Goal: Task Accomplishment & Management: Manage account settings

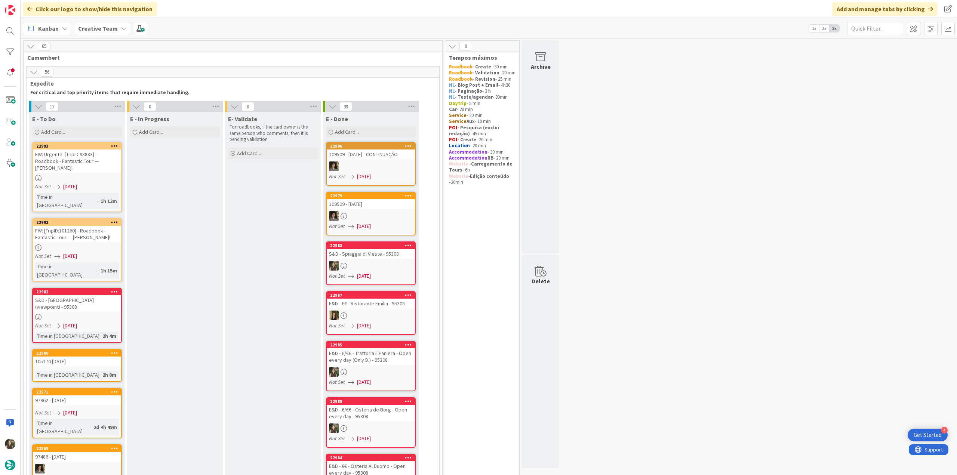
click at [94, 171] on div "FW: Urgente: [TripID:98883] - Roadbook - Fantastic Tour — Alan Moore!" at bounding box center [77, 161] width 88 height 23
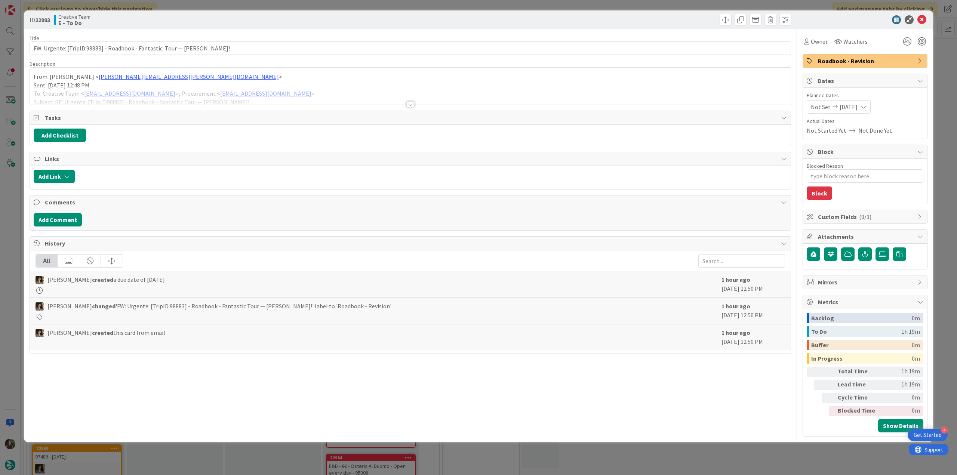
click at [377, 94] on div at bounding box center [410, 95] width 761 height 19
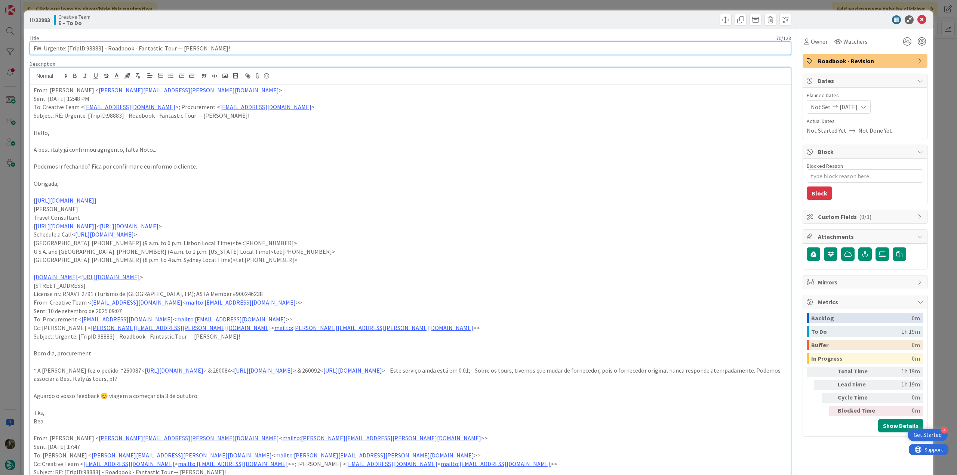
click at [96, 49] on input "FW: Urgente: [TripID:98883] - Roadbook - Fantastic Tour — [PERSON_NAME]!" at bounding box center [410, 47] width 761 height 13
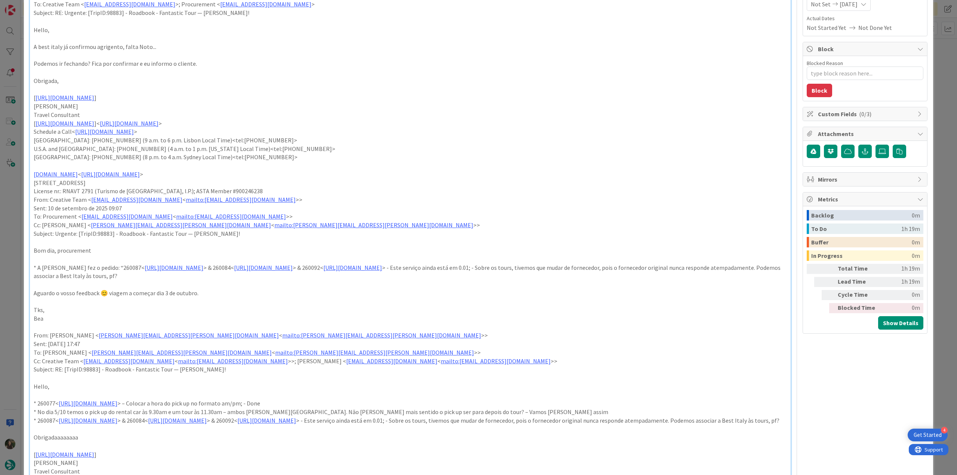
scroll to position [150, 0]
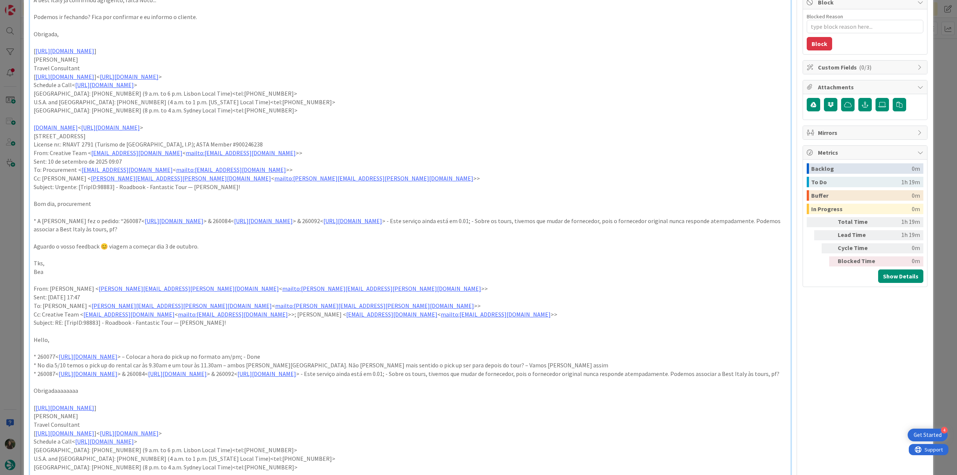
click at [20, 221] on div "ID 22993 Creative Team E - To Do Title 70 / 128 FW: Urgente: [TripID:98883] - R…" at bounding box center [478, 237] width 957 height 475
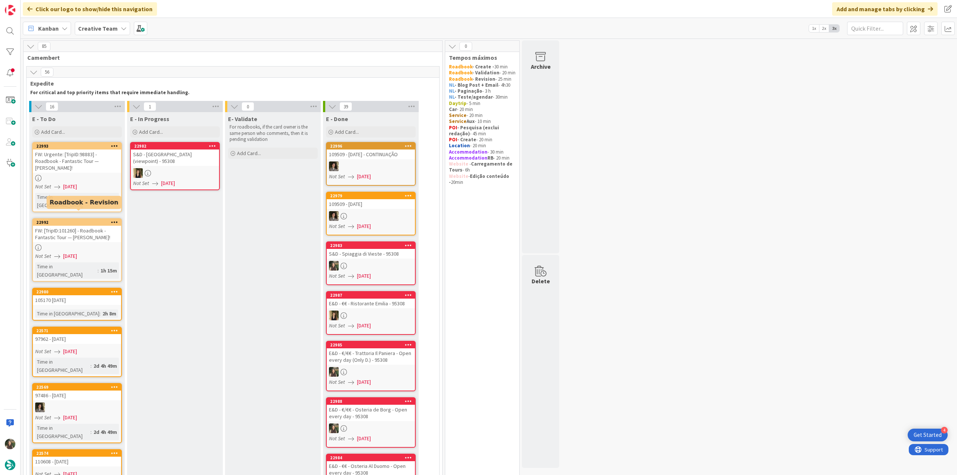
click at [73, 232] on div "FW: [TripID:101260] - Roadbook - Fantastic Tour — [PERSON_NAME]!" at bounding box center [77, 234] width 88 height 16
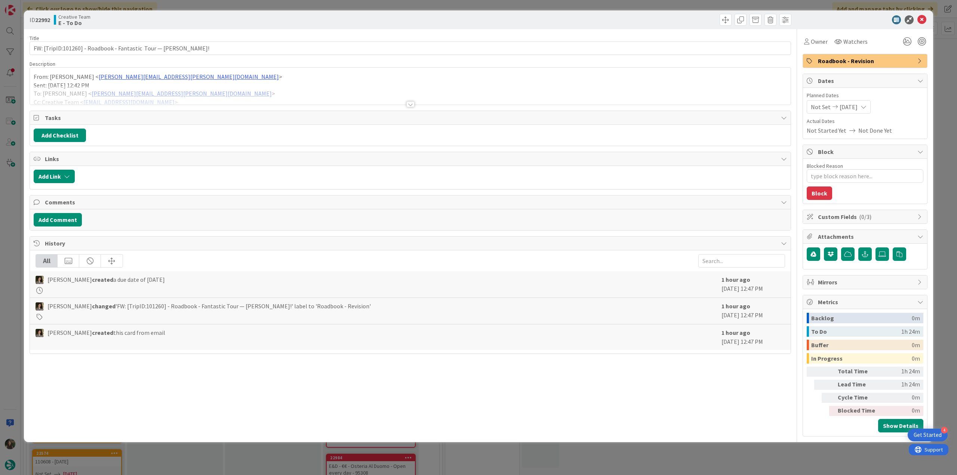
click at [201, 91] on div at bounding box center [410, 95] width 761 height 19
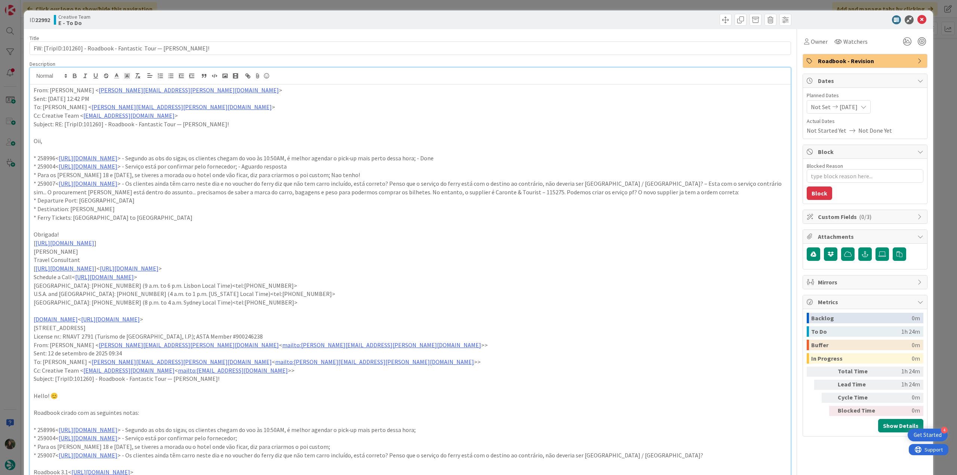
click at [8, 243] on div "ID 22992 Creative Team E - To Do Title 69 / 128 FW: [TripID:101260] - Roadbook …" at bounding box center [478, 237] width 957 height 475
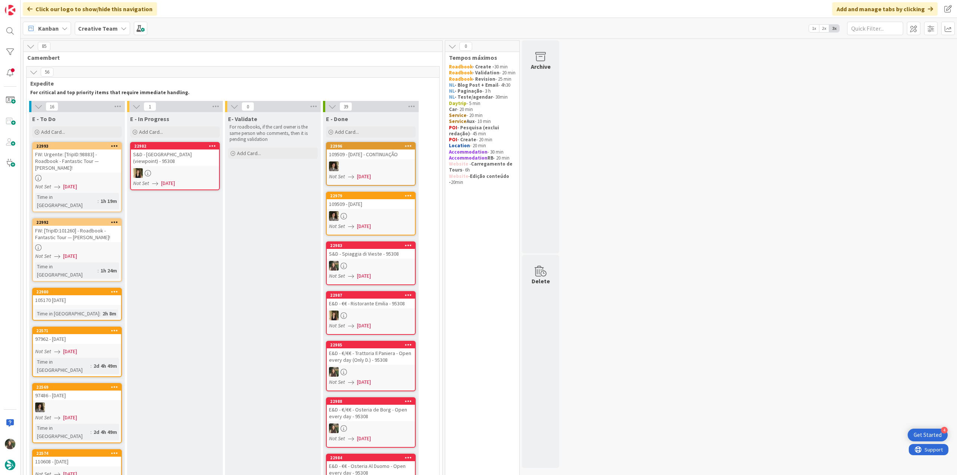
click at [89, 160] on div "FW: Urgente: [TripID:98883] - Roadbook - Fantastic Tour — [PERSON_NAME]!" at bounding box center [77, 161] width 88 height 23
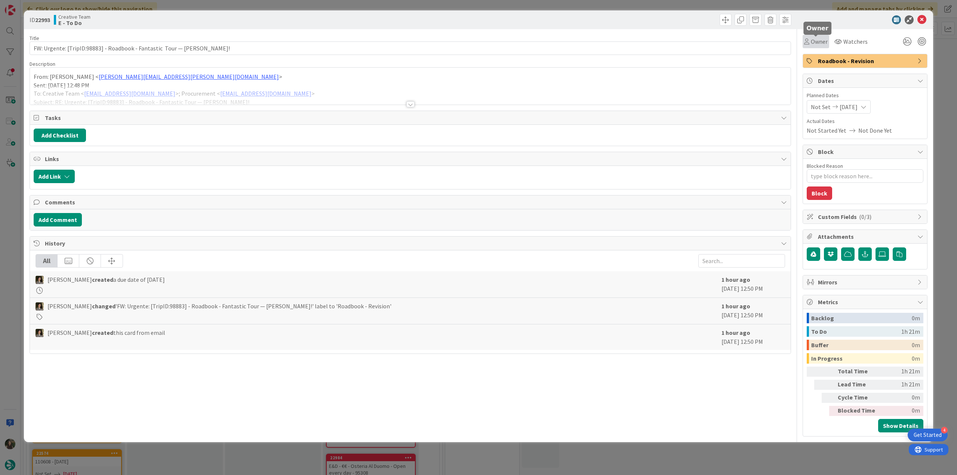
click at [819, 42] on span "Owner" at bounding box center [819, 41] width 17 height 9
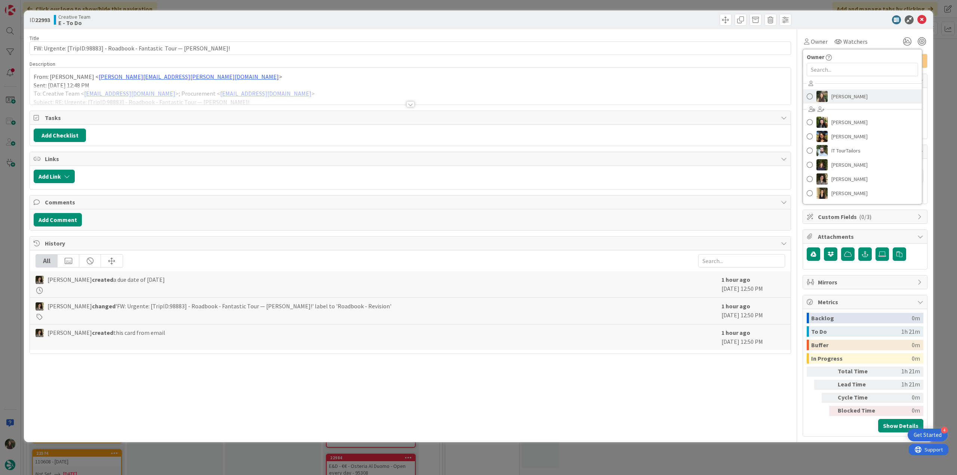
drag, startPoint x: 842, startPoint y: 96, endPoint x: 856, endPoint y: 101, distance: 15.1
click at [842, 96] on span "[PERSON_NAME]" at bounding box center [849, 96] width 36 height 11
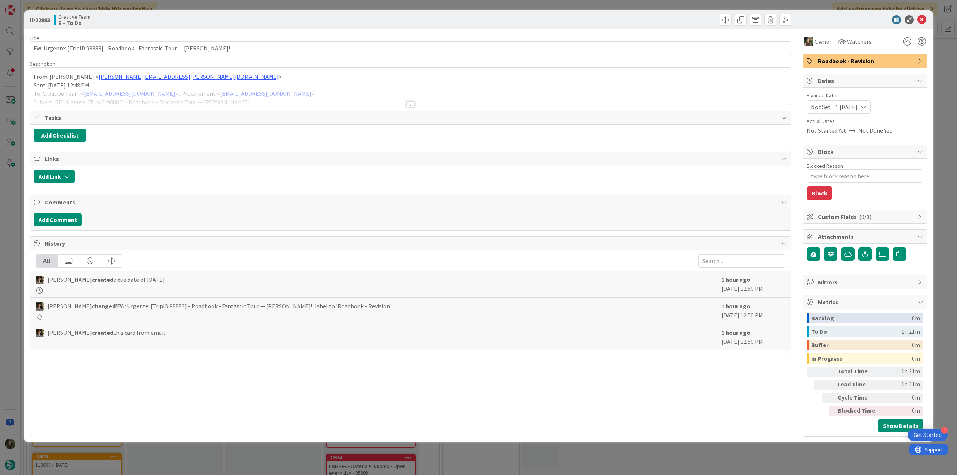
click at [941, 79] on div "ID 22993 Creative Team E - To Do Title 70 / 128 FW: Urgente: [TripID:98883] - R…" at bounding box center [478, 237] width 957 height 475
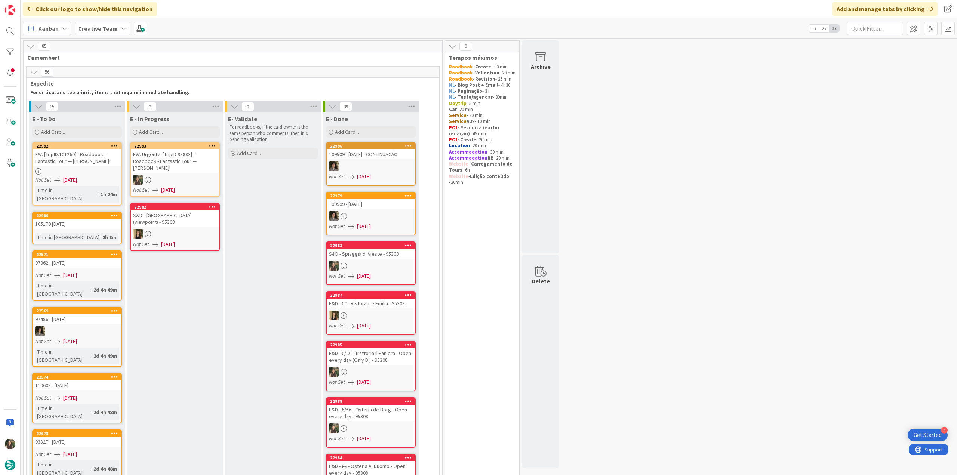
click at [197, 171] on div "FW: Urgente: [TripID:98883] - Roadbook - Fantastic Tour — [PERSON_NAME]!" at bounding box center [175, 161] width 88 height 23
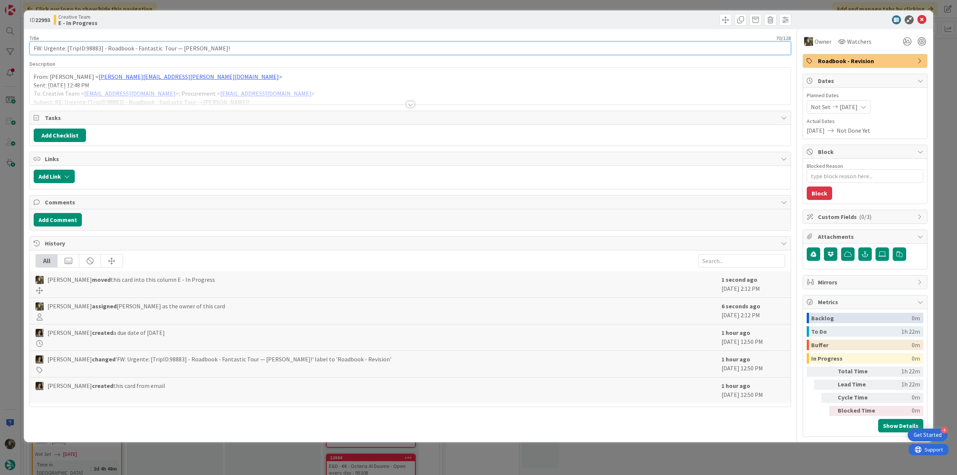
click at [93, 52] on input "FW: Urgente: [TripID:98883] - Roadbook - Fantastic Tour — [PERSON_NAME]!" at bounding box center [410, 47] width 761 height 13
click at [328, 95] on div at bounding box center [410, 95] width 761 height 19
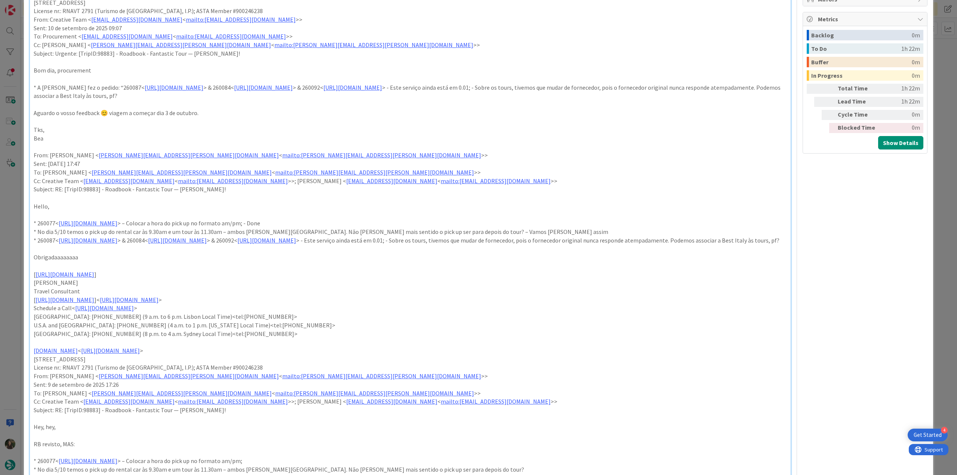
scroll to position [262, 0]
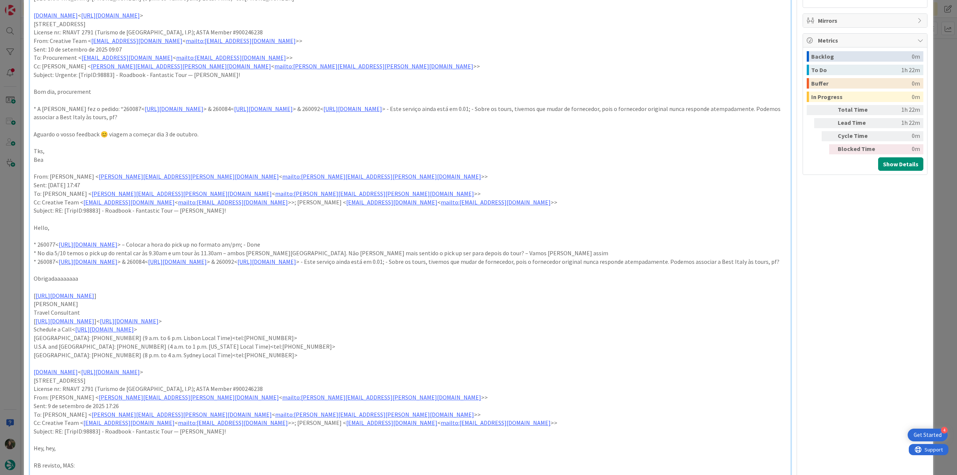
click at [17, 281] on div "ID 22993 Creative Team E - In Progress Title 70 / 128 FW: Urgente: [TripID:9888…" at bounding box center [478, 237] width 957 height 475
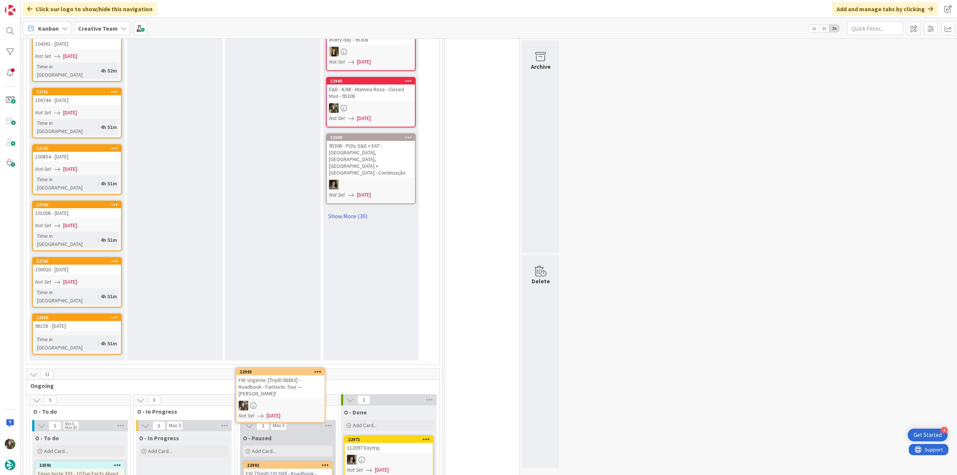
scroll to position [497, 0]
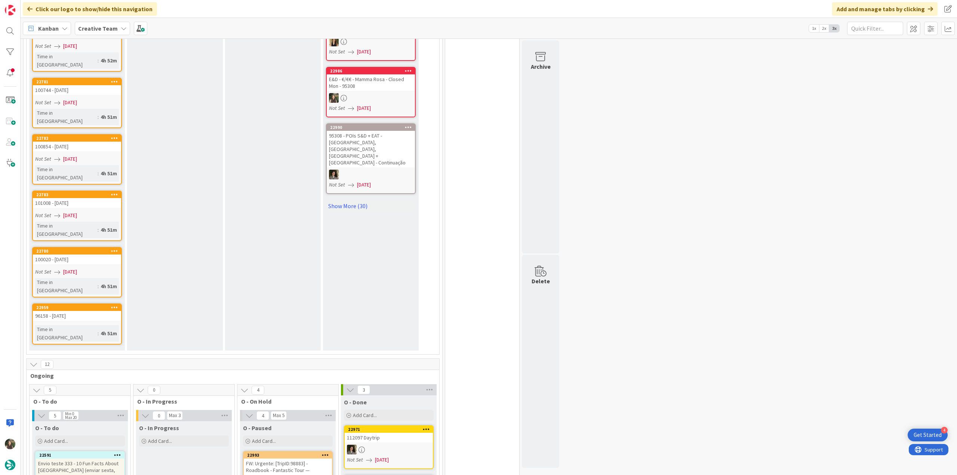
click at [306, 459] on div "FW: Urgente: [TripID:98883] - Roadbook - Fantastic Tour — [PERSON_NAME]!" at bounding box center [288, 470] width 88 height 23
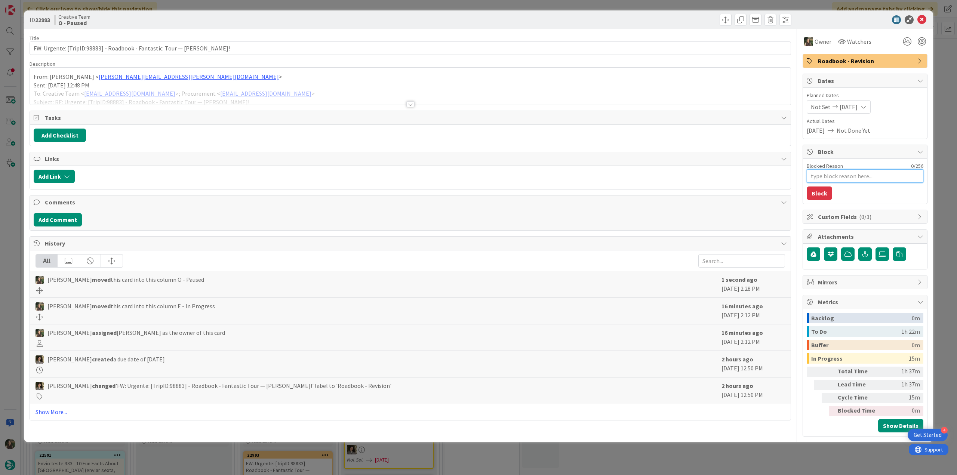
click at [824, 172] on textarea "Blocked Reason" at bounding box center [865, 175] width 117 height 13
type textarea "x"
type textarea "F"
type textarea "x"
type textarea "Fal"
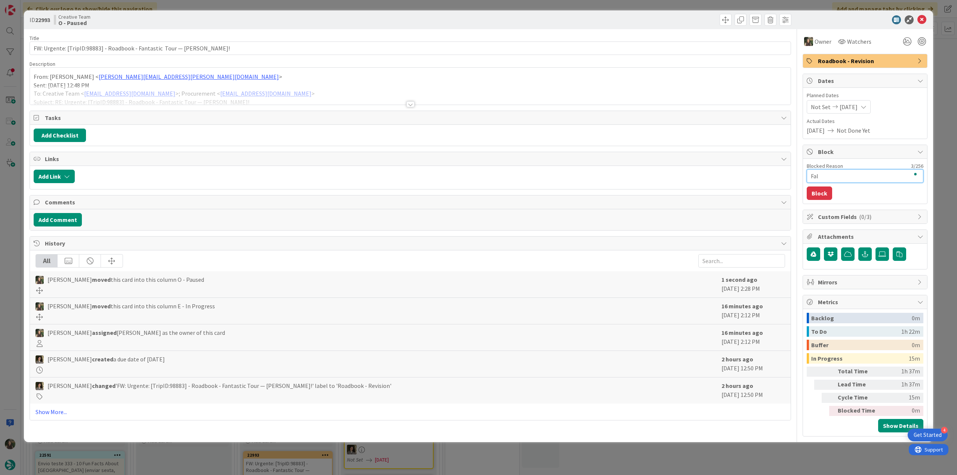
type textarea "x"
type textarea "Falt"
type textarea "x"
type textarea "Falta"
type textarea "x"
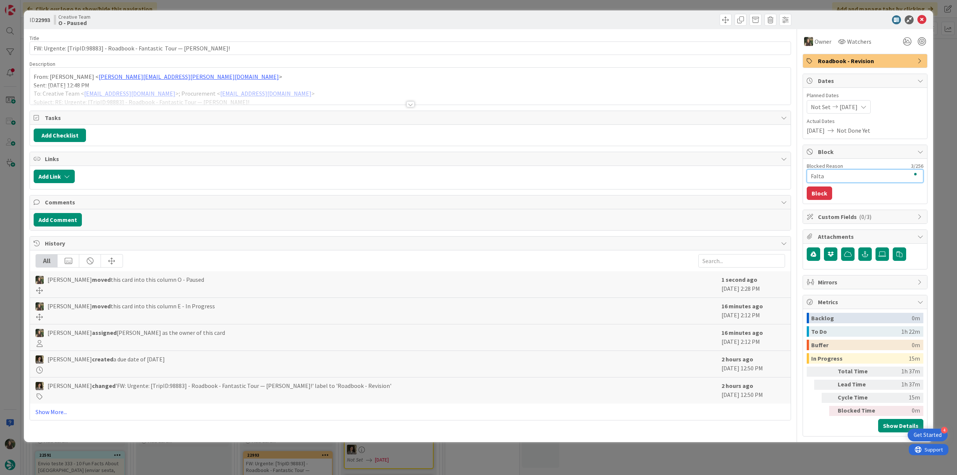
type textarea "Falta"
type textarea "x"
type textarea "Falta co"
type textarea "x"
type textarea "Falta con"
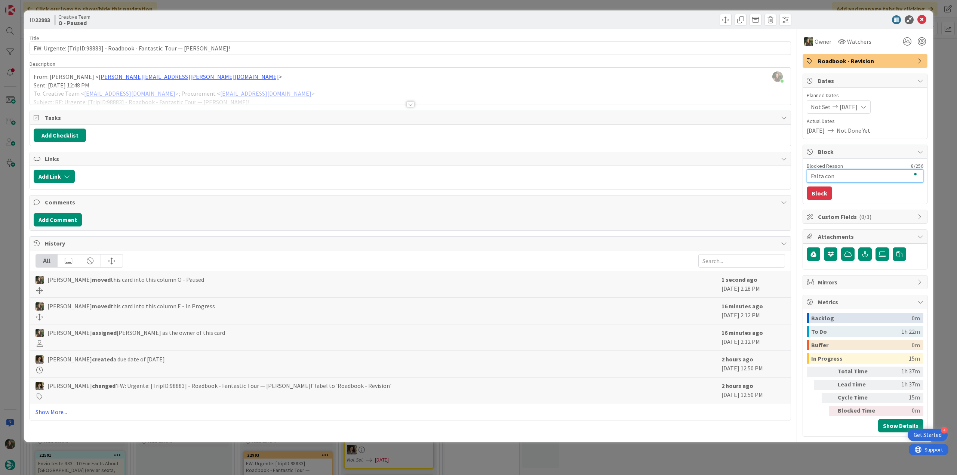
type textarea "x"
type textarea "Falta conf"
type textarea "x"
type textarea "Falta conf"
type textarea "x"
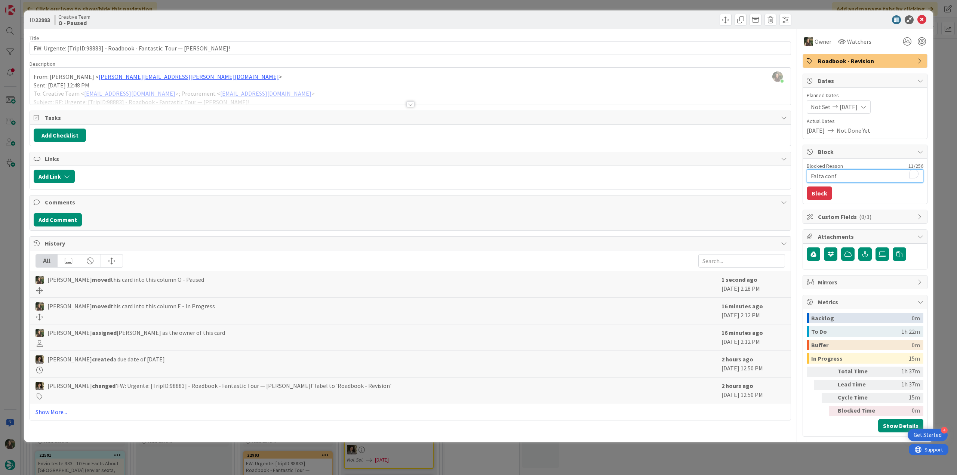
type textarea "Falta conf s"
type textarea "x"
type textarea "Falta conf se"
type textarea "x"
type textarea "Falta conf ser"
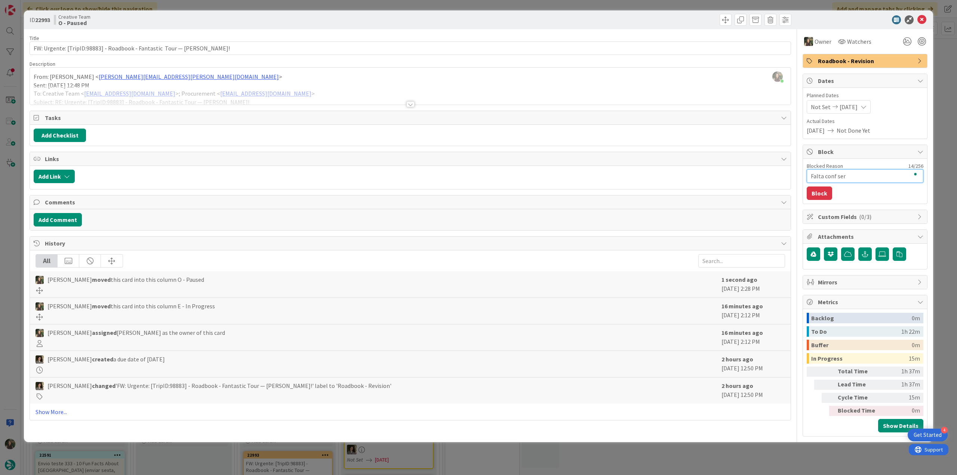
type textarea "x"
type textarea "Falta conf serv"
type textarea "x"
type textarea "Falta conf servi"
type textarea "x"
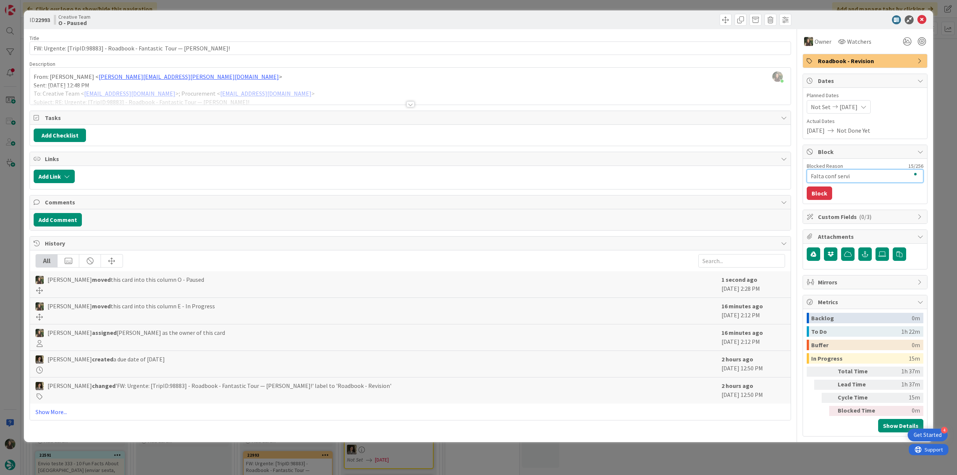
type textarea "Falta conf serviç"
type textarea "x"
type textarea "Falta conf serviço"
type textarea "x"
type textarea "Falta conf serviço"
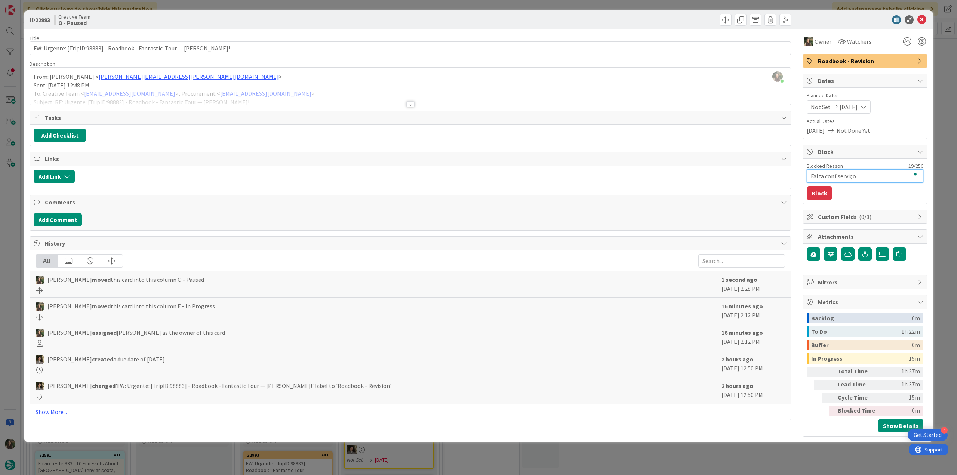
type textarea "x"
type textarea "Falta conf serviço b"
type textarea "x"
type textarea "Falta conf serviço be"
type textarea "x"
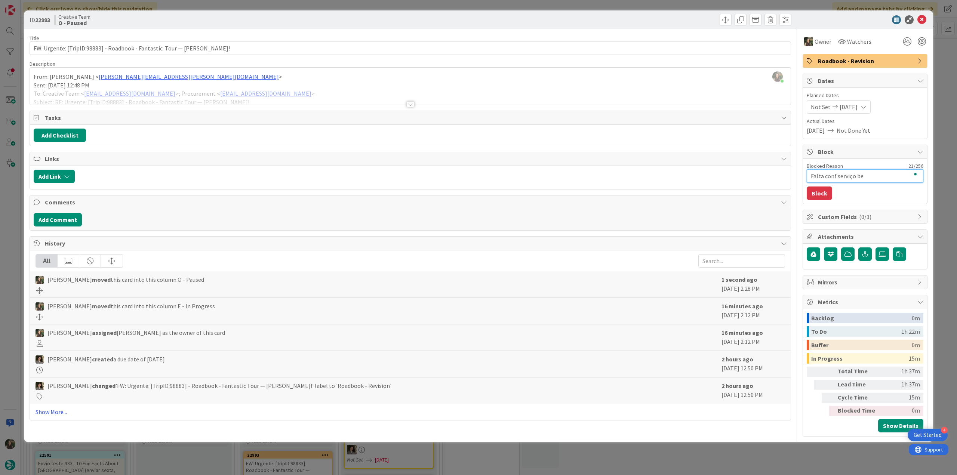
type textarea "Falta conf serviço bes"
type textarea "x"
type textarea "Falta conf serviço best"
type textarea "x"
type textarea "Falta conf serviço best"
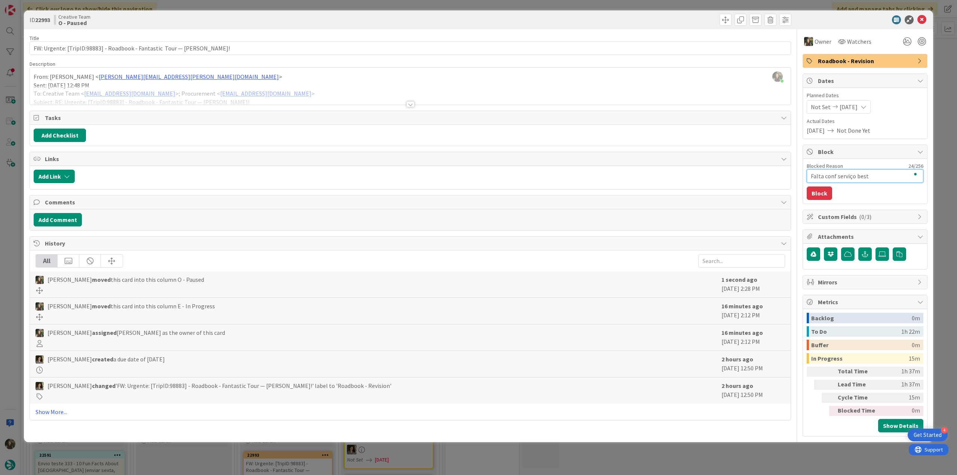
type textarea "x"
type textarea "Falta conf serviço best i"
type textarea "x"
type textarea "Falta conf serviço best it"
type textarea "x"
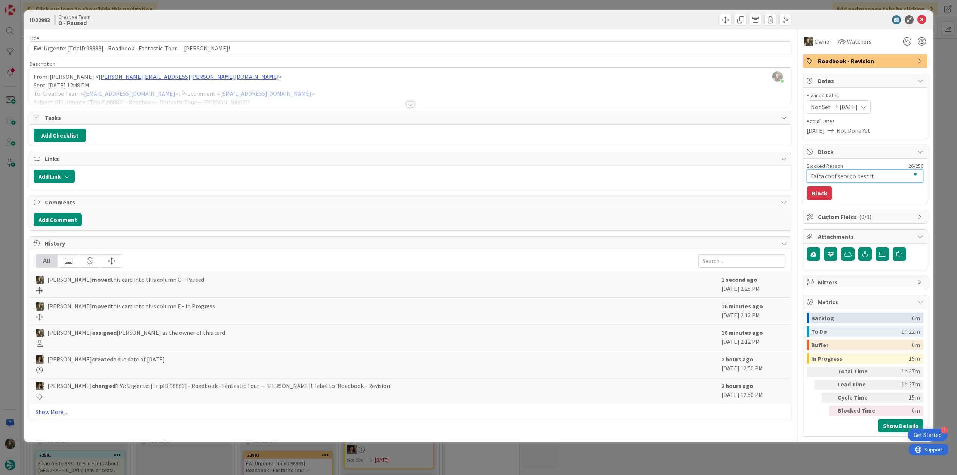
type textarea "Falta conf serviço best ita"
type textarea "x"
type textarea "Falta conf serviço best ital"
type textarea "x"
type textarea "Falta conf serviço best italy"
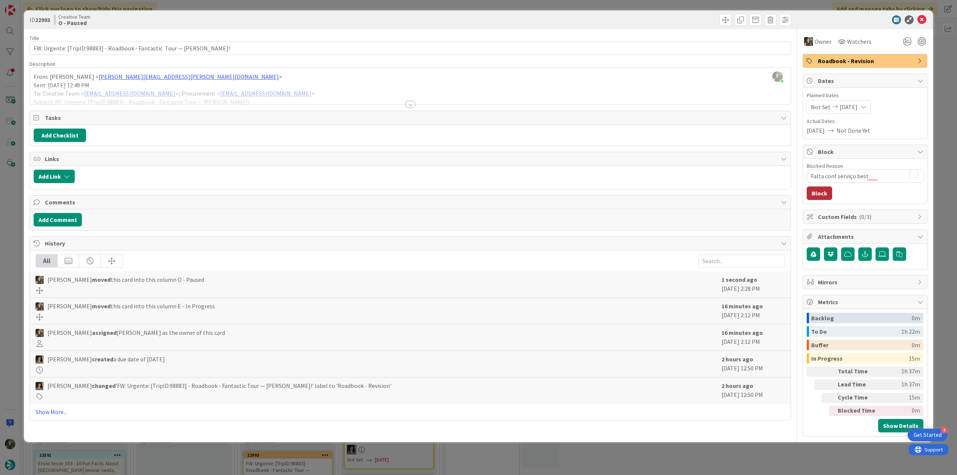
click at [822, 192] on button "Block" at bounding box center [819, 193] width 25 height 13
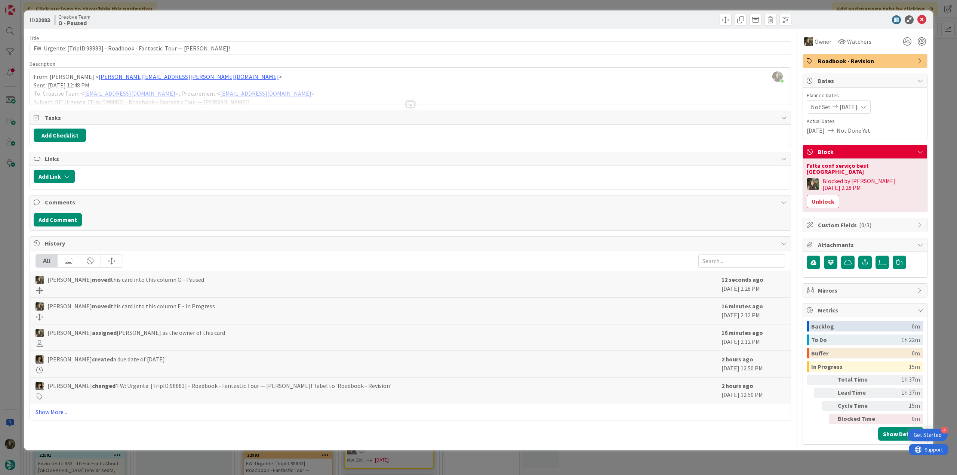
click at [943, 161] on div "ID 22993 Creative Team O - Paused Title 70 / 128 FW: Urgente: [TripID:98883] - …" at bounding box center [478, 237] width 957 height 475
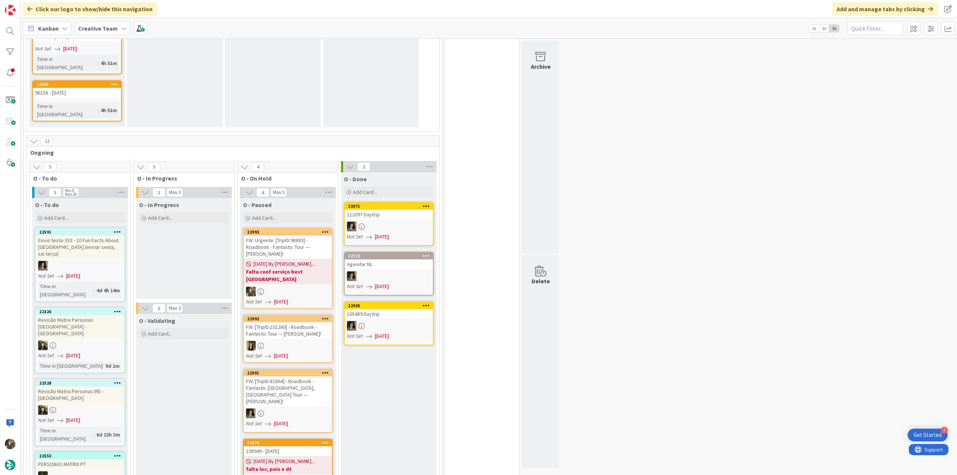
scroll to position [722, 0]
click at [283, 464] on b "falta loc, pois e dt" at bounding box center [288, 467] width 84 height 7
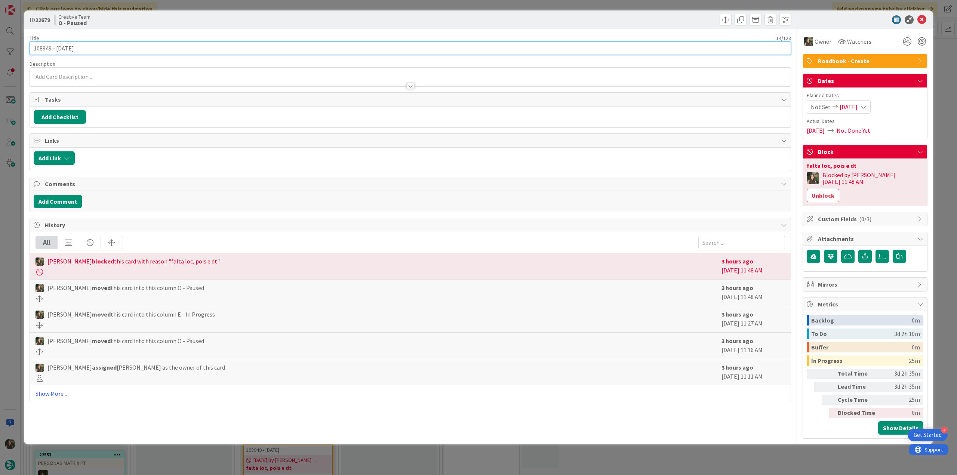
click at [43, 48] on input "108949 - [DATE]" at bounding box center [410, 47] width 761 height 13
click at [7, 253] on div "ID 22679 Creative Team O - Paused Title 14 / 128 108949 - 8 oct Description Inê…" at bounding box center [478, 237] width 957 height 475
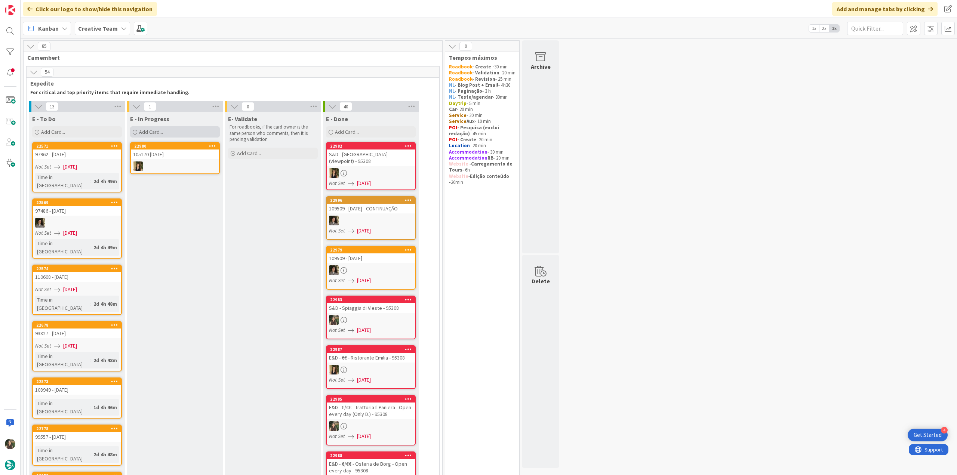
click at [155, 129] on span "Add Card..." at bounding box center [151, 132] width 24 height 7
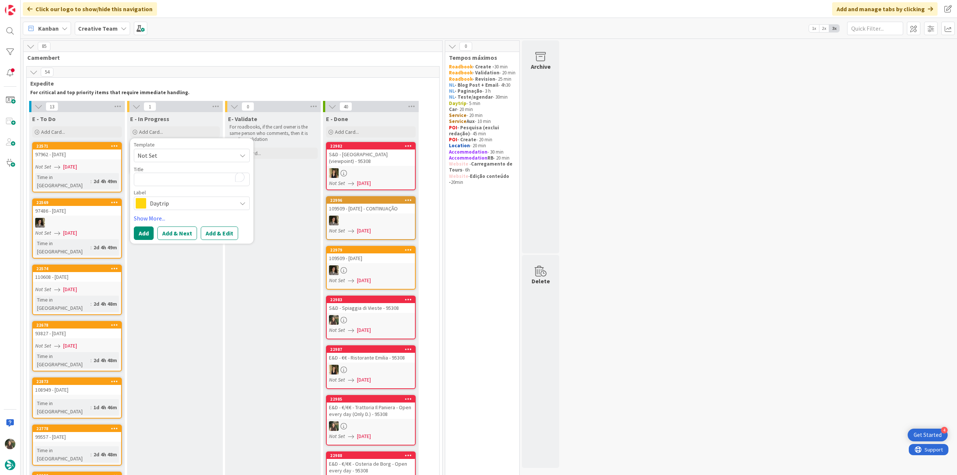
type textarea "x"
type textarea "Matera / Castelmezzano / [GEOGRAPHIC_DATA]"
click at [173, 204] on span "Daytrip" at bounding box center [191, 203] width 83 height 10
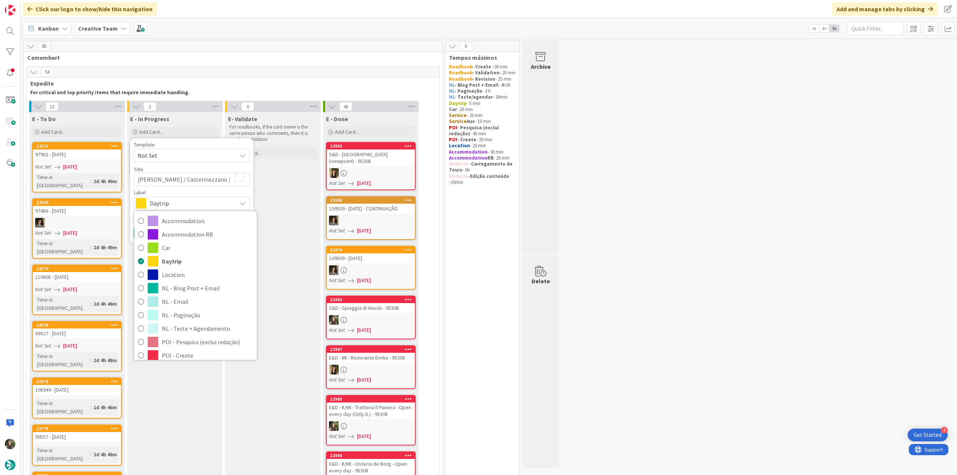
click at [173, 204] on span "Daytrip" at bounding box center [191, 203] width 83 height 10
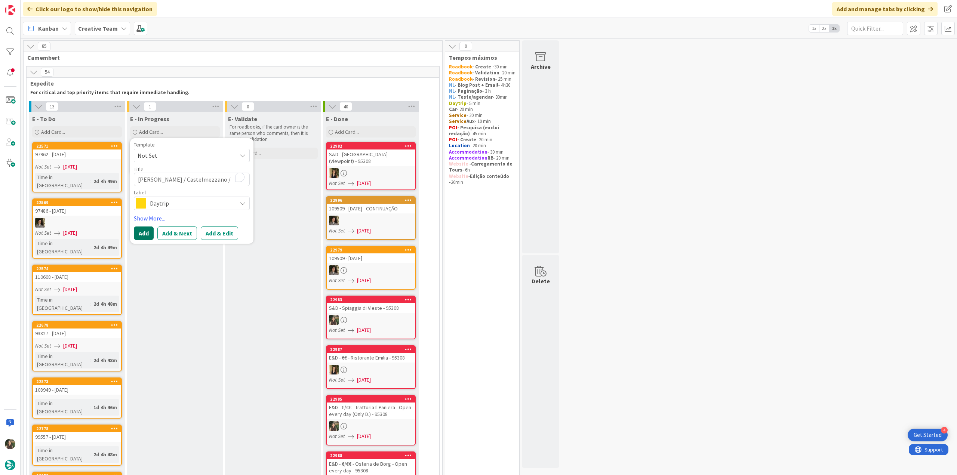
click at [145, 231] on button "Add" at bounding box center [144, 233] width 20 height 13
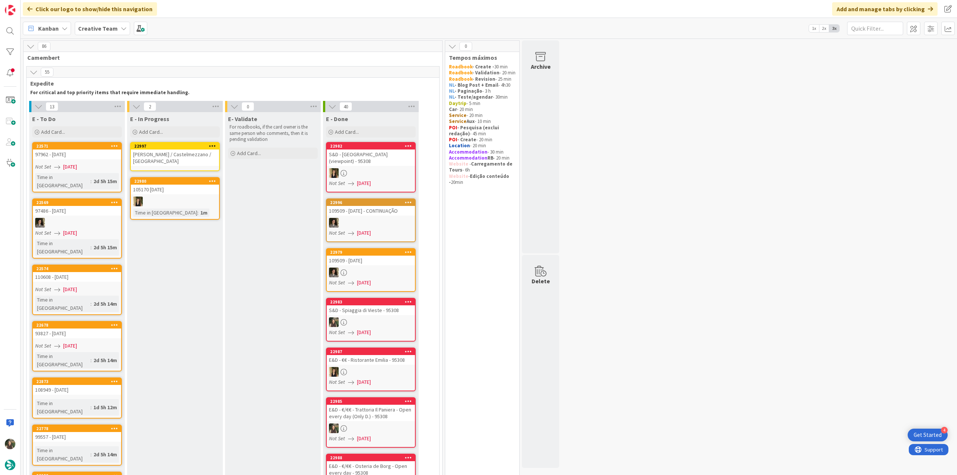
click at [172, 160] on link "22997 Matera / Castelmezzano / Matera" at bounding box center [175, 156] width 90 height 29
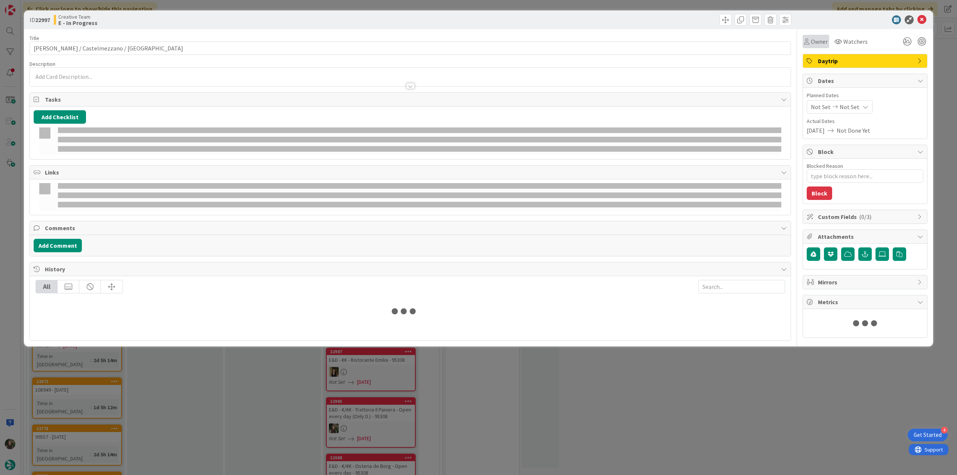
click at [821, 46] on div "Owner" at bounding box center [815, 41] width 27 height 13
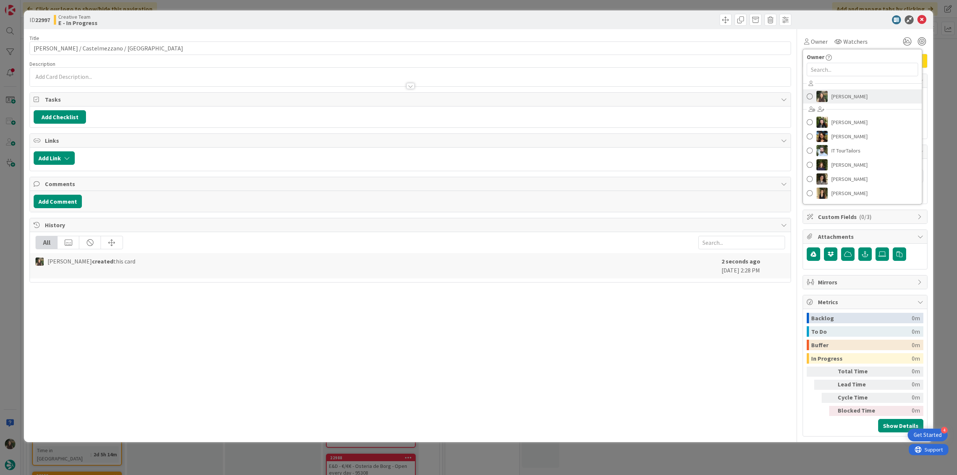
click at [837, 93] on span "[PERSON_NAME]" at bounding box center [849, 96] width 36 height 11
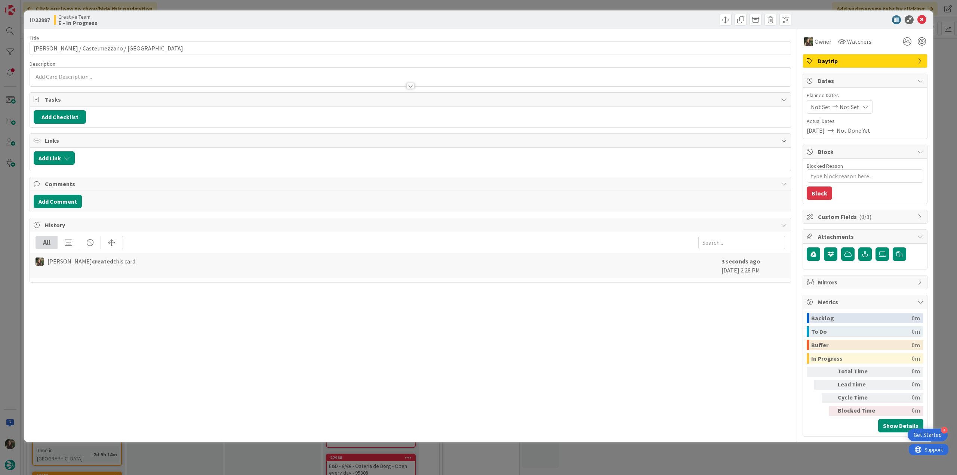
click at [933, 57] on div "ID 22997 Creative Team E - In Progress Title 31 / 128 Matera / Castelmezzano / …" at bounding box center [478, 237] width 957 height 475
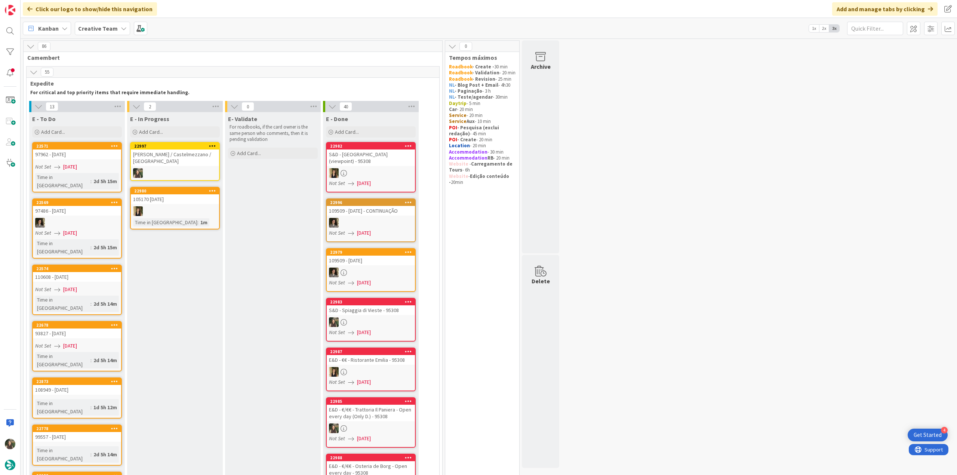
click at [196, 159] on link "22997 Matera / Castelmezzano / Matera" at bounding box center [175, 161] width 90 height 39
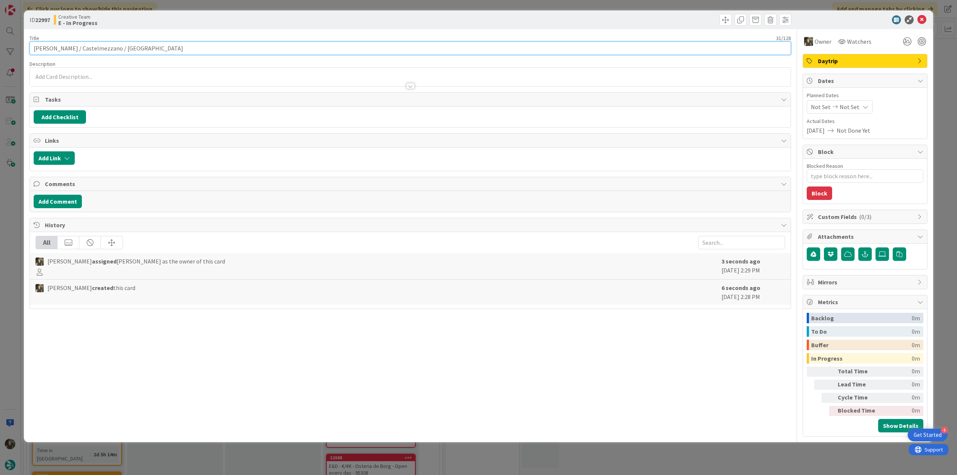
drag, startPoint x: 121, startPoint y: 47, endPoint x: 15, endPoint y: 52, distance: 105.9
click at [15, 52] on div "ID 22997 Creative Team E - In Progress Title 31 / 128 Matera / Castelmezzano / …" at bounding box center [478, 237] width 957 height 475
click at [14, 277] on div "ID 22997 Creative Team E - In Progress Title 31 / 128 Matera / Castelmezzano / …" at bounding box center [478, 237] width 957 height 475
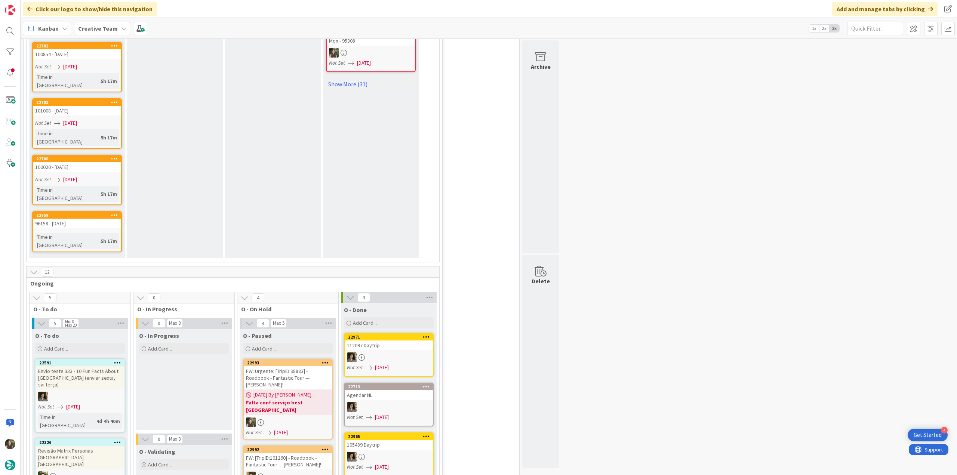
scroll to position [635, 0]
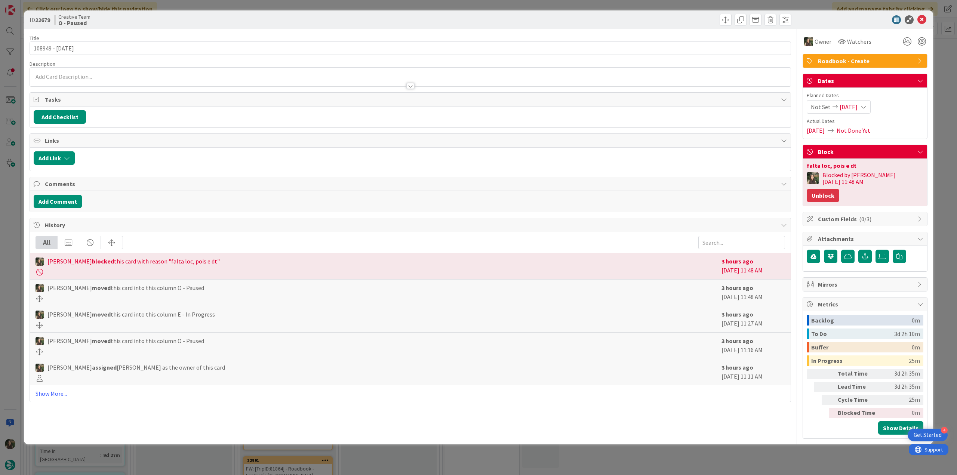
click at [839, 189] on button "Unblock" at bounding box center [823, 195] width 33 height 13
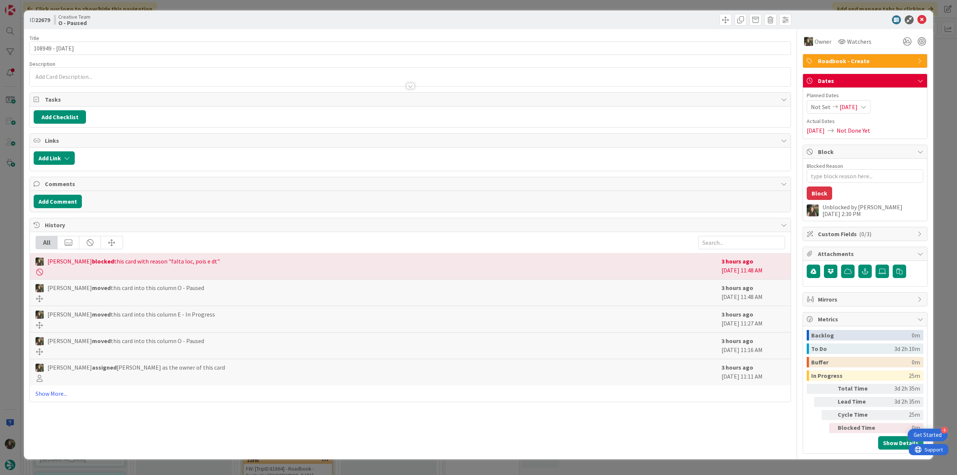
click at [722, 466] on div "ID 22679 Creative Team O - Paused Title 14 / 128 108949 - 8 oct Description Own…" at bounding box center [478, 237] width 957 height 475
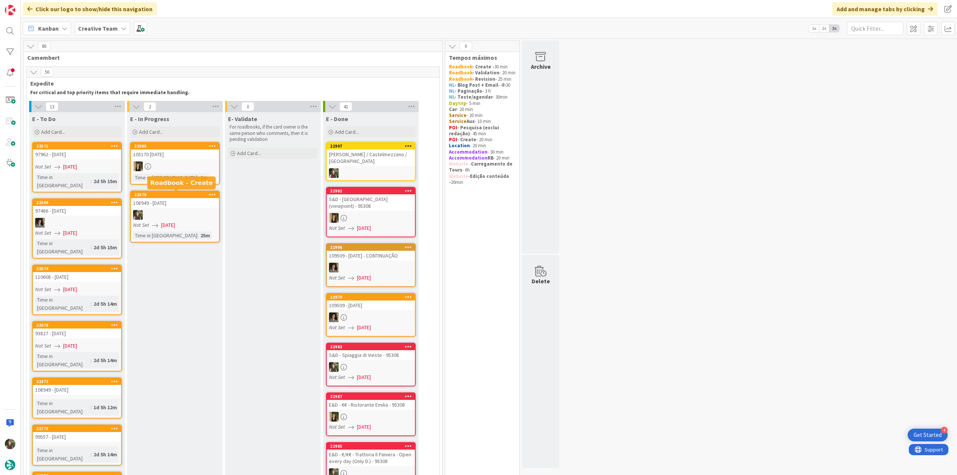
click at [185, 200] on div "108949 - [DATE]" at bounding box center [175, 203] width 88 height 10
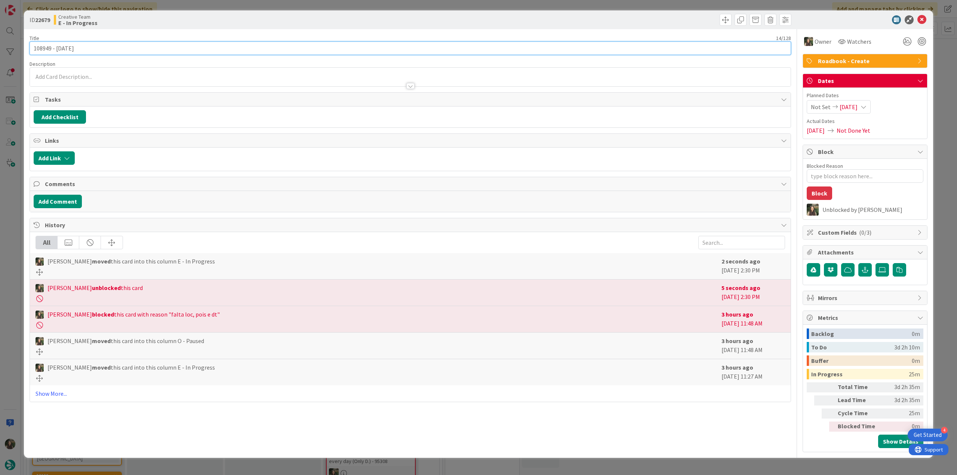
click at [44, 47] on input "108949 - [DATE]" at bounding box center [410, 47] width 761 height 13
click at [16, 236] on div "ID 22679 Creative Team E - In Progress Title 14 / 128 108949 - 8 oct Descriptio…" at bounding box center [478, 237] width 957 height 475
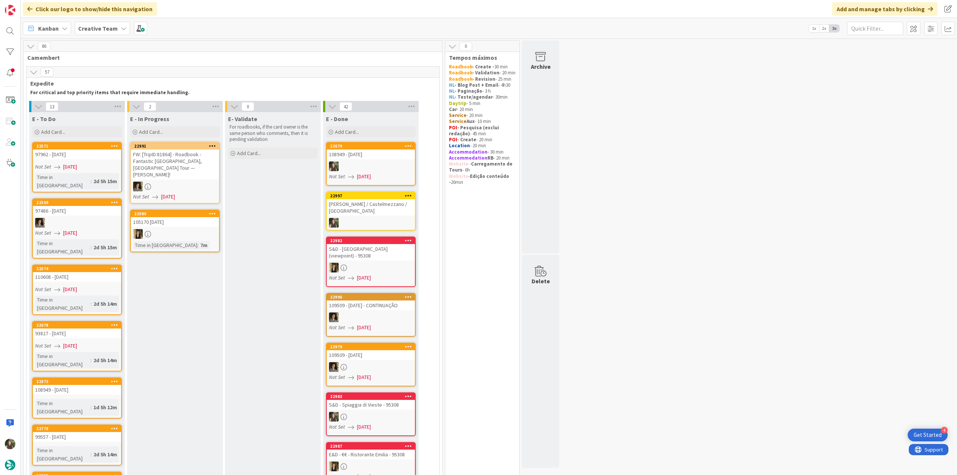
click at [398, 162] on div at bounding box center [371, 166] width 88 height 10
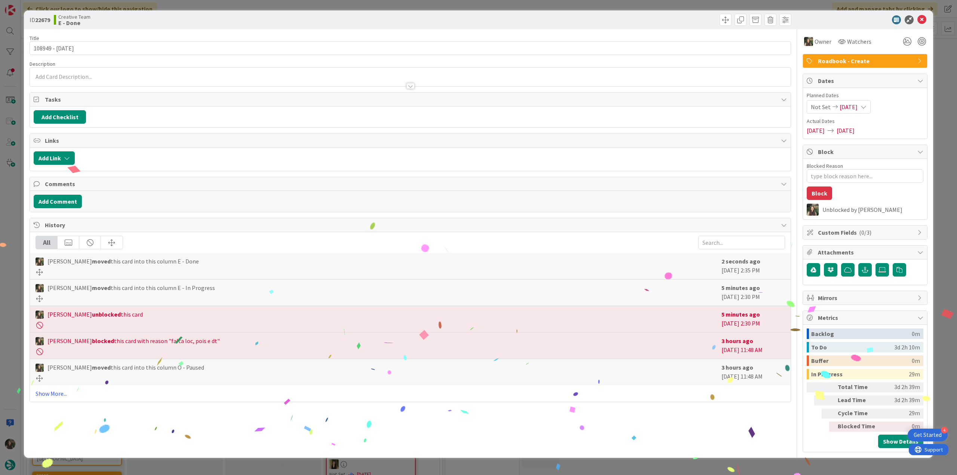
drag, startPoint x: 694, startPoint y: 462, endPoint x: 593, endPoint y: 461, distance: 100.9
click at [694, 462] on div "ID 22679 Creative Team E - Done Title 14 / 128 108949 - 8 oct Description Owner…" at bounding box center [478, 237] width 957 height 475
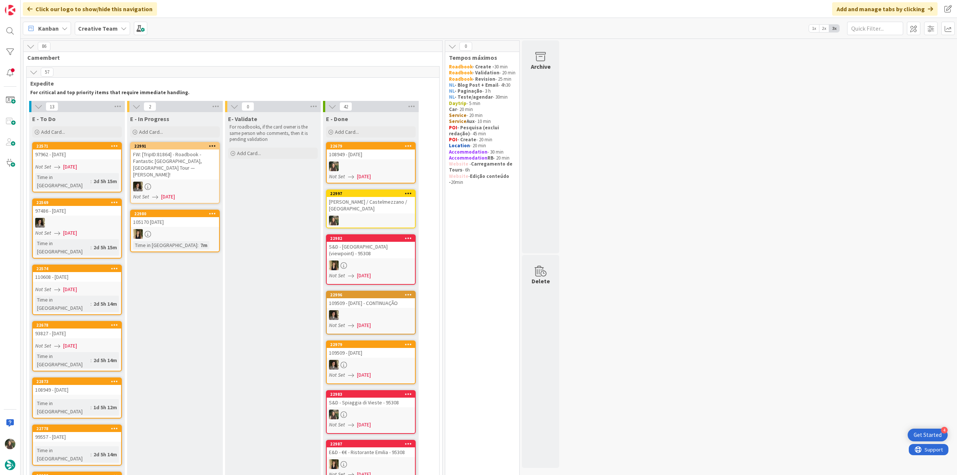
click at [108, 163] on div "Not Set 09/08/2025" at bounding box center [78, 167] width 86 height 8
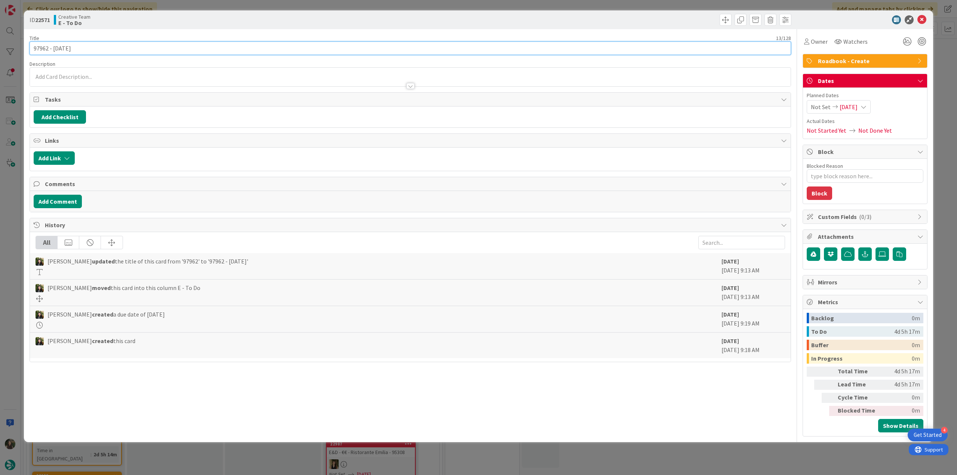
click at [43, 48] on input "97962 - [DATE]" at bounding box center [410, 47] width 761 height 13
click at [824, 37] on div "Owner" at bounding box center [815, 41] width 27 height 13
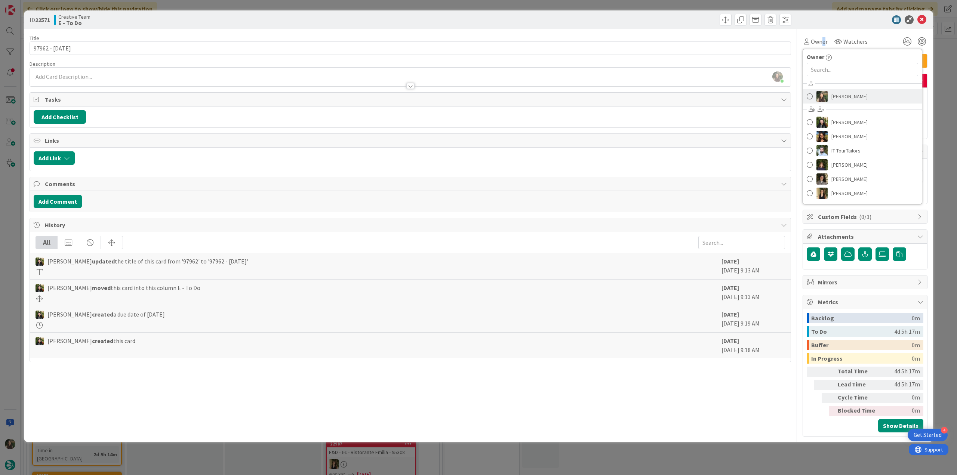
click at [842, 95] on span "[PERSON_NAME]" at bounding box center [849, 96] width 36 height 11
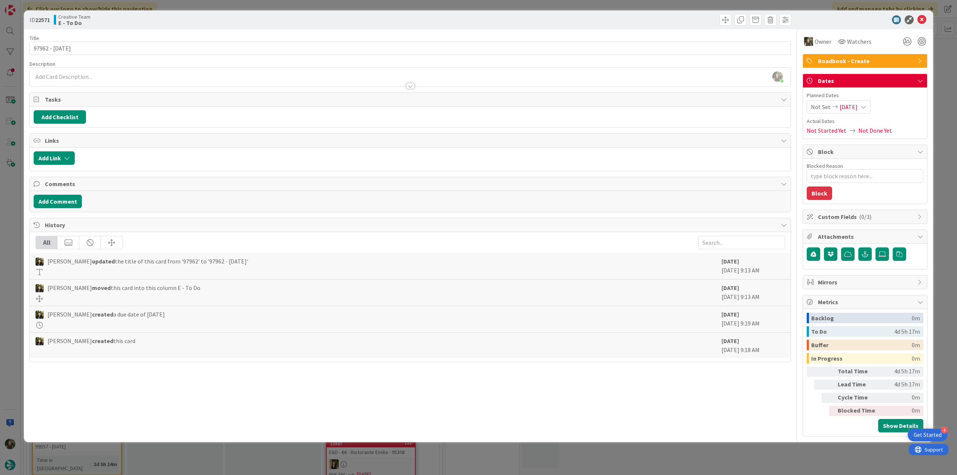
click at [939, 85] on div "ID 22571 Creative Team E - To Do Title 13 / 128 97962 - 8 oct Description Inês …" at bounding box center [478, 237] width 957 height 475
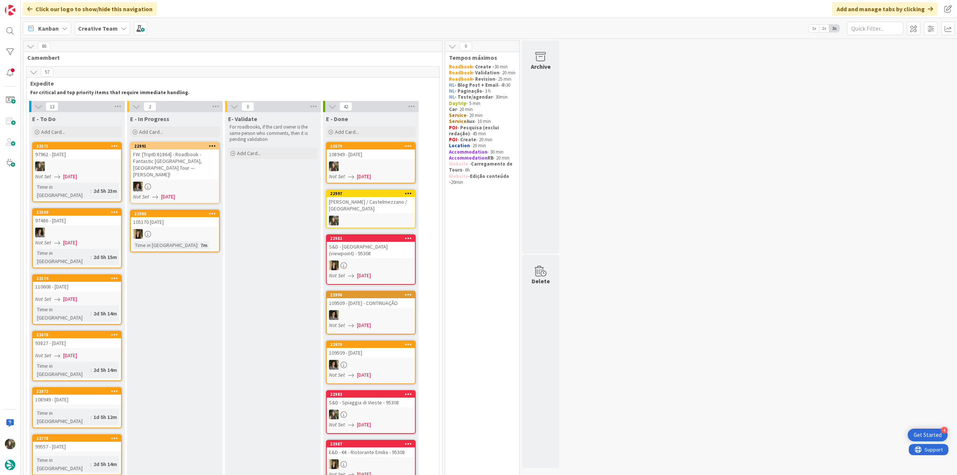
click at [88, 157] on div "97962 - [DATE]" at bounding box center [77, 155] width 88 height 10
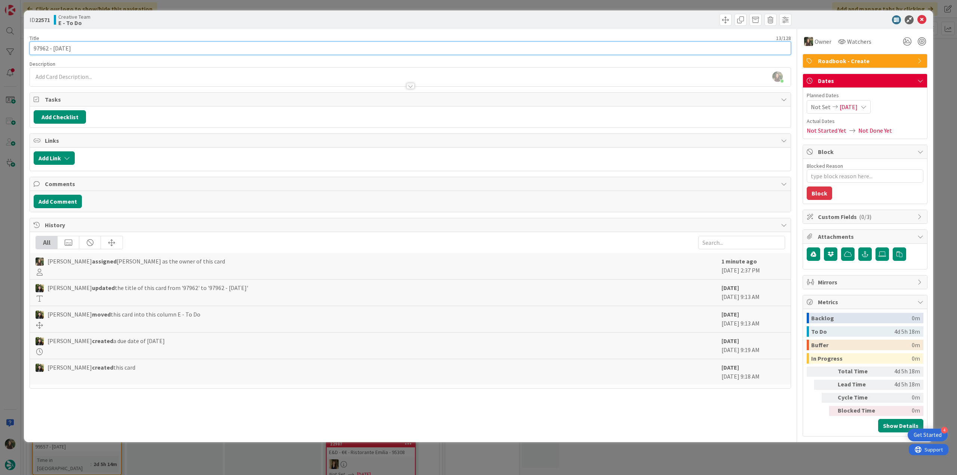
click at [46, 50] on input "97962 - [DATE]" at bounding box center [410, 47] width 761 height 13
click at [13, 196] on div "ID 22571 Creative Team E - To Do Title 13 / 128 97962 - 8 oct Description Inês …" at bounding box center [478, 237] width 957 height 475
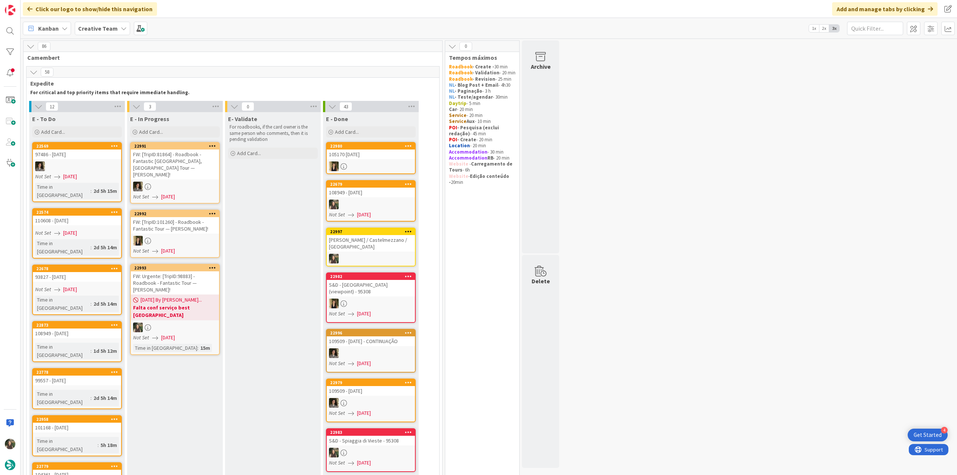
click at [186, 304] on b "Falta conf serviço best italy" at bounding box center [175, 311] width 84 height 15
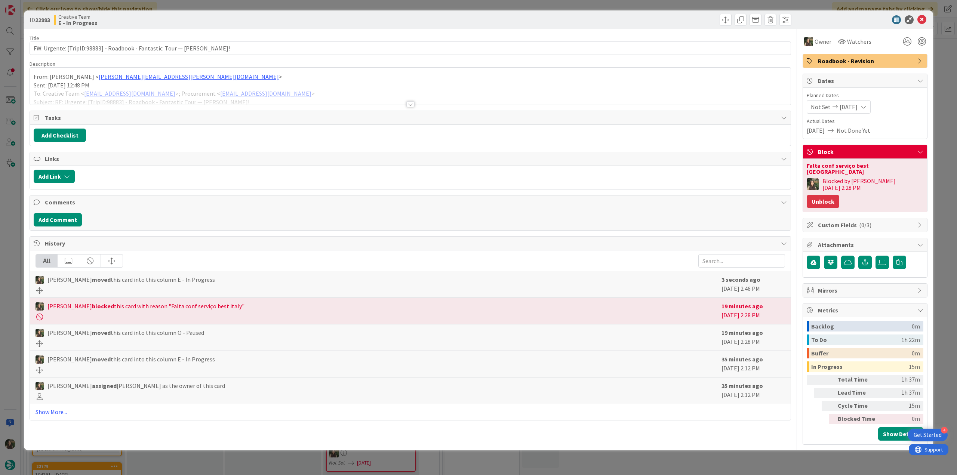
click at [839, 195] on button "Unblock" at bounding box center [823, 201] width 33 height 13
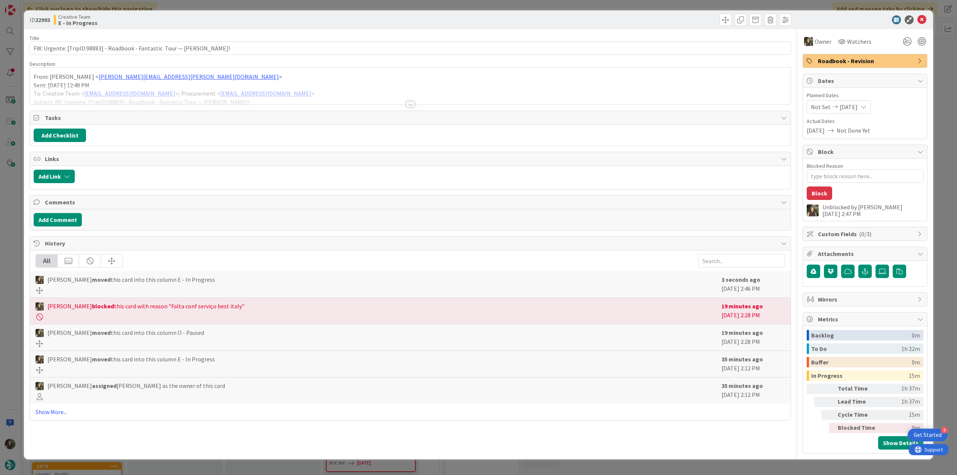
click at [940, 136] on div "ID 22993 Creative Team E - In Progress Title 70 / 128 FW: Urgente: [TripID:9888…" at bounding box center [478, 237] width 957 height 475
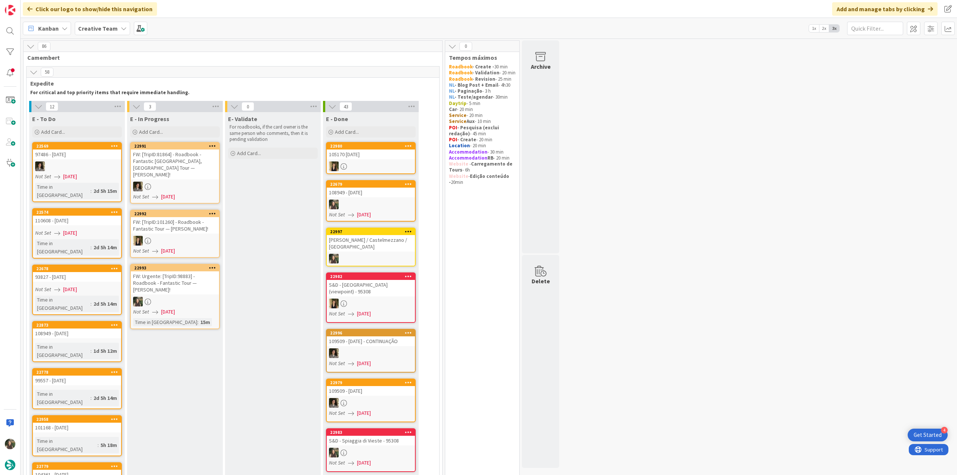
click at [180, 278] on div "FW: Urgente: [TripID:98883] - Roadbook - Fantastic Tour — Alan Moore!" at bounding box center [175, 282] width 88 height 23
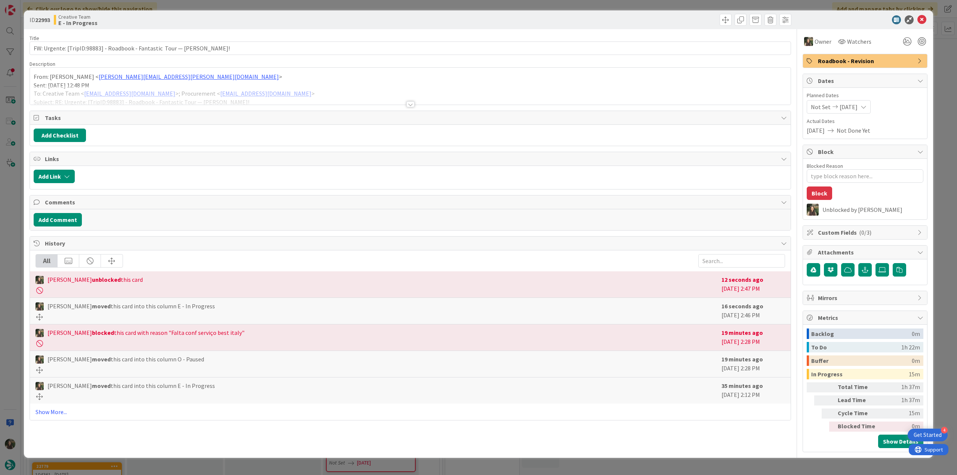
click at [12, 194] on div "ID 22993 Creative Team E - In Progress Title 70 / 128 FW: Urgente: [TripID:9888…" at bounding box center [478, 237] width 957 height 475
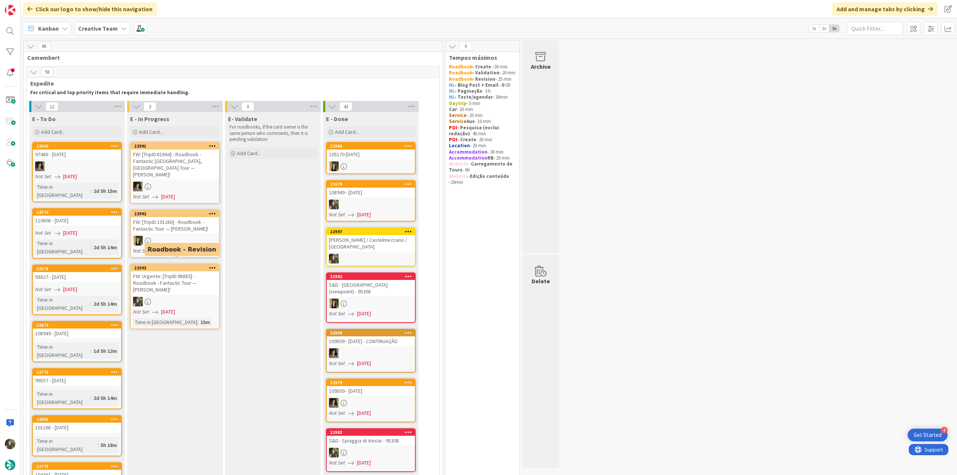
click at [174, 279] on div "FW: Urgente: [TripID:98883] - Roadbook - Fantastic Tour — Alan Moore!" at bounding box center [175, 282] width 88 height 23
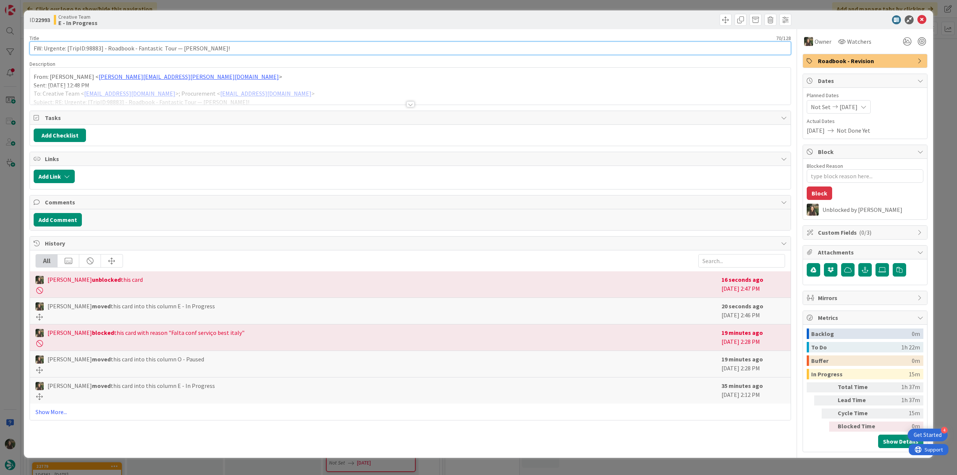
click at [94, 49] on input "FW: Urgente: [TripID:98883] - Roadbook - Fantastic Tour — Alan Moore!" at bounding box center [410, 47] width 761 height 13
click at [13, 222] on div "ID 22993 Creative Team E - In Progress Title 70 / 128 FW: Urgente: [TripID:9888…" at bounding box center [478, 237] width 957 height 475
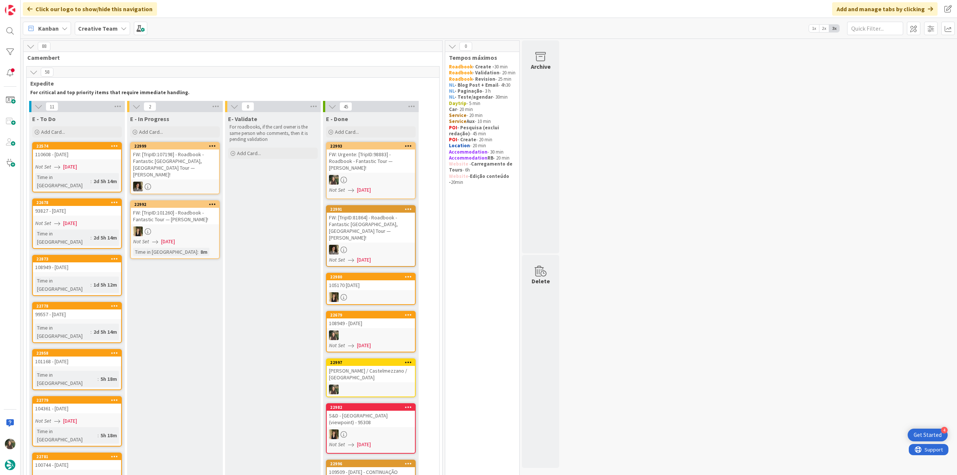
click at [391, 167] on div "FW: Urgente: [TripID:98883] - Roadbook - Fantastic Tour — Alan Moore!" at bounding box center [371, 161] width 88 height 23
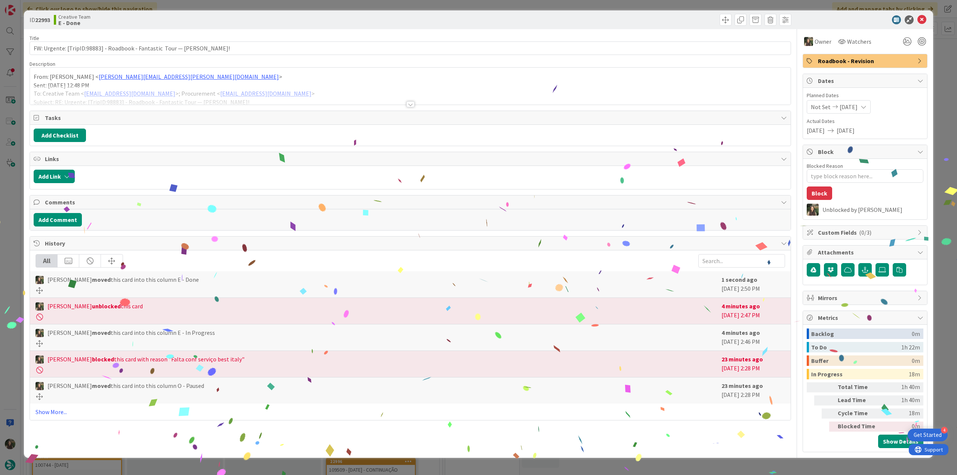
click at [765, 458] on div "ID 22993 Creative Team E - Done Title 70 / 128 FW: Urgente: [TripID:98883] - Ro…" at bounding box center [478, 237] width 957 height 475
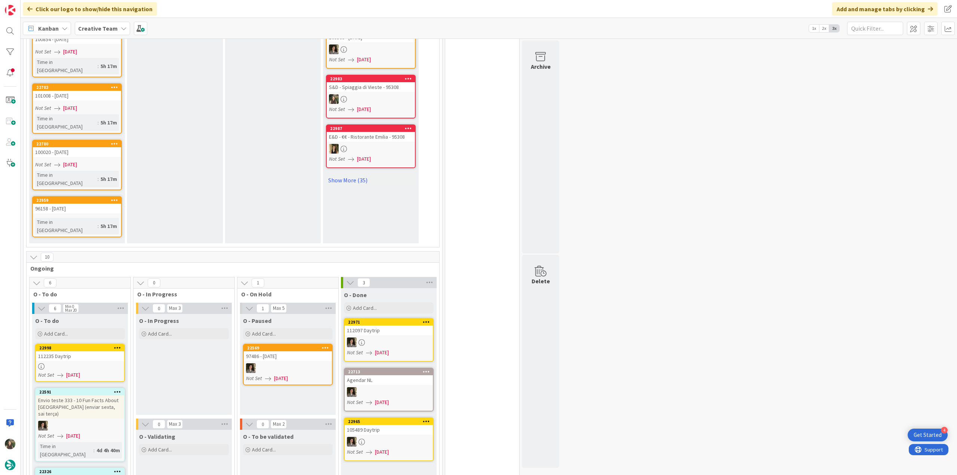
scroll to position [523, 0]
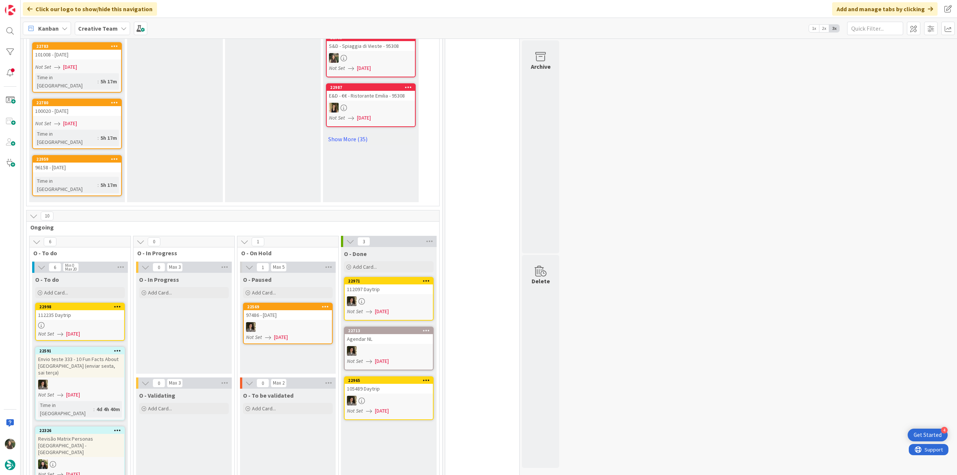
click at [98, 303] on link "22998 112235 Daytrip Not Set 09/12/2025" at bounding box center [80, 322] width 90 height 38
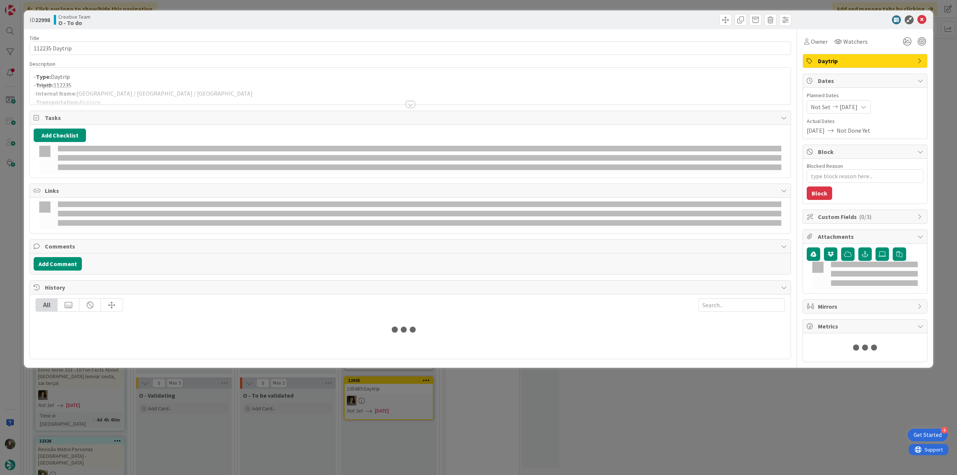
type textarea "x"
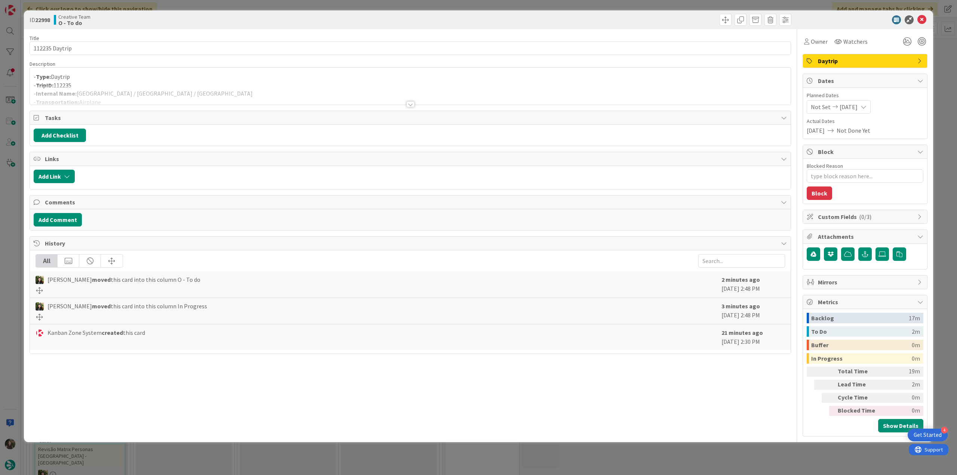
click at [17, 226] on div "ID 22998 Creative Team O - To do Title 14 / 128 112235 Daytrip Description - Ty…" at bounding box center [478, 237] width 957 height 475
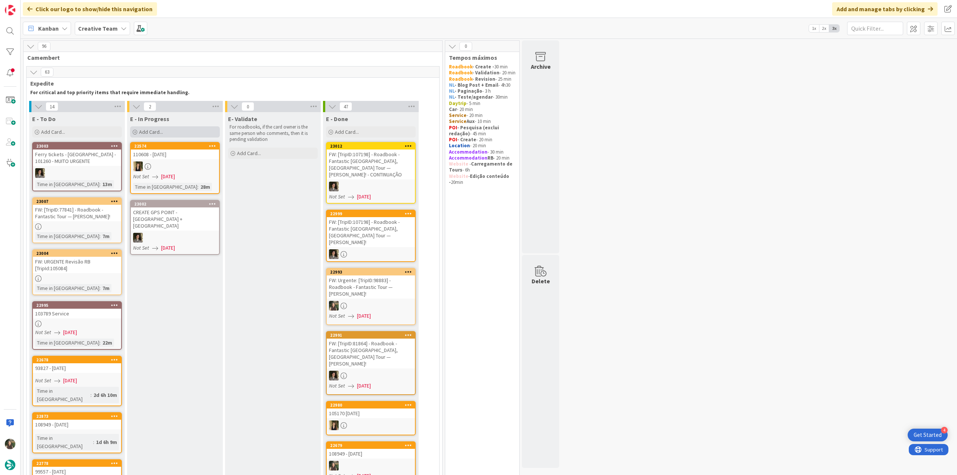
click at [155, 133] on span "Add Card..." at bounding box center [151, 132] width 24 height 7
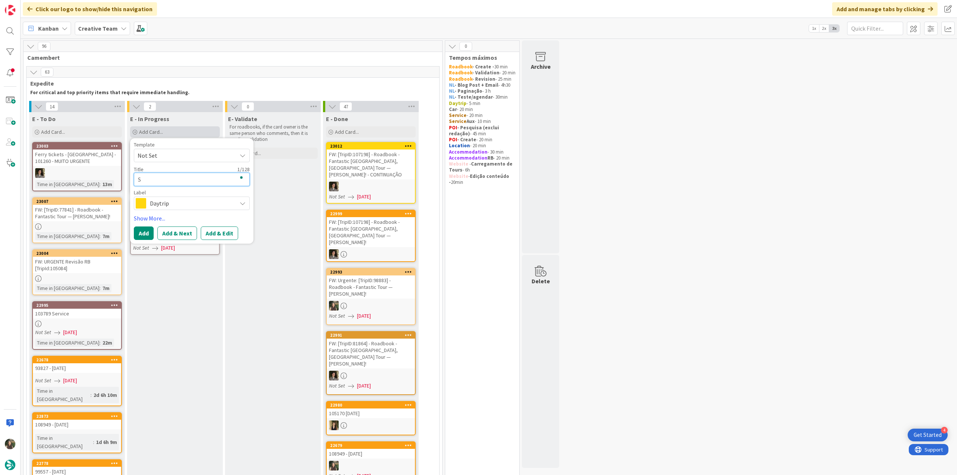
type textarea "S"
type textarea "x"
type textarea "SU"
type textarea "x"
type textarea "S"
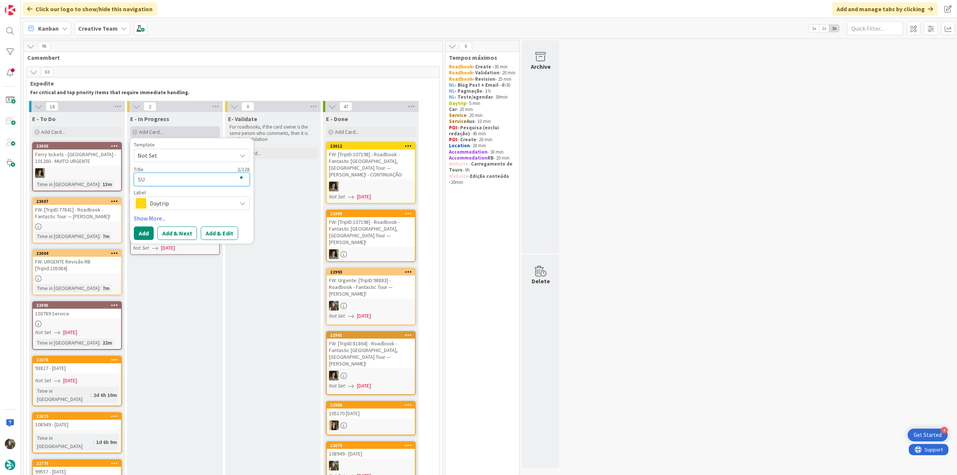
type textarea "x"
type textarea "Su"
type textarea "x"
type textarea "Sup"
type textarea "x"
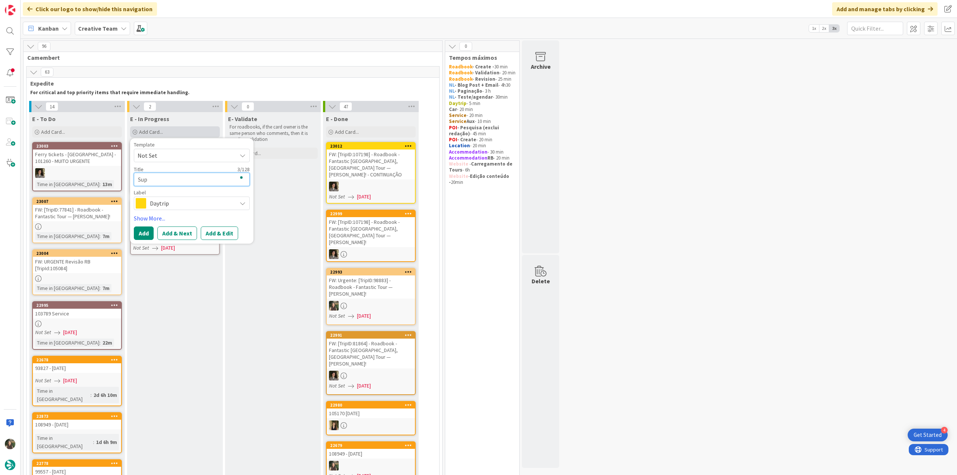
type textarea "Sup"
type textarea "x"
type textarea "Sup e"
type textarea "x"
type textarea "Sup e"
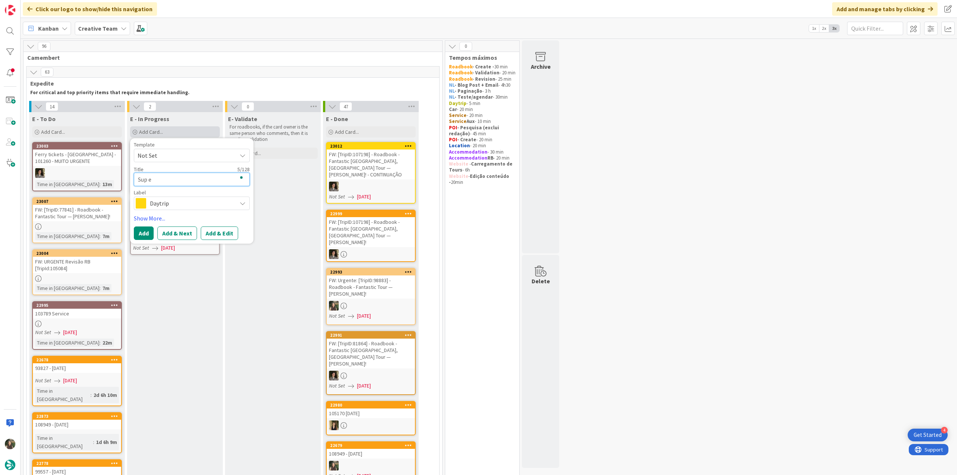
type textarea "x"
type textarea "Sup e G"
type textarea "x"
type textarea "Sup e GP"
type textarea "x"
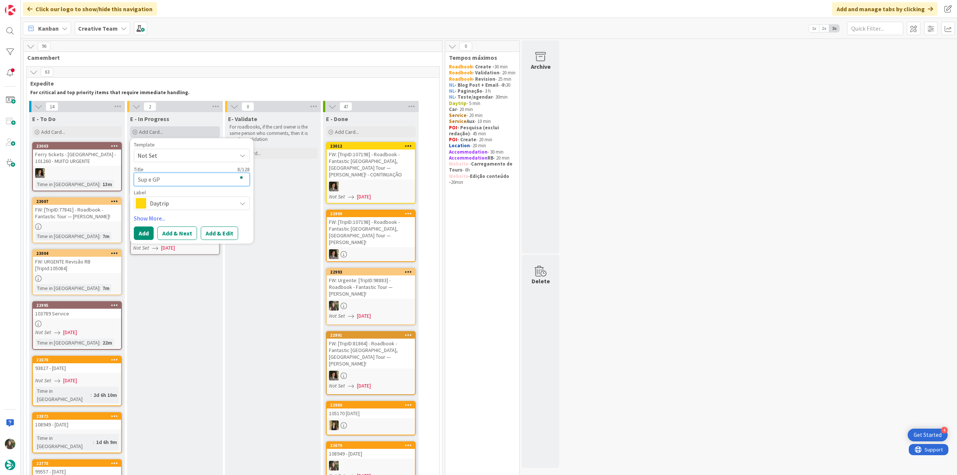
type textarea "Sup e GPS"
type textarea "x"
type textarea "Sup e GPS"
type textarea "x"
type textarea "Sup e GPS p"
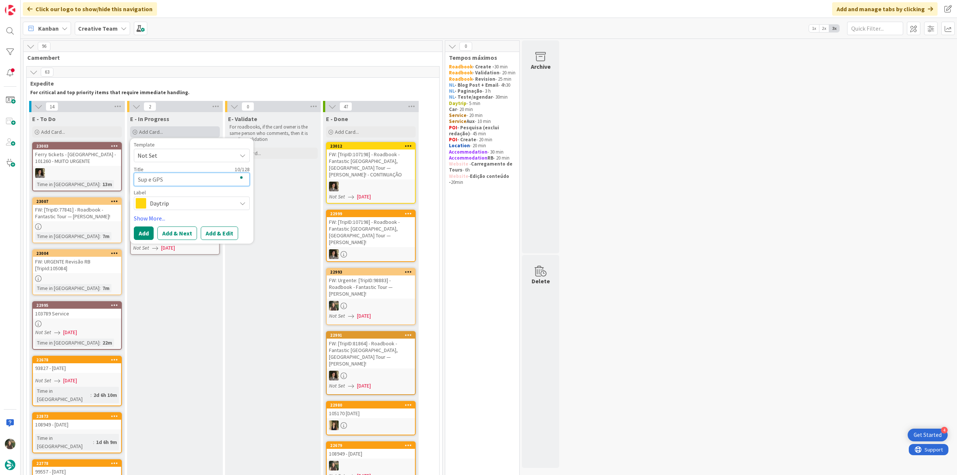
type textarea "x"
type textarea "Sup e GPS pi"
type textarea "x"
type textarea "Sup e GPS pin"
type textarea "x"
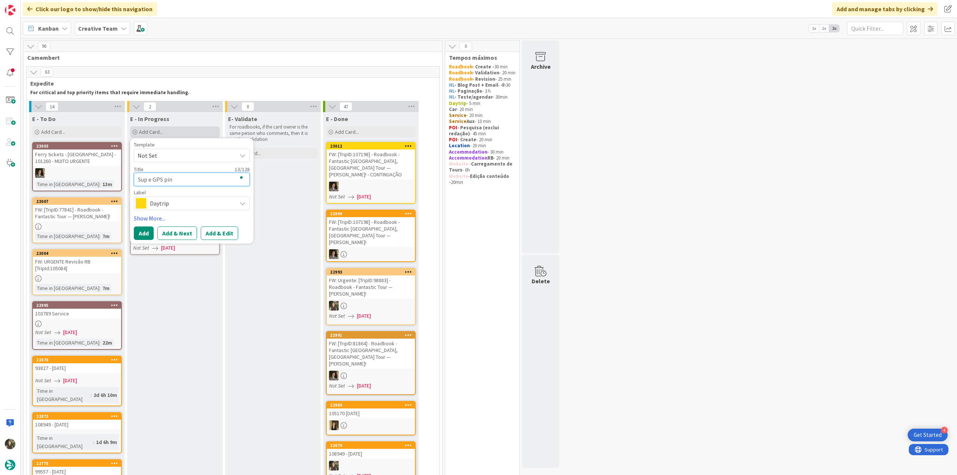
type textarea "Sup e GPS pint"
type textarea "x"
type textarea "Sup e GPS pin"
type textarea "x"
type textarea "Sup e GPS pi"
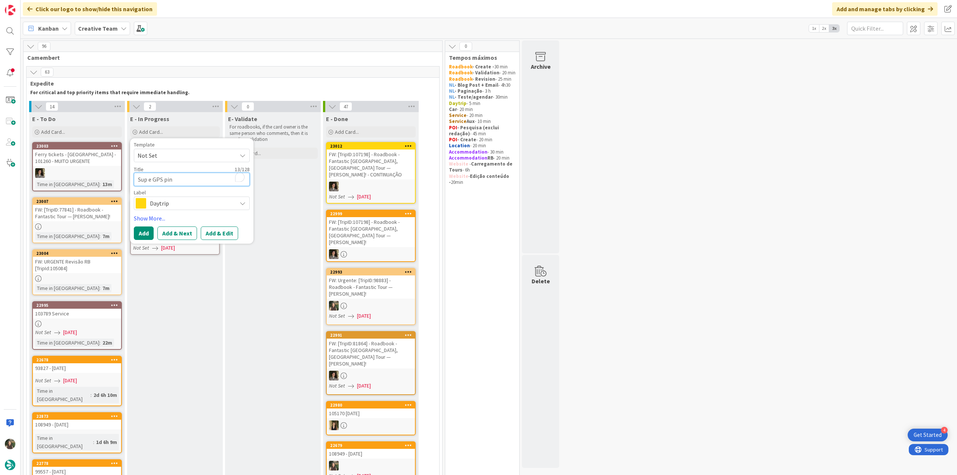
type textarea "x"
type textarea "Sup e GPS p"
type textarea "x"
type textarea "Sup e GPS po"
type textarea "x"
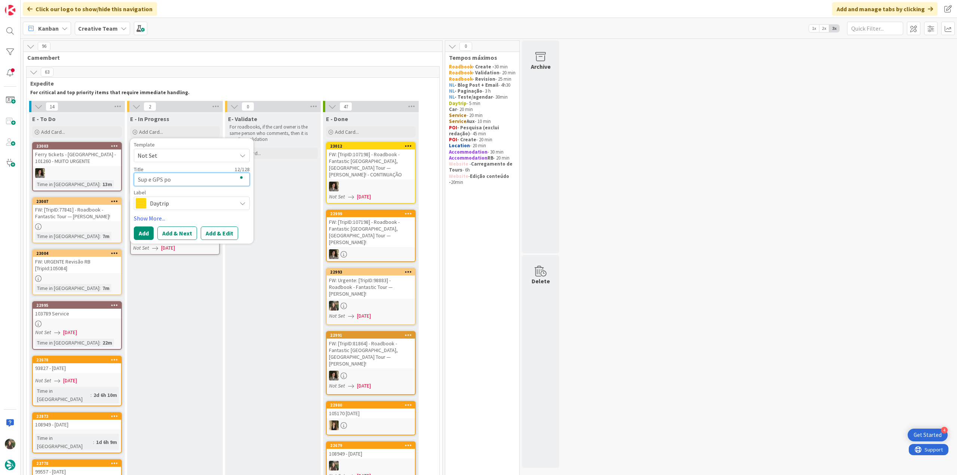
type textarea "Sup e GPS poi"
type textarea "x"
type textarea "Sup e GPS poin"
type textarea "x"
type textarea "Sup e GPS point"
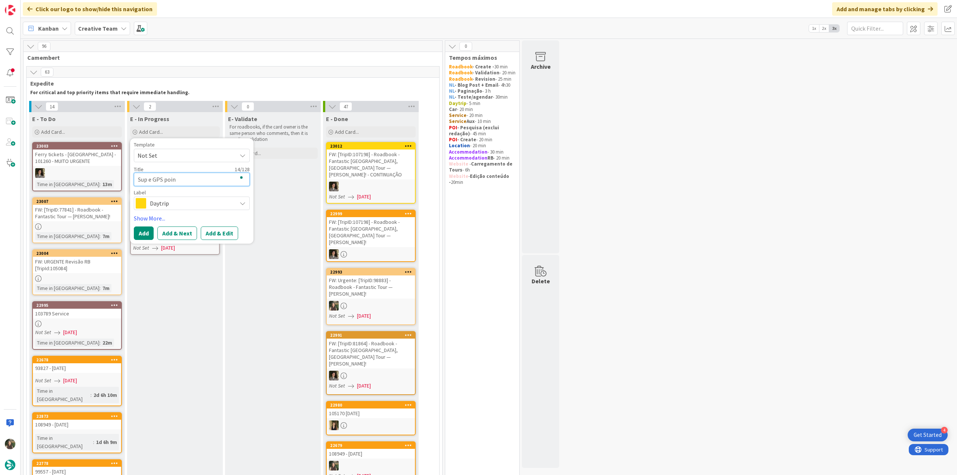
type textarea "x"
type textarea "Sup e GPS point"
click at [174, 204] on span "Daytrip" at bounding box center [191, 203] width 83 height 10
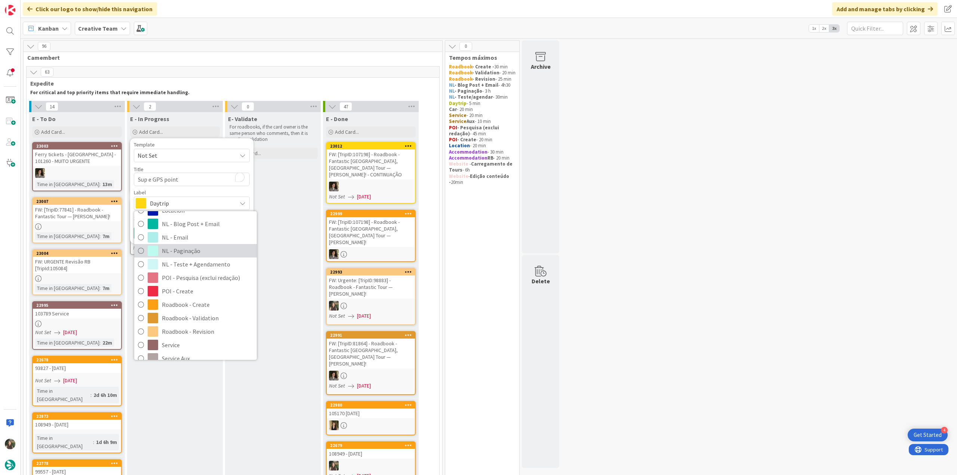
scroll to position [139, 0]
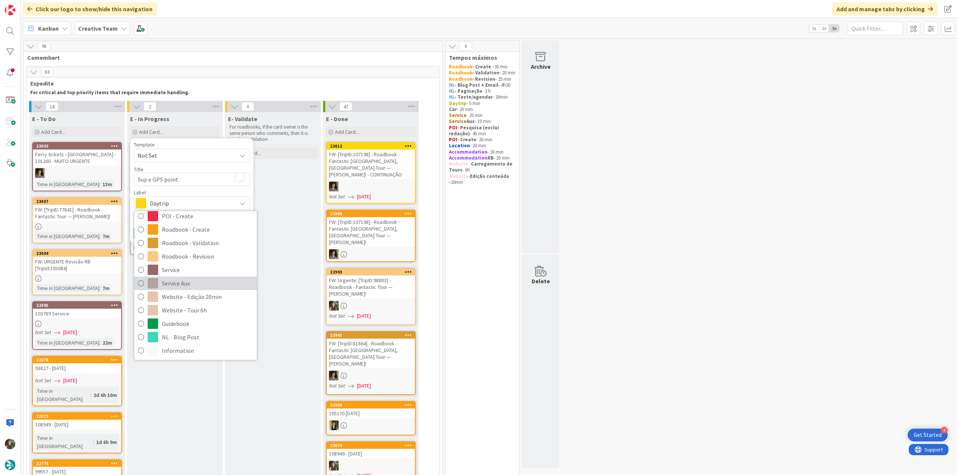
click at [194, 283] on span "Service Aux" at bounding box center [207, 283] width 91 height 11
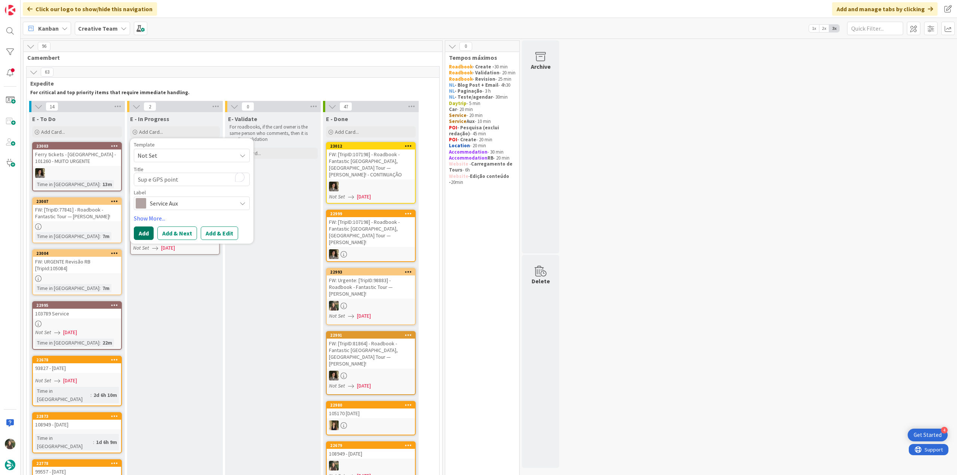
click at [145, 234] on button "Add" at bounding box center [144, 233] width 20 height 13
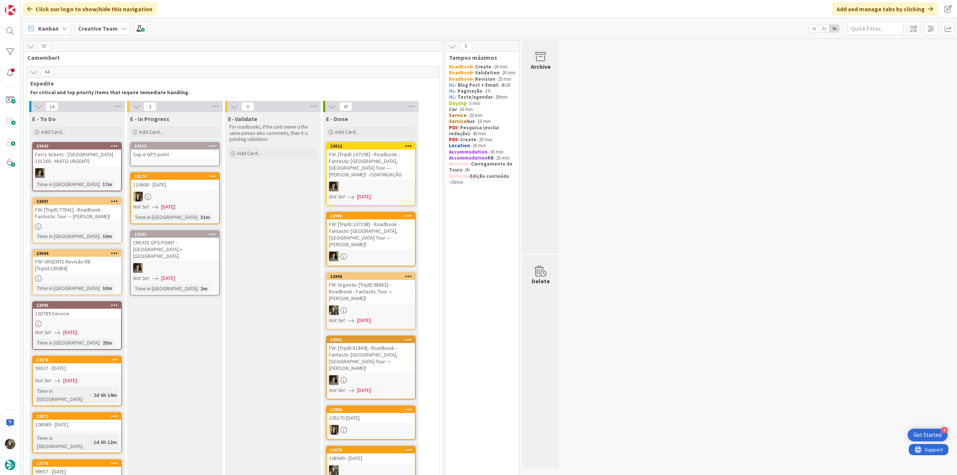
click at [168, 160] on link "23013 Sup e GPS point" at bounding box center [175, 154] width 90 height 24
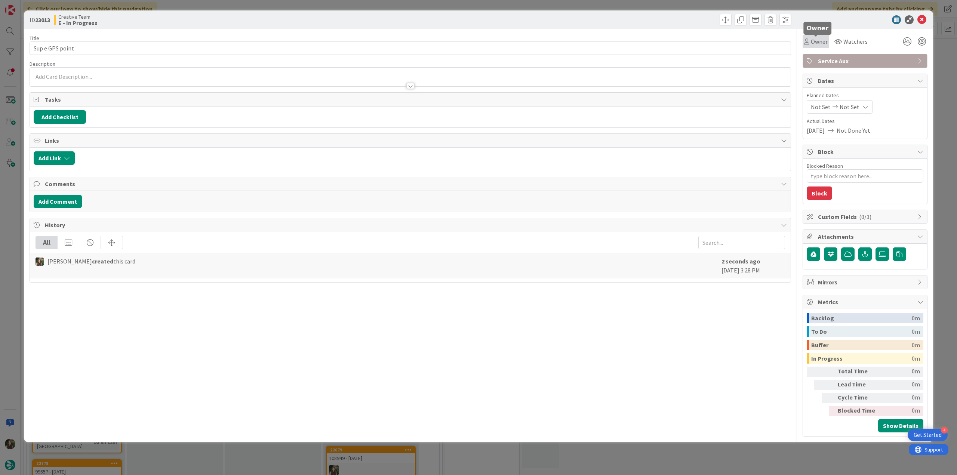
click at [822, 43] on span "Owner" at bounding box center [819, 41] width 17 height 9
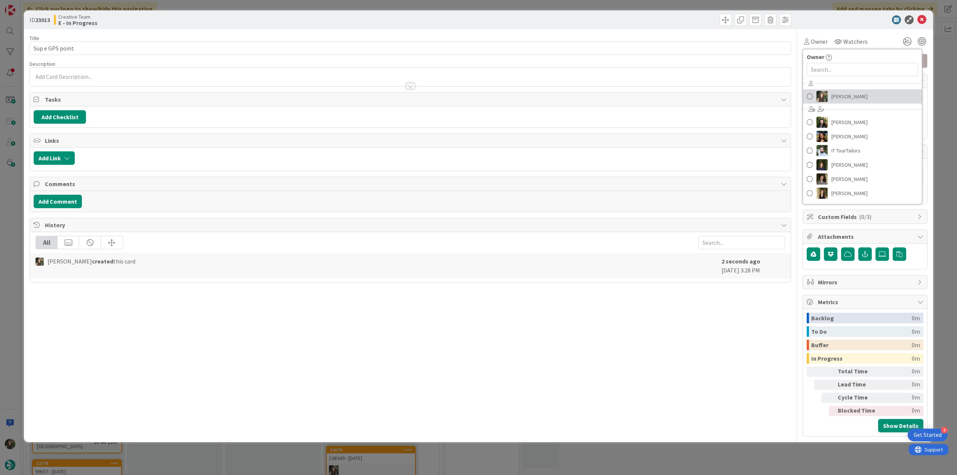
drag, startPoint x: 836, startPoint y: 89, endPoint x: 843, endPoint y: 90, distance: 7.5
click at [836, 89] on link "[PERSON_NAME]" at bounding box center [862, 96] width 119 height 14
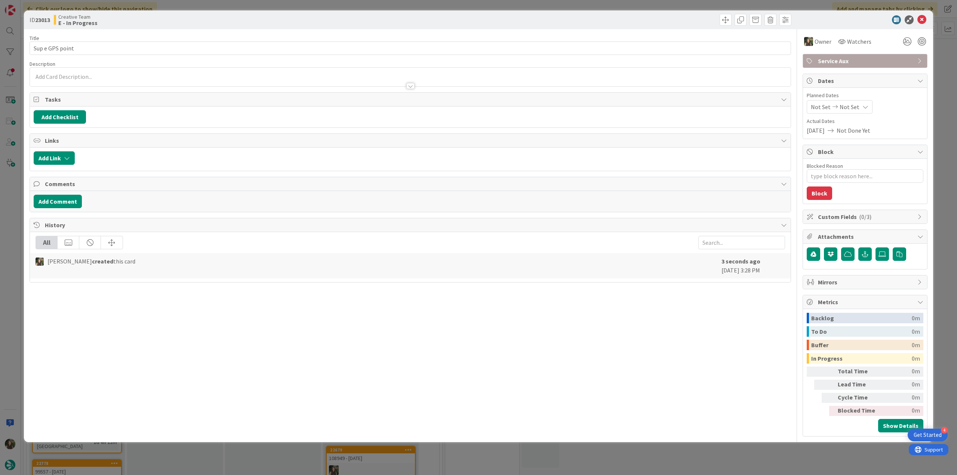
click at [937, 55] on div "ID 23013 Creative Team E - In Progress Title 15 / 128 Sup e GPS point Descripti…" at bounding box center [478, 237] width 957 height 475
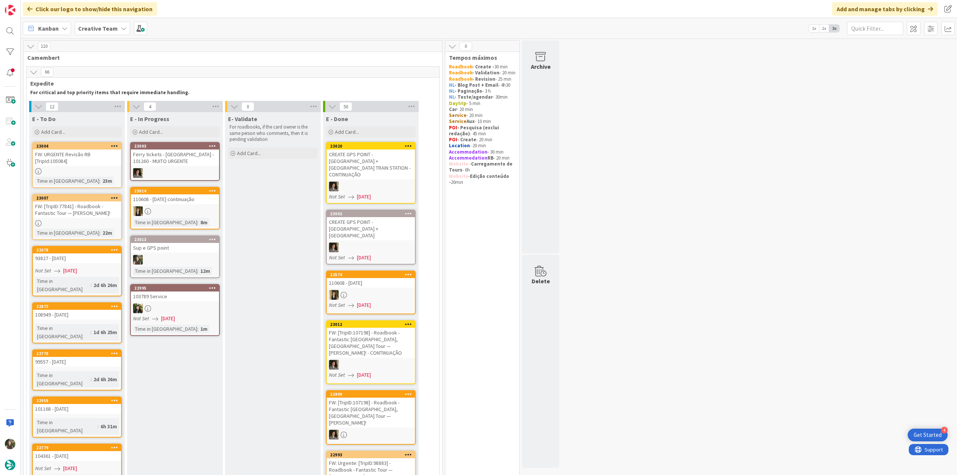
click at [190, 253] on link "23013 Sup e GPS point Time in [GEOGRAPHIC_DATA] : 12m" at bounding box center [175, 256] width 90 height 43
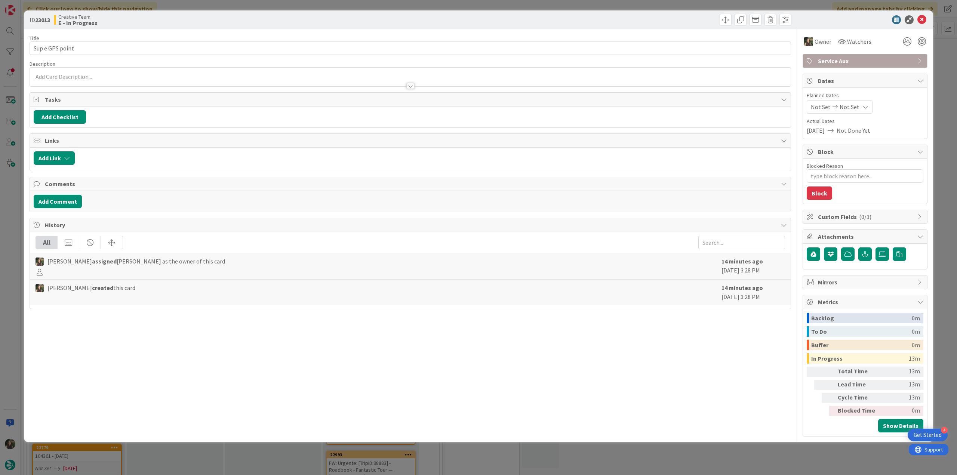
click at [739, 456] on div "ID 23013 Creative Team E - In Progress Title 15 / 128 Sup e GPS point Descripti…" at bounding box center [478, 237] width 957 height 475
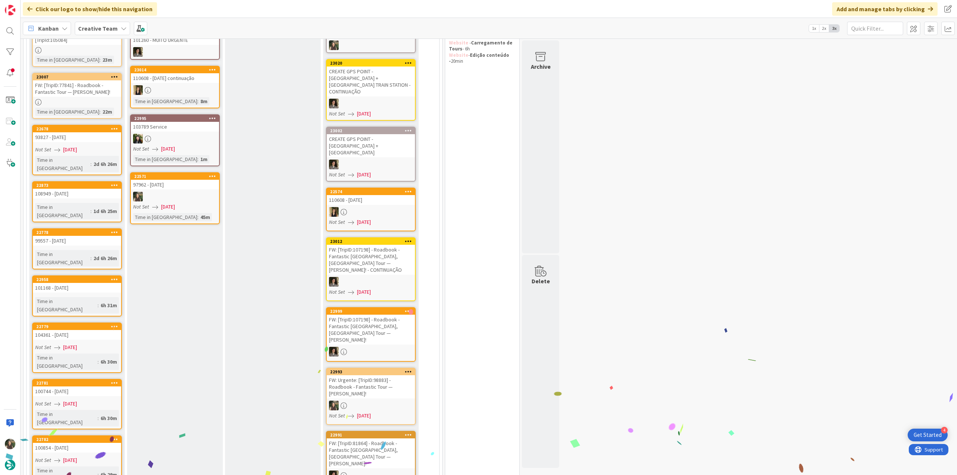
scroll to position [112, 0]
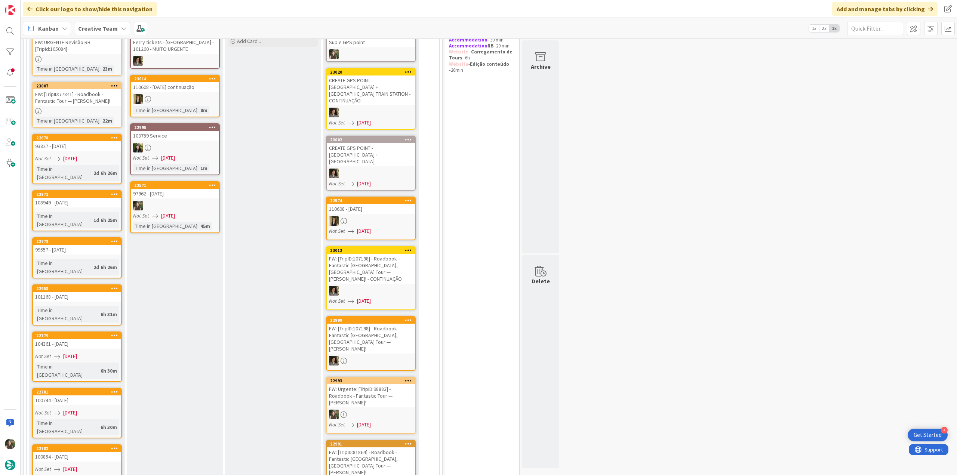
click at [200, 208] on div at bounding box center [175, 206] width 88 height 10
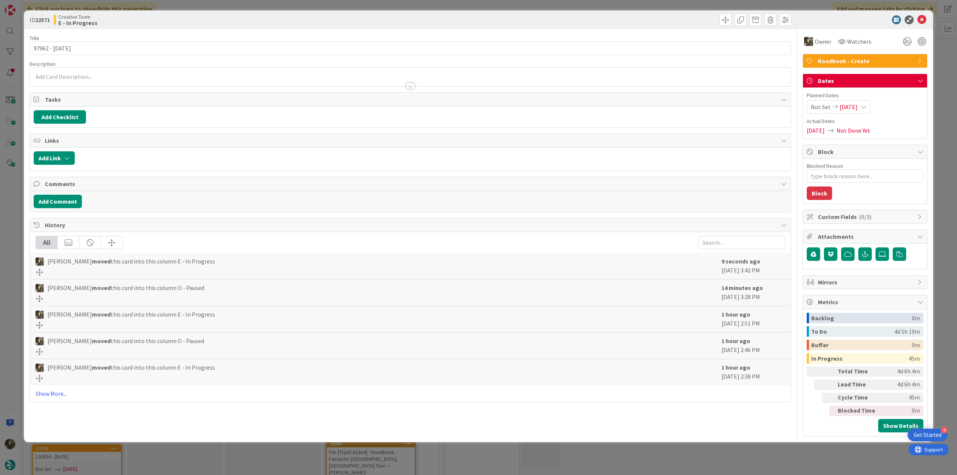
click at [764, 465] on div "ID 22571 Creative Team E - In Progress Title 13 / 128 97962 - [DATE] Descriptio…" at bounding box center [478, 237] width 957 height 475
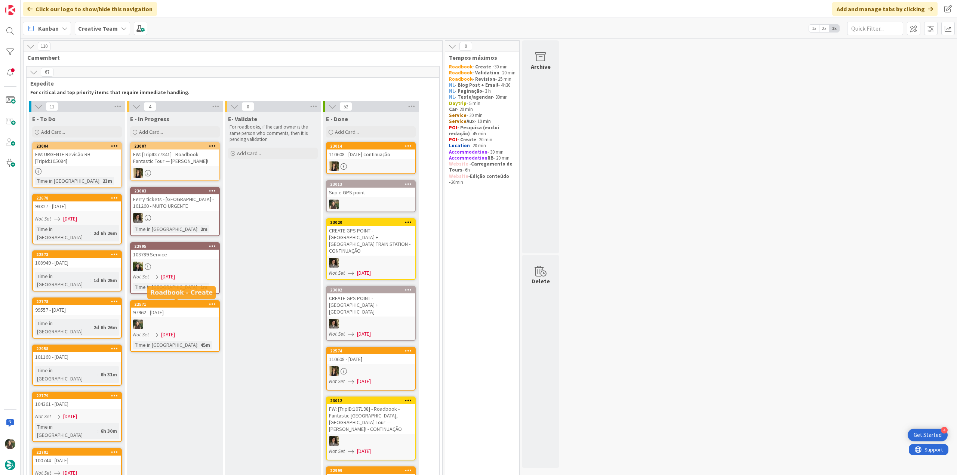
click at [197, 320] on div at bounding box center [175, 325] width 88 height 10
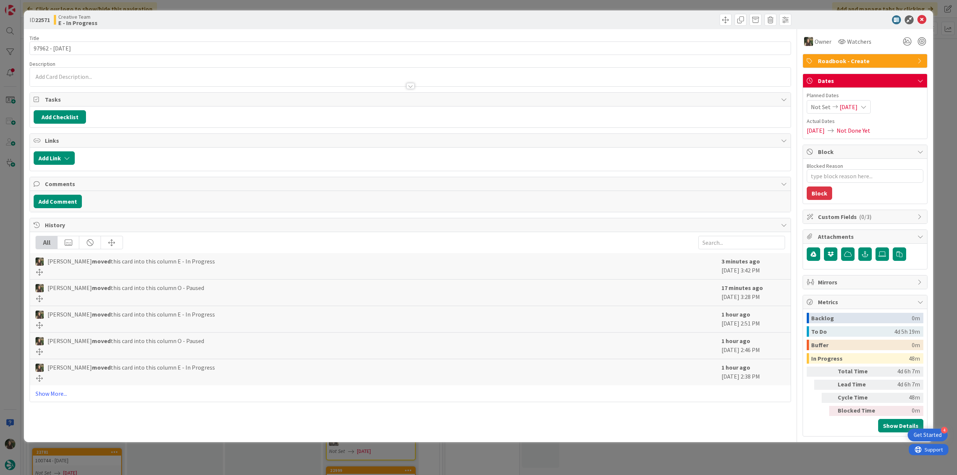
click at [759, 447] on div "ID 22571 Creative Team E - In Progress Title 13 / 128 97962 - [DATE] Descriptio…" at bounding box center [478, 237] width 957 height 475
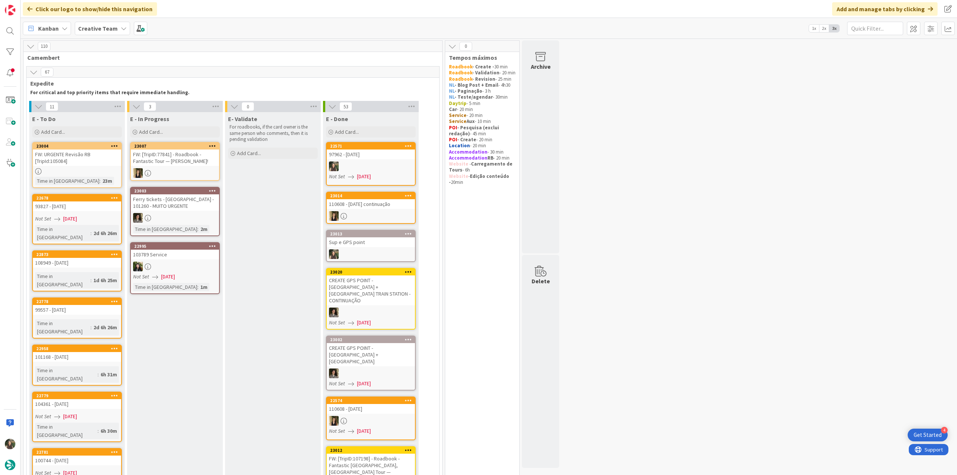
click at [365, 155] on div "97962 - [DATE]" at bounding box center [371, 155] width 88 height 10
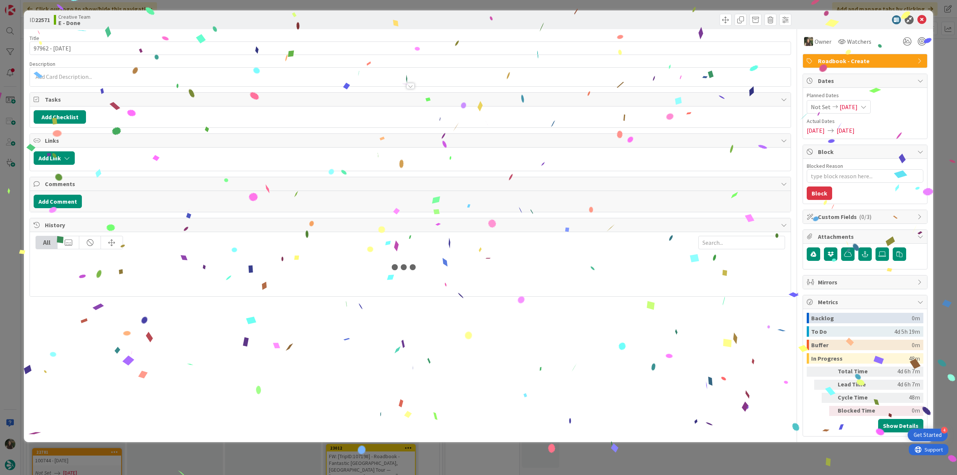
type textarea "x"
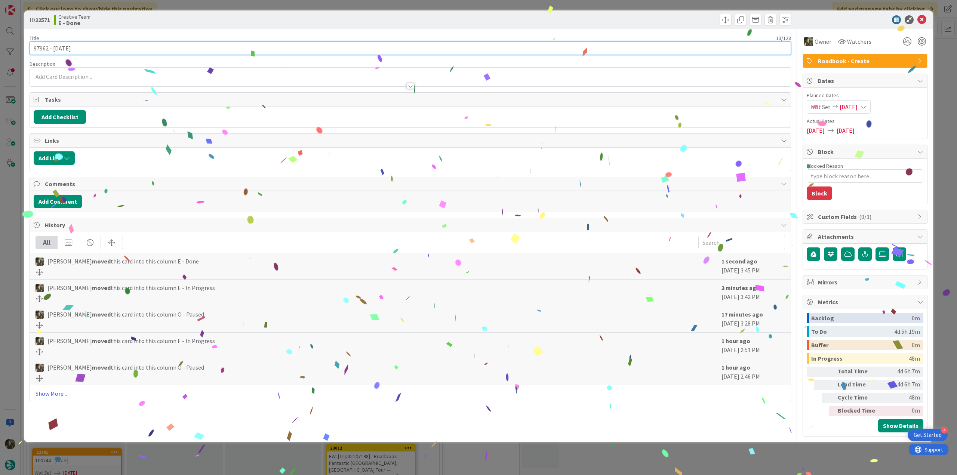
drag, startPoint x: 76, startPoint y: 45, endPoint x: 22, endPoint y: 53, distance: 54.3
click at [22, 52] on div "ID 22571 Creative Team E - Done Title 13 / 128 97962 - 8 oct Description Owner …" at bounding box center [478, 237] width 957 height 475
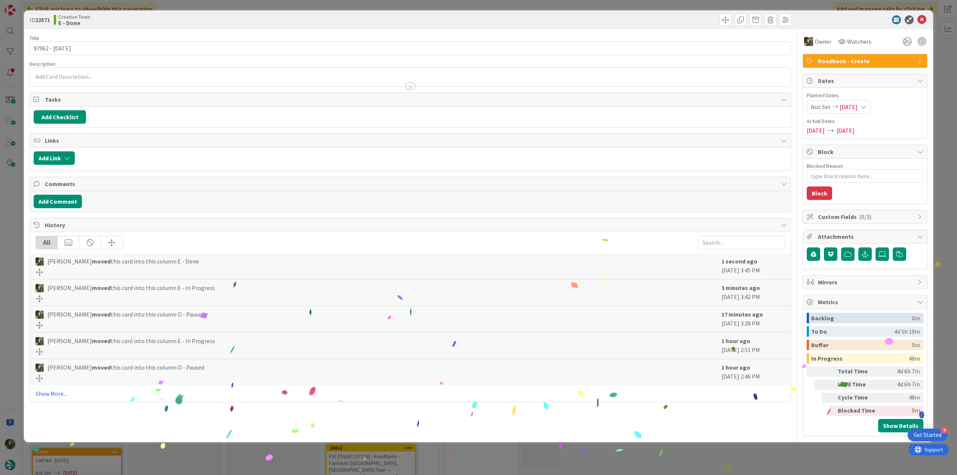
click at [11, 202] on div "ID 22571 Creative Team E - Done Title 13 / 128 97962 - 8 oct Description Owner …" at bounding box center [478, 237] width 957 height 475
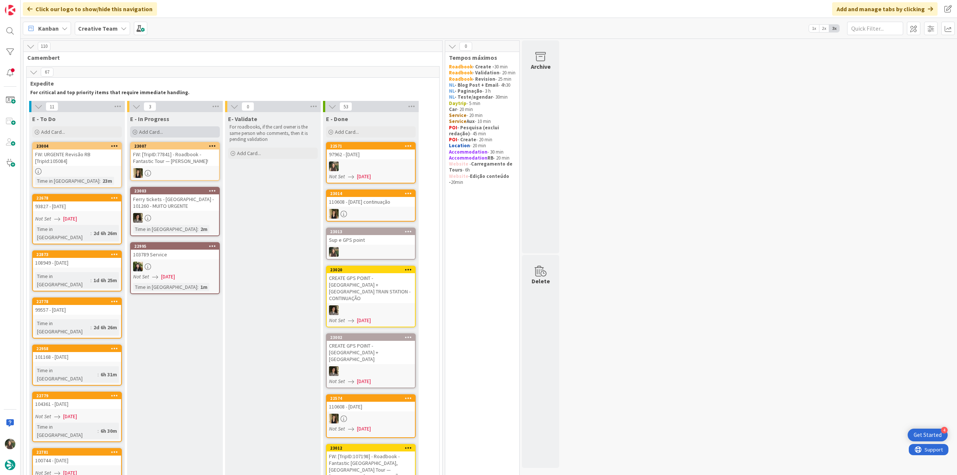
click at [154, 130] on span "Add Card..." at bounding box center [151, 132] width 24 height 7
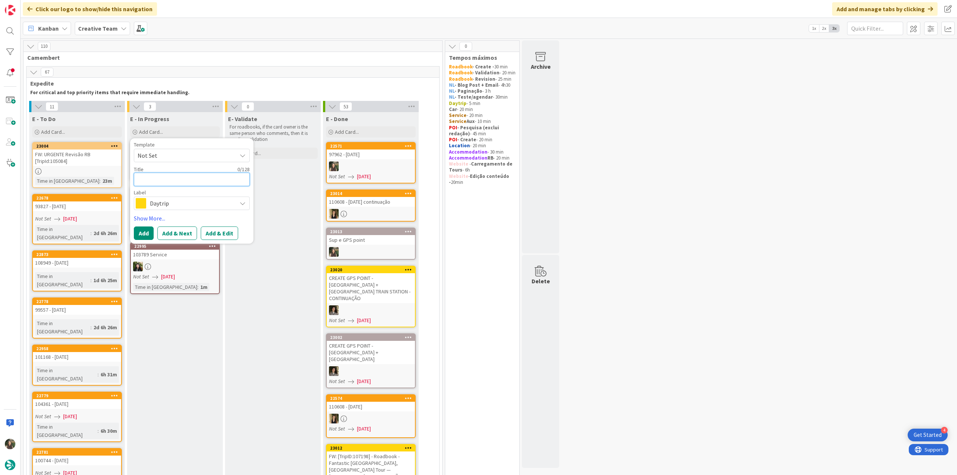
paste textarea "97962 - [DATE]"
type textarea "97962 - [DATE]"
type textarea "x"
type textarea "97962 - [DATE]"
type textarea "x"
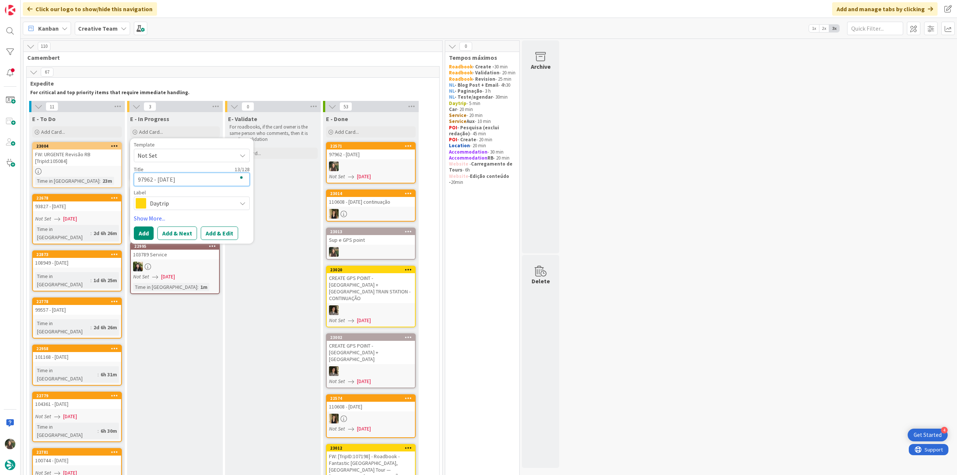
type textarea "97962 - 8 oct -"
type textarea "x"
type textarea "97962 - 8 oct -"
type textarea "x"
type textarea "97962 - 8 oct - c"
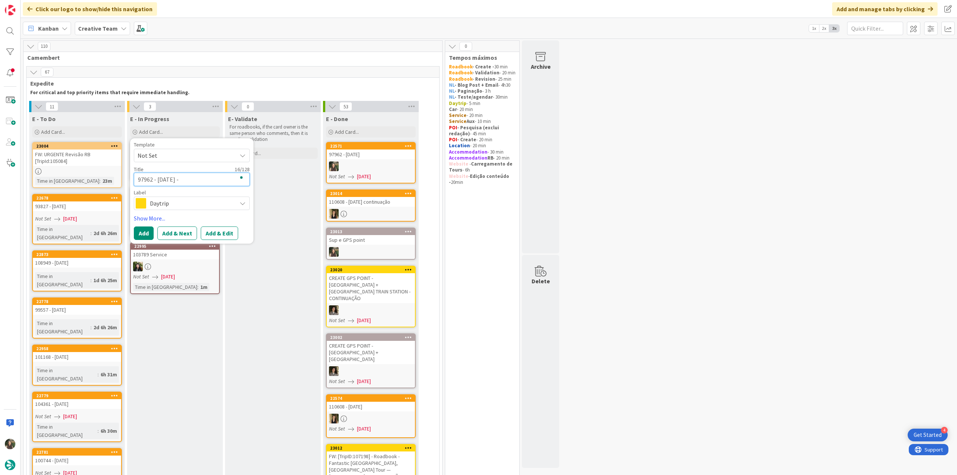
type textarea "x"
type textarea "97962 - 8 oct - co"
type textarea "x"
type textarea "97962 - 8 oct - con"
type textarea "x"
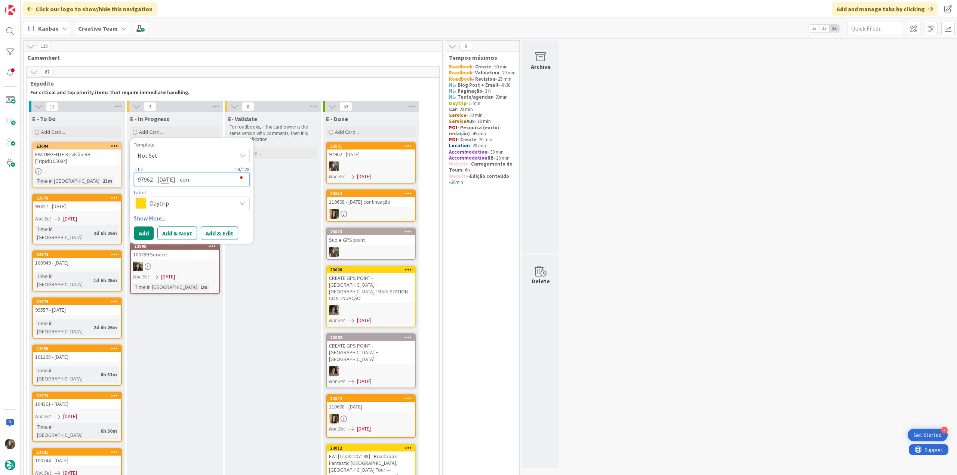
type textarea "97962 - 8 oct - cont"
type textarea "x"
type textarea "97962 - 8 oct - conti"
type textarea "x"
type textarea "97962 - 8 oct - contin"
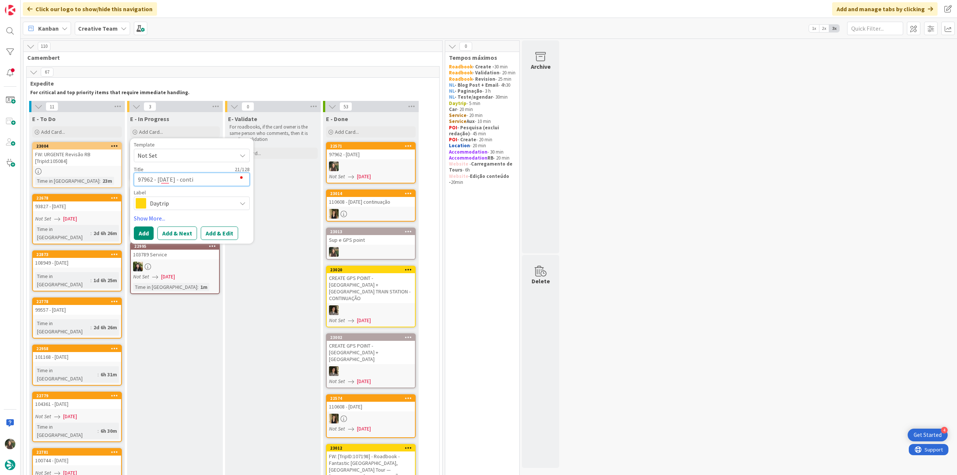
type textarea "x"
type textarea "97962 - 8 oct - continu"
type textarea "x"
type textarea "97962 - 8 oct - continua"
type textarea "x"
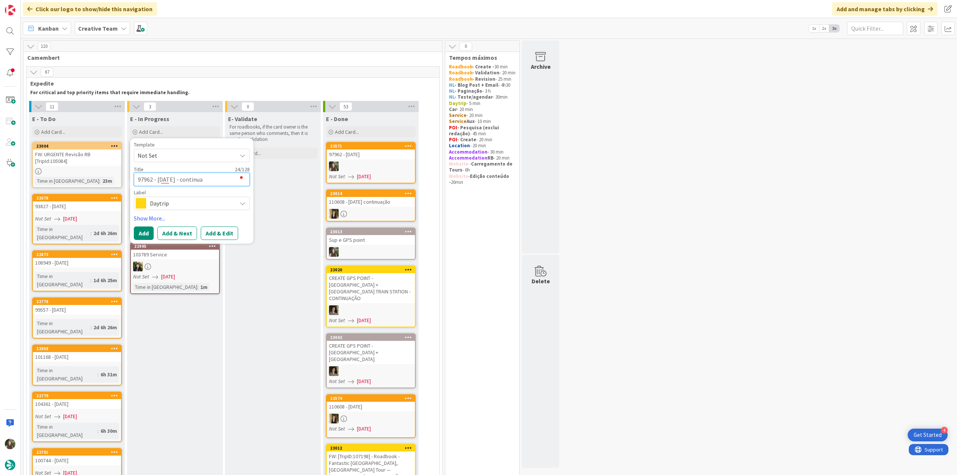
type textarea "97962 - 8 oct - continuaç"
type textarea "x"
type textarea "97962 - 8 oct - continuaçã"
type textarea "x"
type textarea "97962 - [DATE] - continuação"
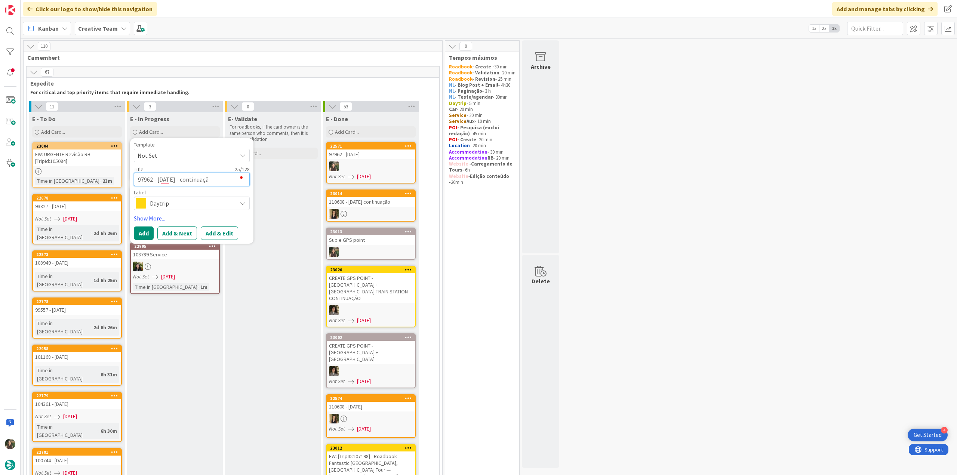
type textarea "x"
type textarea "97962 - [DATE] - continuação"
click at [176, 207] on span "Daytrip" at bounding box center [191, 203] width 83 height 10
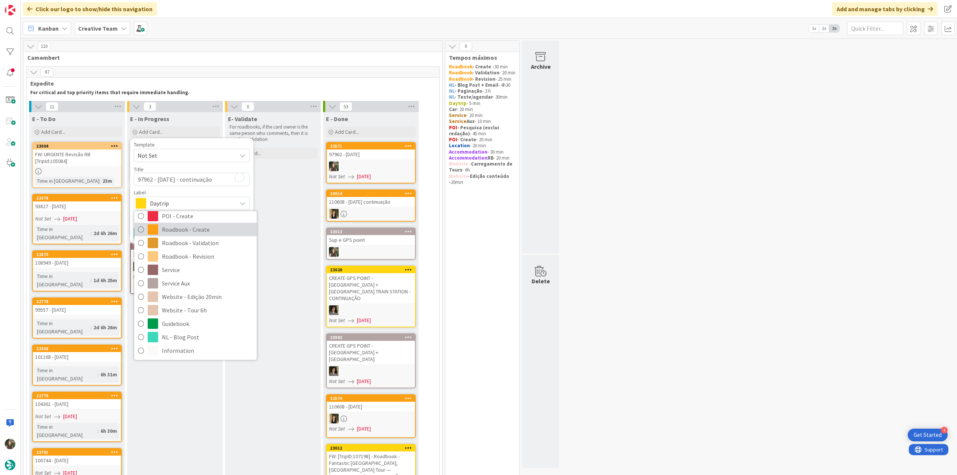
click at [209, 230] on span "Roadbook - Create" at bounding box center [207, 229] width 91 height 11
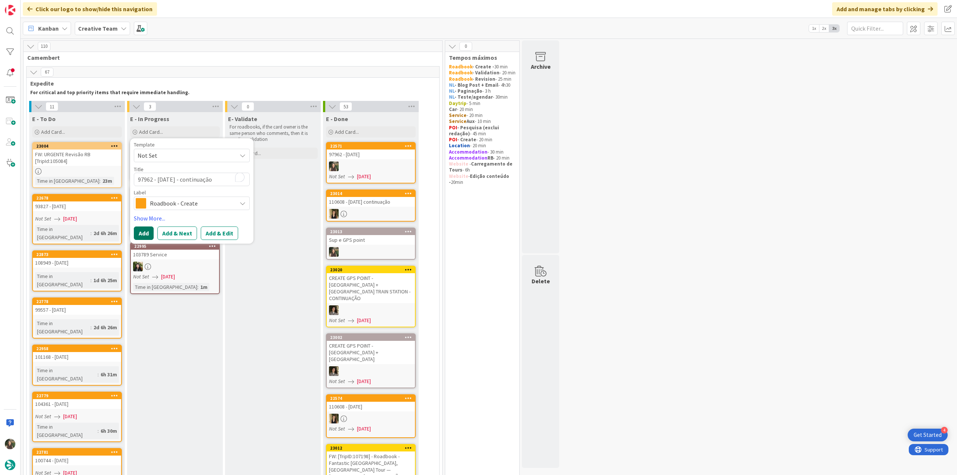
click at [142, 230] on button "Add" at bounding box center [144, 233] width 20 height 13
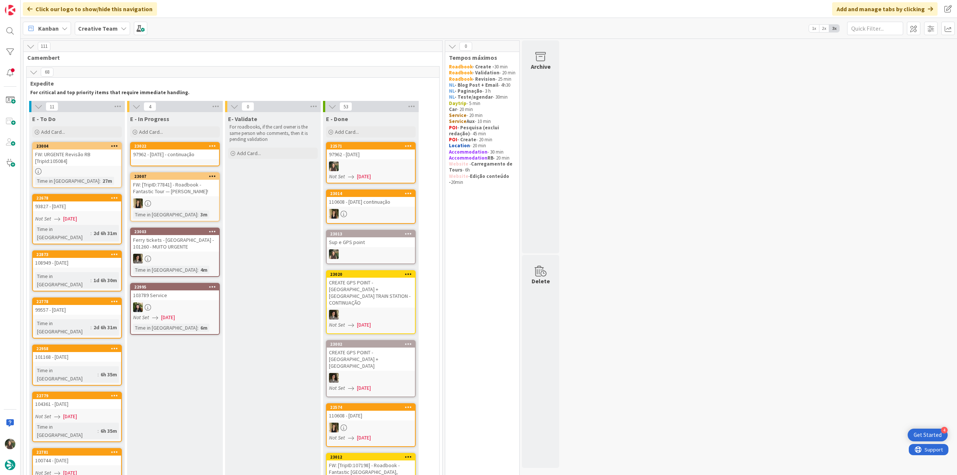
click at [163, 154] on div "97962 - [DATE] - continuação" at bounding box center [175, 155] width 88 height 10
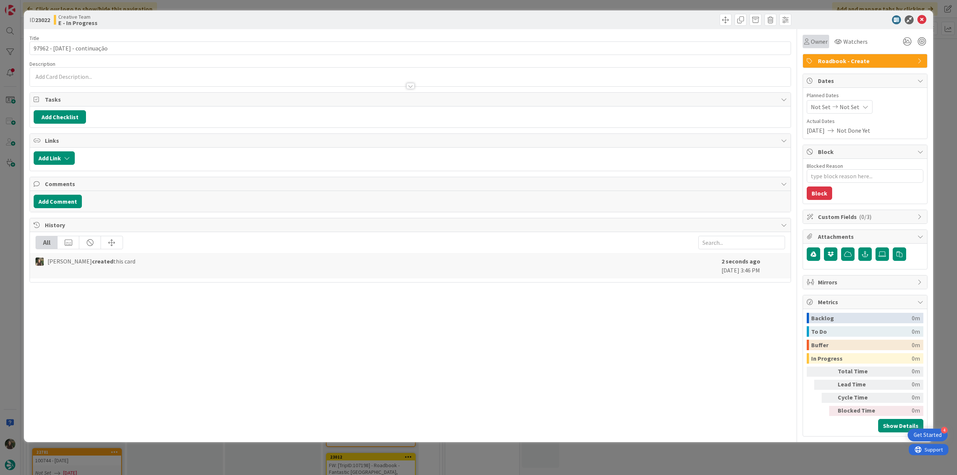
click at [819, 44] on span "Owner" at bounding box center [819, 41] width 17 height 9
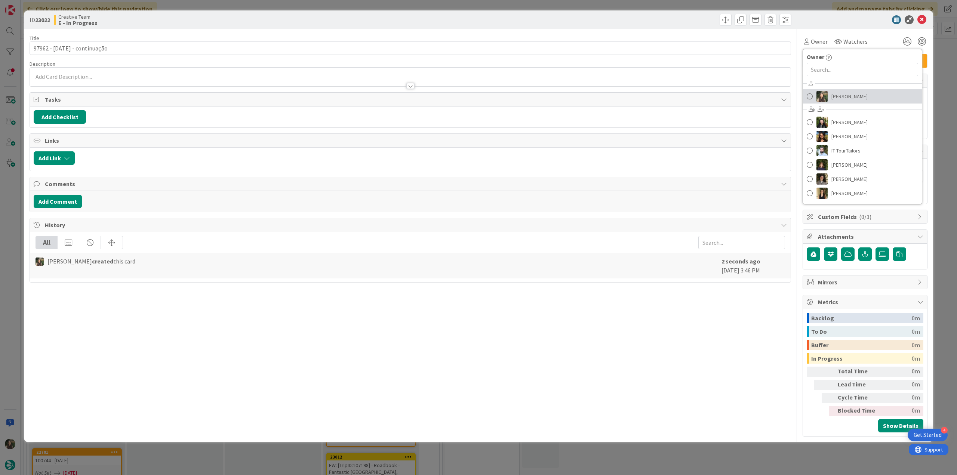
click at [835, 92] on span "[PERSON_NAME]" at bounding box center [849, 96] width 36 height 11
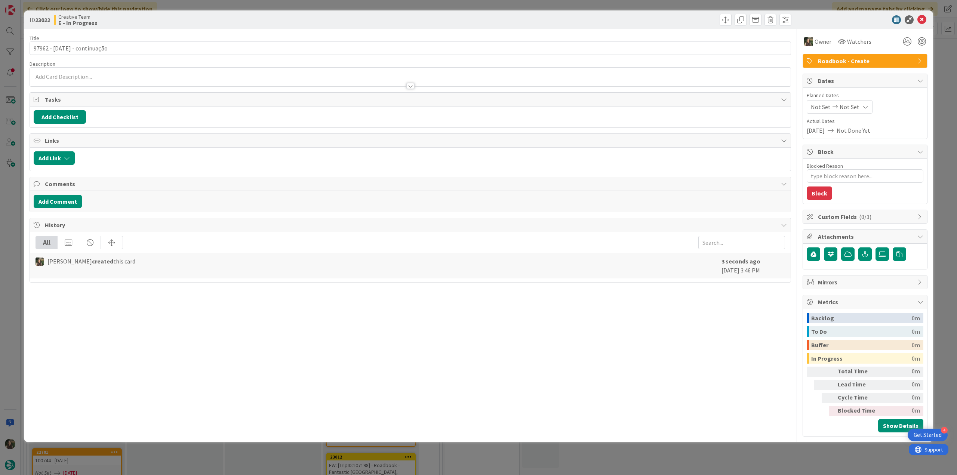
click at [939, 52] on div "ID 23022 Creative Team E - In Progress Title 27 / 128 97962 - 8 oct - continuaç…" at bounding box center [478, 237] width 957 height 475
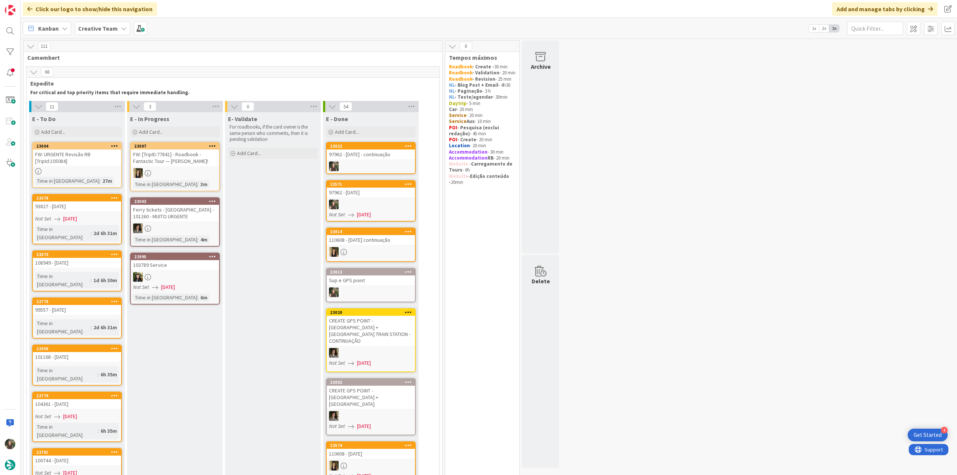
click at [95, 166] on div "FW: URGENTE Revisão RB [TripId:105084]" at bounding box center [77, 158] width 88 height 16
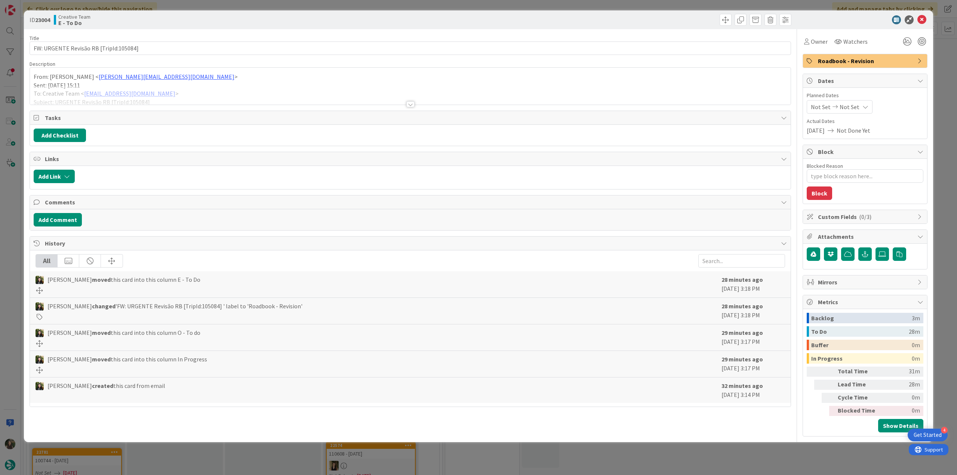
click at [232, 94] on div at bounding box center [410, 95] width 761 height 19
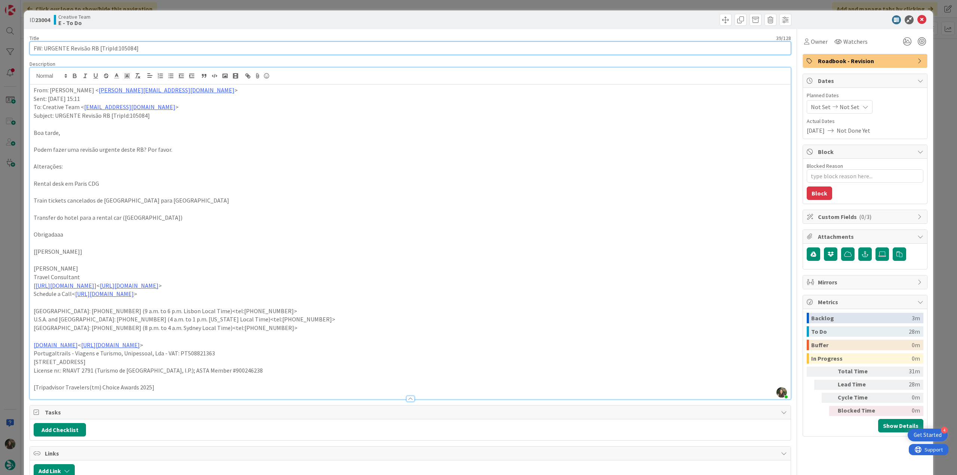
click at [123, 47] on input "FW: URGENTE Revisão RB [TripId:105084]" at bounding box center [410, 47] width 761 height 13
drag, startPoint x: 807, startPoint y: 41, endPoint x: 808, endPoint y: 44, distance: 4.2
click at [811, 41] on span "Owner" at bounding box center [819, 41] width 17 height 9
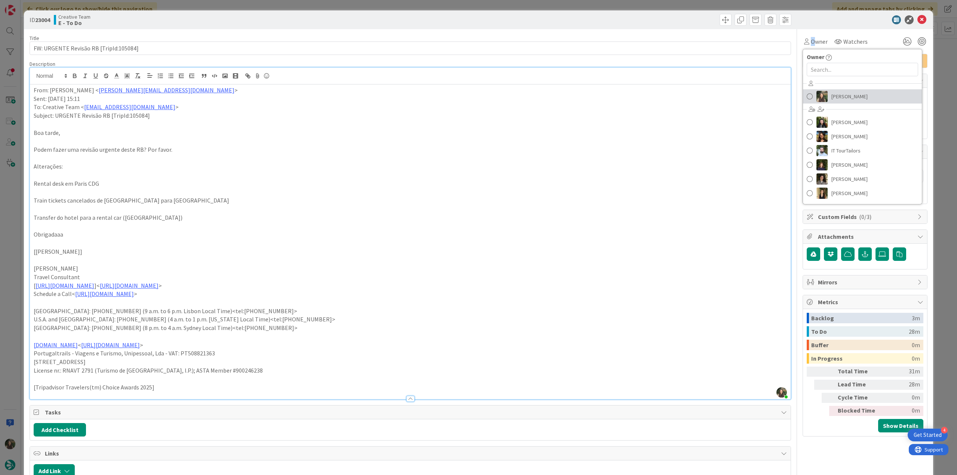
click at [836, 92] on span "[PERSON_NAME]" at bounding box center [849, 96] width 36 height 11
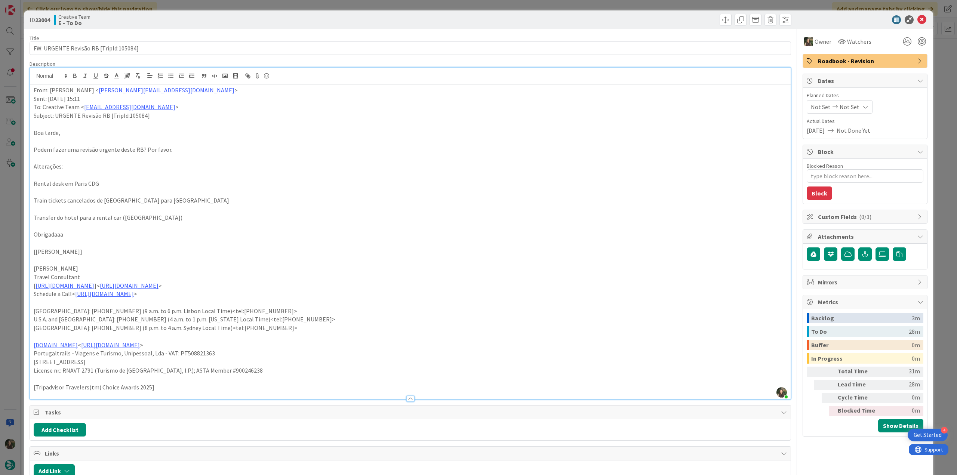
click at [929, 64] on div "ID 23004 Creative Team E - To Do Title 39 / 128 FW: URGENTE Revisão RB [TripId:…" at bounding box center [478, 237] width 957 height 475
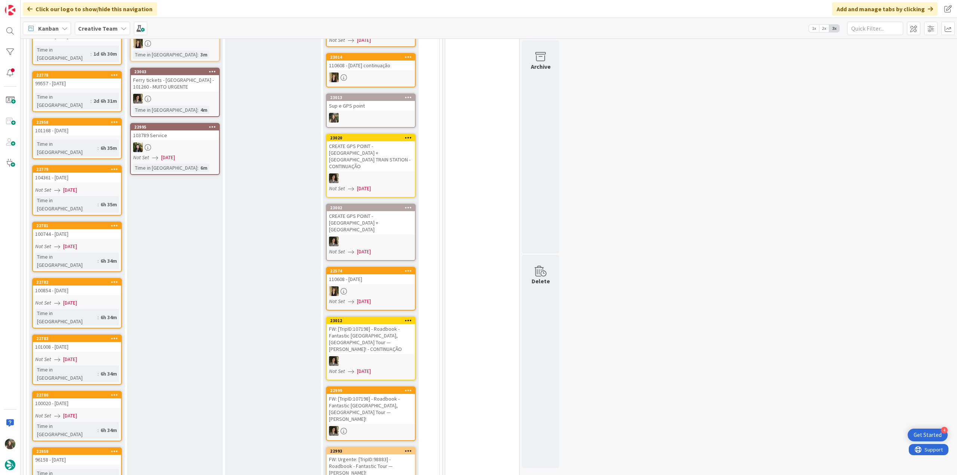
scroll to position [37, 0]
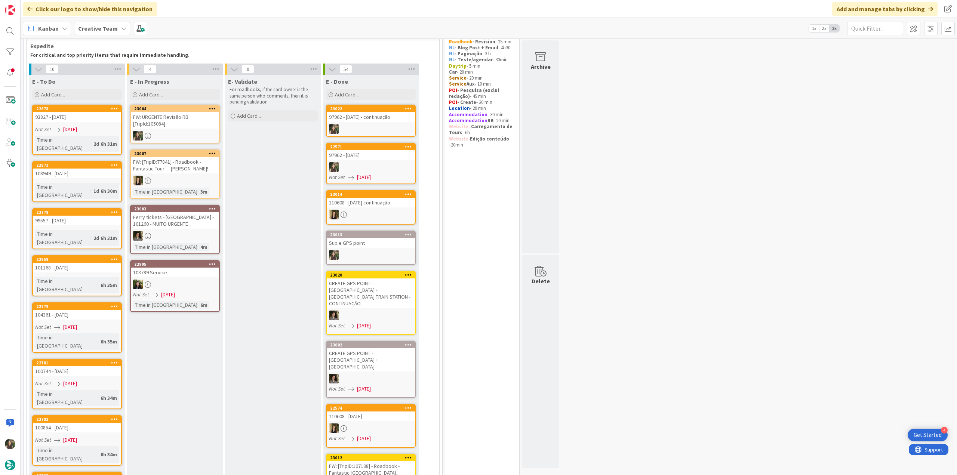
click at [204, 131] on div at bounding box center [175, 136] width 88 height 10
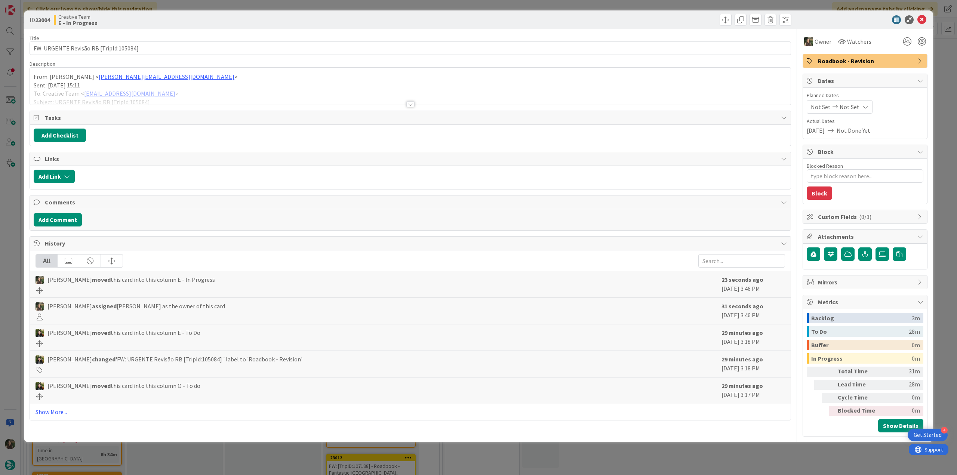
click at [194, 93] on div at bounding box center [410, 95] width 761 height 19
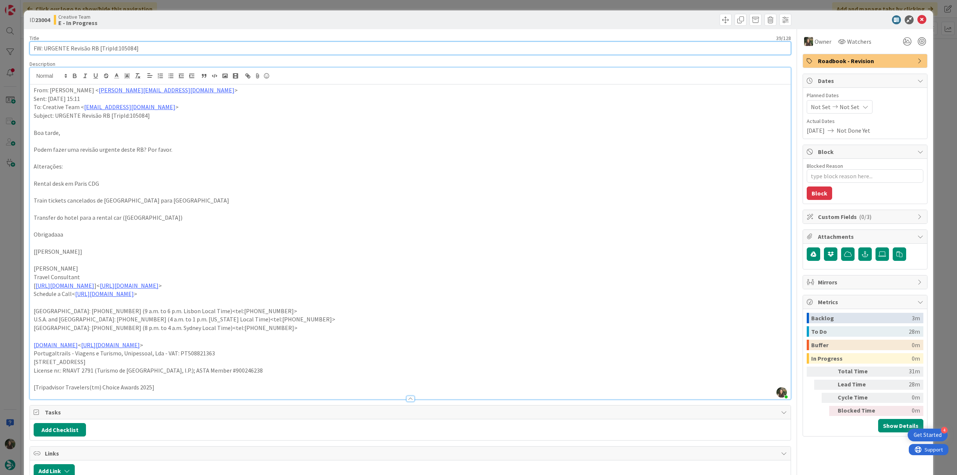
click at [125, 49] on input "FW: URGENTE Revisão RB [TripId:105084]" at bounding box center [410, 47] width 761 height 13
click at [15, 184] on div "ID 23004 Creative Team E - In Progress Title 39 / 128 FW: URGENTE Revisão RB [T…" at bounding box center [478, 237] width 957 height 475
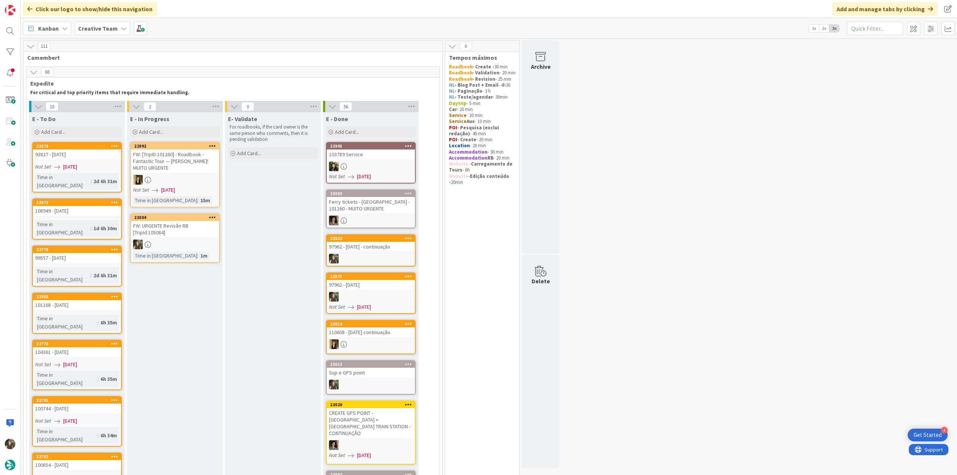
click at [204, 240] on div at bounding box center [175, 245] width 88 height 10
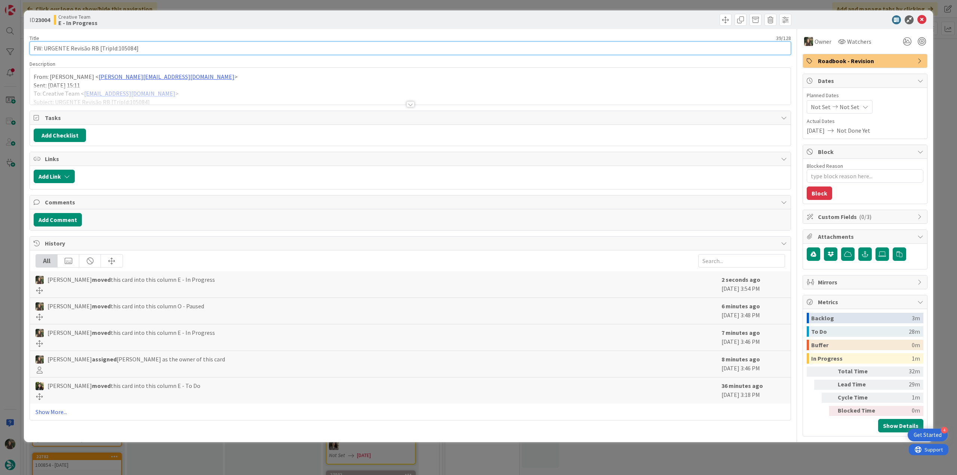
click at [123, 50] on input "FW: URGENTE Revisão RB [TripId:105084]" at bounding box center [410, 47] width 761 height 13
click at [185, 89] on div at bounding box center [410, 95] width 761 height 19
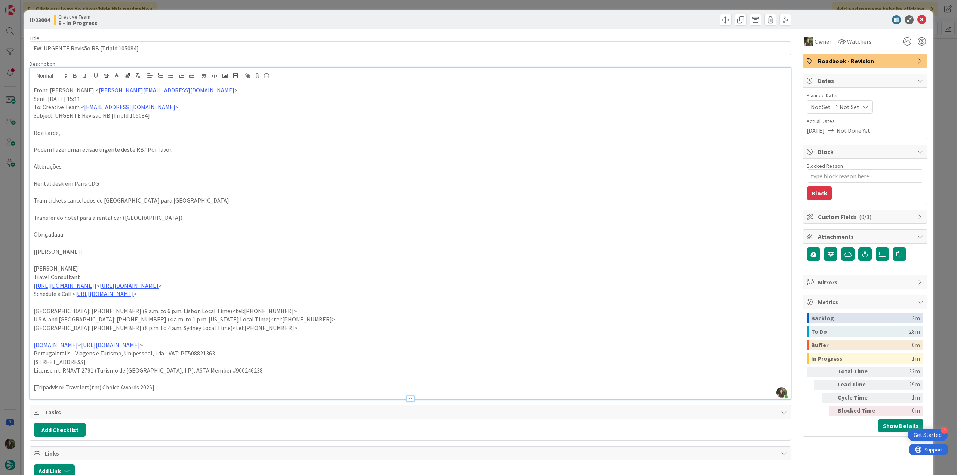
click at [18, 219] on div "ID 23004 Creative Team E - In Progress Title 39 / 128 FW: URGENTE Revisão RB [T…" at bounding box center [478, 237] width 957 height 475
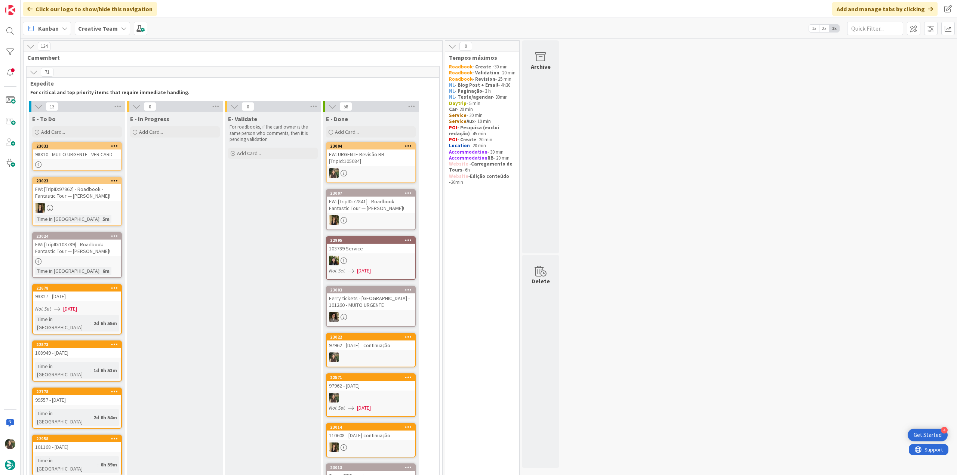
click at [391, 162] on div "FW: URGENTE Revisão RB [TripId:105084]" at bounding box center [371, 158] width 88 height 16
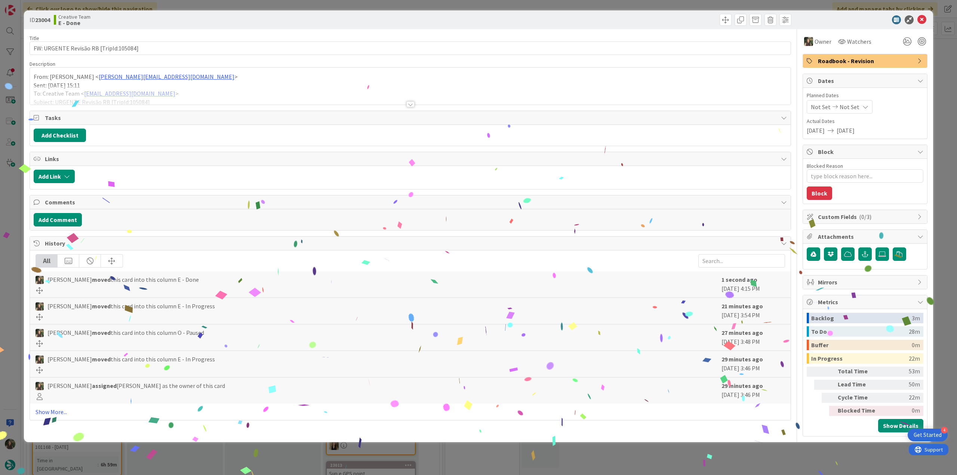
drag, startPoint x: 749, startPoint y: 462, endPoint x: 647, endPoint y: 464, distance: 102.4
click at [749, 462] on div "ID 23004 Creative Team E - Done Title 39 / 128 FW: URGENTE Revisão RB [TripId:1…" at bounding box center [478, 237] width 957 height 475
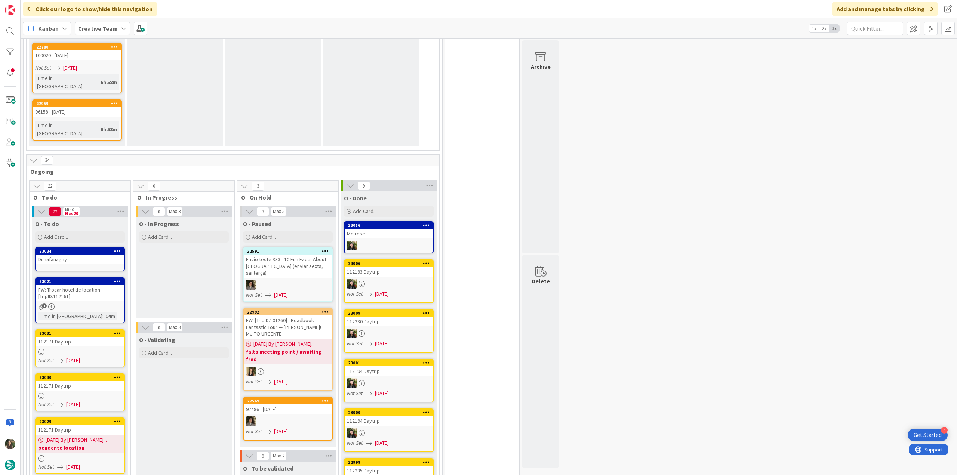
scroll to position [710, 0]
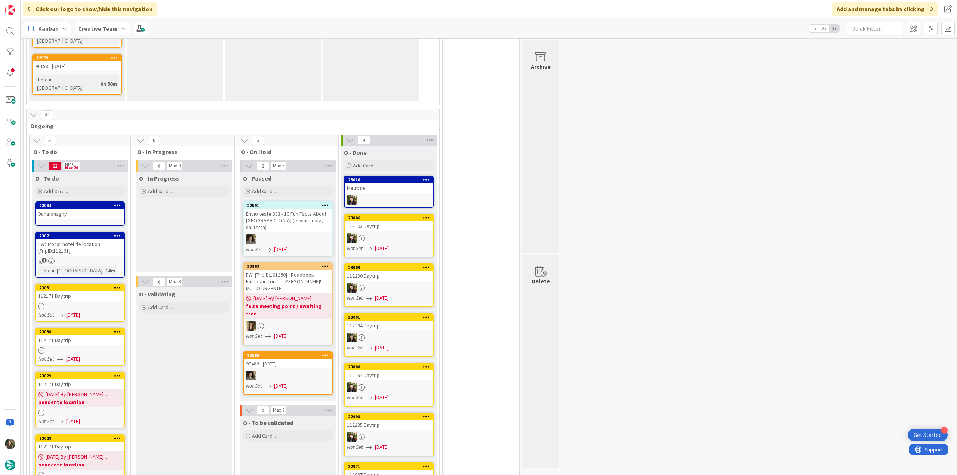
click at [109, 284] on link "23031 112171 Daytrip Not Set 09/12/2025" at bounding box center [80, 303] width 90 height 38
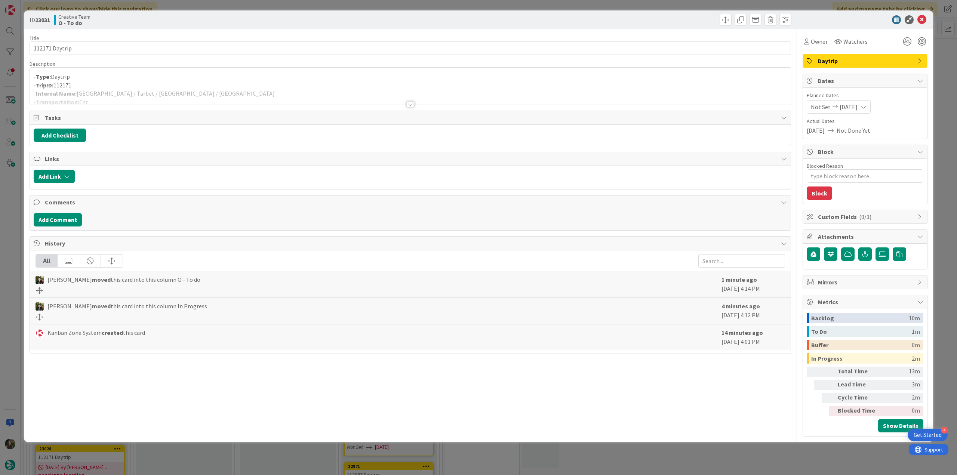
click at [280, 89] on div at bounding box center [410, 95] width 761 height 19
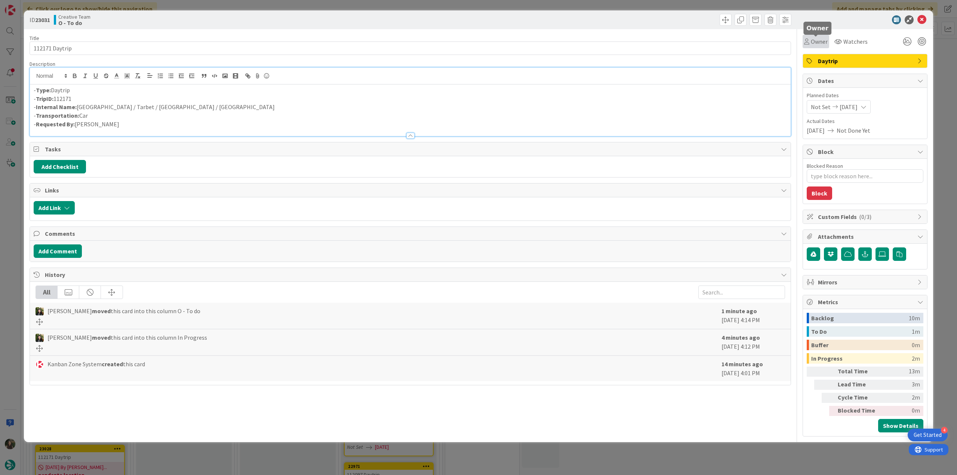
click at [819, 44] on span "Owner" at bounding box center [819, 41] width 17 height 9
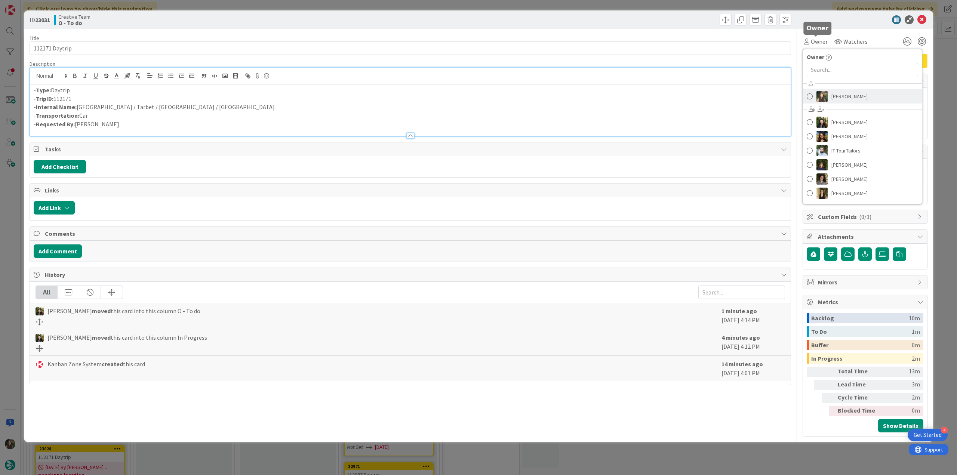
click at [837, 96] on div "Owner Inês Gonçalves Beatriz Cassona Diana Ramos IT TourTailors Margarida Carva…" at bounding box center [862, 126] width 120 height 155
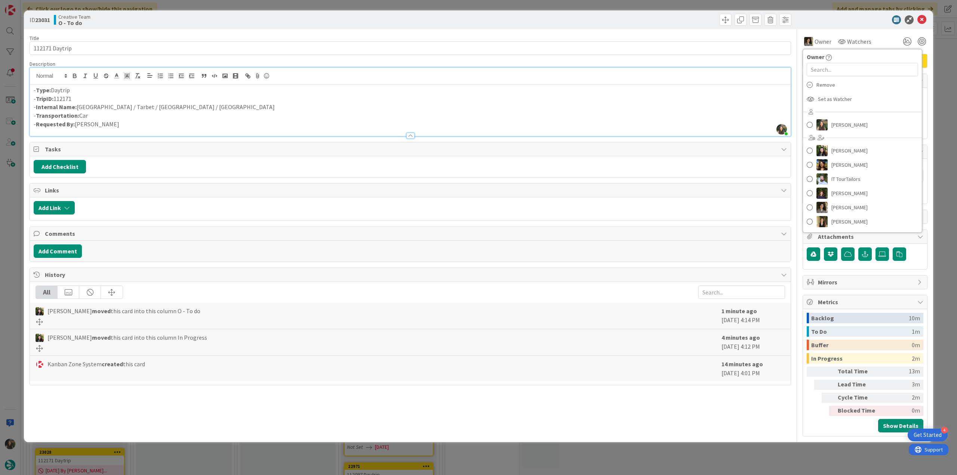
click at [942, 80] on div "ID 23031 Creative Team O - To do Title 14 / 128 112171 Daytrip Description Inês…" at bounding box center [478, 237] width 957 height 475
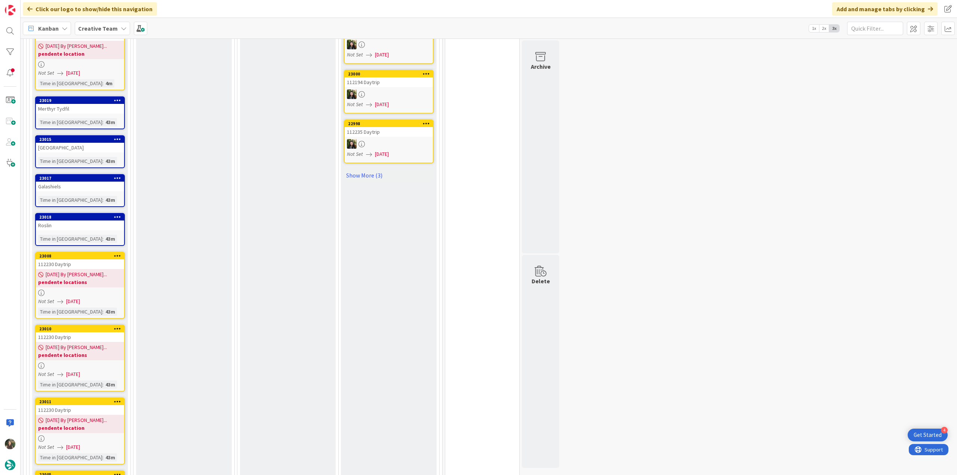
scroll to position [976, 0]
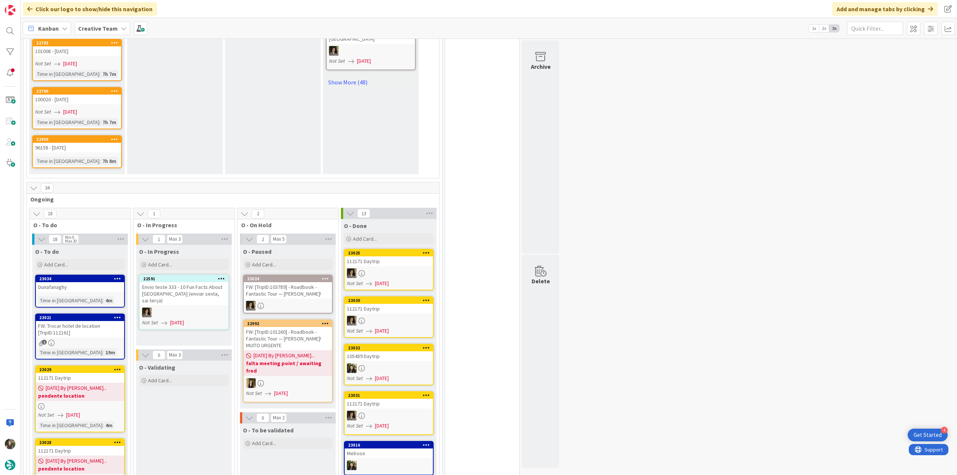
click at [102, 275] on link "23034 Dunafanaghy Time in Column : 4m" at bounding box center [80, 291] width 90 height 33
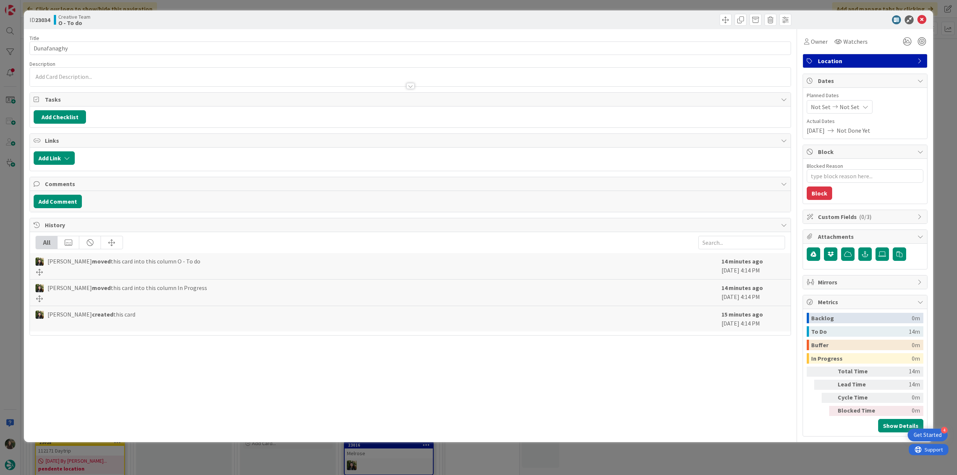
click at [3, 261] on div "ID 23034 Creative Team O - To do Title 11 / 128 Dunafanaghy Description Owner W…" at bounding box center [478, 237] width 957 height 475
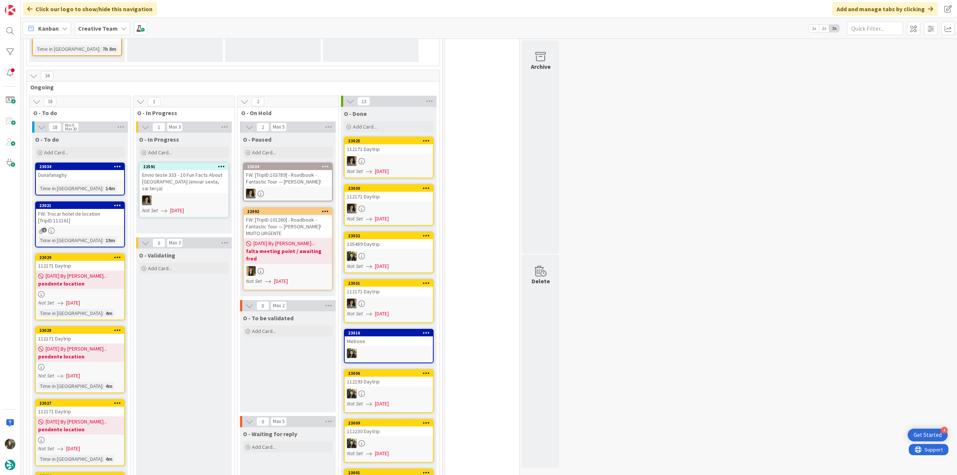
click at [93, 184] on div "Time in Column : 14m" at bounding box center [80, 188] width 84 height 8
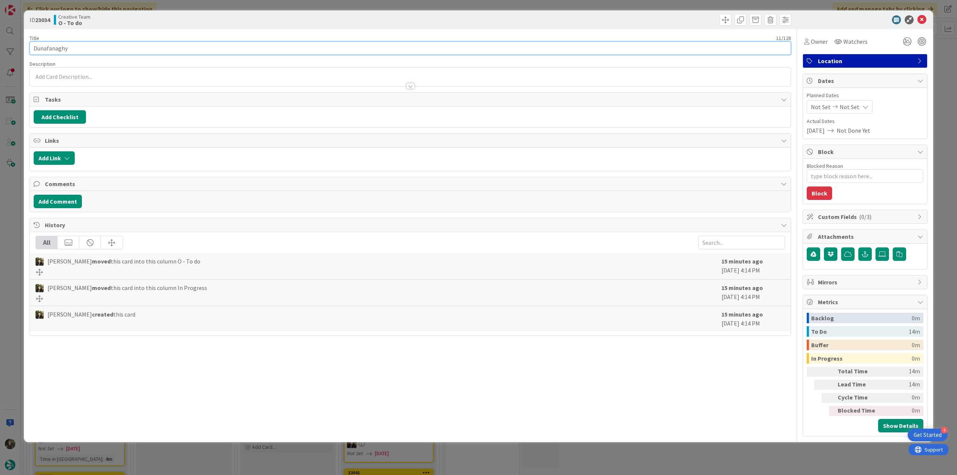
click at [51, 47] on input "Dunafanaghy" at bounding box center [410, 47] width 761 height 13
click at [816, 46] on span "Owner" at bounding box center [819, 41] width 17 height 9
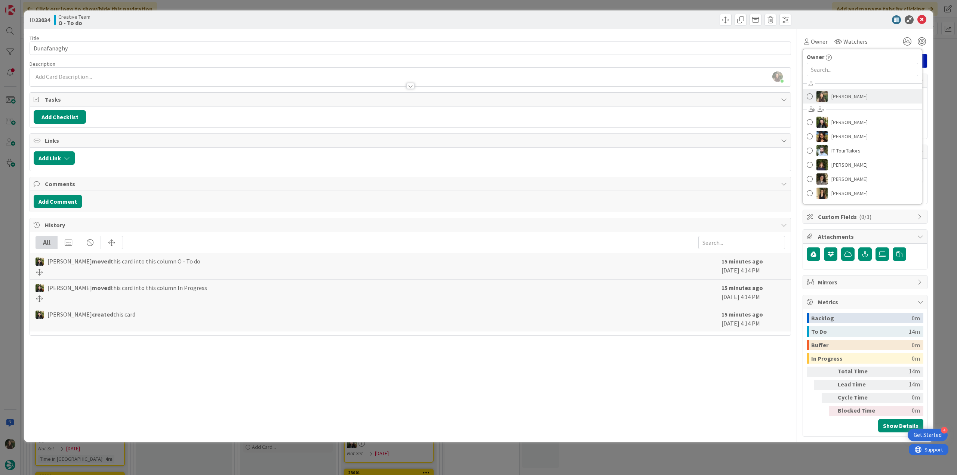
click at [842, 97] on span "[PERSON_NAME]" at bounding box center [849, 96] width 36 height 11
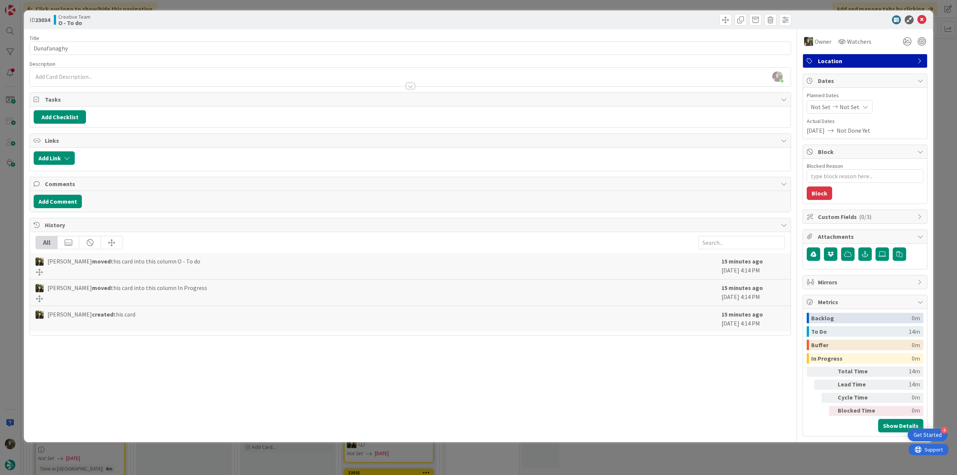
click at [947, 65] on div "ID 23034 Creative Team O - To do Title 11 / 128 Dunafanaghy Description Inês Go…" at bounding box center [478, 237] width 957 height 475
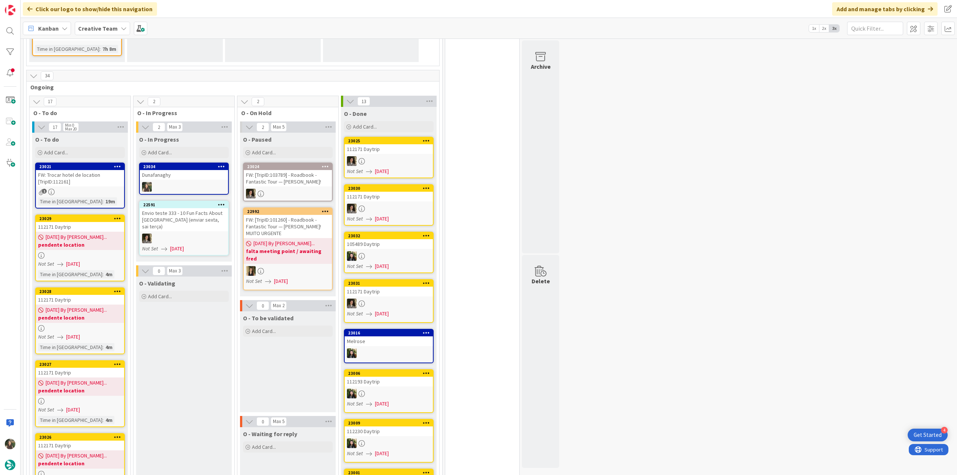
click at [98, 241] on b "pendente location" at bounding box center [80, 244] width 84 height 7
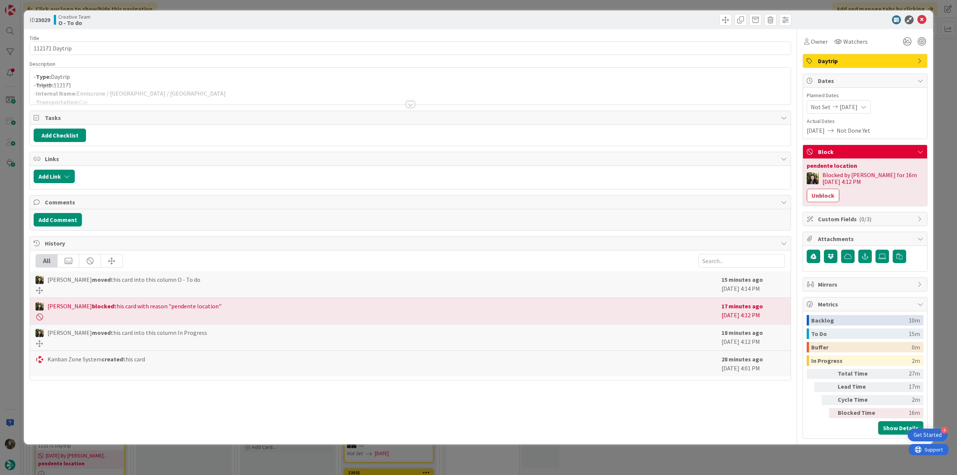
click at [3, 237] on div "ID 23029 Creative Team O - To do Title 14 / 128 112171 Daytrip Description - Ty…" at bounding box center [478, 237] width 957 height 475
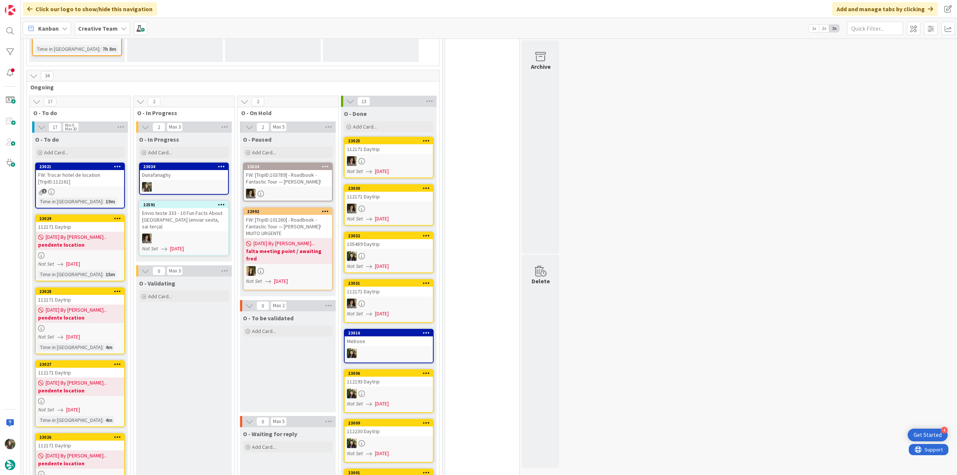
click at [83, 314] on b "pendente location" at bounding box center [80, 317] width 84 height 7
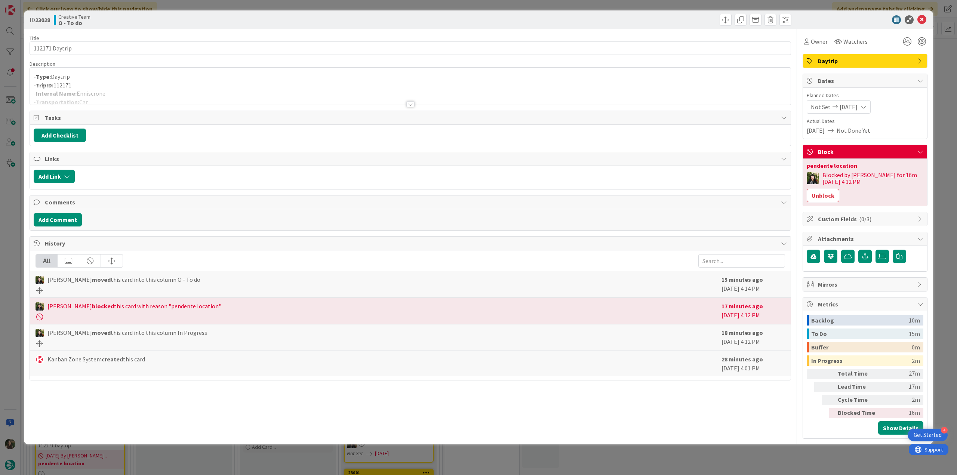
click at [12, 225] on div "ID 23028 Creative Team O - To do Title 14 / 128 112171 Daytrip Description - Ty…" at bounding box center [478, 237] width 957 height 475
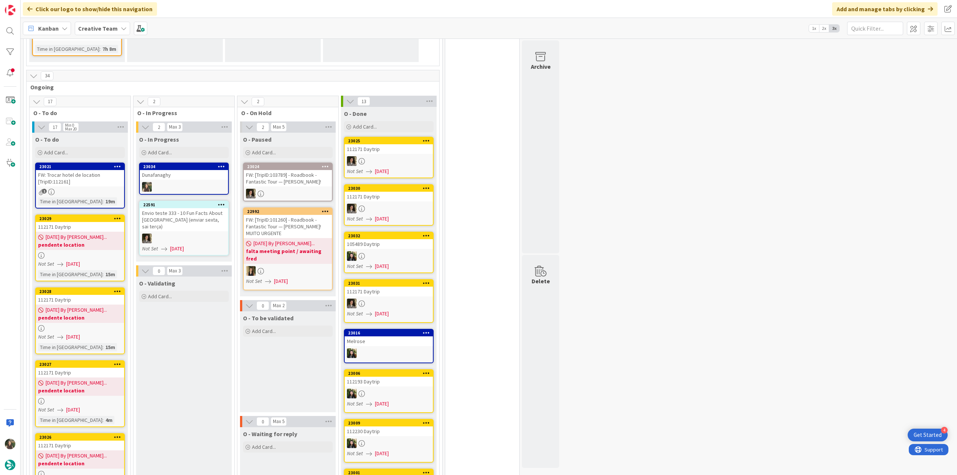
click at [101, 314] on b "pendente location" at bounding box center [80, 317] width 84 height 7
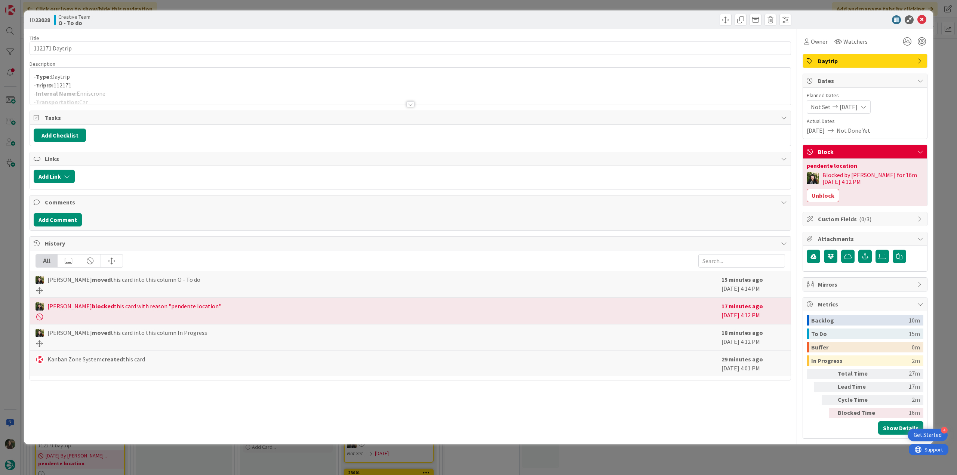
click at [12, 205] on div "ID 23028 Creative Team O - To do Title 14 / 128 112171 Daytrip Description - Ty…" at bounding box center [478, 237] width 957 height 475
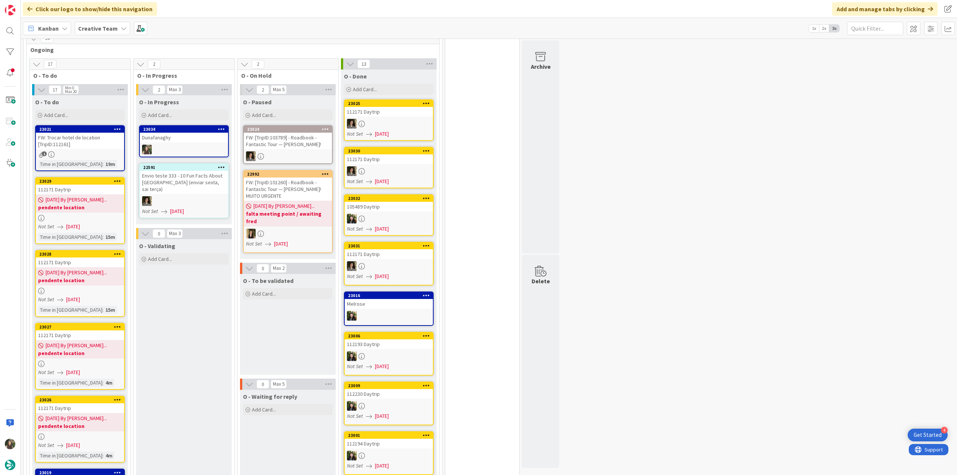
click at [93, 342] on span "09/12/2025 By Beatriz..." at bounding box center [76, 346] width 61 height 8
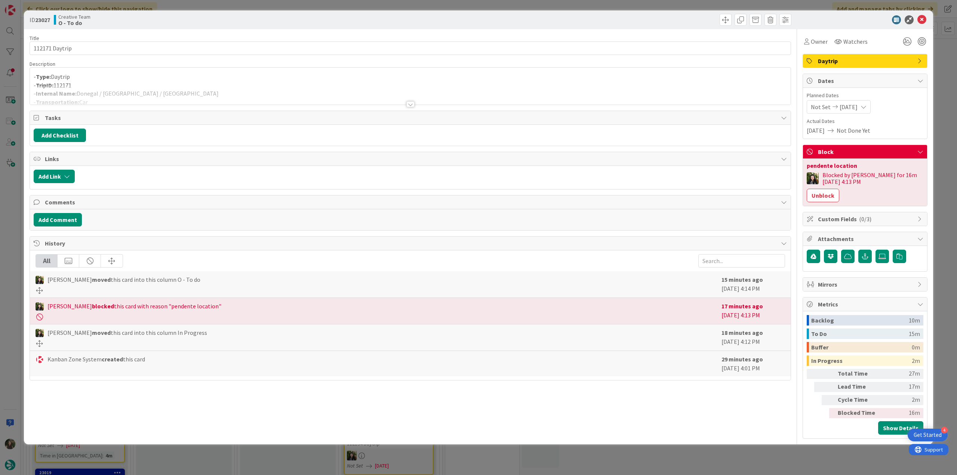
click at [13, 231] on div "ID 23027 Creative Team O - To do Title 14 / 128 112171 Daytrip Description - Ty…" at bounding box center [478, 237] width 957 height 475
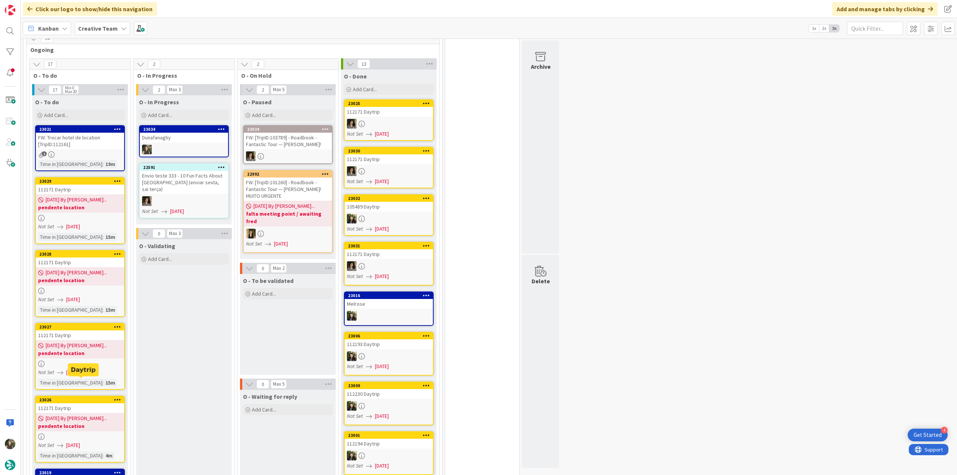
click at [90, 422] on b "pendente location" at bounding box center [80, 425] width 84 height 7
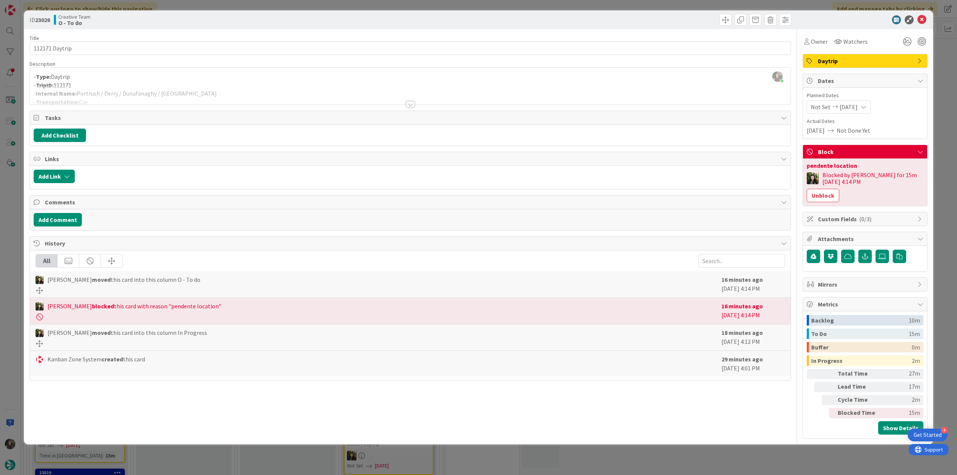
click at [13, 208] on div "ID 23026 Creative Team O - To do Title 14 / 128 112171 Daytrip Description Inês…" at bounding box center [478, 237] width 957 height 475
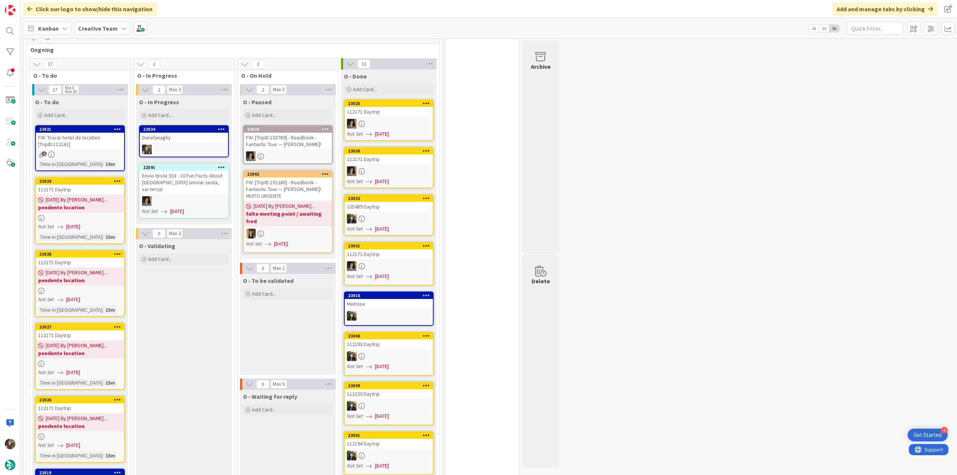
click at [92, 133] on div "FW: Trocar hotel de location [TripID:112161]" at bounding box center [80, 141] width 88 height 16
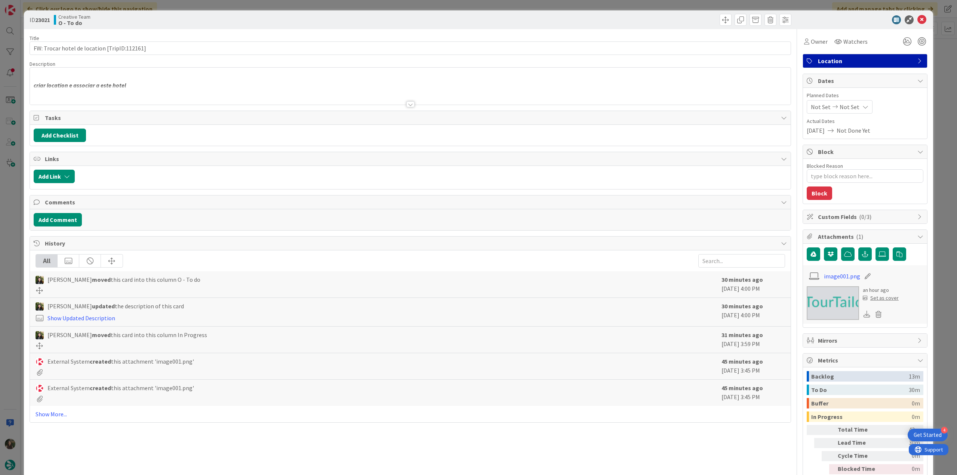
click at [158, 89] on div at bounding box center [410, 95] width 761 height 19
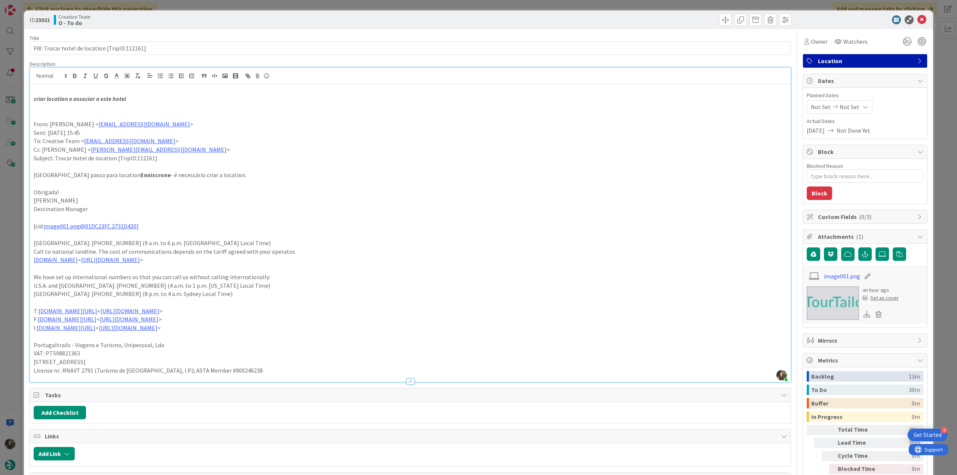
click at [18, 226] on div "ID 23021 Creative Team O - To do Title 44 / 128 FW: Trocar hotel de location [T…" at bounding box center [478, 237] width 957 height 475
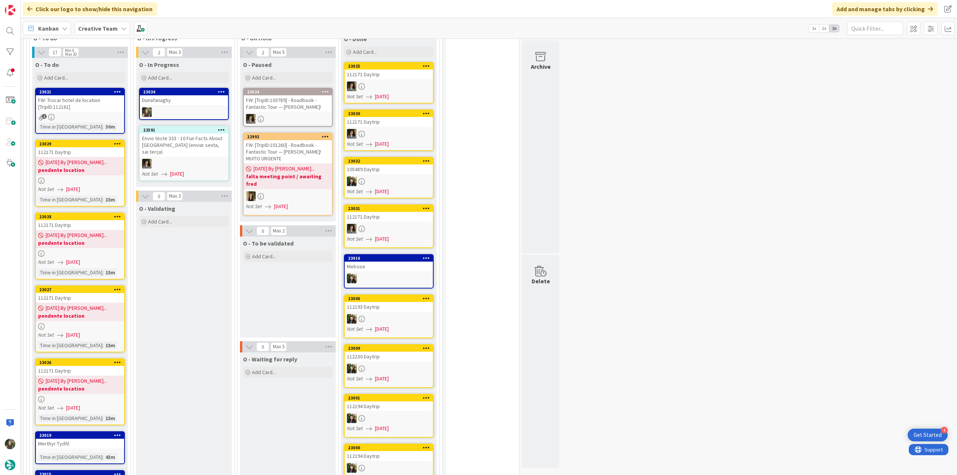
scroll to position [797, 0]
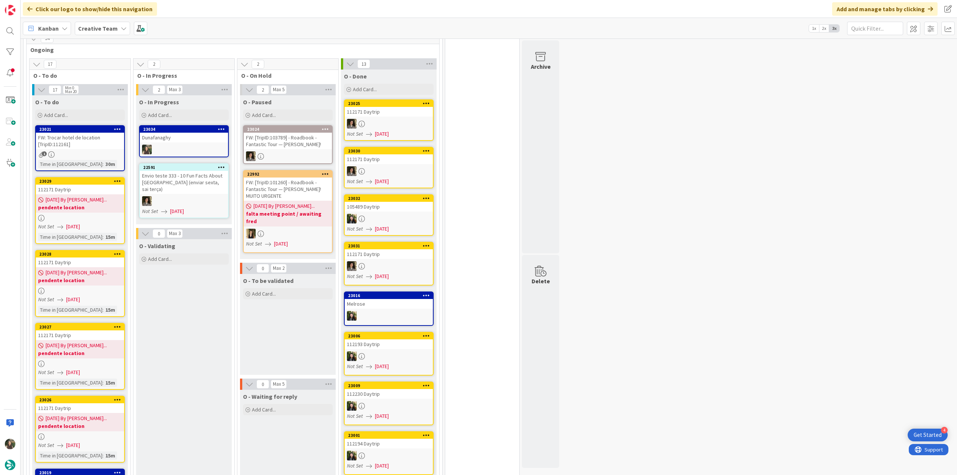
click at [81, 349] on b "pendente location" at bounding box center [80, 352] width 84 height 7
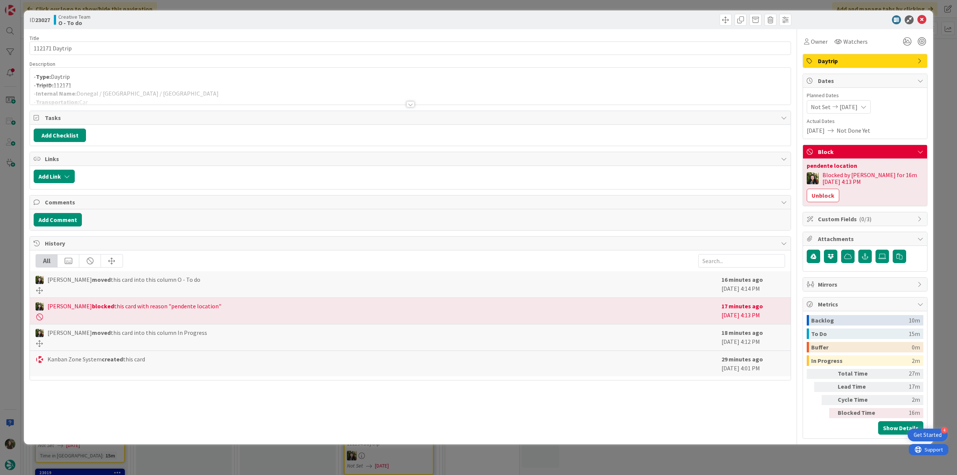
click at [6, 219] on div "ID 23027 Creative Team O - To do Title 14 / 128 112171 Daytrip Description - Ty…" at bounding box center [478, 237] width 957 height 475
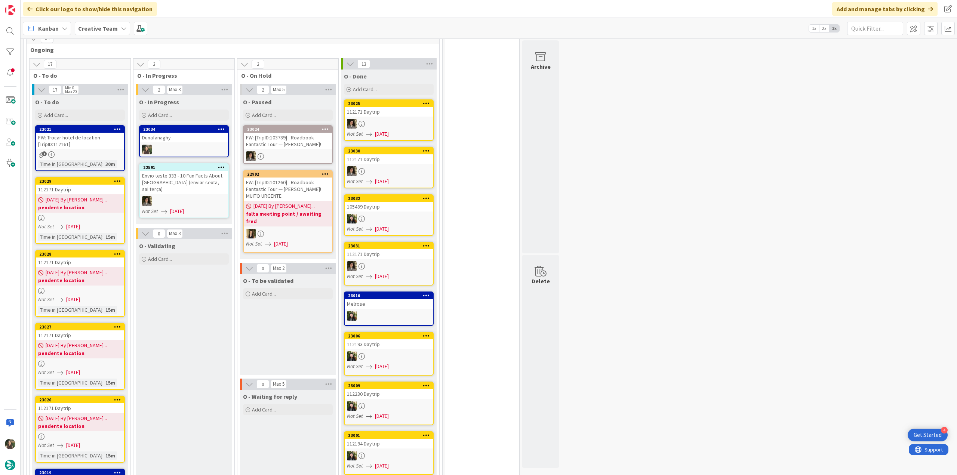
click at [88, 434] on div at bounding box center [80, 437] width 88 height 6
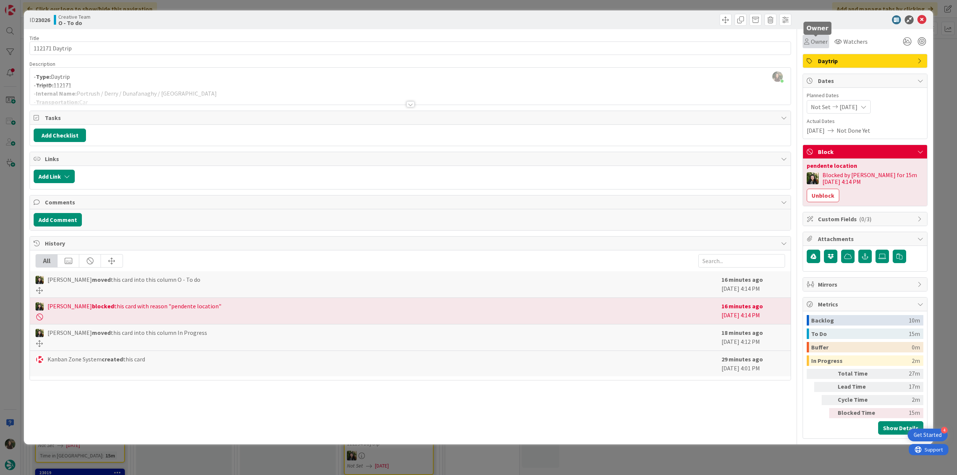
click at [818, 45] on span "Owner" at bounding box center [819, 41] width 17 height 9
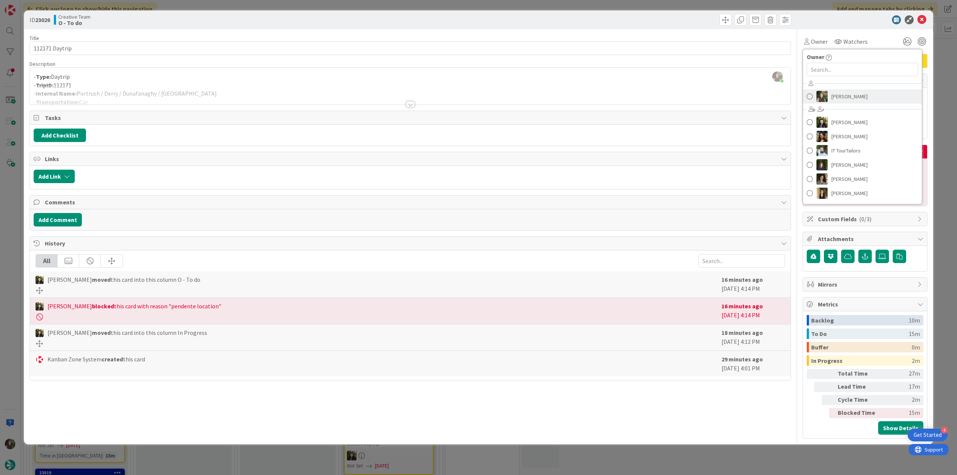
click at [841, 99] on span "[PERSON_NAME]" at bounding box center [849, 96] width 36 height 11
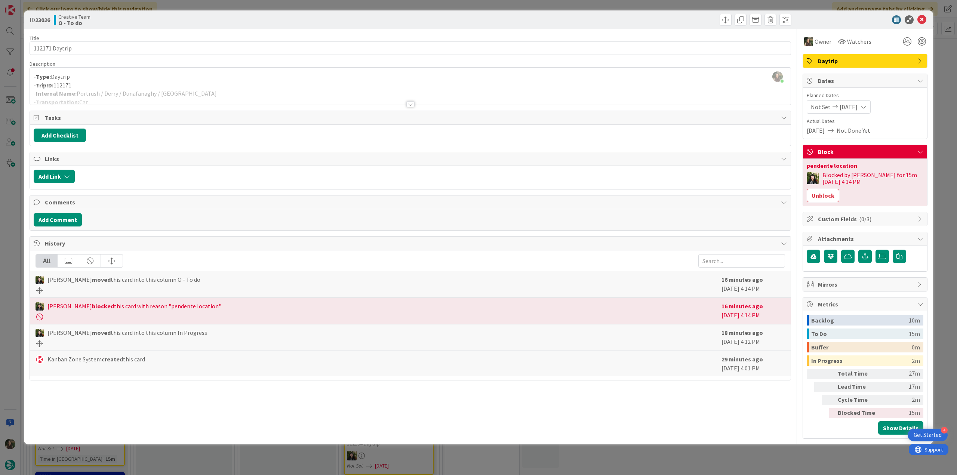
click at [936, 68] on div "ID 23026 Creative Team O - To do Title 14 / 128 112171 Daytrip Description Inês…" at bounding box center [478, 237] width 957 height 475
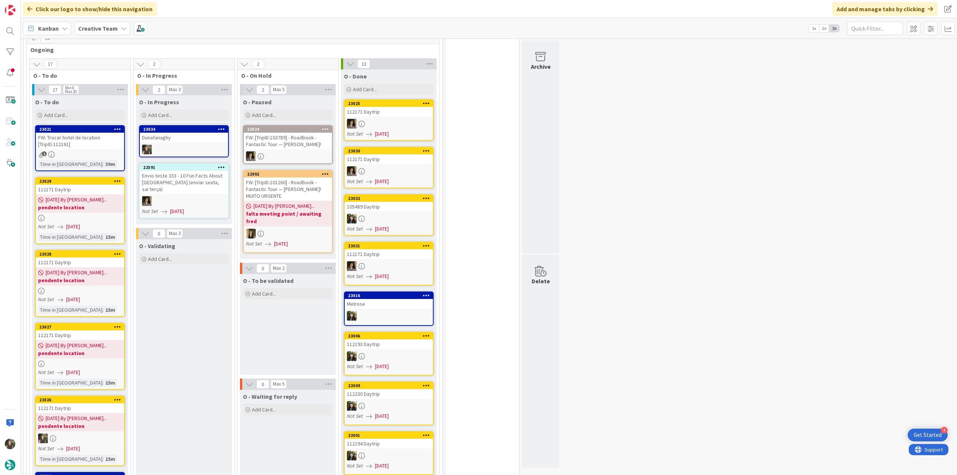
click at [189, 133] on div "Dunafanaghy" at bounding box center [184, 138] width 88 height 10
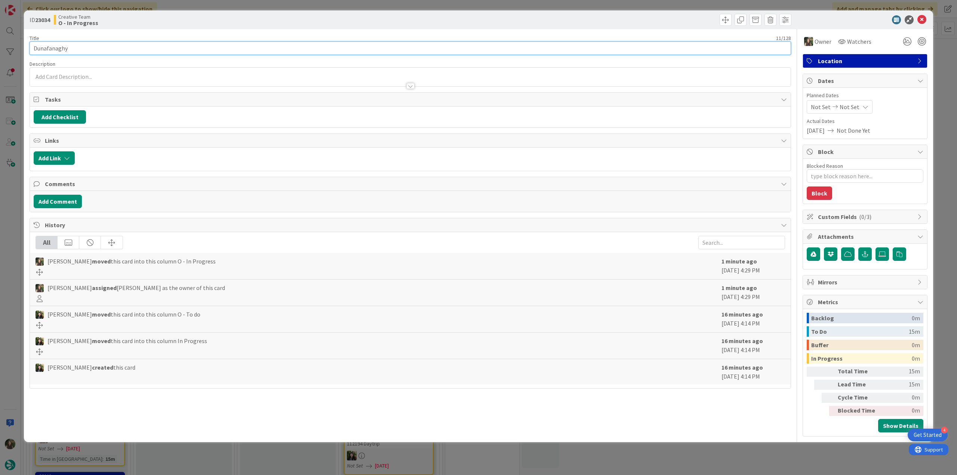
click at [44, 51] on input "Dunafanaghy" at bounding box center [410, 47] width 761 height 13
click at [8, 210] on div "ID 23034 Creative Team O - In Progress Title 11 / 128 Dunafanaghy Description I…" at bounding box center [478, 237] width 957 height 475
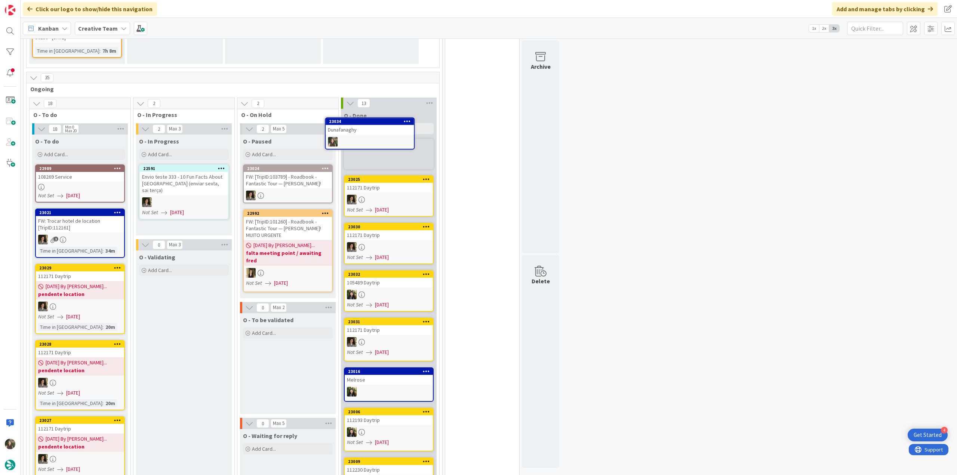
scroll to position [670, 0]
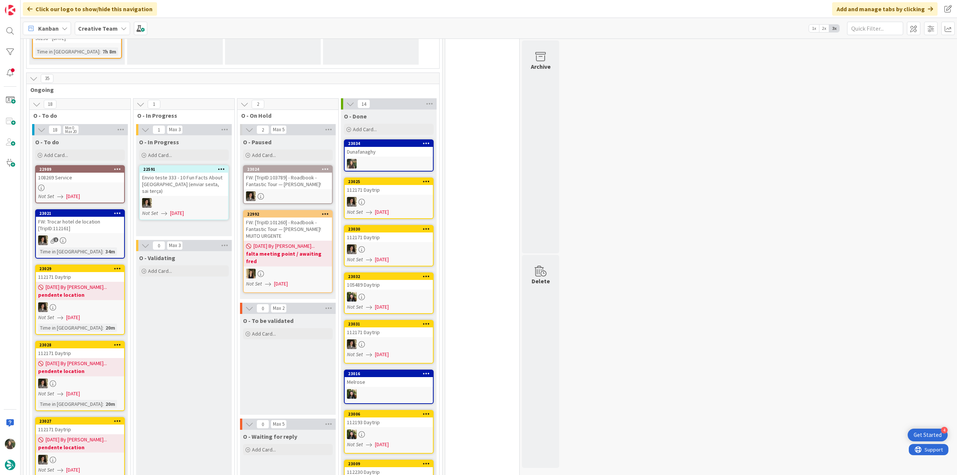
click at [401, 159] on div at bounding box center [389, 164] width 88 height 10
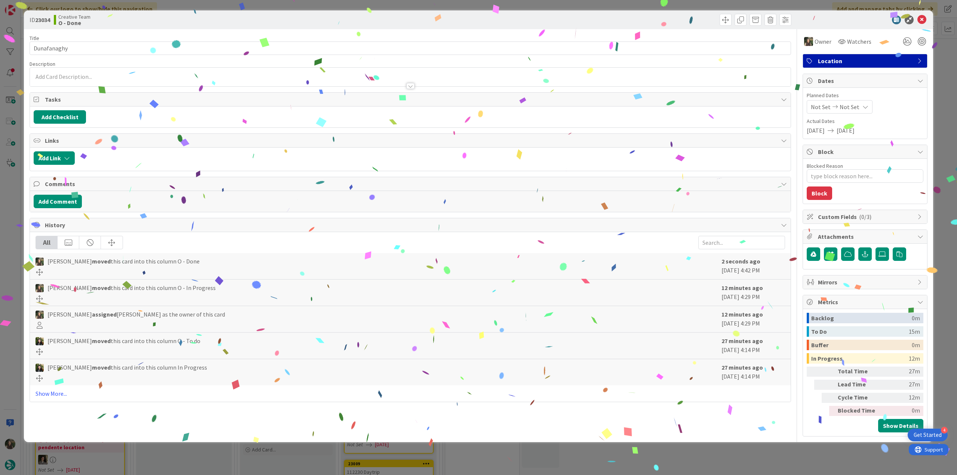
type textarea "x"
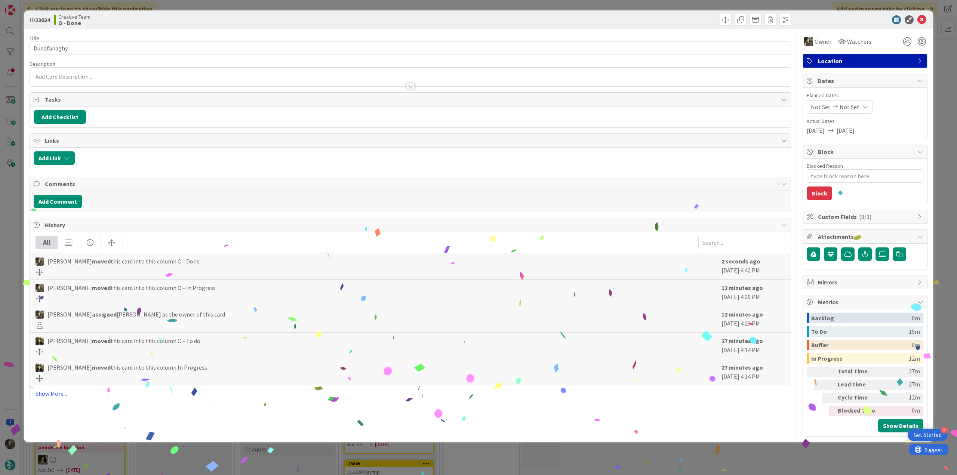
click at [712, 450] on div "ID 23034 Creative Team O - Done Title 11 / 128 Dunafanaghy Description Owner Wa…" at bounding box center [478, 237] width 957 height 475
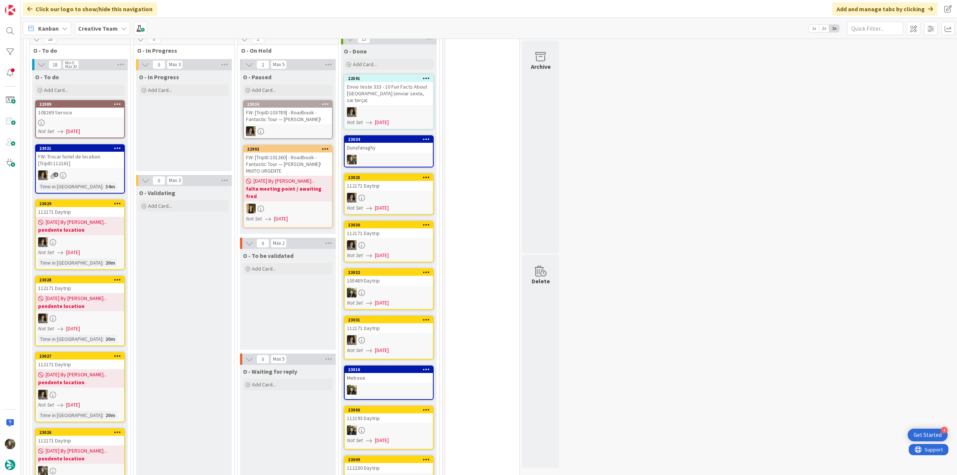
scroll to position [745, 0]
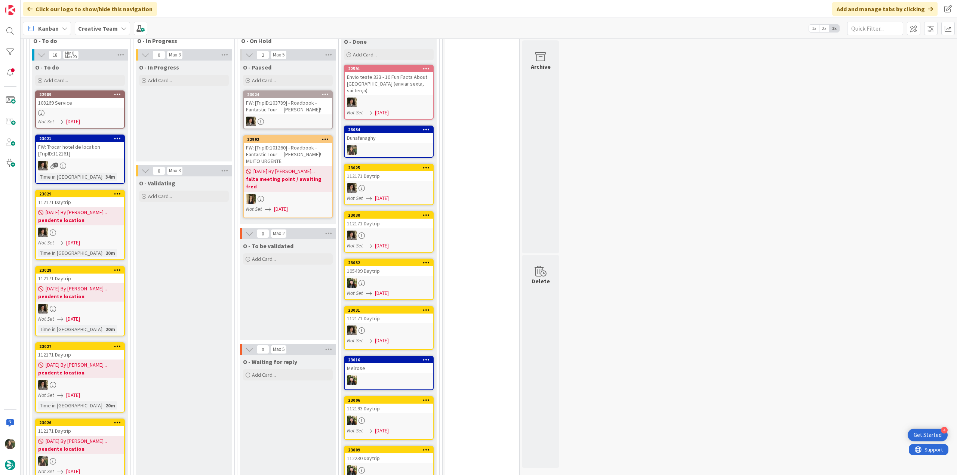
scroll to position [820, 0]
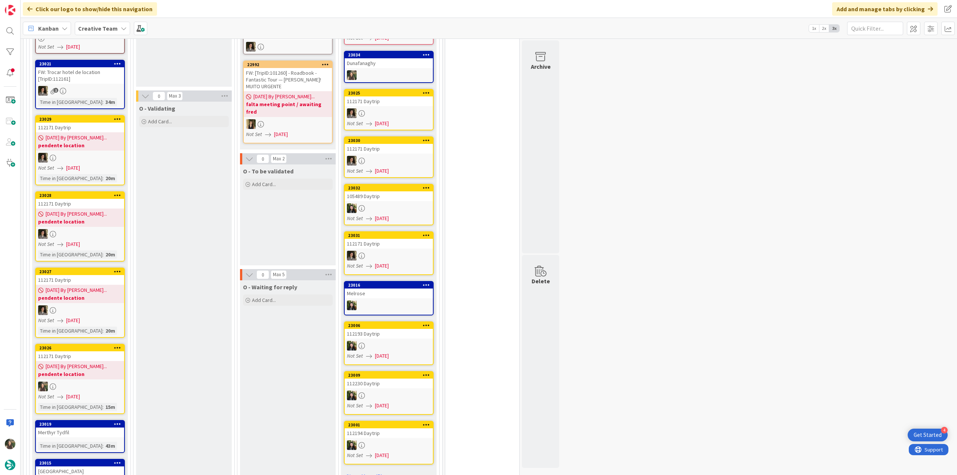
click at [100, 361] on div "09/12/2025 By Beatriz... pendente location" at bounding box center [80, 370] width 88 height 18
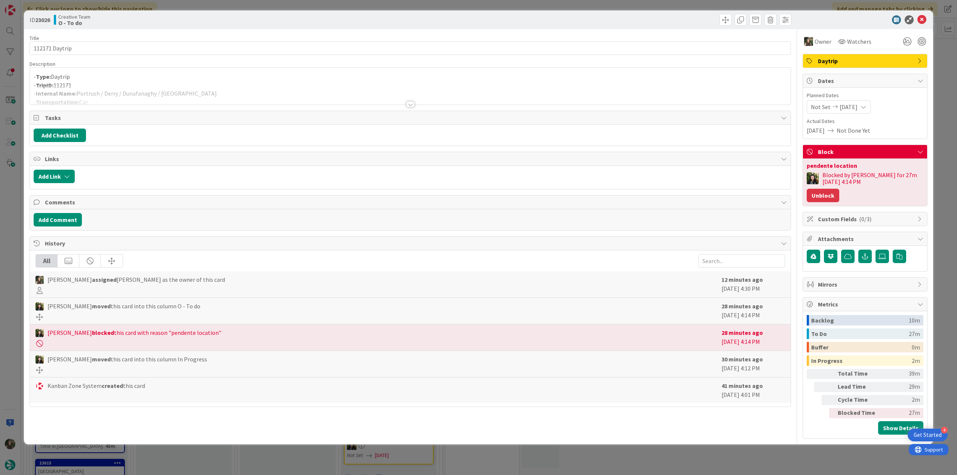
click at [825, 195] on button "Unblock" at bounding box center [823, 195] width 33 height 13
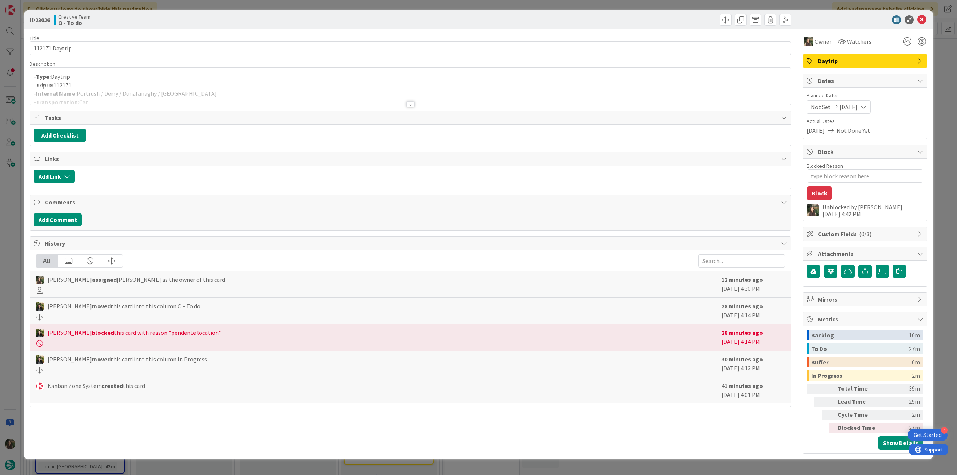
click at [940, 148] on div "ID 23026 Creative Team O - To do Title 14 / 128 112171 Daytrip Description - Ty…" at bounding box center [478, 237] width 957 height 475
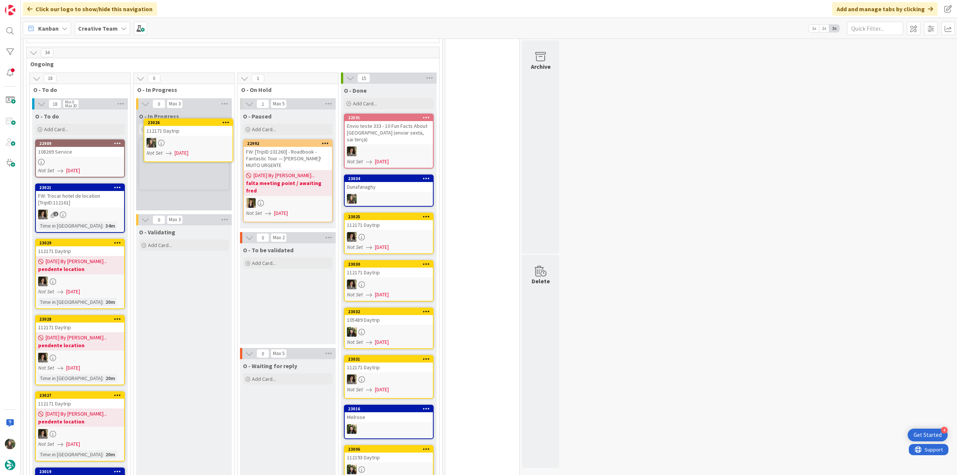
scroll to position [696, 0]
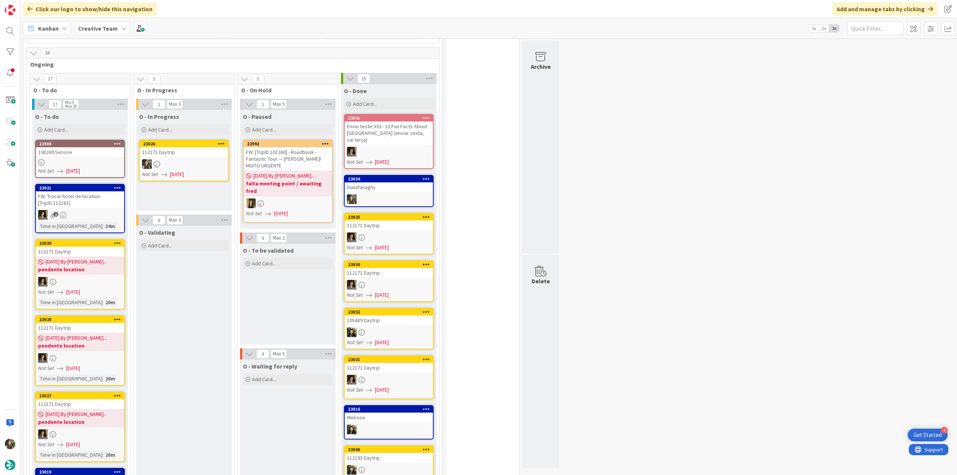
click at [218, 159] on div at bounding box center [184, 164] width 88 height 10
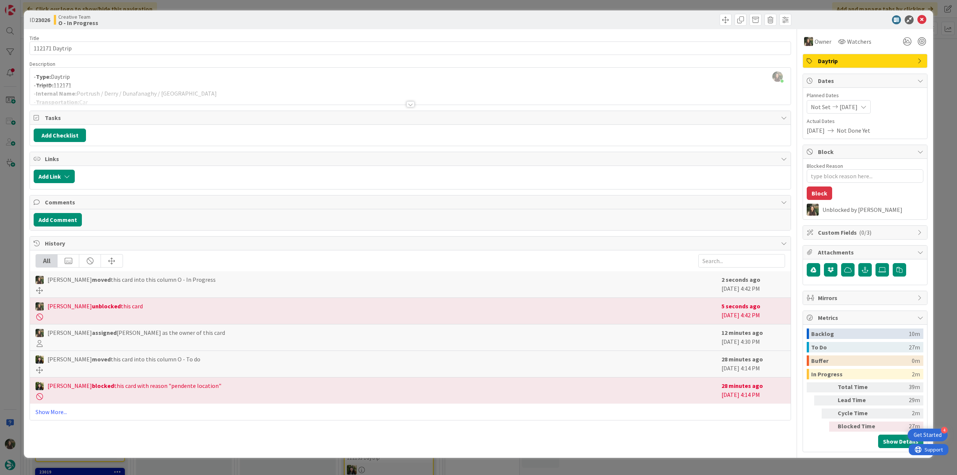
click at [139, 84] on div "- Type: Daytrip - TripID: 112171 - Internal Name: Portrush / Derry / Dunafanagh…" at bounding box center [410, 88] width 761 height 34
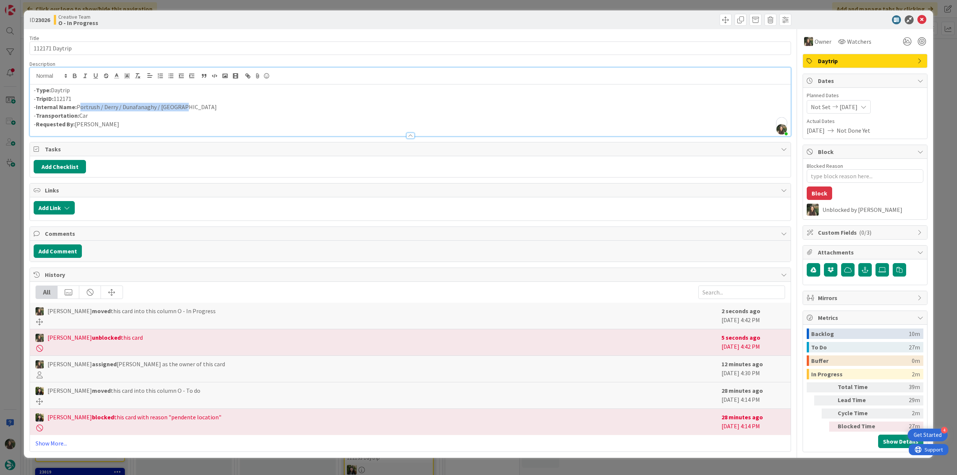
drag, startPoint x: 184, startPoint y: 109, endPoint x: 78, endPoint y: 108, distance: 105.4
click at [78, 108] on p "- Internal Name: Portrush / Derry / Dunafanaghy / Donegal" at bounding box center [410, 107] width 753 height 9
copy p "Portrush / Derry / Dunafanaghy / [GEOGRAPHIC_DATA]"
click at [13, 226] on div "ID 23026 Creative Team O - In Progress Title 14 / 128 112171 Daytrip Descriptio…" at bounding box center [478, 237] width 957 height 475
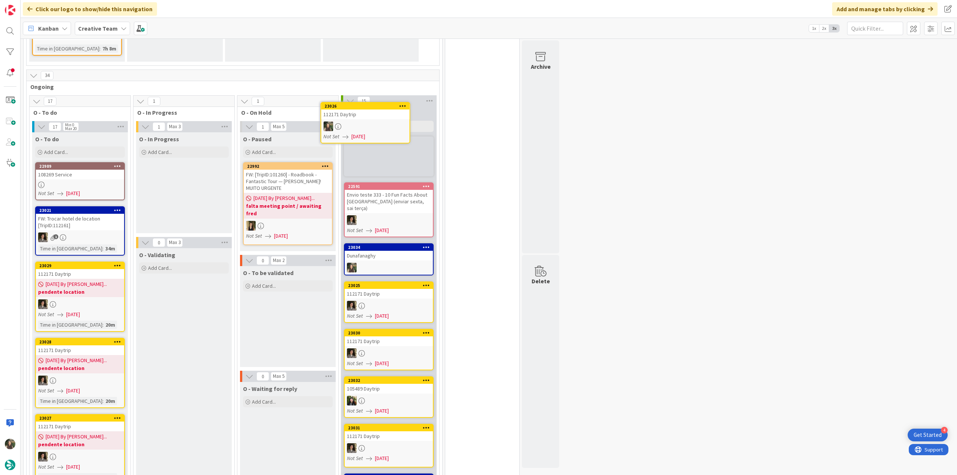
scroll to position [608, 0]
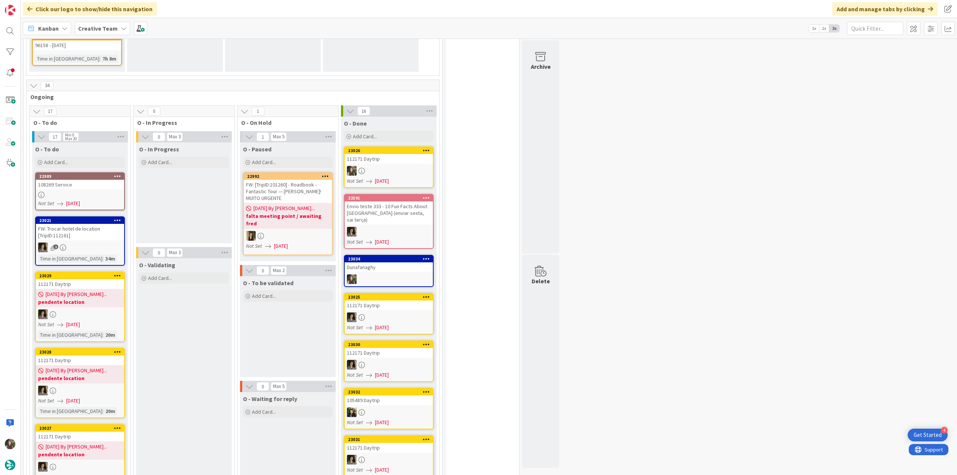
click at [397, 166] on div at bounding box center [389, 171] width 88 height 10
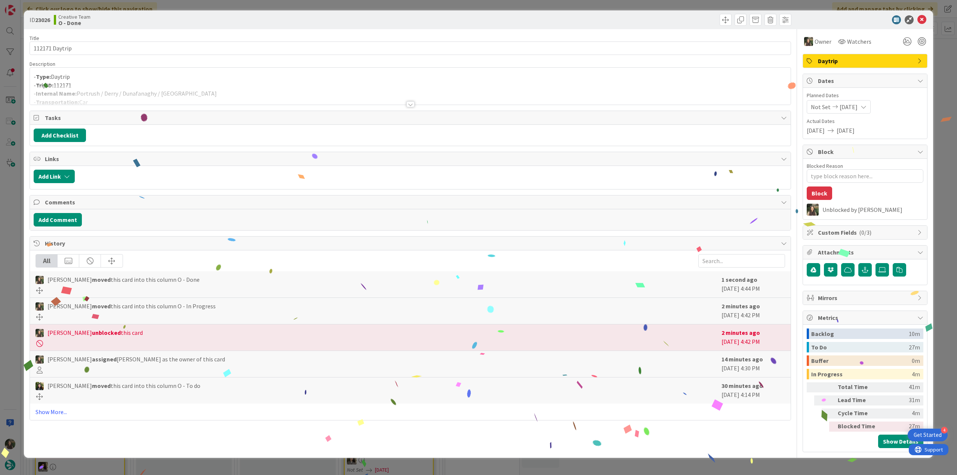
click at [677, 459] on div "ID 23026 Creative Team O - Done Title 14 / 128 112171 Daytrip Description - Typ…" at bounding box center [478, 237] width 957 height 475
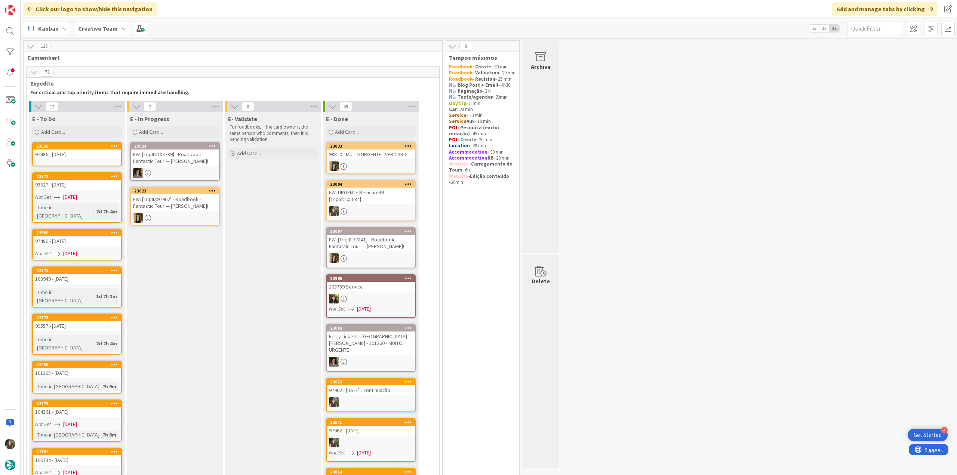
scroll to position [224, 0]
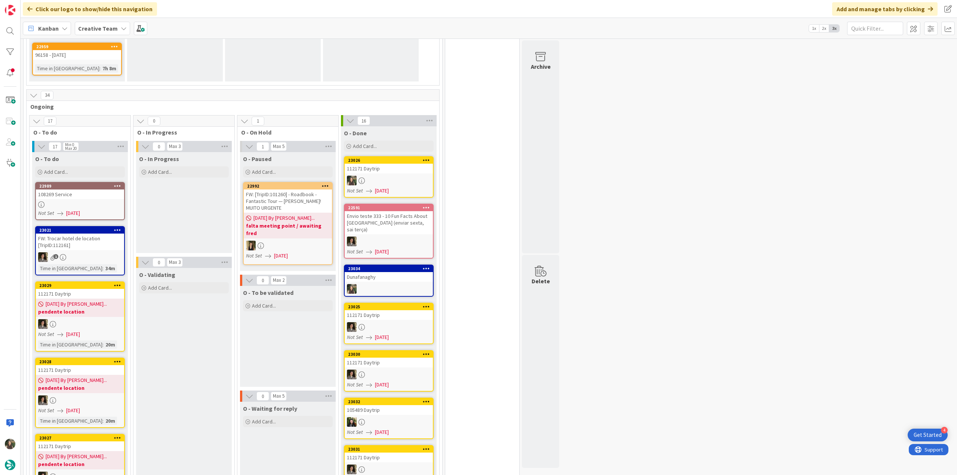
click at [103, 201] on div at bounding box center [80, 204] width 88 height 6
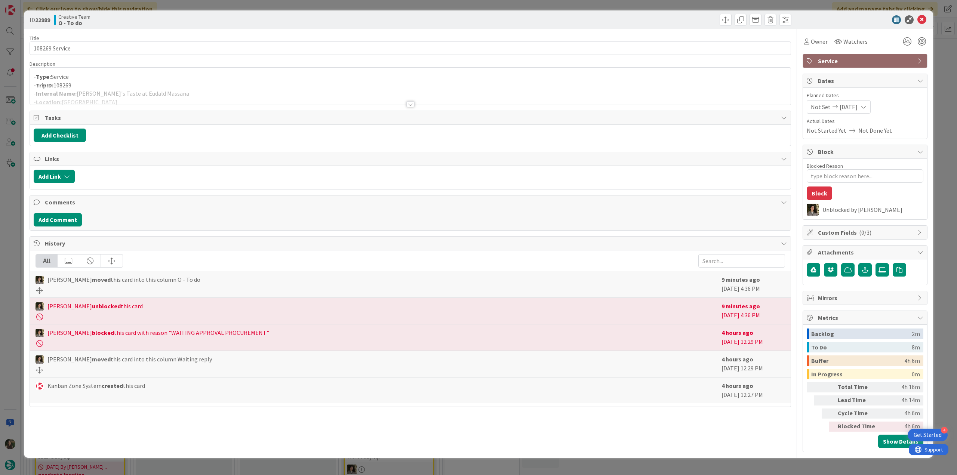
click at [209, 88] on div at bounding box center [410, 95] width 761 height 19
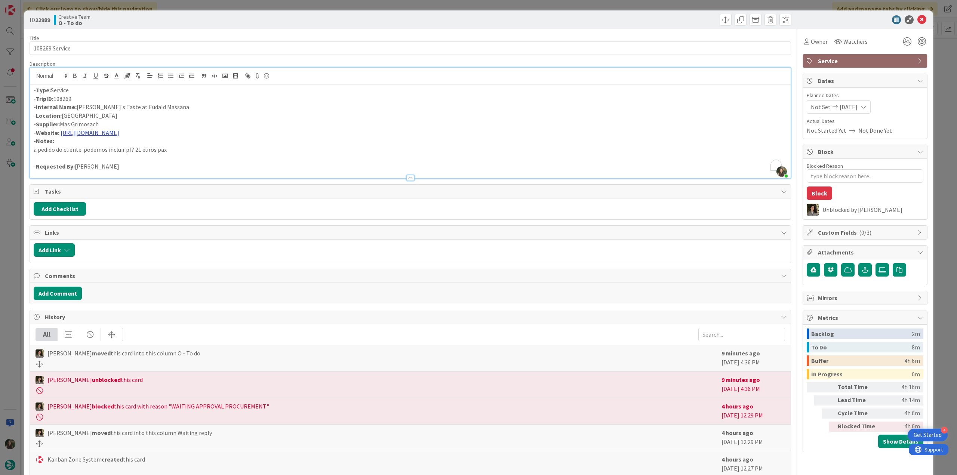
click at [119, 133] on a=activities_proposals_topics "https://www.penedesturisme.cat/en/propostes-experiencies?f%5B0%5D=activities_pr…" at bounding box center [90, 132] width 59 height 7
click at [228, 146] on link "https://www.penedesturisme.cat/en/propostes-experiencies?f[0]=activities_propos…" at bounding box center [239, 147] width 51 height 10
click at [6, 277] on div "ID 22989 Creative Team O - To do Title 14 / 128 108269 Service Description Inês…" at bounding box center [478, 237] width 957 height 475
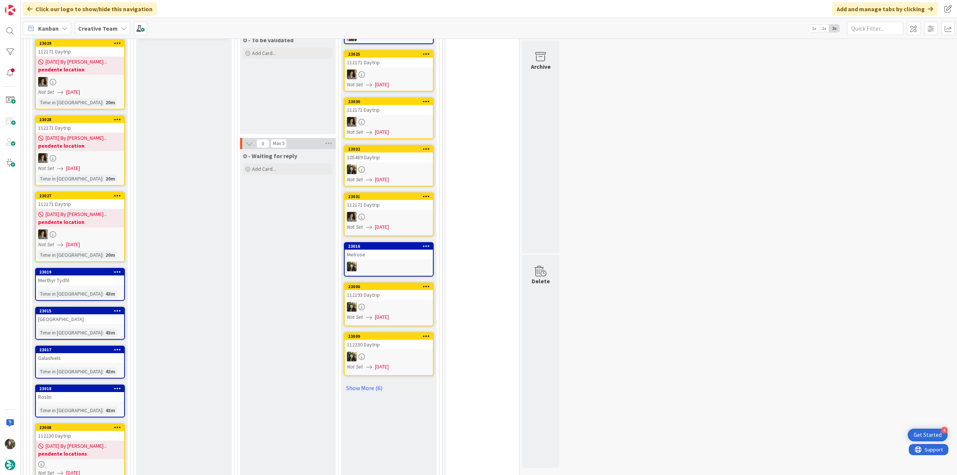
scroll to position [897, 0]
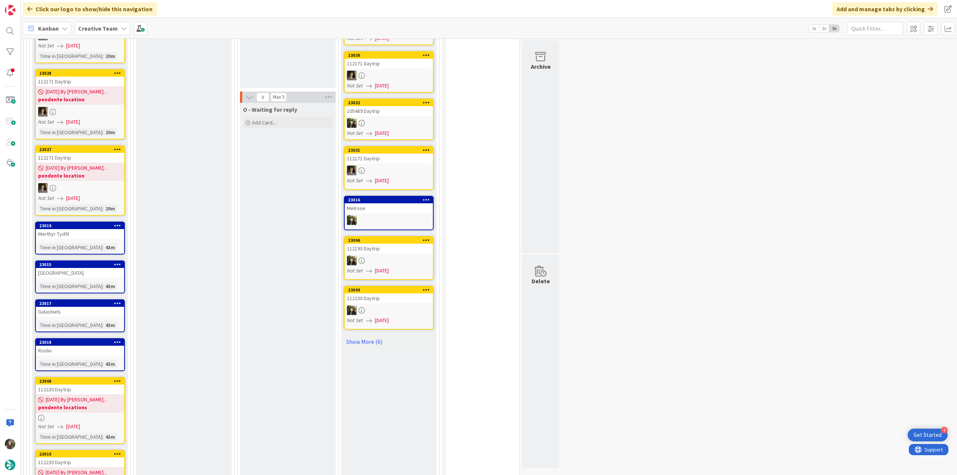
click at [105, 222] on link "23019 Merthyr Tydfil Time in Column : 43m" at bounding box center [80, 238] width 90 height 33
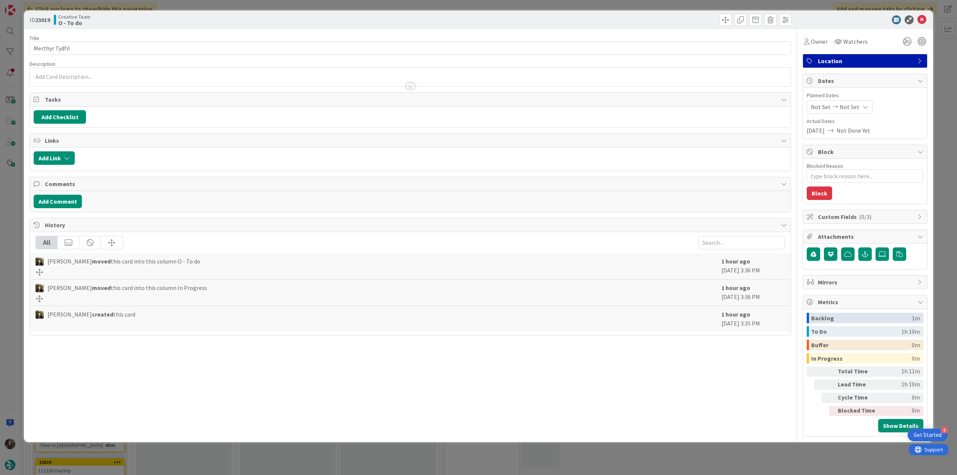
click at [9, 200] on div "ID 23019 Creative Team O - To do Title 14 / 128 Merthyr Tydfil Description Owne…" at bounding box center [478, 237] width 957 height 475
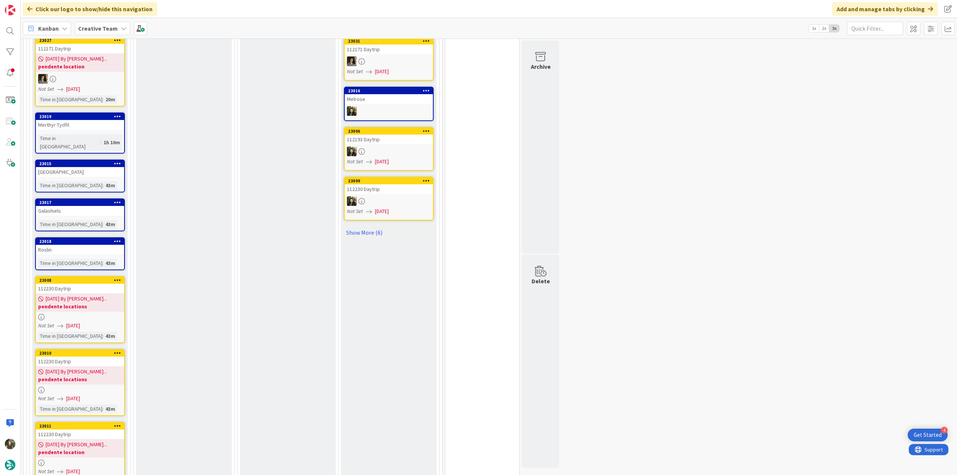
scroll to position [1009, 0]
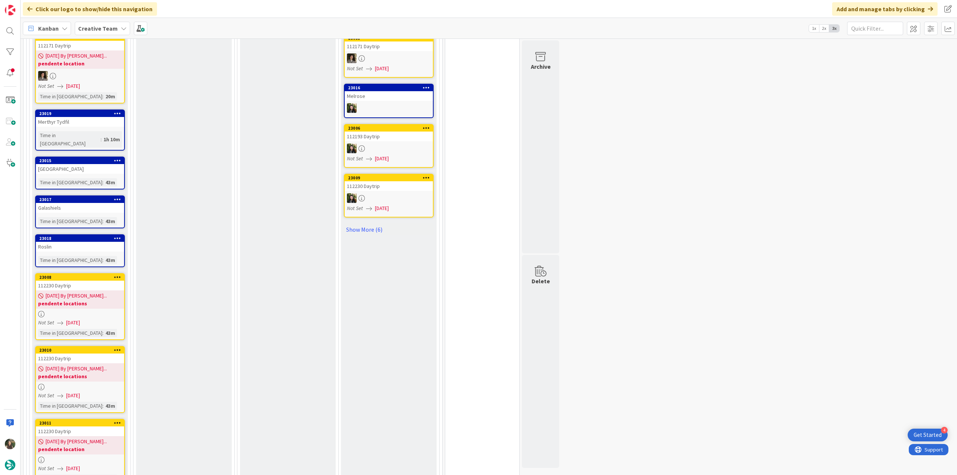
click at [112, 300] on b "pendente locations" at bounding box center [80, 303] width 84 height 7
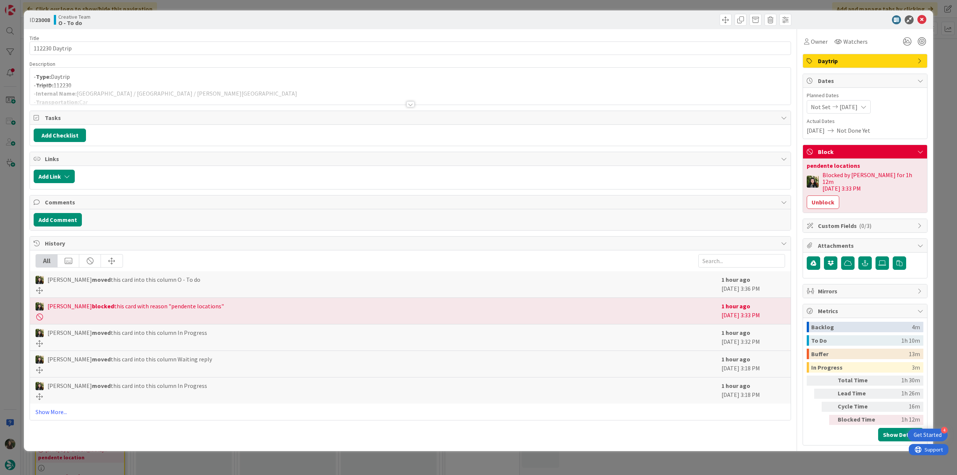
click at [185, 90] on div at bounding box center [410, 95] width 761 height 19
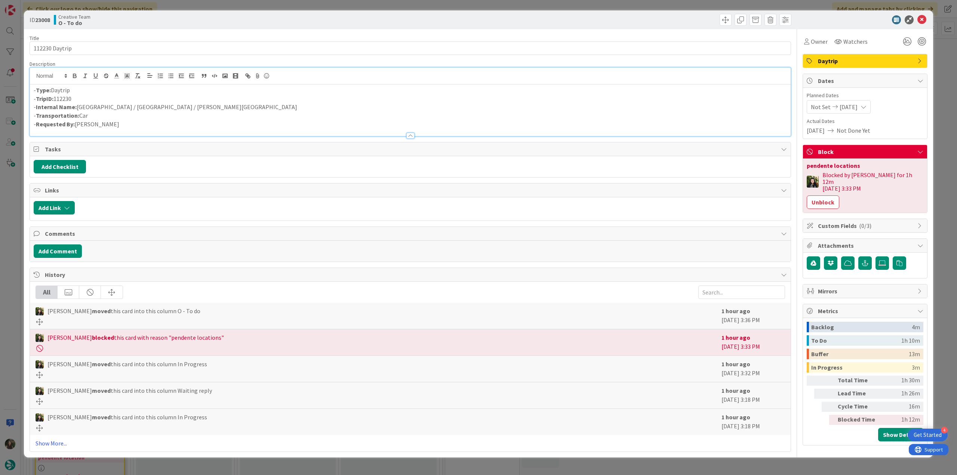
click at [10, 228] on div "ID 23008 Creative Team O - To do Title 14 / 128 112230 Daytrip Description - Ty…" at bounding box center [478, 237] width 957 height 475
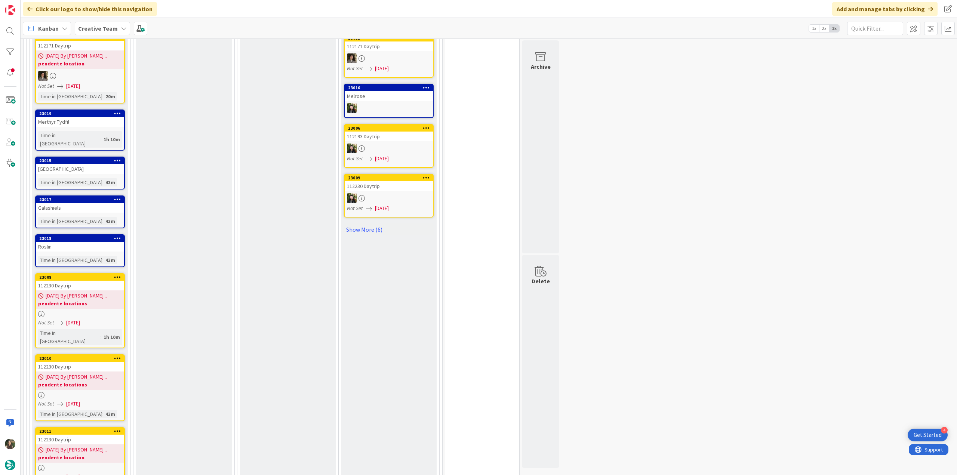
click at [86, 373] on span "[DATE] By [PERSON_NAME]..." at bounding box center [76, 377] width 61 height 8
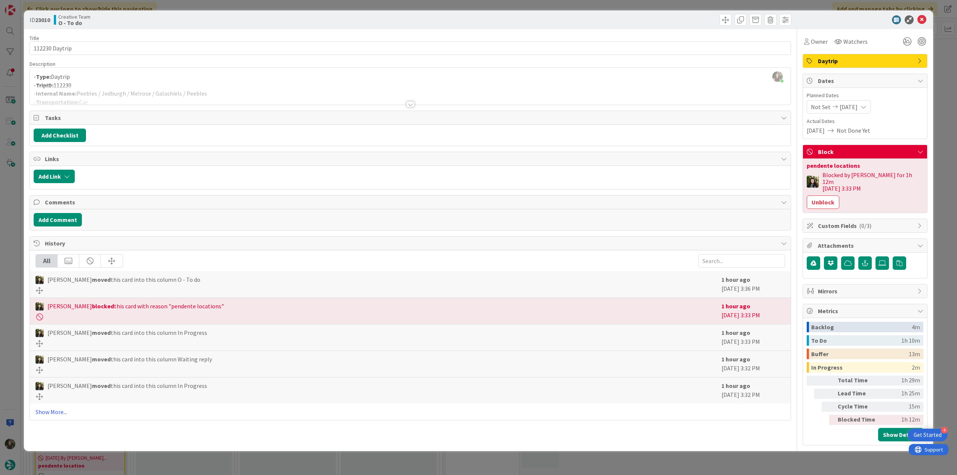
click at [10, 271] on div "ID 23010 Creative Team O - To do Title 14 / 128 112230 Daytrip Description Inês…" at bounding box center [478, 237] width 957 height 475
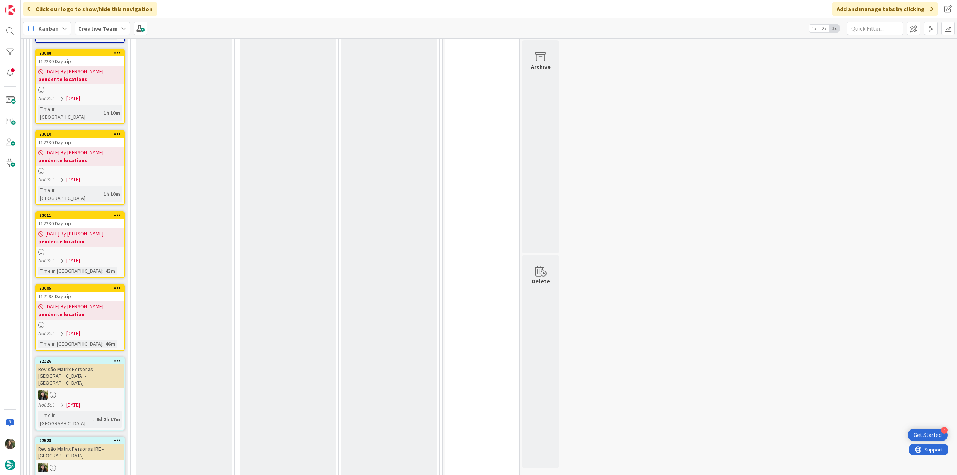
click at [106, 311] on b "pendente location" at bounding box center [80, 314] width 84 height 7
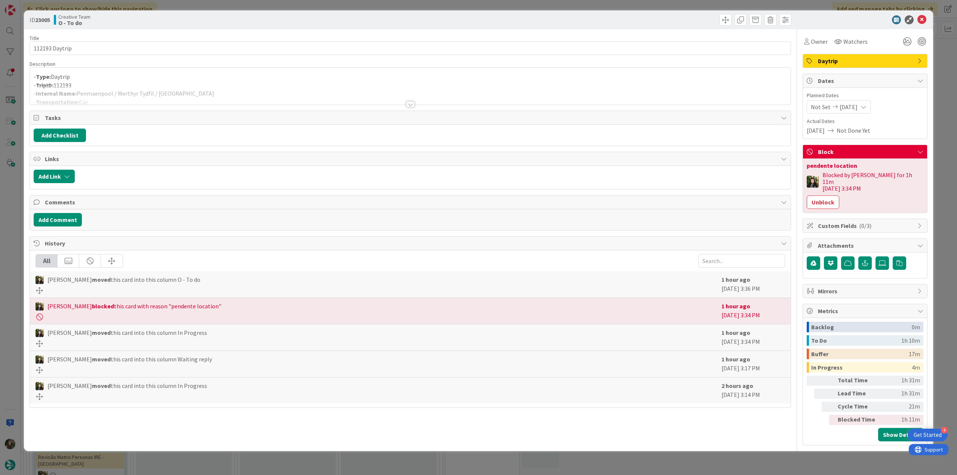
click at [12, 216] on div "ID 23005 Creative Team O - To do Title 14 / 128 112193 Daytrip Description - Ty…" at bounding box center [478, 237] width 957 height 475
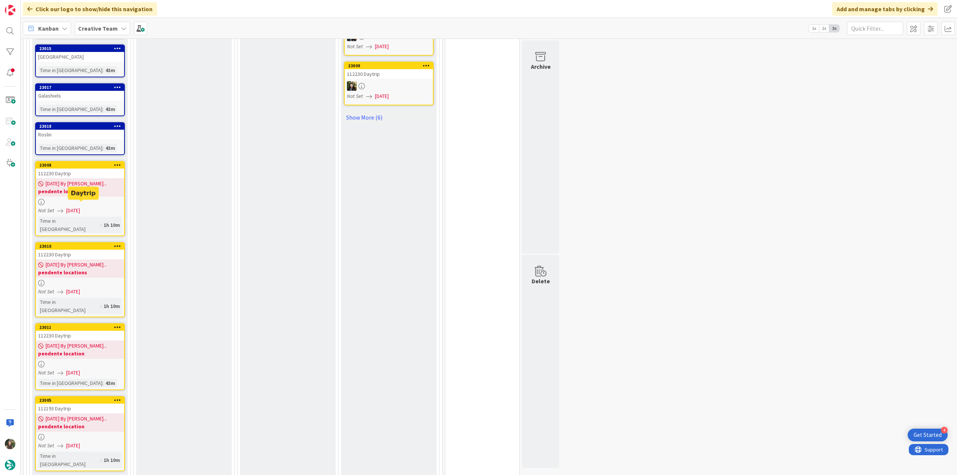
click at [80, 207] on span "[DATE]" at bounding box center [73, 211] width 14 height 8
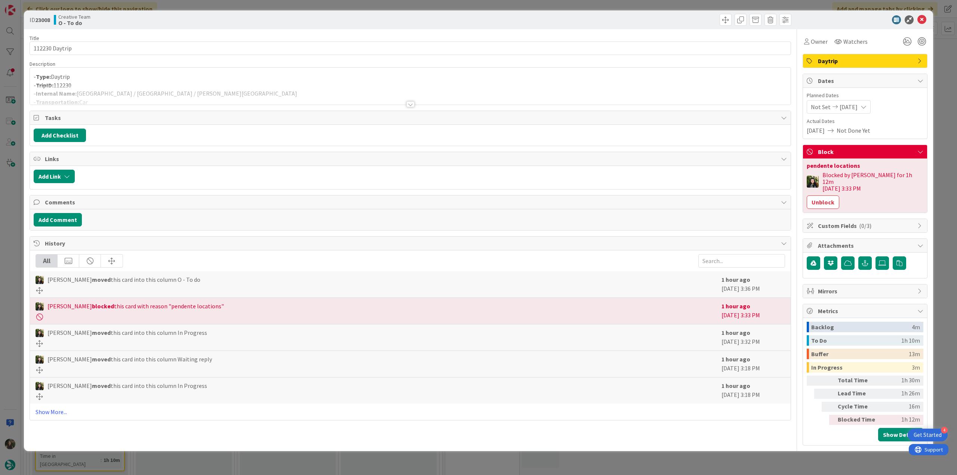
click at [13, 248] on div "ID 23008 Creative Team O - To do Title 14 / 128 112230 Daytrip Description - Ty…" at bounding box center [478, 237] width 957 height 475
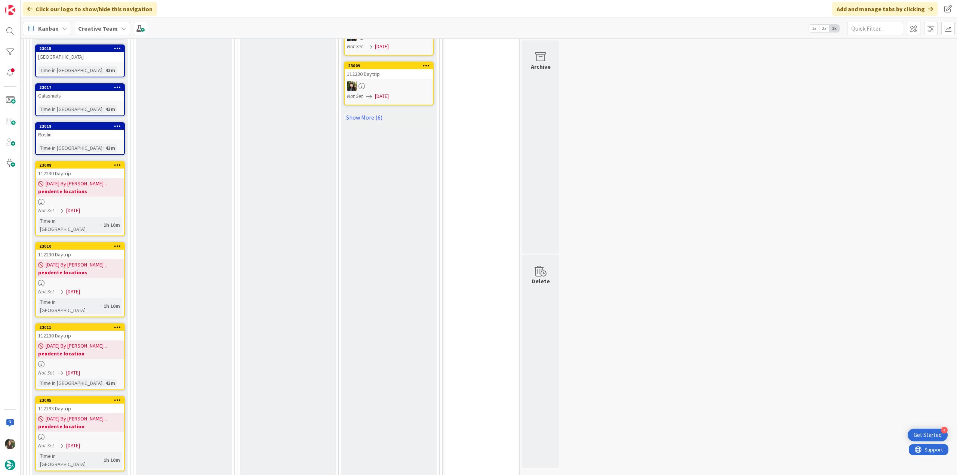
click at [80, 369] on span "[DATE]" at bounding box center [73, 373] width 14 height 8
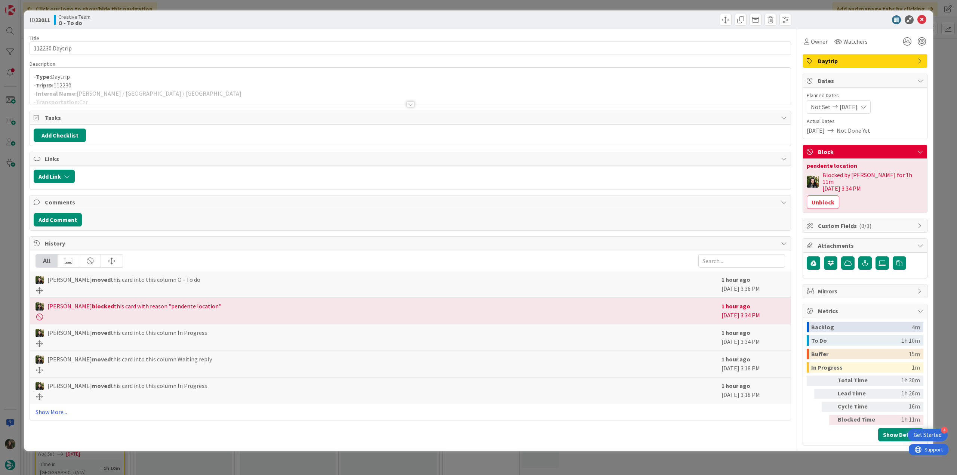
click at [15, 249] on div "ID 23011 Creative Team O - To do Title 14 / 128 112230 Daytrip Description - Ty…" at bounding box center [478, 237] width 957 height 475
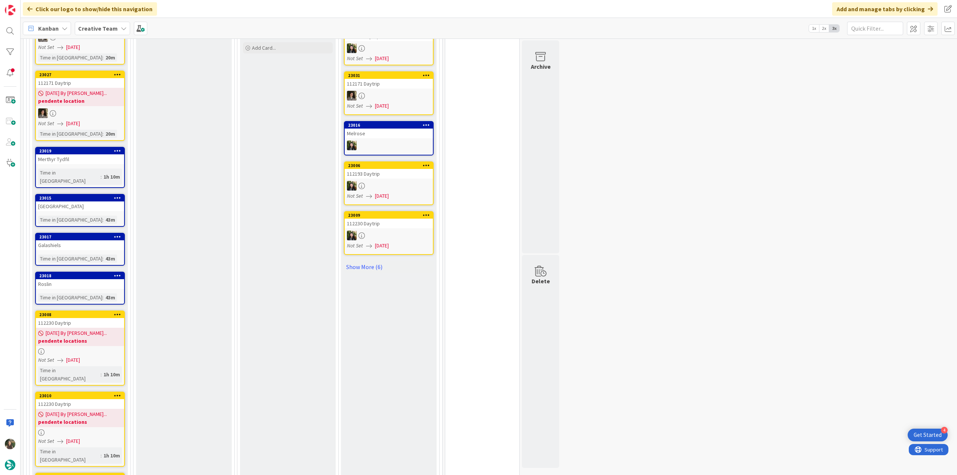
click at [114, 147] on link "23019 Merthyr Tydfil Time in Column : 1h 10m" at bounding box center [80, 167] width 90 height 41
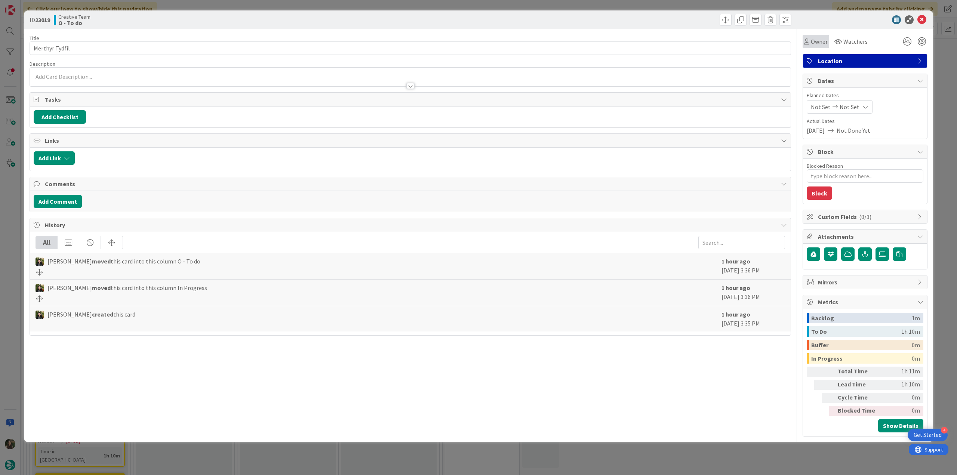
click at [818, 40] on span "Owner" at bounding box center [819, 41] width 17 height 9
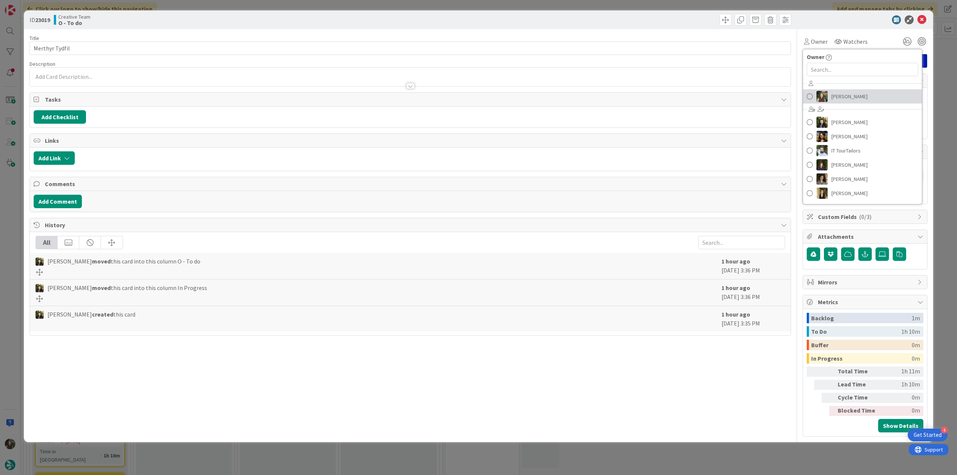
click at [851, 97] on span "[PERSON_NAME]" at bounding box center [849, 96] width 36 height 11
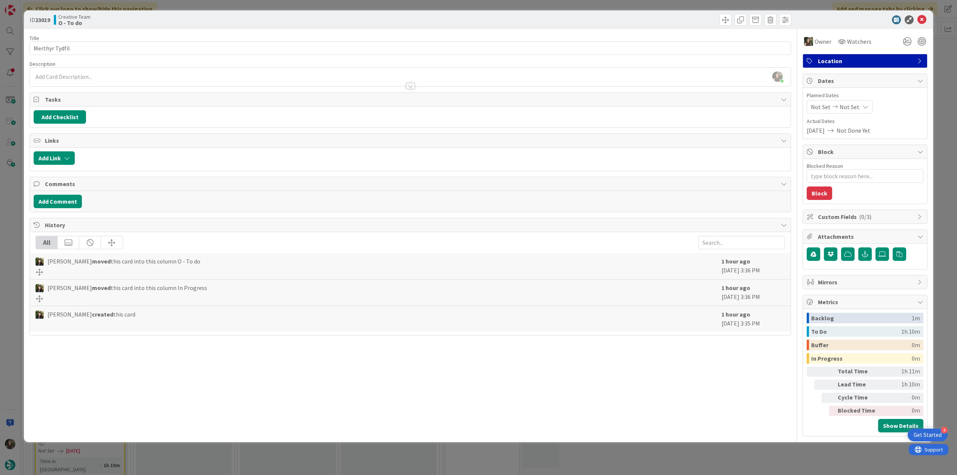
click at [939, 95] on div "ID 23019 Creative Team O - To do Title 14 / 128 Merthyr Tydfil Description Inês…" at bounding box center [478, 237] width 957 height 475
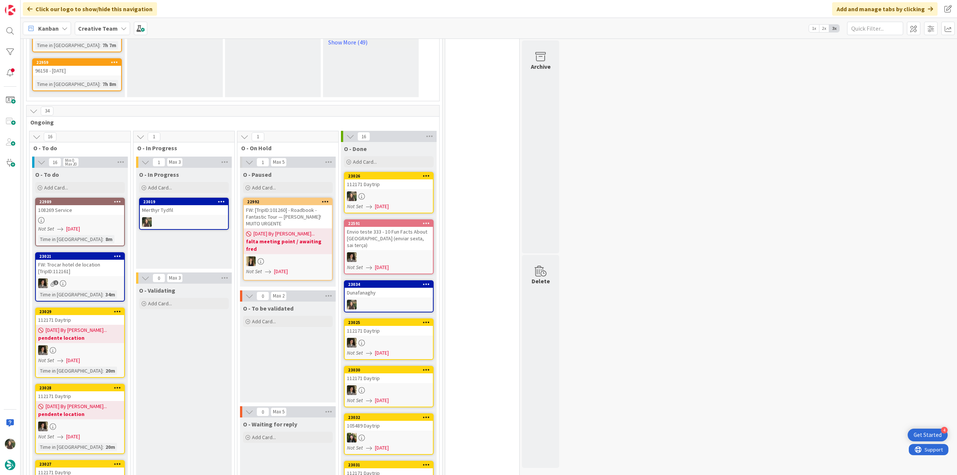
click at [192, 217] on div at bounding box center [184, 222] width 88 height 10
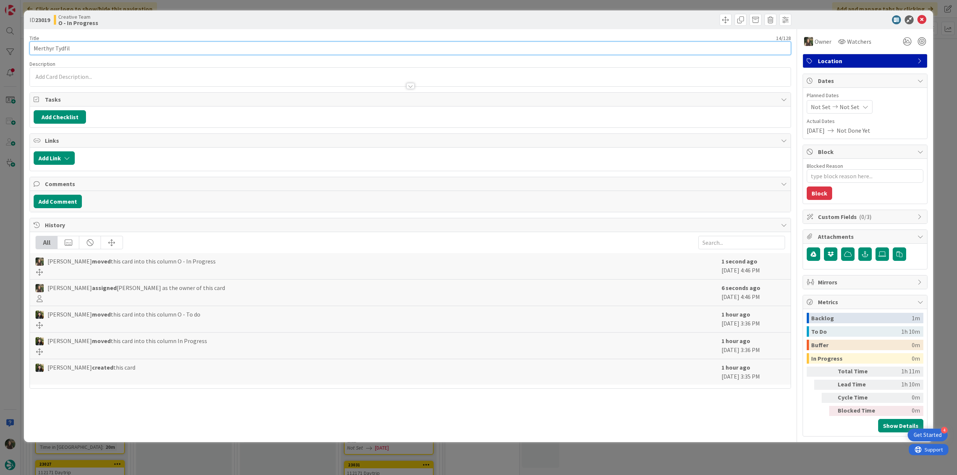
drag, startPoint x: 78, startPoint y: 47, endPoint x: 15, endPoint y: 49, distance: 63.6
click at [15, 49] on div "ID 23019 Creative Team O - In Progress Title 14 / 128 Merthyr Tydfil Descriptio…" at bounding box center [478, 237] width 957 height 475
click at [19, 192] on div "ID 23019 Creative Team O - In Progress Title 14 / 128 Merthyr Tydfil Descriptio…" at bounding box center [478, 237] width 957 height 475
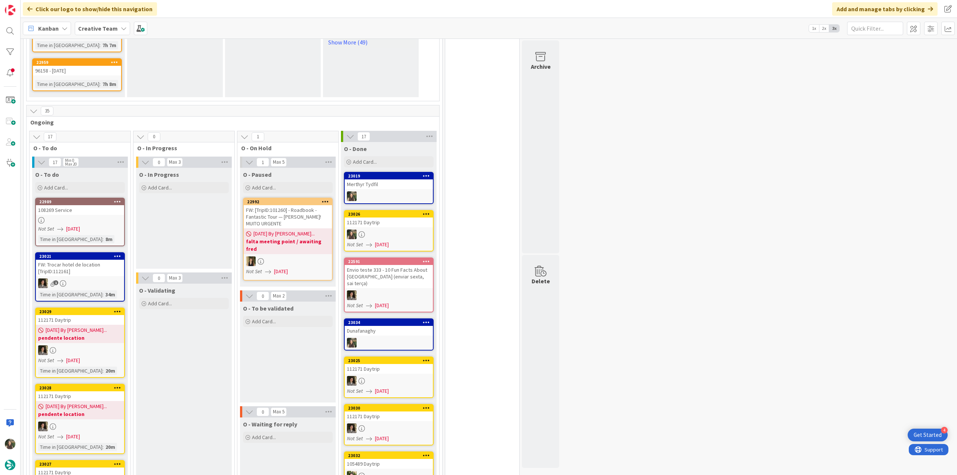
click at [399, 191] on div at bounding box center [389, 196] width 88 height 10
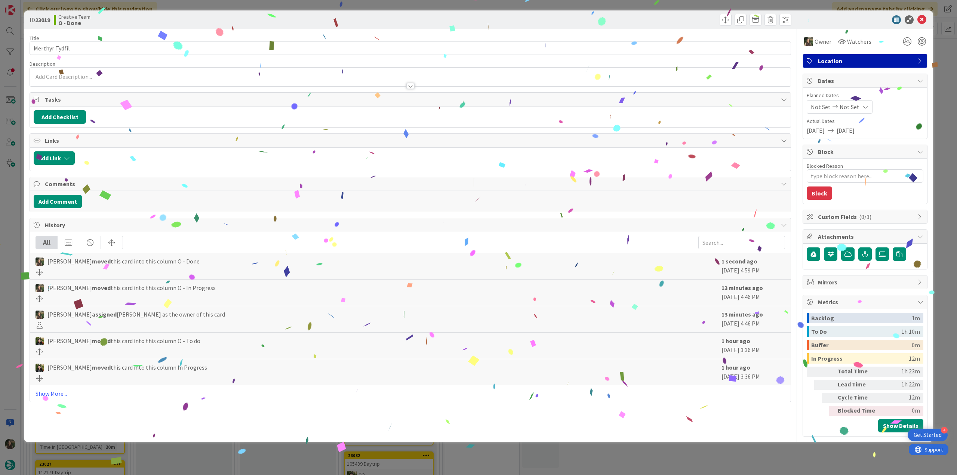
type textarea "x"
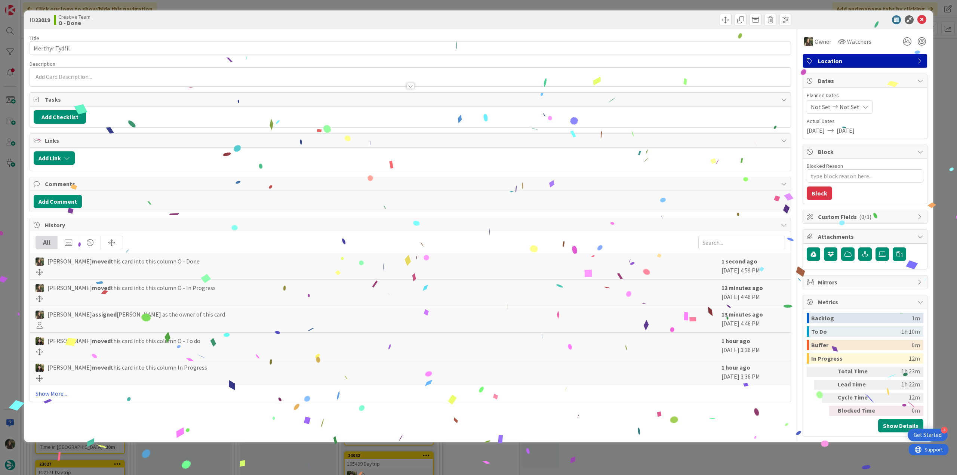
click at [745, 447] on div "ID 23019 Creative Team O - Done Title 14 / 128 Merthyr Tydfil Description Owner…" at bounding box center [478, 237] width 957 height 475
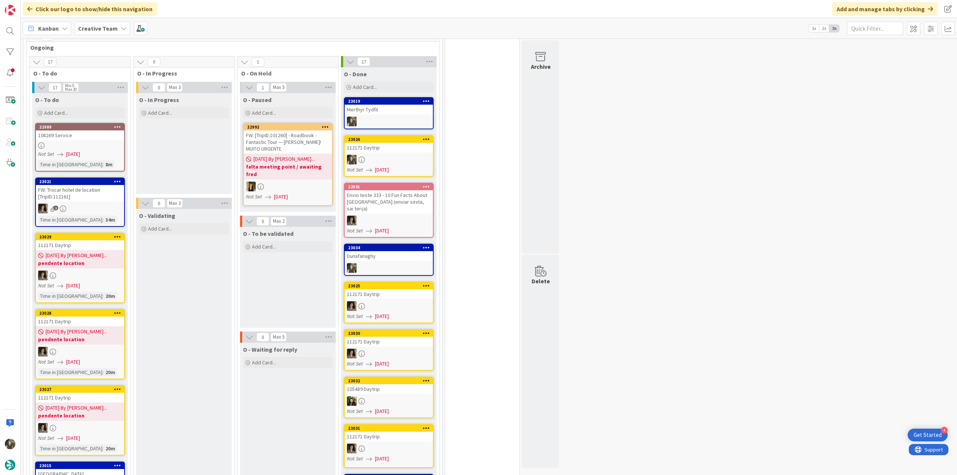
scroll to position [803, 0]
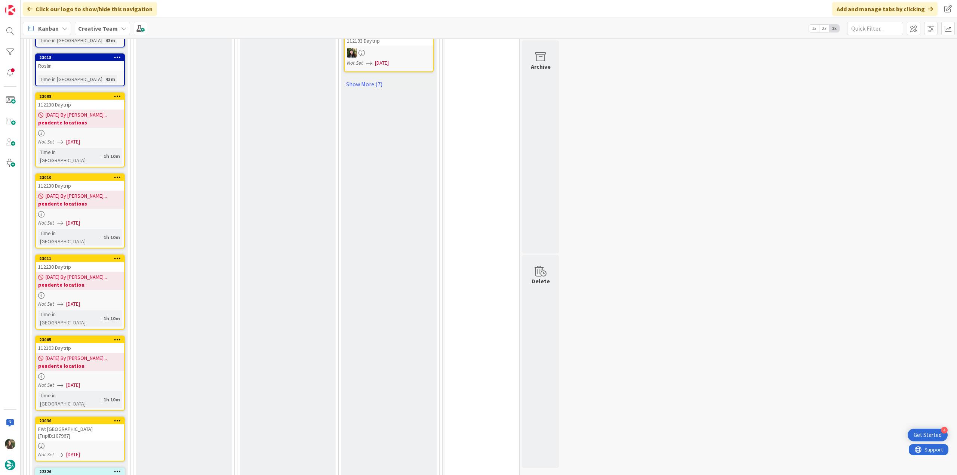
click at [114, 353] on div "09/12/2025 By Beatriz... pendente location" at bounding box center [80, 362] width 88 height 18
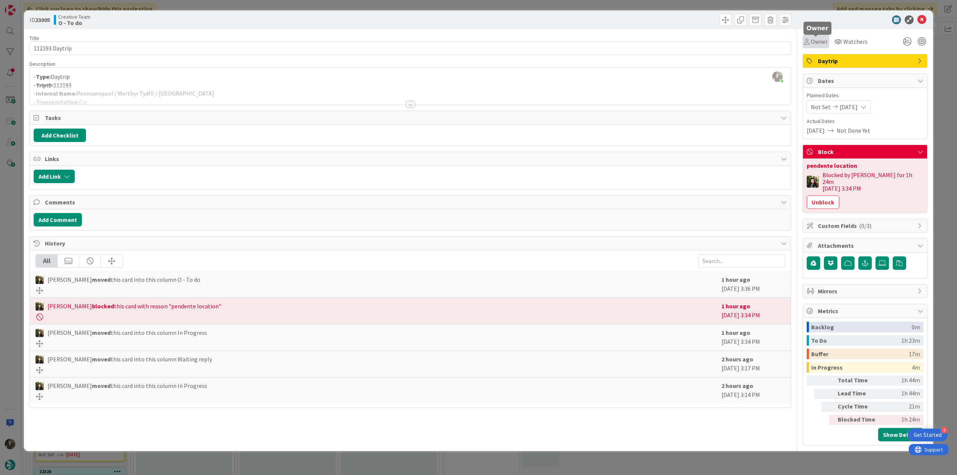
click at [810, 43] on div "Owner" at bounding box center [816, 41] width 24 height 9
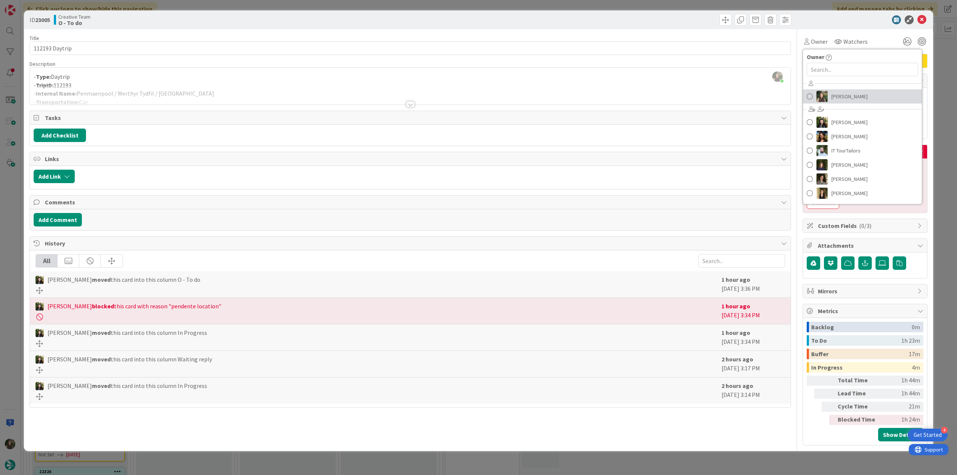
click at [844, 98] on span "[PERSON_NAME]" at bounding box center [849, 96] width 36 height 11
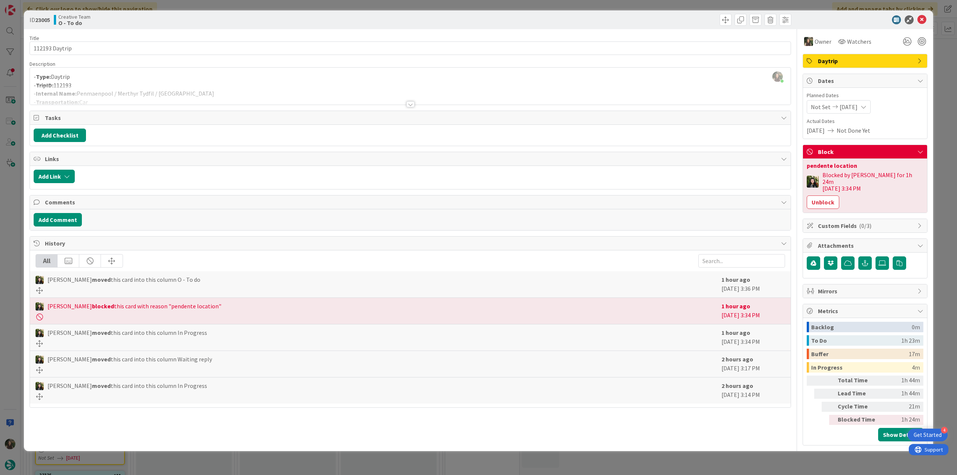
click at [9, 233] on div "ID 23005 Creative Team O - To do Title 14 / 128 112193 Daytrip Description Inês…" at bounding box center [478, 237] width 957 height 475
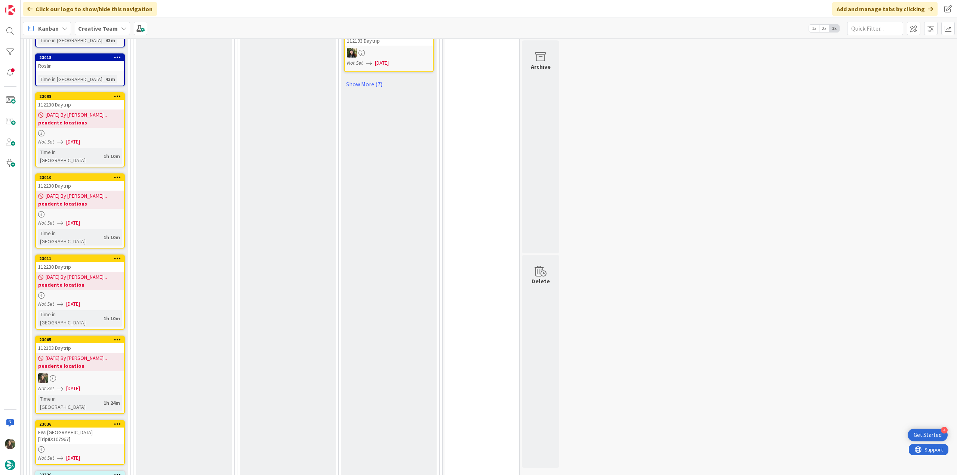
click at [99, 281] on b "pendente location" at bounding box center [80, 284] width 84 height 7
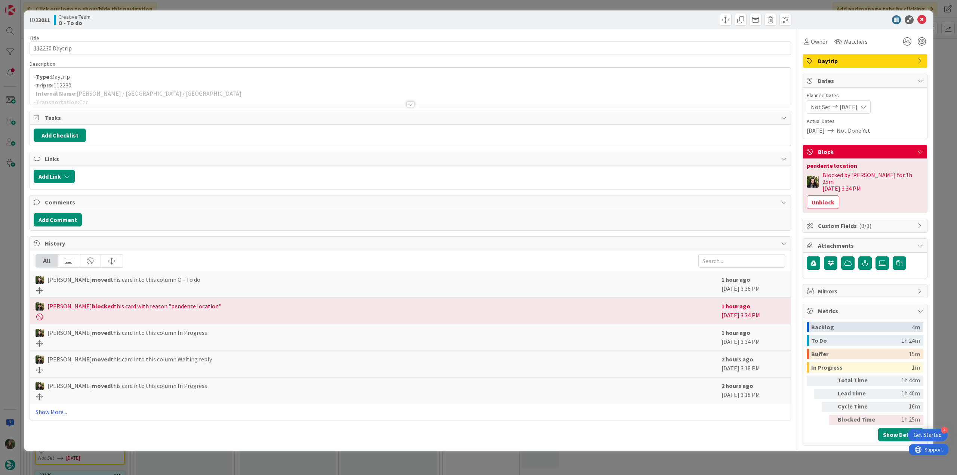
click at [20, 240] on div "ID 23011 Creative Team O - To do Title 14 / 128 112230 Daytrip Description - Ty…" at bounding box center [478, 237] width 957 height 475
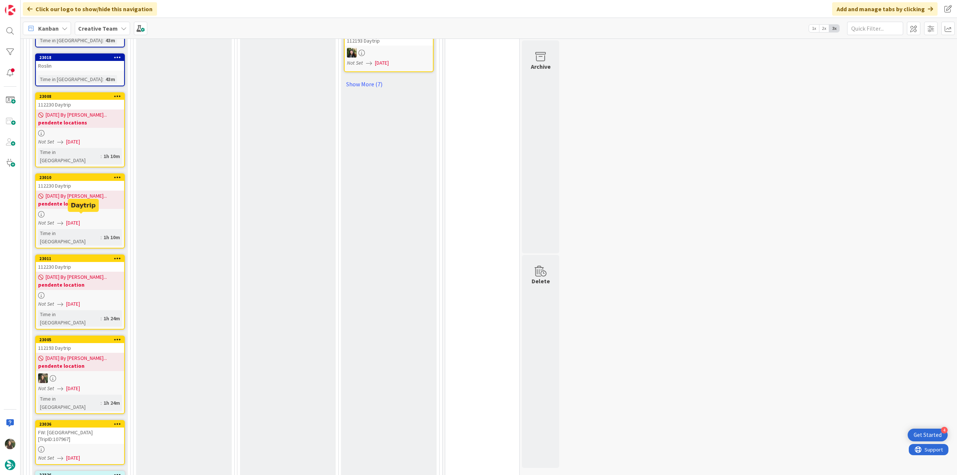
click at [77, 177] on link "23010 112230 Daytrip 09/12/2025 By Beatriz... pendente locations Not Set 09/12/…" at bounding box center [80, 210] width 90 height 75
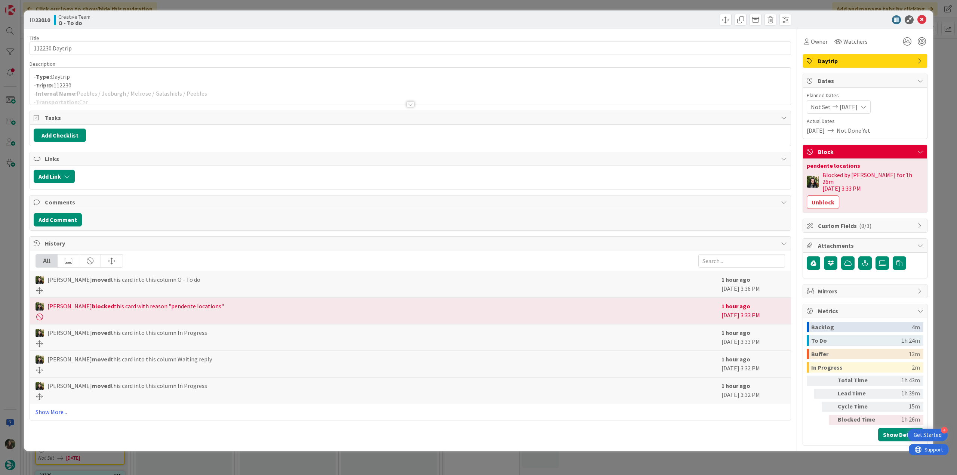
click at [8, 206] on div "ID 23010 Creative Team O - To do Title 14 / 128 112230 Daytrip Description - Ty…" at bounding box center [478, 237] width 957 height 475
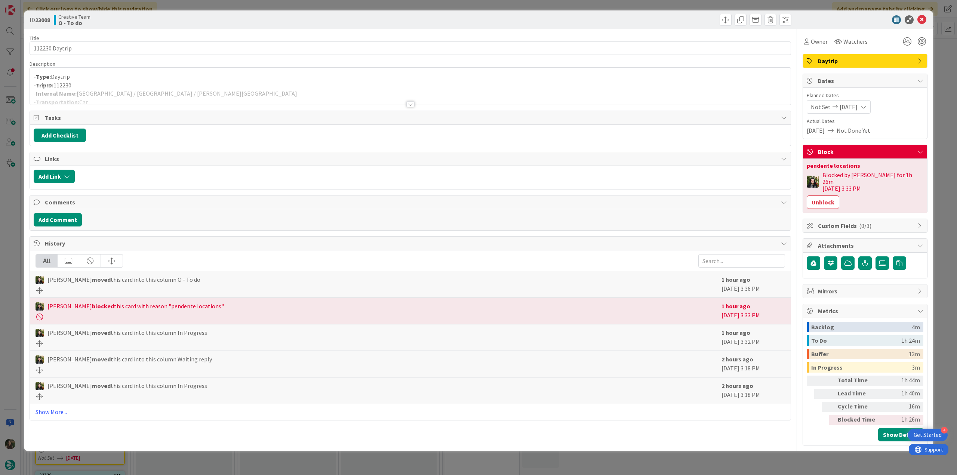
click at [4, 214] on div "ID 23008 Creative Team O - To do Title 14 / 128 112230 Daytrip Description - Ty…" at bounding box center [478, 237] width 957 height 475
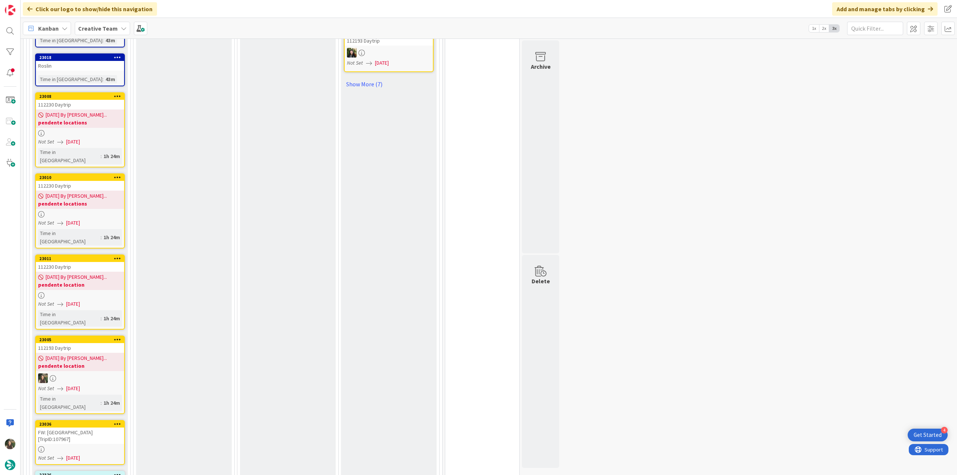
click at [117, 373] on div at bounding box center [80, 378] width 88 height 10
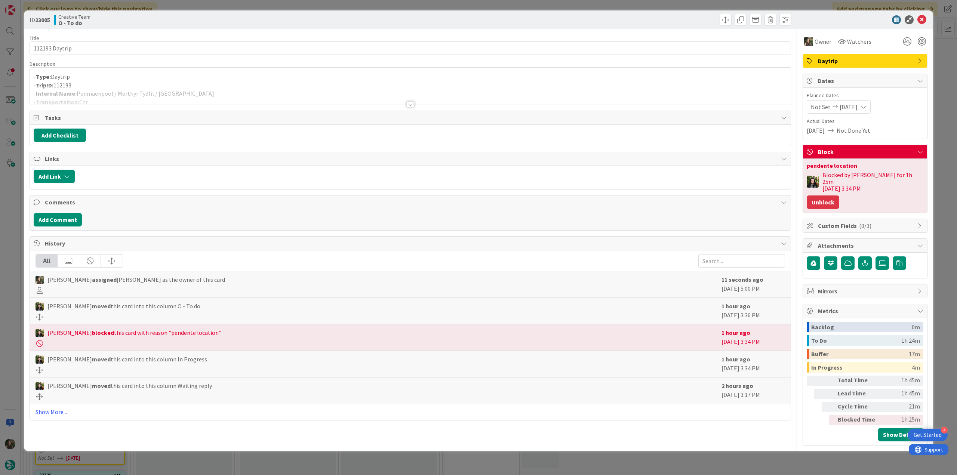
click at [824, 195] on button "Unblock" at bounding box center [823, 201] width 33 height 13
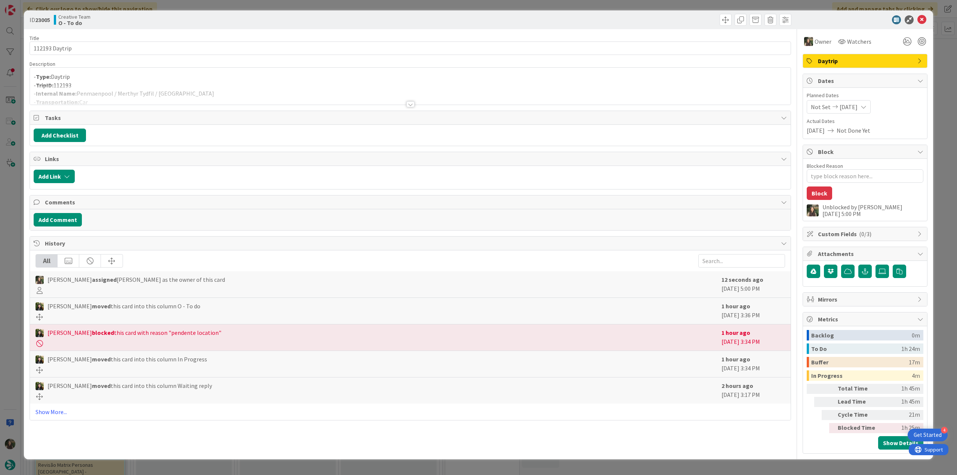
click at [938, 143] on div "ID 23005 Creative Team O - To do Title 14 / 128 112193 Daytrip Description - Ty…" at bounding box center [478, 237] width 957 height 475
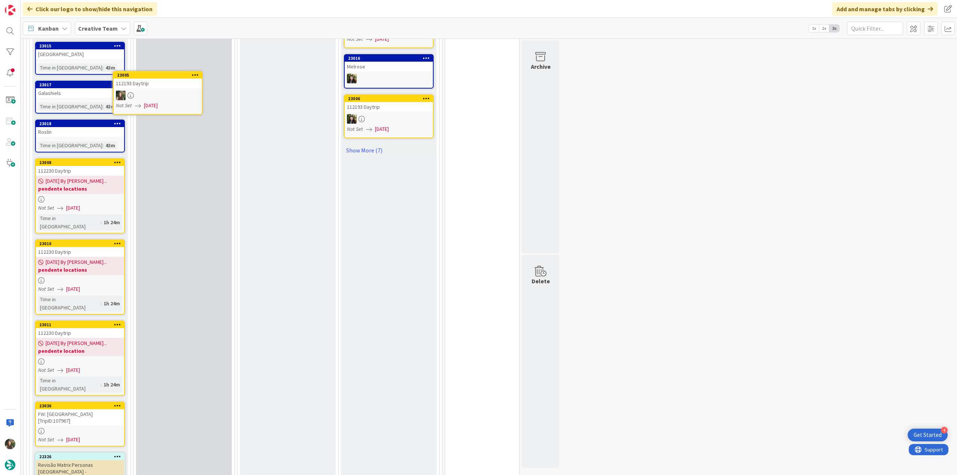
scroll to position [1052, 0]
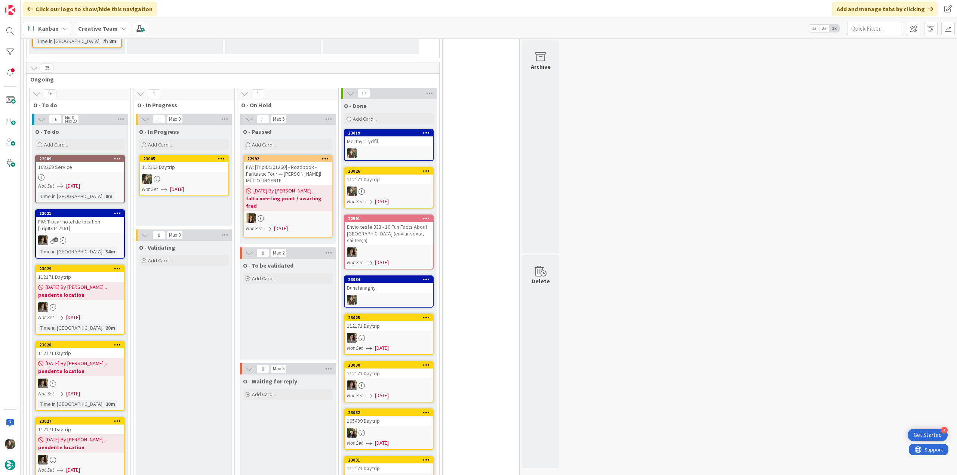
click at [213, 162] on div "112193 Daytrip" at bounding box center [184, 167] width 88 height 10
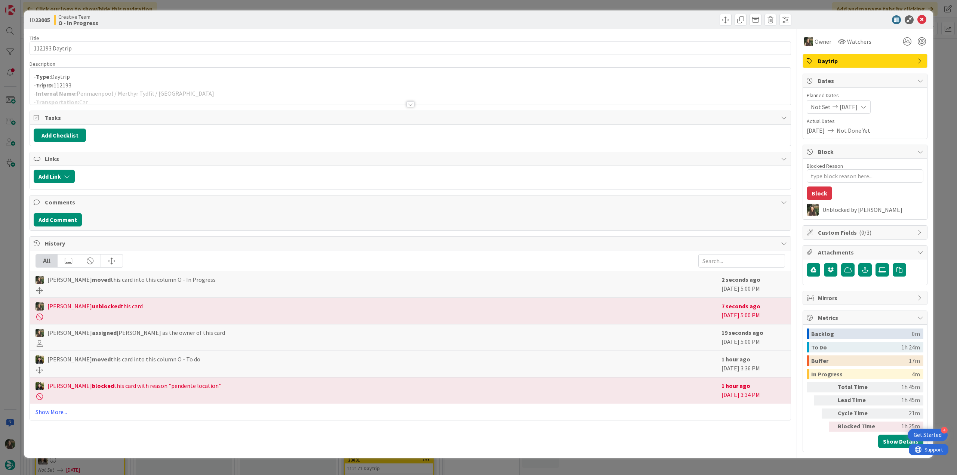
click at [144, 94] on div at bounding box center [410, 95] width 761 height 19
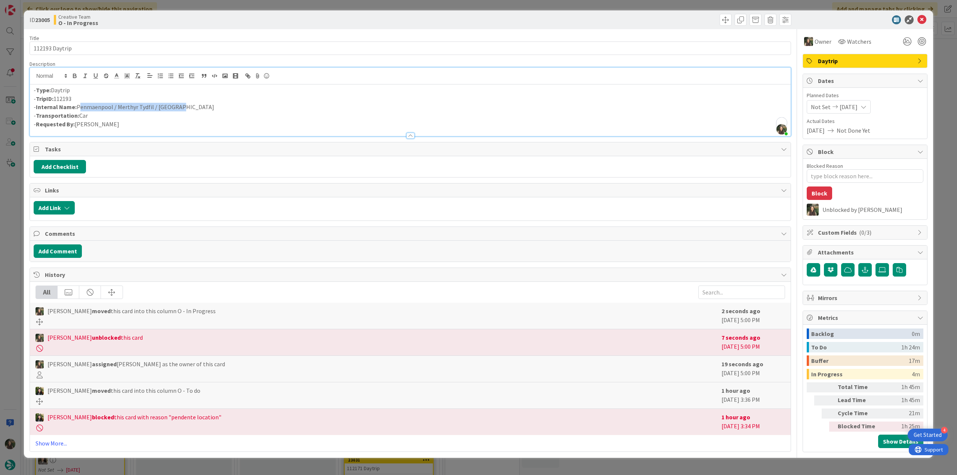
drag, startPoint x: 185, startPoint y: 105, endPoint x: 86, endPoint y: 106, distance: 98.7
click at [78, 107] on p "- Internal Name: Penmaenpool / Merthyr Tydfil / Cardiff" at bounding box center [410, 107] width 753 height 9
copy p "Penmaenpool / Merthyr Tydfil / Cardiff"
click at [20, 210] on div "ID 23005 Creative Team O - In Progress Title 14 / 128 112193 Daytrip Descriptio…" at bounding box center [478, 237] width 957 height 475
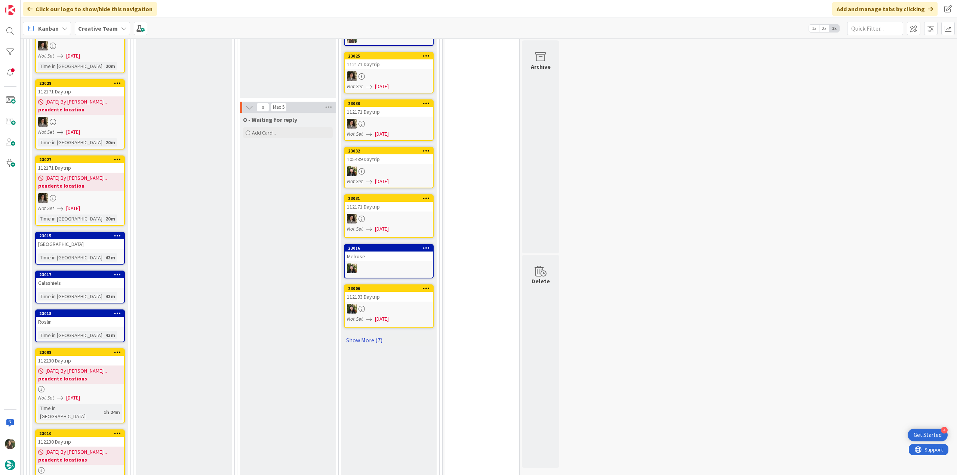
click at [372, 334] on link "Show More (7)" at bounding box center [389, 340] width 90 height 12
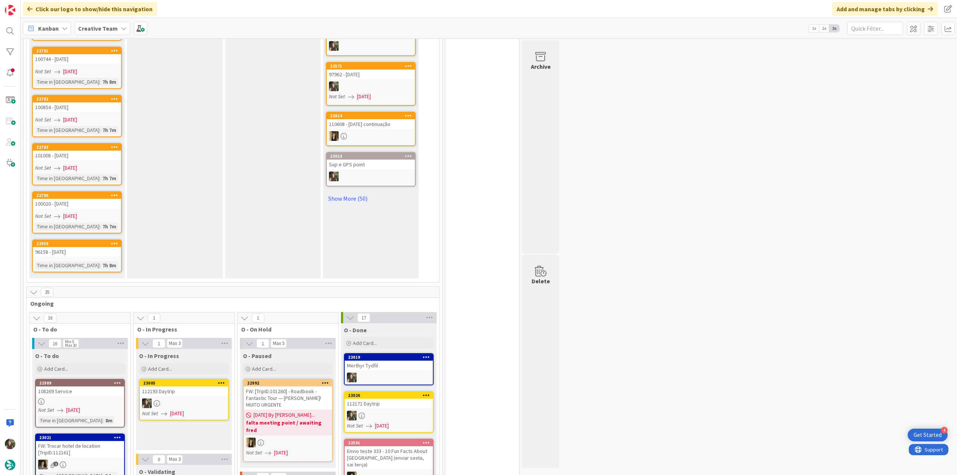
click at [193, 379] on link "23005 112193 Daytrip Not Set 09/12/2025" at bounding box center [184, 399] width 90 height 41
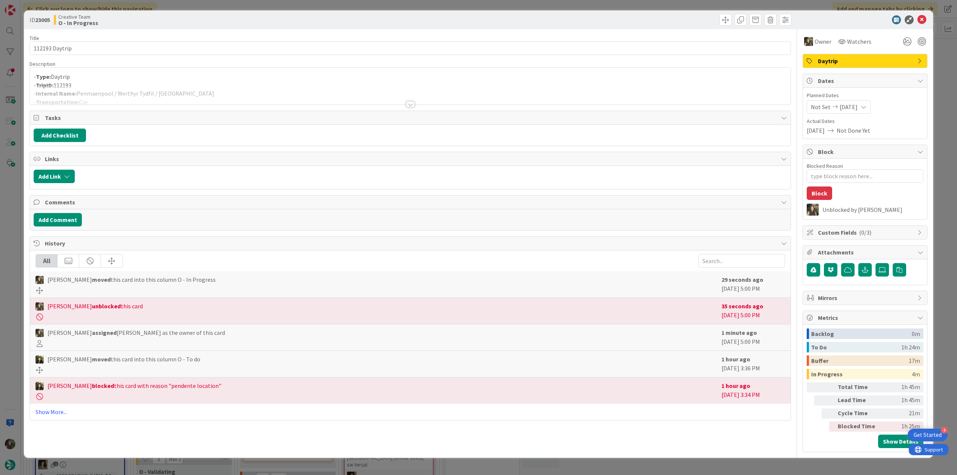
click at [182, 82] on p "- TripID: 112193" at bounding box center [410, 85] width 753 height 9
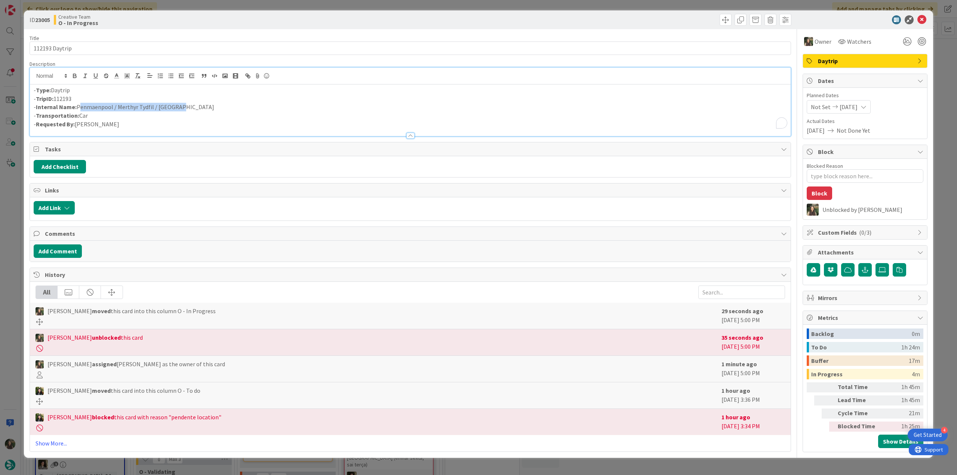
drag, startPoint x: 179, startPoint y: 107, endPoint x: 77, endPoint y: 104, distance: 102.5
click at [77, 104] on p "- Internal Name: Penmaenpool / Merthyr Tydfil / Cardiff" at bounding box center [410, 107] width 753 height 9
copy p "Penmaenpool / Merthyr Tydfil / Cardiff"
click at [17, 208] on div "ID 23005 Creative Team O - In Progress Title 14 / 128 112193 Daytrip Descriptio…" at bounding box center [478, 237] width 957 height 475
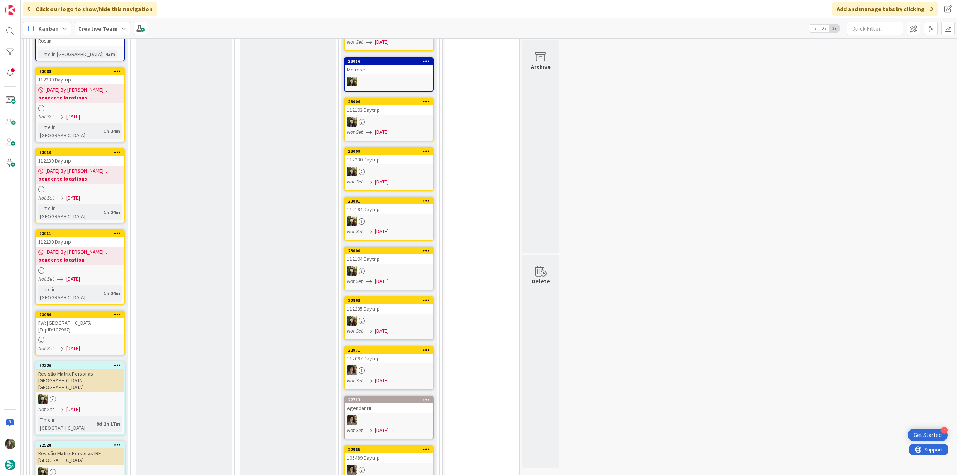
scroll to position [887, 0]
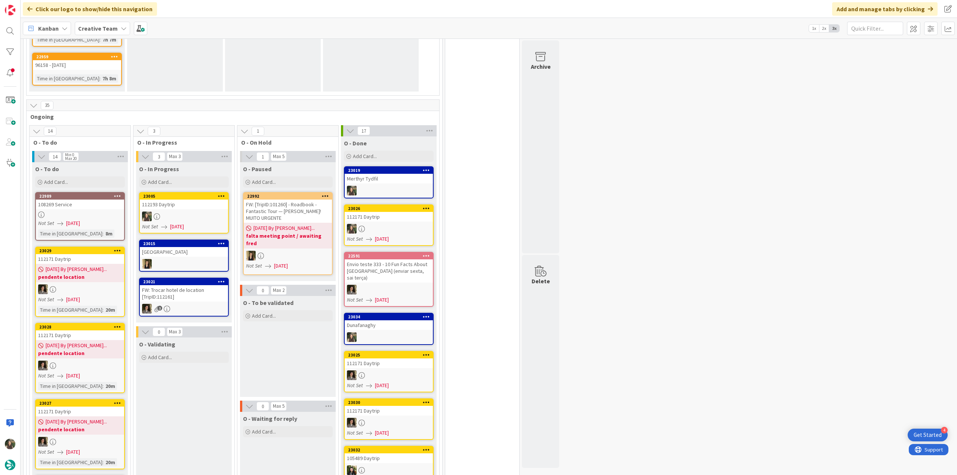
click at [209, 285] on div "FW: Trocar hotel de location [TripID:112161]" at bounding box center [184, 293] width 88 height 16
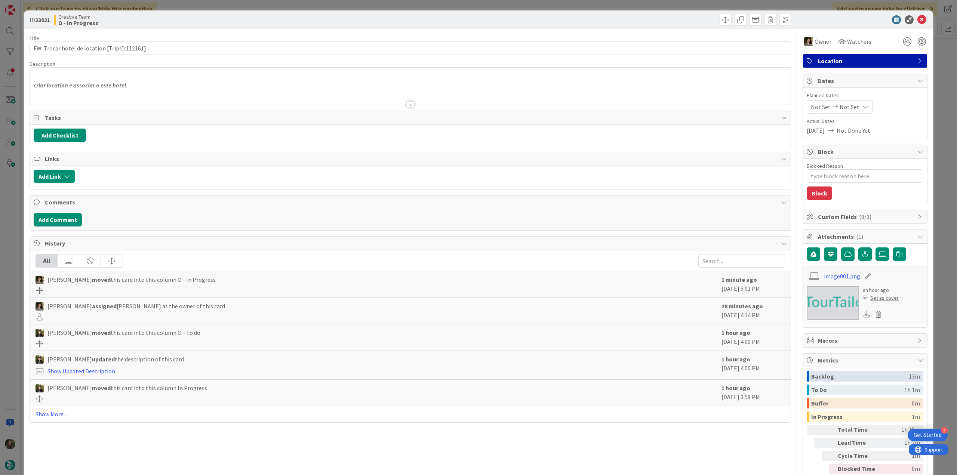
click at [169, 92] on div at bounding box center [410, 95] width 761 height 19
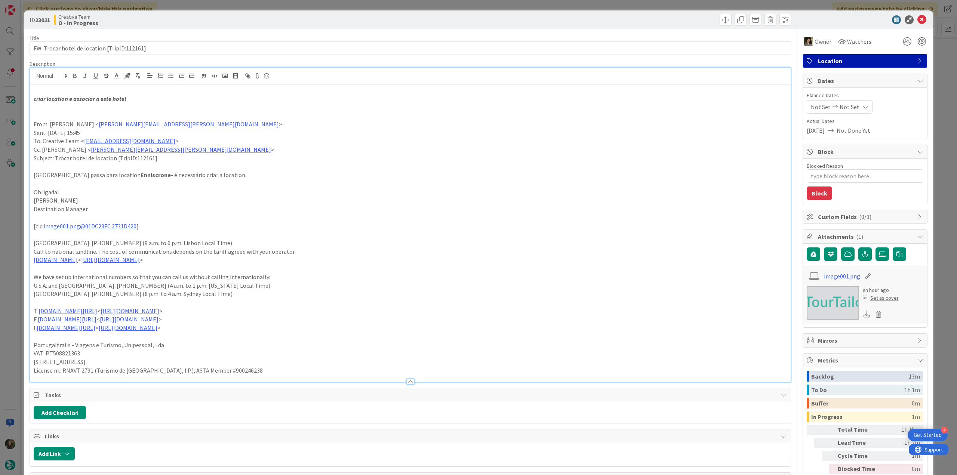
click at [20, 198] on div "ID 23021 Creative Team O - In Progress Title 44 / 128 FW: Trocar hotel de locat…" at bounding box center [478, 237] width 957 height 475
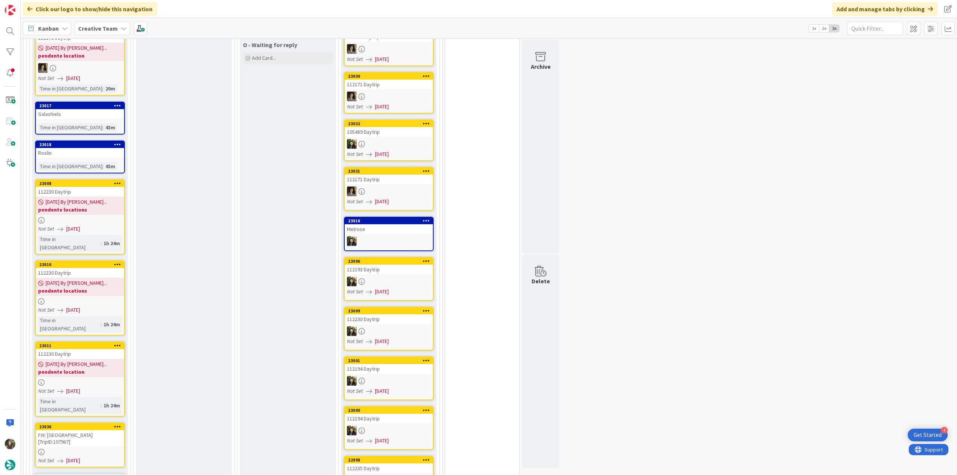
scroll to position [962, 0]
click at [111, 430] on div "FW: Aparthotel Aix-en-Provence [TripID:107967]" at bounding box center [80, 438] width 88 height 16
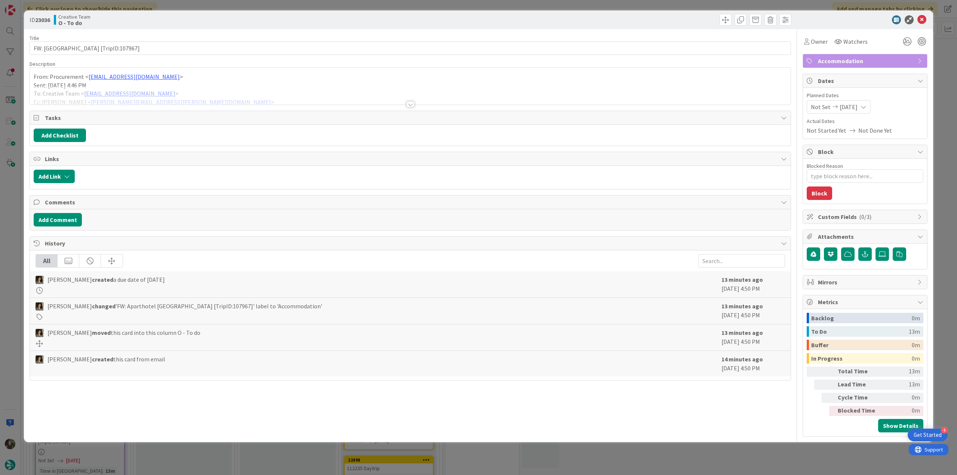
click at [276, 95] on div at bounding box center [410, 95] width 761 height 19
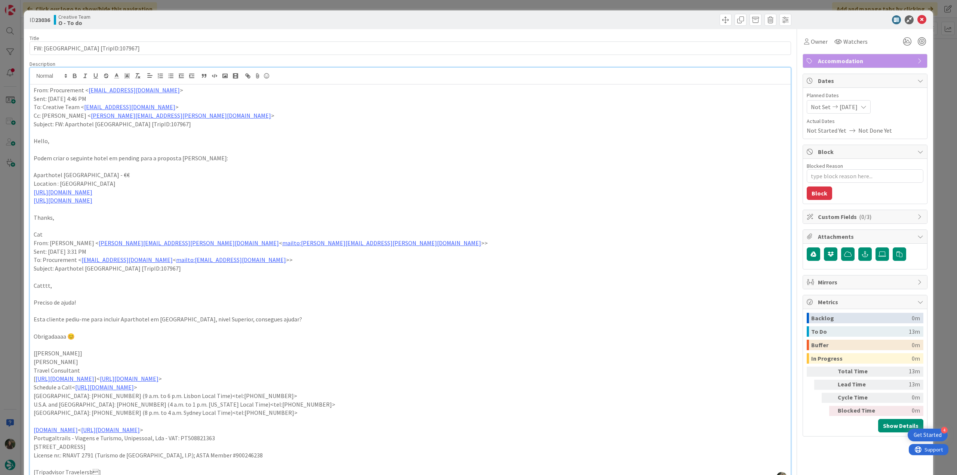
click at [12, 271] on div "ID 23036 Creative Team O - To do Title 46 / 128 FW: Aparthotel Aix-en-Provence …" at bounding box center [478, 237] width 957 height 475
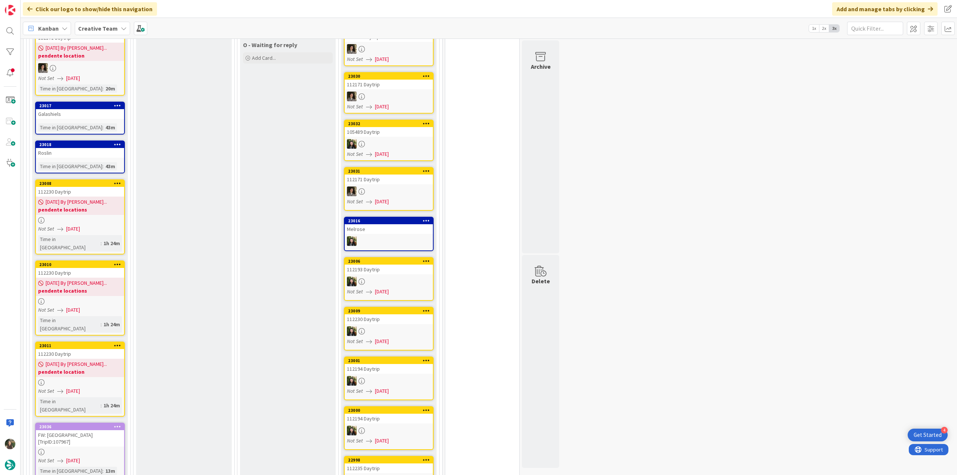
click at [104, 349] on div "112230 Daytrip" at bounding box center [80, 354] width 88 height 10
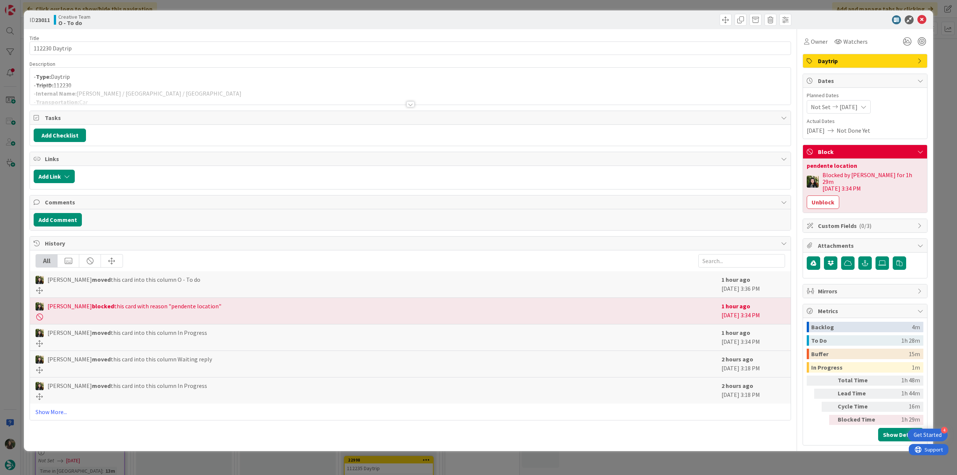
click at [16, 256] on div "ID 23011 Creative Team O - To do Title 14 / 128 112230 Daytrip Description - Ty…" at bounding box center [478, 237] width 957 height 475
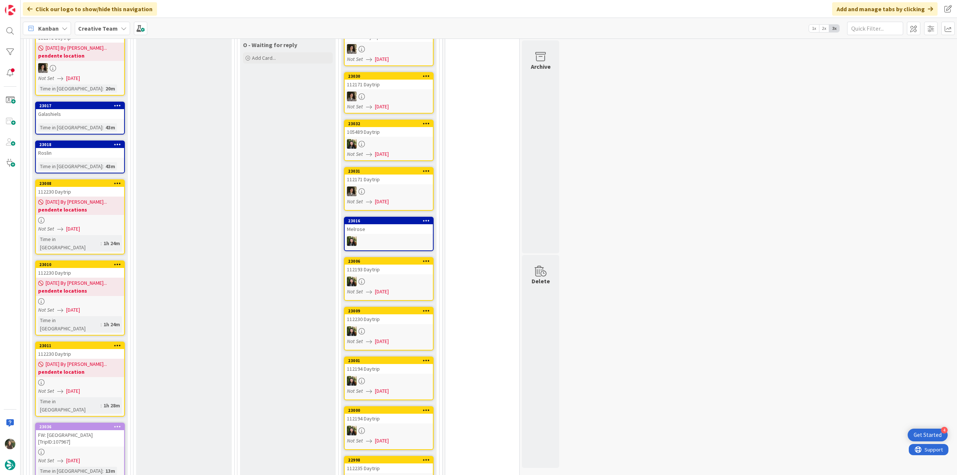
click at [108, 148] on div "Roslin" at bounding box center [80, 153] width 88 height 10
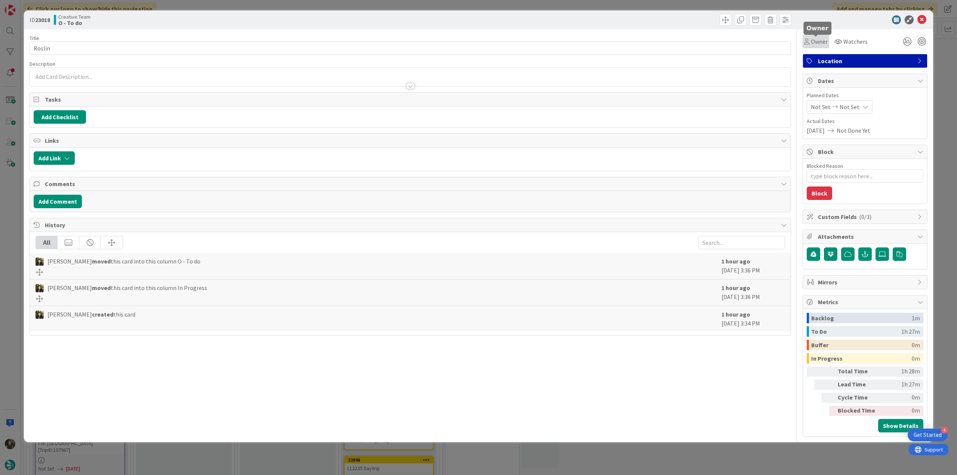
click at [818, 41] on span "Owner" at bounding box center [819, 41] width 17 height 9
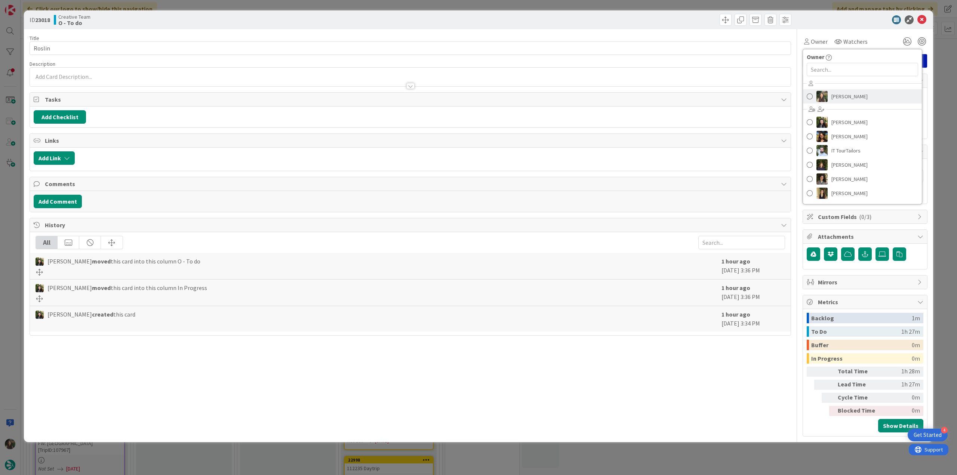
click at [844, 101] on span "[PERSON_NAME]" at bounding box center [849, 96] width 36 height 11
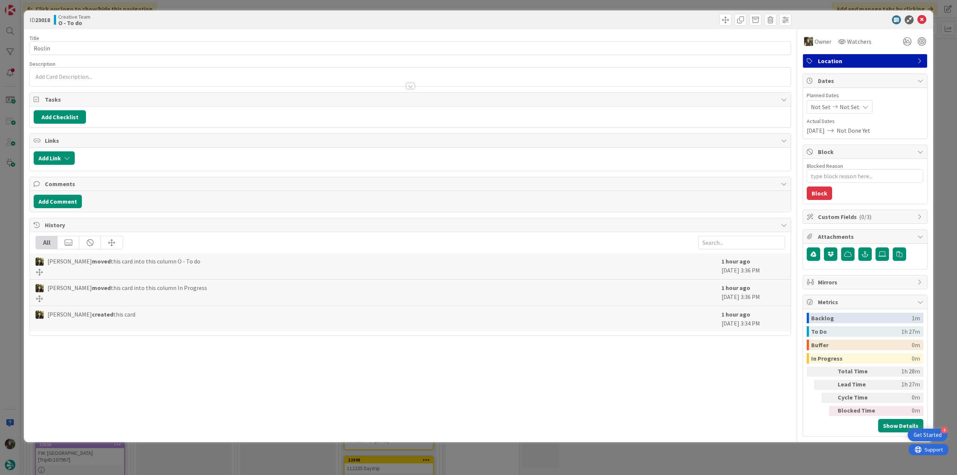
click at [943, 62] on div "ID 23018 Creative Team O - To do Title 6 / 128 Roslin Description Owner Watcher…" at bounding box center [478, 237] width 957 height 475
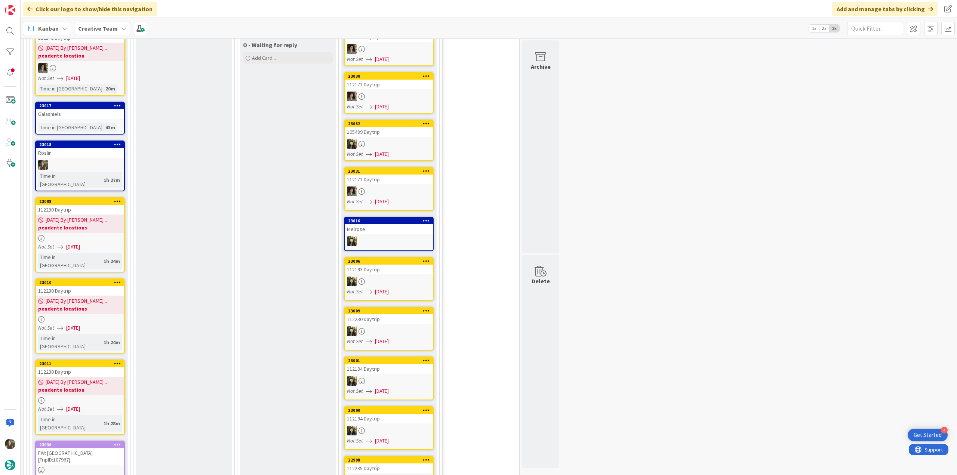
click at [110, 386] on b "pendente location" at bounding box center [80, 389] width 84 height 7
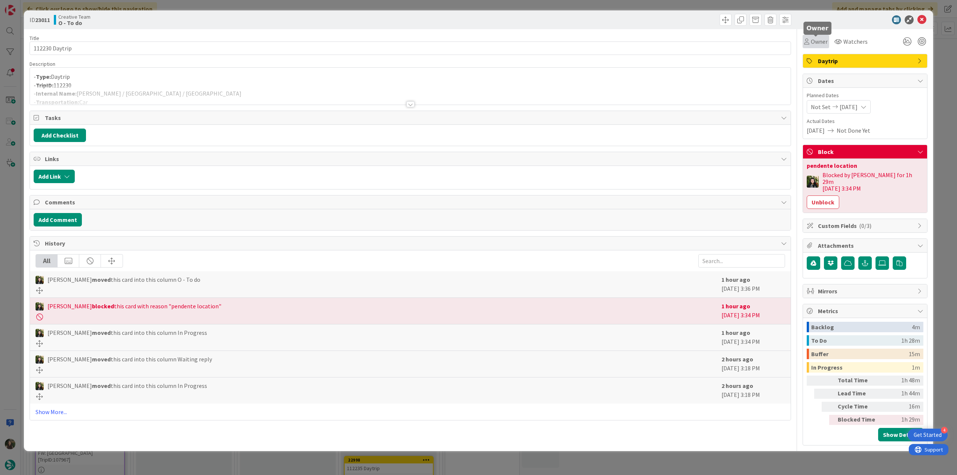
click at [817, 41] on span "Owner" at bounding box center [819, 41] width 17 height 9
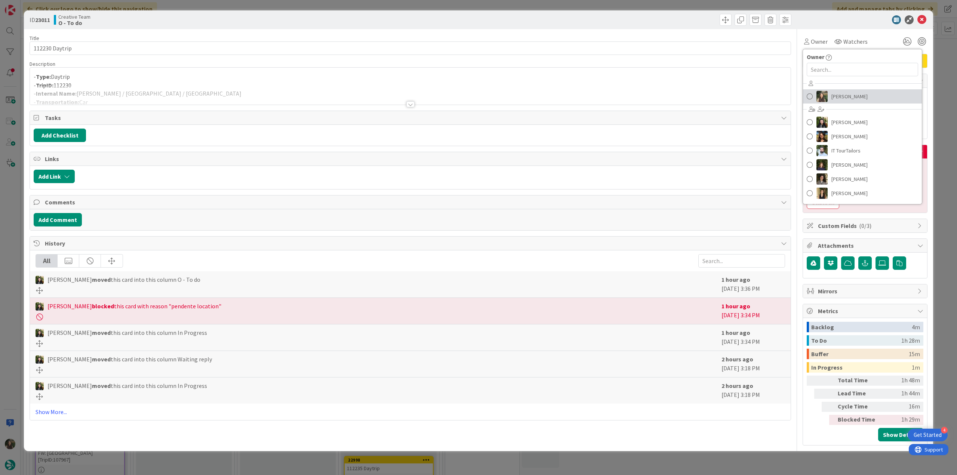
click at [834, 94] on span "[PERSON_NAME]" at bounding box center [849, 96] width 36 height 11
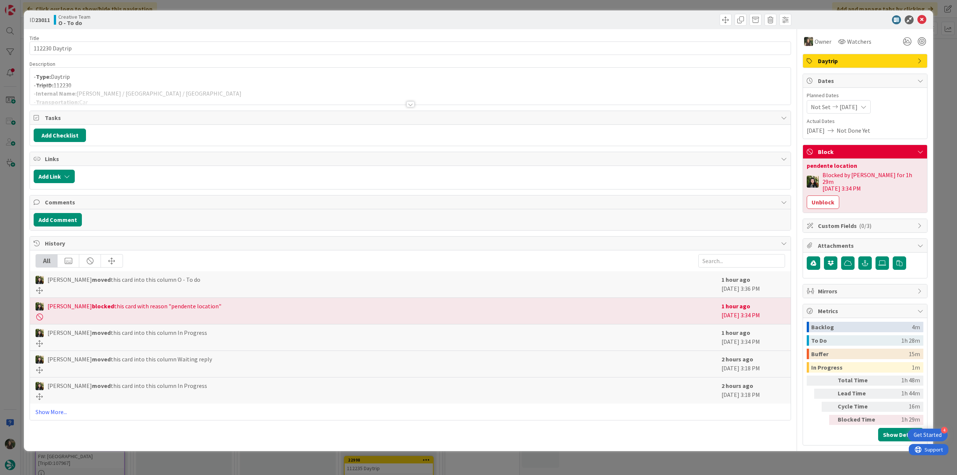
click at [941, 62] on div "ID 23011 Creative Team O - To do Title 14 / 128 112230 Daytrip Description - Ty…" at bounding box center [478, 237] width 957 height 475
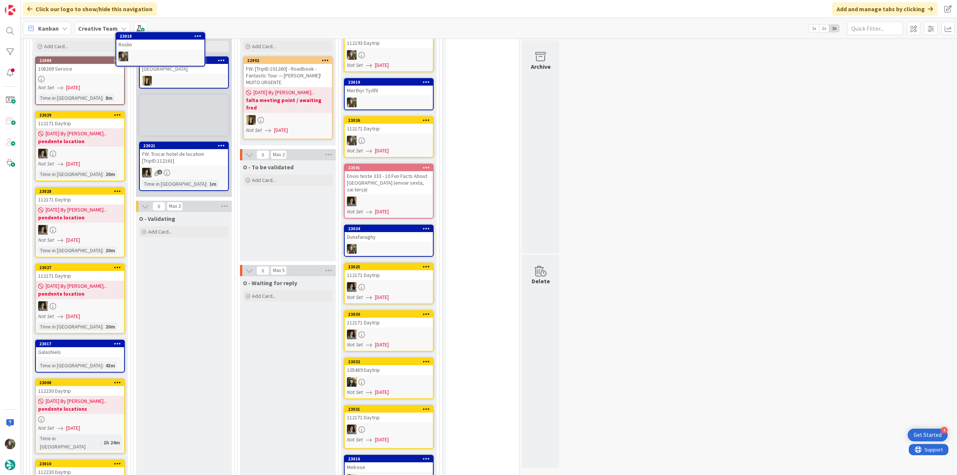
scroll to position [681, 0]
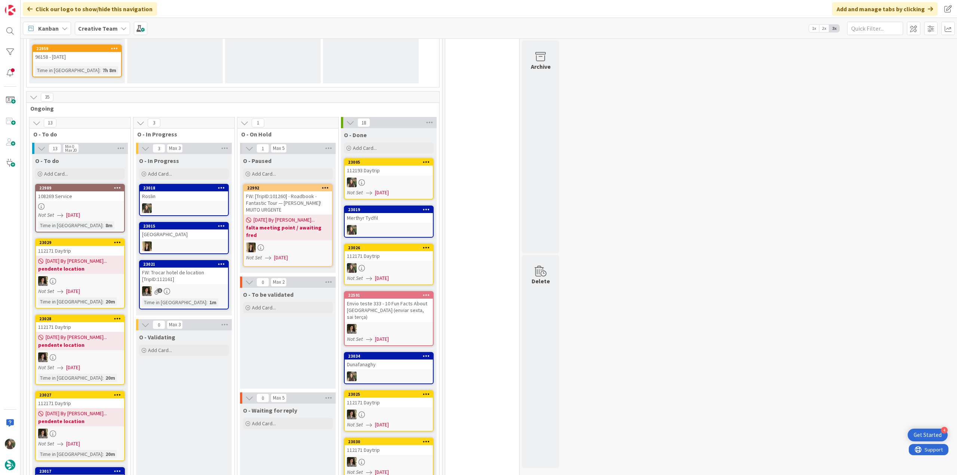
click at [204, 191] on div "Roslin" at bounding box center [184, 196] width 88 height 10
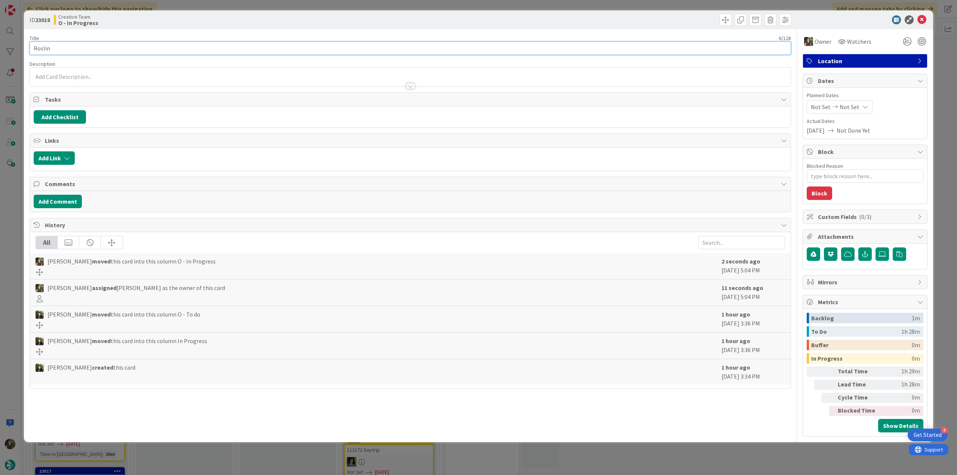
click at [37, 50] on input "Roslin" at bounding box center [410, 47] width 761 height 13
drag, startPoint x: 9, startPoint y: 217, endPoint x: 16, endPoint y: 233, distance: 17.2
click at [9, 218] on div "ID 23018 Creative Team O - In Progress Title 6 / 128 Roslin Description Inês Go…" at bounding box center [478, 237] width 957 height 475
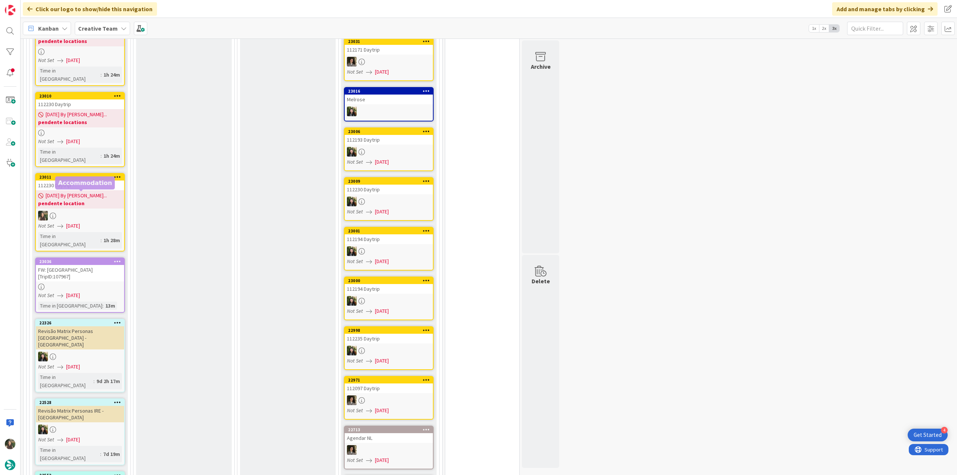
scroll to position [1082, 0]
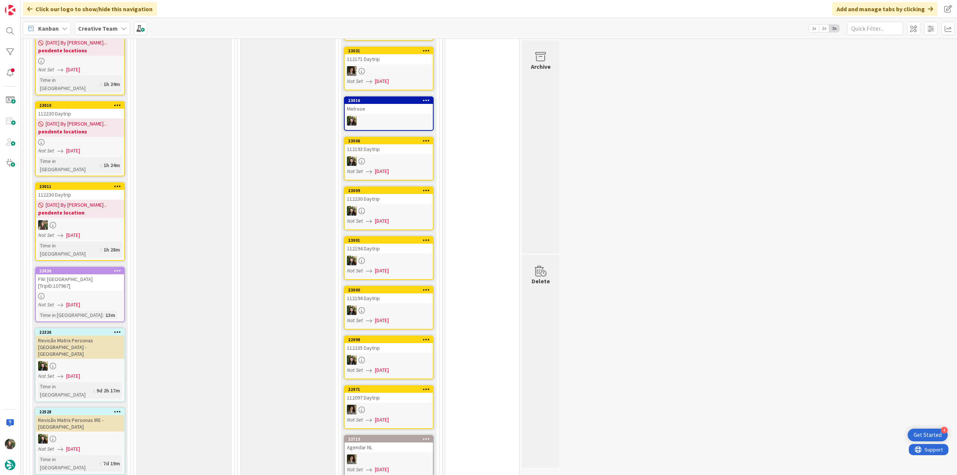
click at [107, 231] on div "Not Set 09/12/2025" at bounding box center [81, 235] width 86 height 8
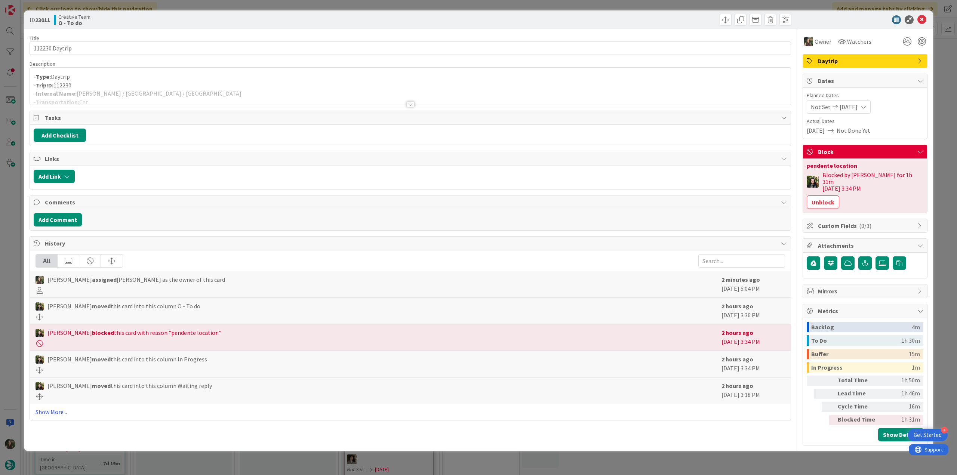
click at [10, 211] on div "ID 23011 Creative Team O - To do Title 14 / 128 112230 Daytrip Description - Ty…" at bounding box center [478, 237] width 957 height 475
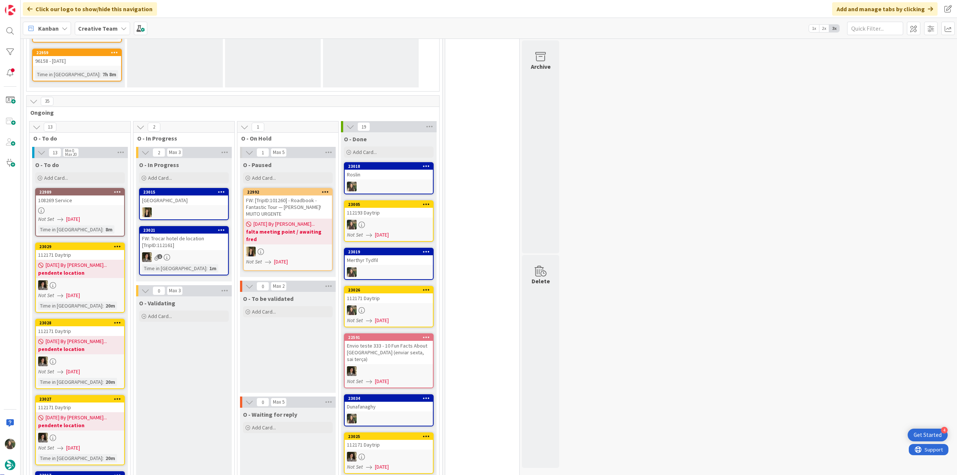
scroll to position [647, 0]
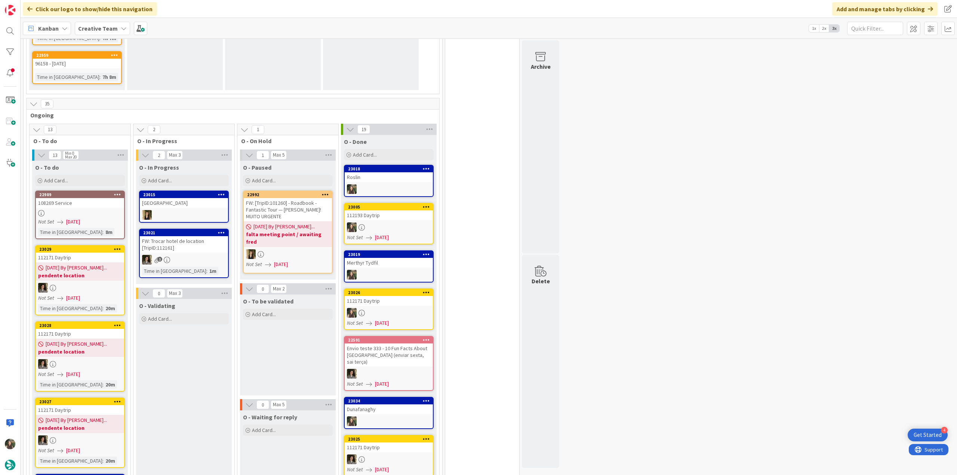
click at [412, 172] on div "Roslin" at bounding box center [389, 177] width 88 height 10
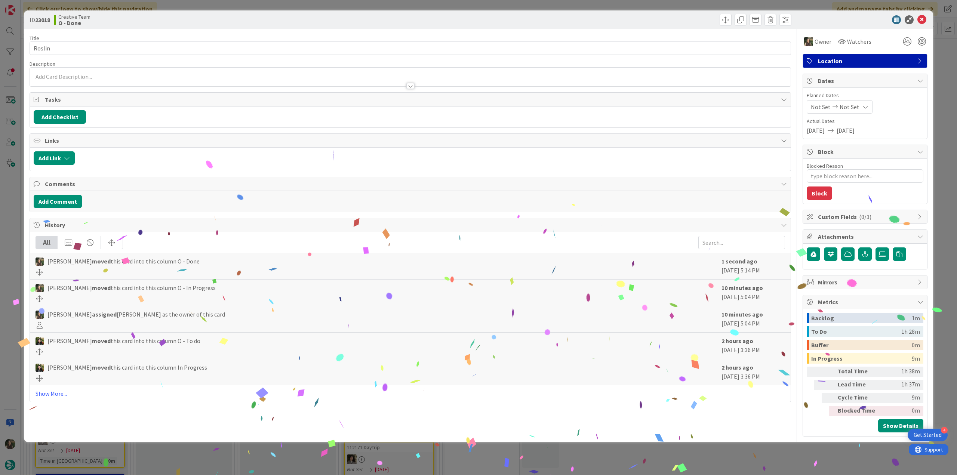
click at [653, 451] on div "ID 23018 Creative Team O - Done Title 6 / 128 Roslin Description Owner Watchers…" at bounding box center [478, 237] width 957 height 475
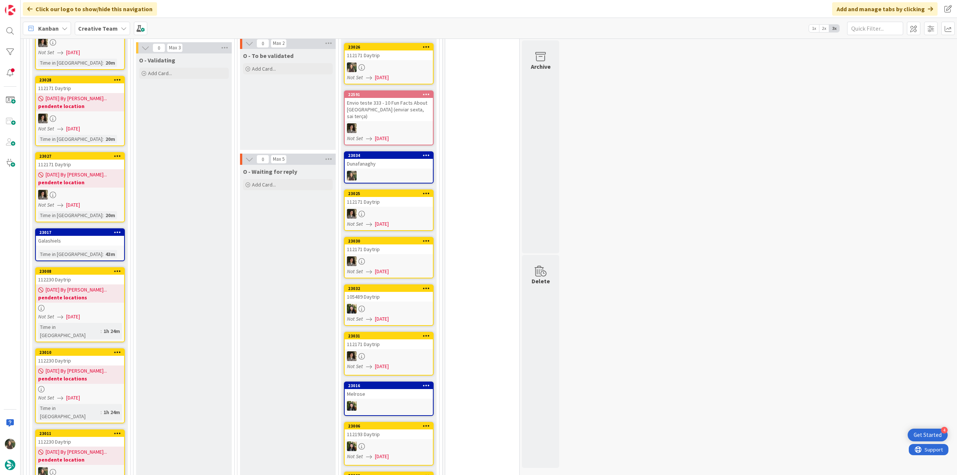
scroll to position [909, 0]
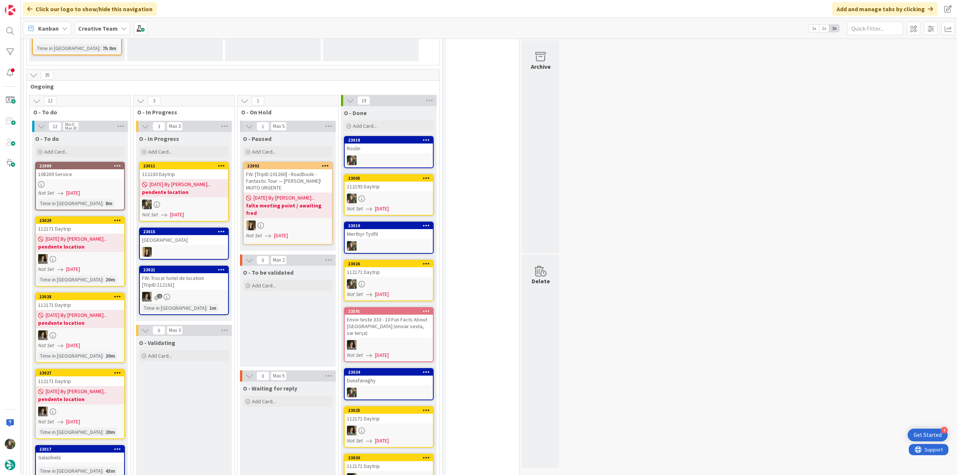
click at [196, 181] on span "[DATE] By [PERSON_NAME]..." at bounding box center [180, 185] width 61 height 8
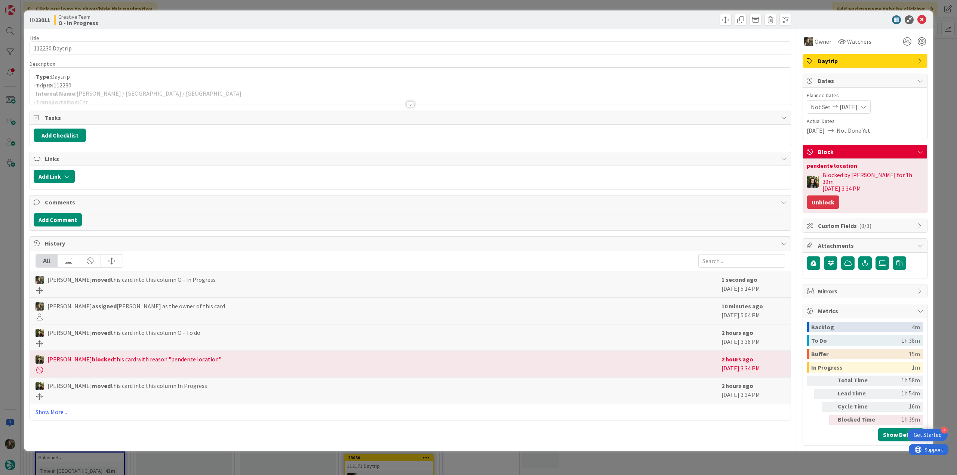
click at [817, 195] on button "Unblock" at bounding box center [823, 201] width 33 height 13
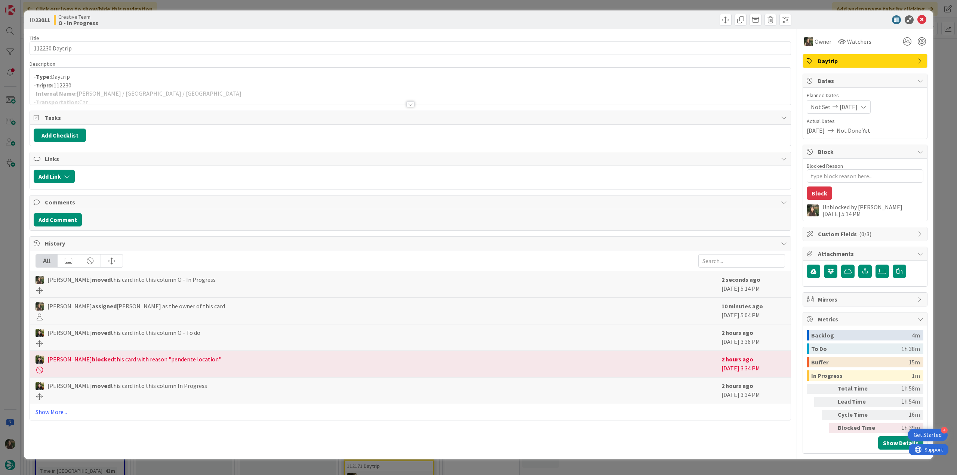
type textarea "x"
click at [178, 93] on div at bounding box center [410, 95] width 761 height 19
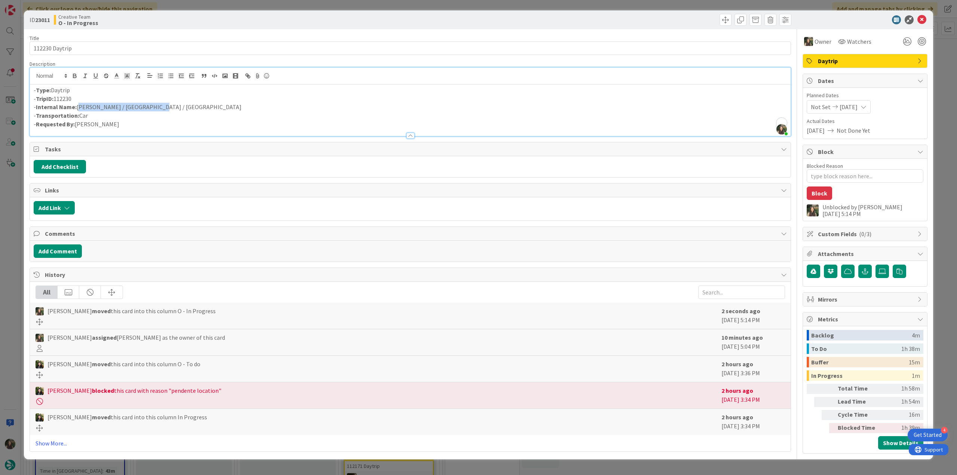
drag, startPoint x: 108, startPoint y: 107, endPoint x: 81, endPoint y: 107, distance: 26.5
click at [78, 107] on p "- Internal Name: Peebles / Roslin / Edinburgh" at bounding box center [410, 107] width 753 height 9
copy p "Peebles / Roslin / Edinburgh"
click at [16, 233] on div "ID 23011 Creative Team O - In Progress Title 14 / 128 112230 Daytrip Descriptio…" at bounding box center [478, 237] width 957 height 475
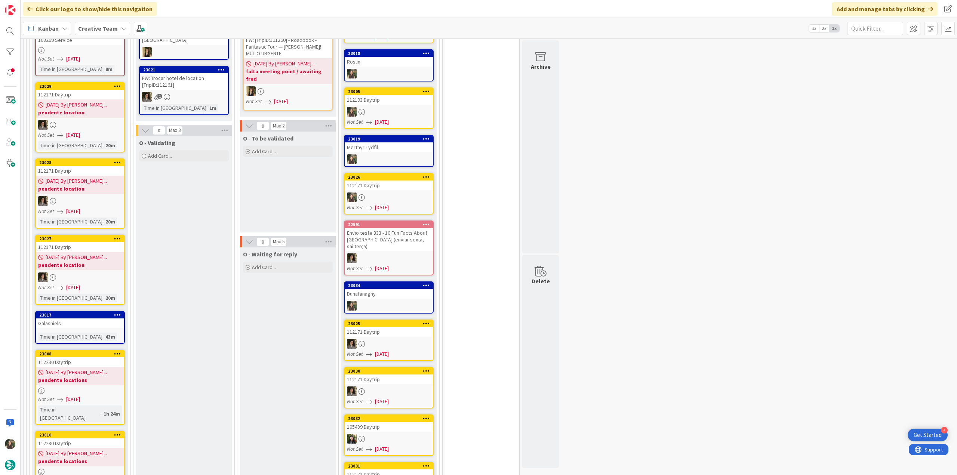
scroll to position [665, 0]
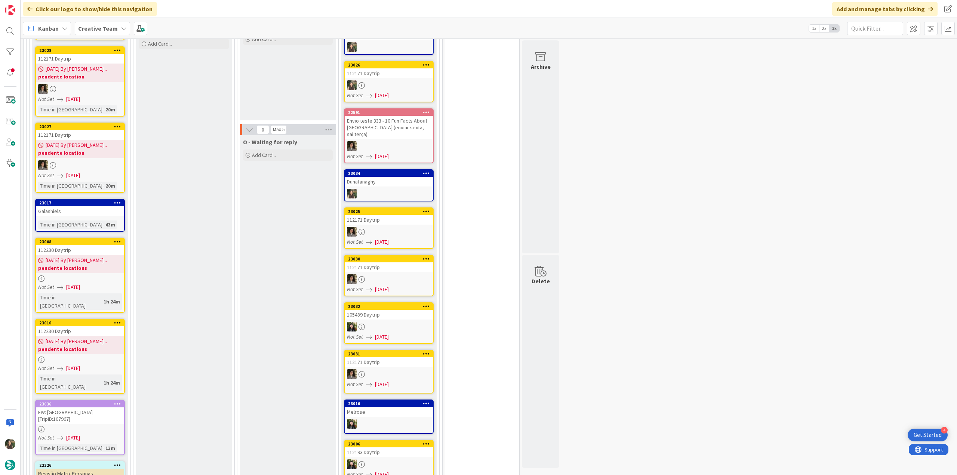
click at [101, 407] on div "FW: [GEOGRAPHIC_DATA] [TripID:107967]" at bounding box center [80, 415] width 88 height 16
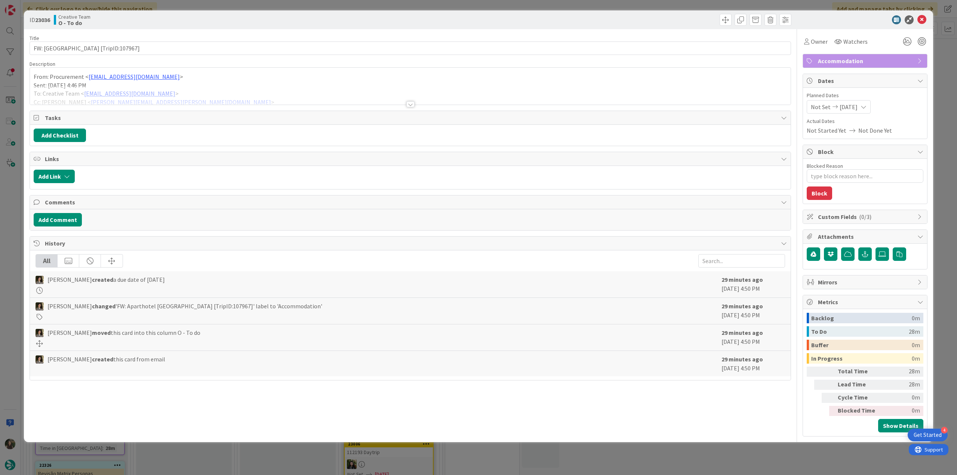
click at [227, 88] on div at bounding box center [410, 95] width 761 height 19
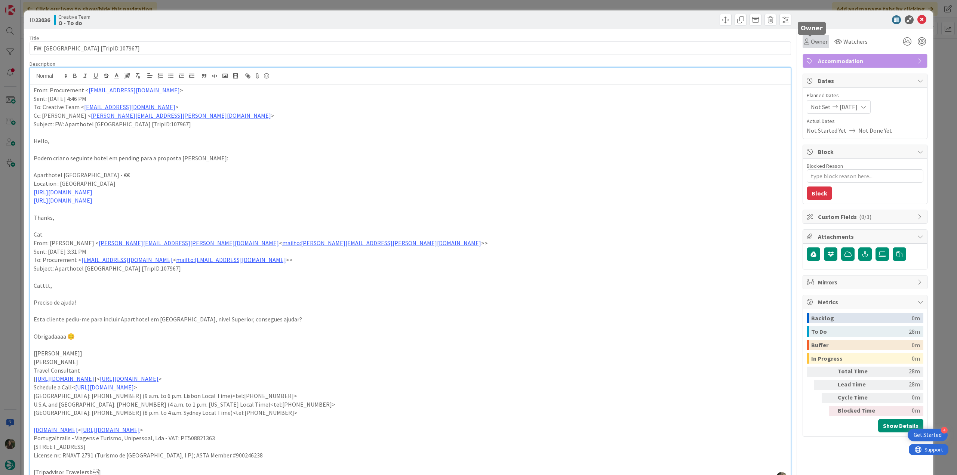
click at [811, 46] on span "Owner" at bounding box center [819, 41] width 17 height 9
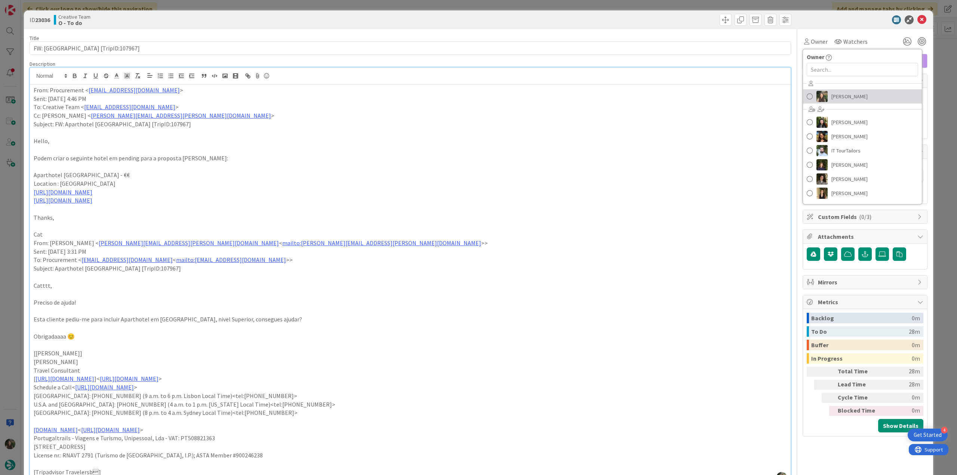
click at [834, 91] on span "[PERSON_NAME]" at bounding box center [849, 96] width 36 height 11
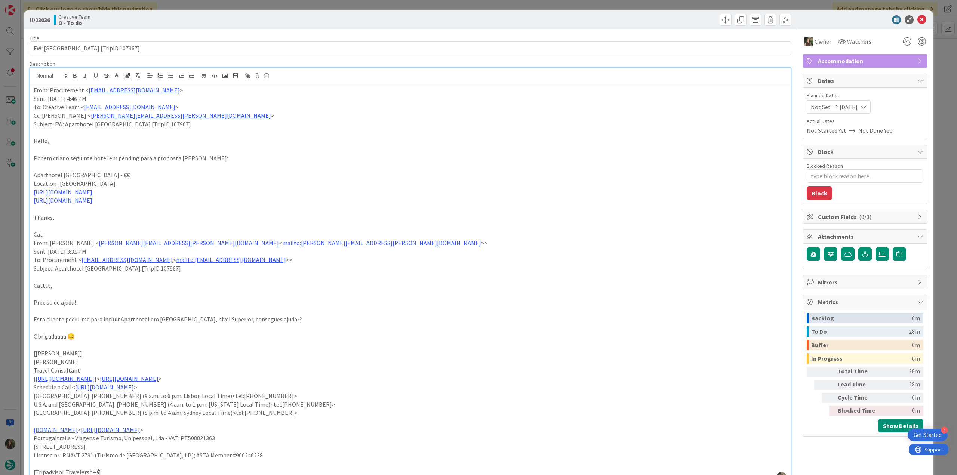
click at [934, 70] on div "ID 23036 Creative Team O - To do Title 46 / 128 FW: Aparthotel Aix-en-Provence …" at bounding box center [478, 237] width 957 height 475
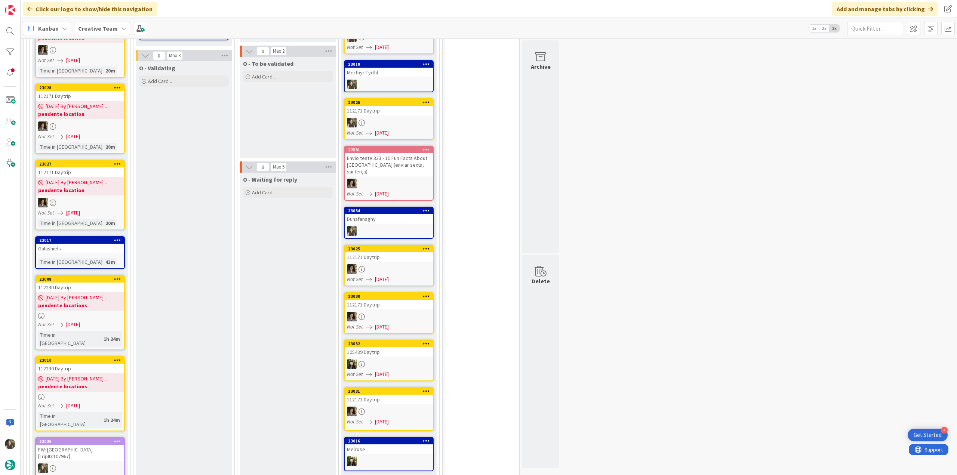
click at [93, 367] on link "23010 112230 Daytrip 09/12/2025 By Beatriz... pendente locations Not Set 09/12/…" at bounding box center [80, 393] width 90 height 75
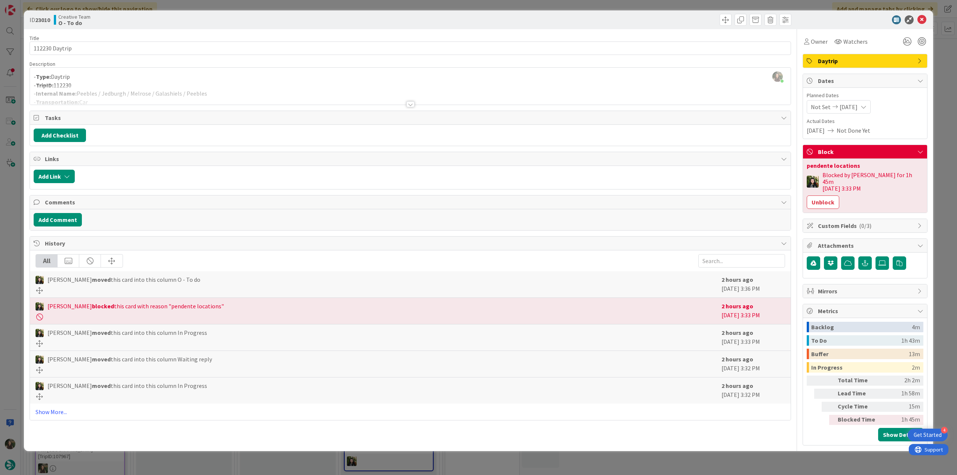
click at [14, 238] on div "ID 23010 Creative Team O - To do Title 14 / 128 112230 Daytrip Description Inês…" at bounding box center [478, 237] width 957 height 475
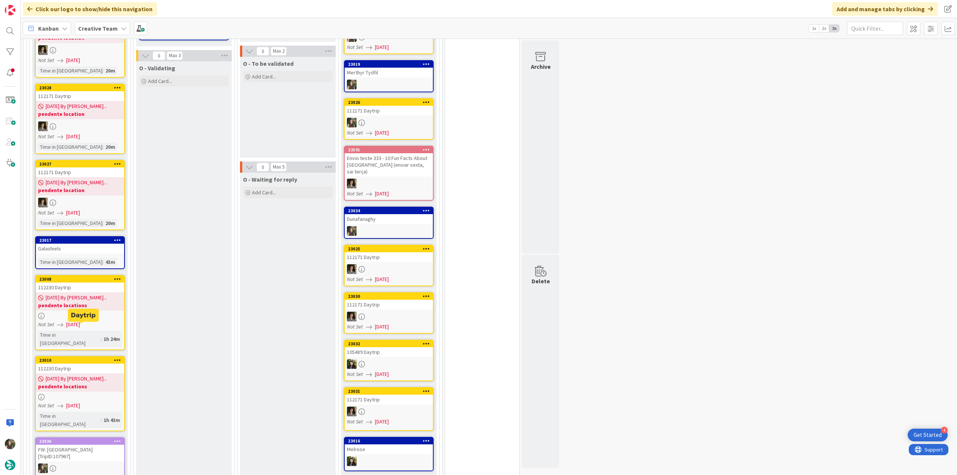
click at [96, 302] on b "pendente locations" at bounding box center [80, 305] width 84 height 7
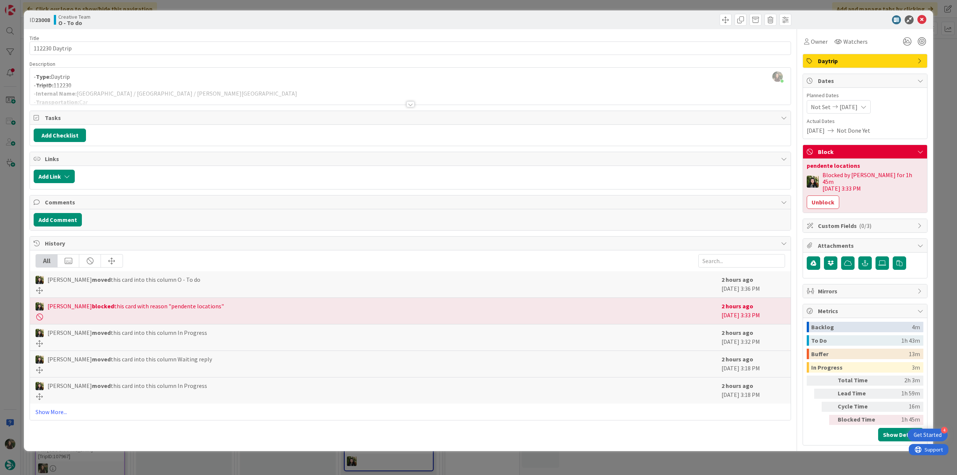
click at [16, 224] on div "ID 23008 Creative Team O - To do Title 14 / 128 112230 Daytrip Description Inês…" at bounding box center [478, 237] width 957 height 475
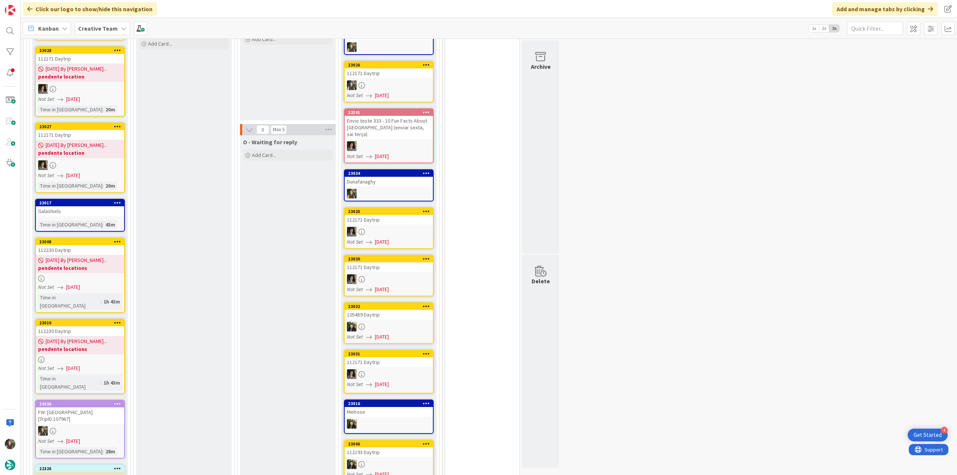
click at [110, 264] on b "pendente locations" at bounding box center [80, 267] width 84 height 7
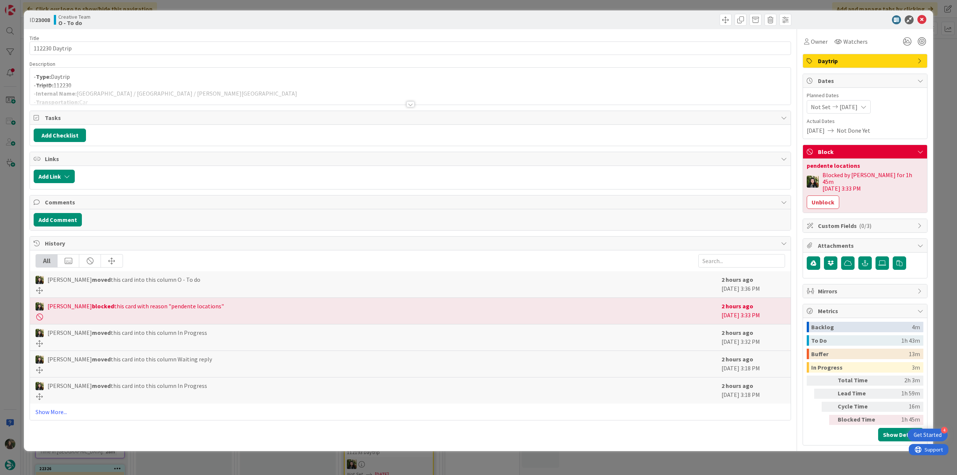
click at [17, 207] on div "ID 23008 Creative Team O - To do Title 14 / 128 112230 Daytrip Description - Ty…" at bounding box center [478, 237] width 957 height 475
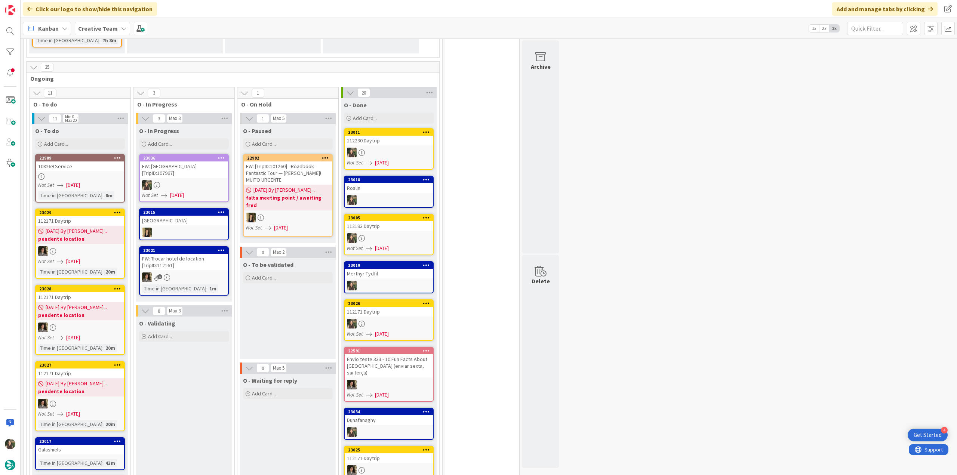
click at [206, 161] on div "FW: [GEOGRAPHIC_DATA] [TripID:107967]" at bounding box center [184, 169] width 88 height 16
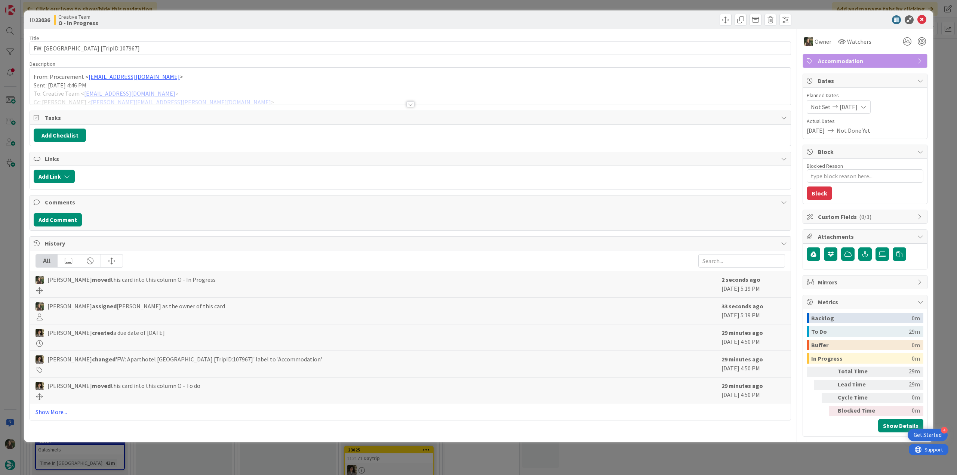
click at [221, 86] on div at bounding box center [410, 95] width 761 height 19
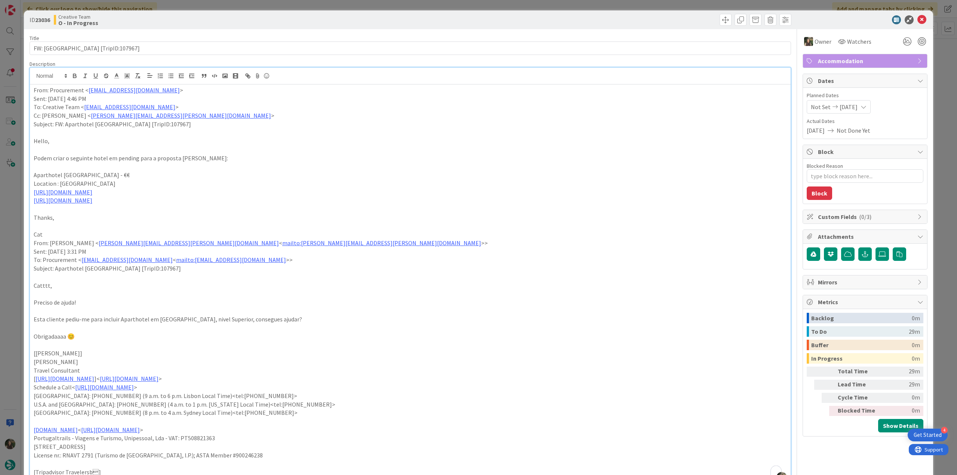
drag, startPoint x: 138, startPoint y: 175, endPoint x: 46, endPoint y: 173, distance: 92.7
click at [34, 176] on p "Aparthotel Adagio Aix-en-Provence Centre - €€" at bounding box center [410, 175] width 753 height 9
copy p "Aparthotel Adagio Aix-en-Provence Centre"
click at [92, 193] on link "https://www.adagio-city.com/pt-br/hotel-6796-aparthotel-adagio-aix-en-provence-…" at bounding box center [63, 191] width 59 height 7
click at [157, 205] on link "https://www.adagio-city.com/pt-br/hotel-6796-aparthotel-adagio-aix-en-provence-…" at bounding box center [141, 207] width 51 height 10
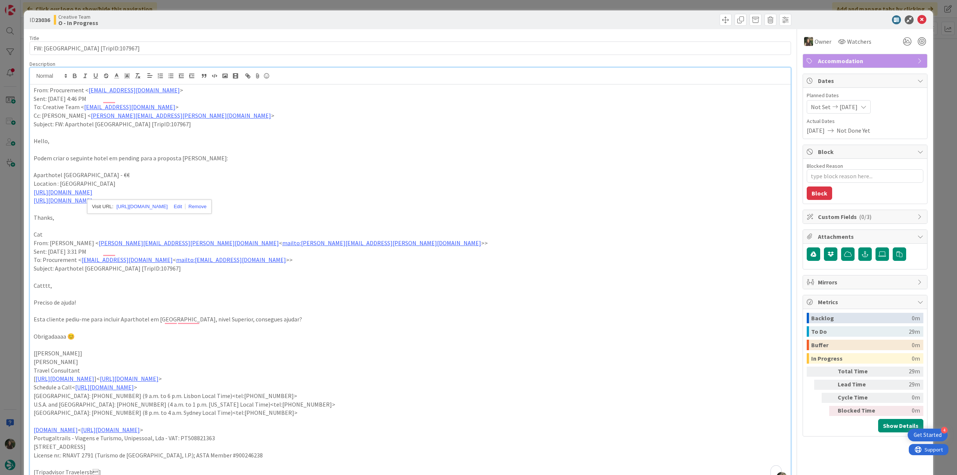
drag, startPoint x: 306, startPoint y: 210, endPoint x: 297, endPoint y: 210, distance: 9.0
click at [306, 210] on p "To enrich screen reader interactions, please activate Accessibility in Grammarl…" at bounding box center [410, 209] width 753 height 9
click at [82, 201] on link "https://www.booking.com/Share-z9ElMMg" at bounding box center [63, 200] width 59 height 7
click at [90, 216] on link "https://www.booking.com/Share-z9ElMMg" at bounding box center [67, 215] width 51 height 10
drag, startPoint x: 138, startPoint y: 176, endPoint x: 41, endPoint y: 174, distance: 96.1
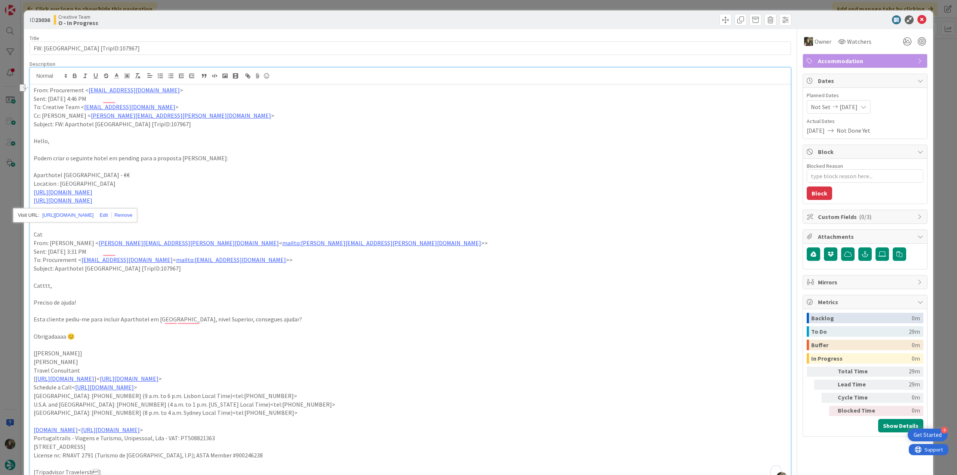
click at [34, 176] on p "Aparthotel Adagio Aix-en-Provence Centre - €€" at bounding box center [410, 175] width 753 height 9
copy p "Aparthotel Adagio Aix-en-Provence Centre"
click at [10, 198] on div "ID 23036 Creative Team O - In Progress Title 46 / 128 FW: Aparthotel Aix-en-Pro…" at bounding box center [478, 237] width 957 height 475
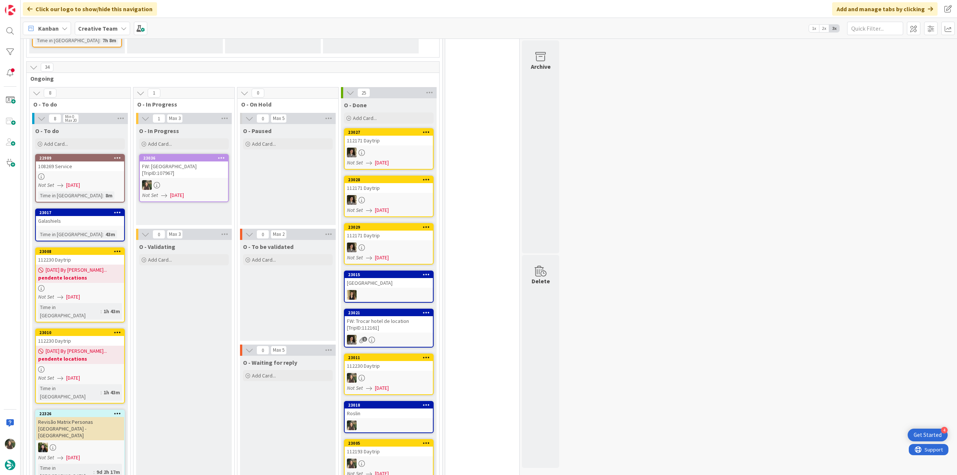
click at [209, 154] on link "23036 FW: Aparthotel Aix-en-Provence [TripID:107967] Not Set 09/12/2025" at bounding box center [184, 178] width 90 height 48
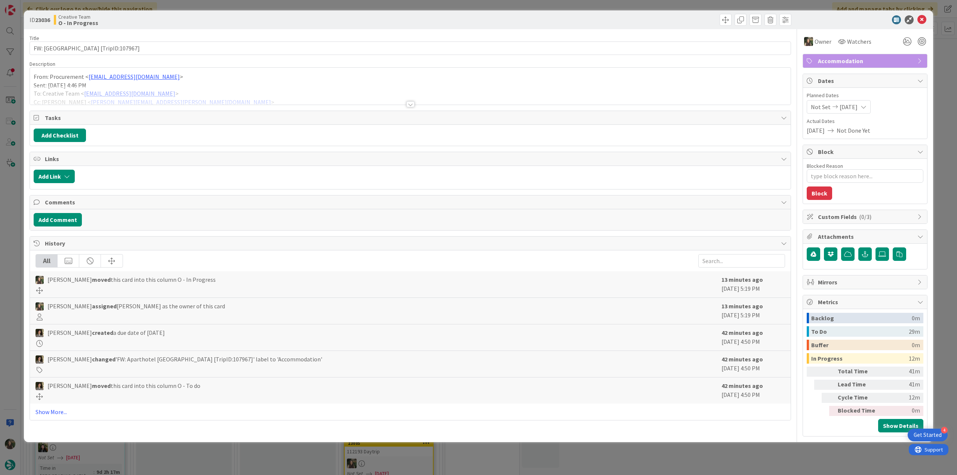
click at [202, 92] on div at bounding box center [410, 95] width 761 height 19
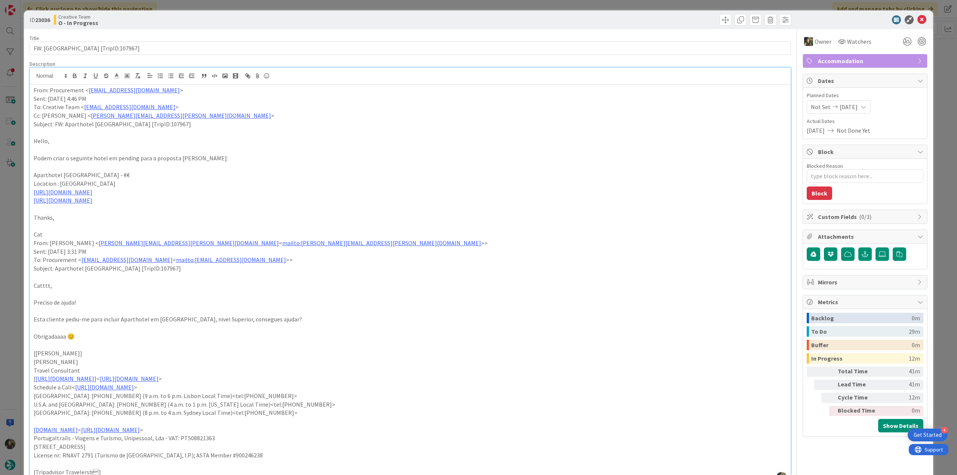
click at [10, 215] on div "ID 23036 Creative Team O - In Progress Title 46 / 128 FW: Aparthotel Aix-en-Pro…" at bounding box center [478, 237] width 957 height 475
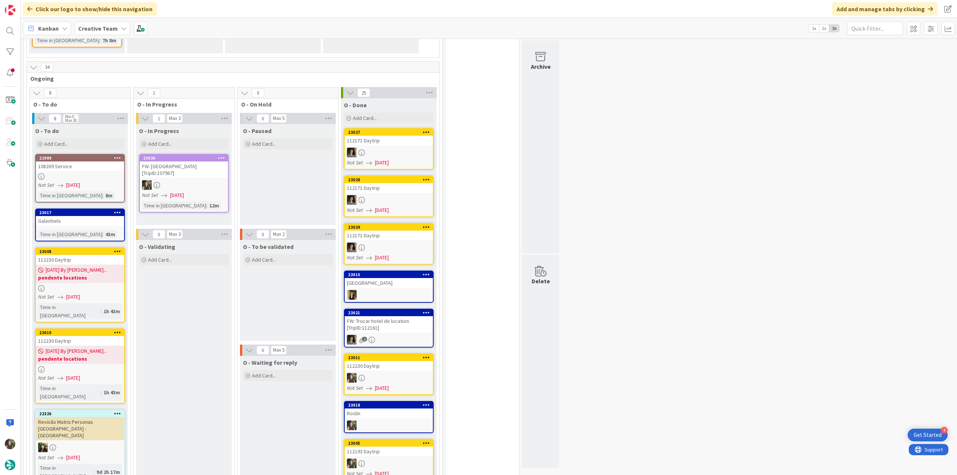
click at [168, 180] on div at bounding box center [184, 185] width 88 height 10
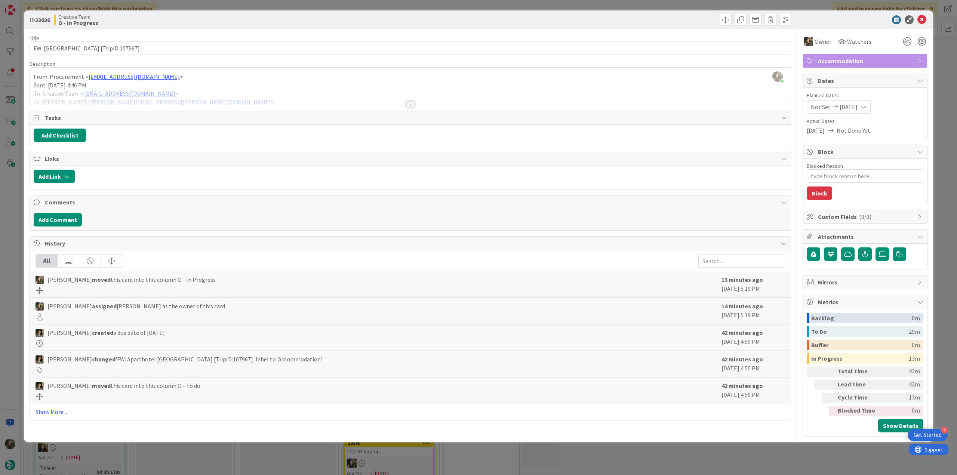
click at [221, 91] on div at bounding box center [410, 95] width 761 height 19
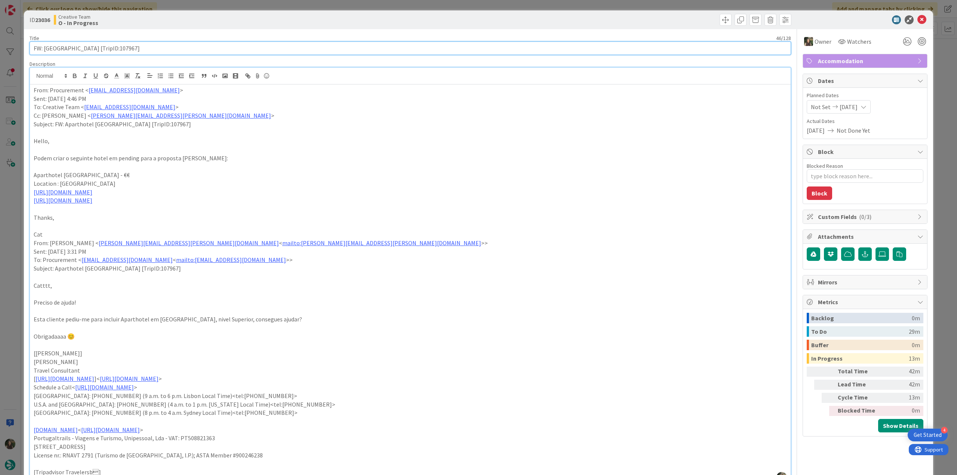
drag, startPoint x: 164, startPoint y: 47, endPoint x: 19, endPoint y: 70, distance: 146.9
click at [18, 55] on div "ID 23036 Creative Team O - In Progress Title 46 / 128 FW: Aparthotel Aix-en-Pro…" at bounding box center [478, 237] width 957 height 475
drag, startPoint x: 138, startPoint y: 175, endPoint x: 34, endPoint y: 176, distance: 103.9
click at [34, 176] on p "Aparthotel Adagio Aix-en-Provence Centre - €€" at bounding box center [410, 175] width 753 height 9
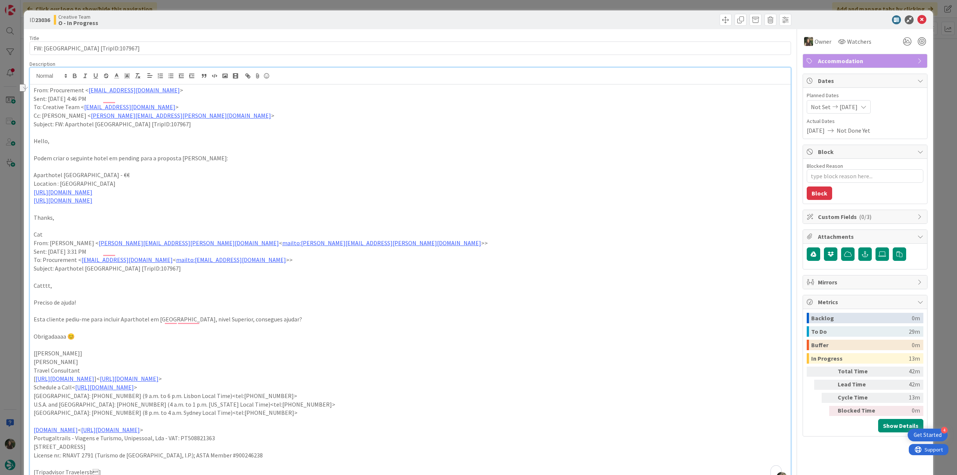
click at [16, 240] on div "ID 23036 Creative Team O - In Progress Title 46 / 128 FW: Aparthotel Aix-en-Pro…" at bounding box center [478, 237] width 957 height 475
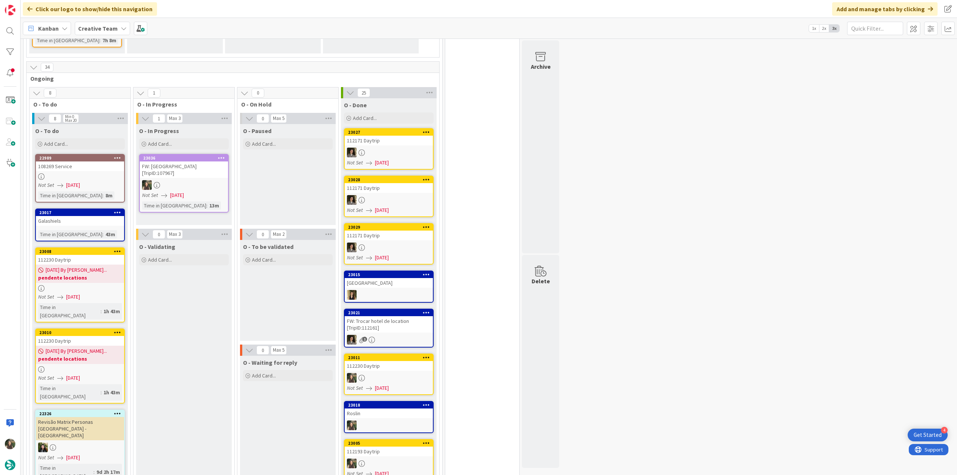
click at [199, 191] on div "Not Set 09/12/2025" at bounding box center [185, 195] width 86 height 8
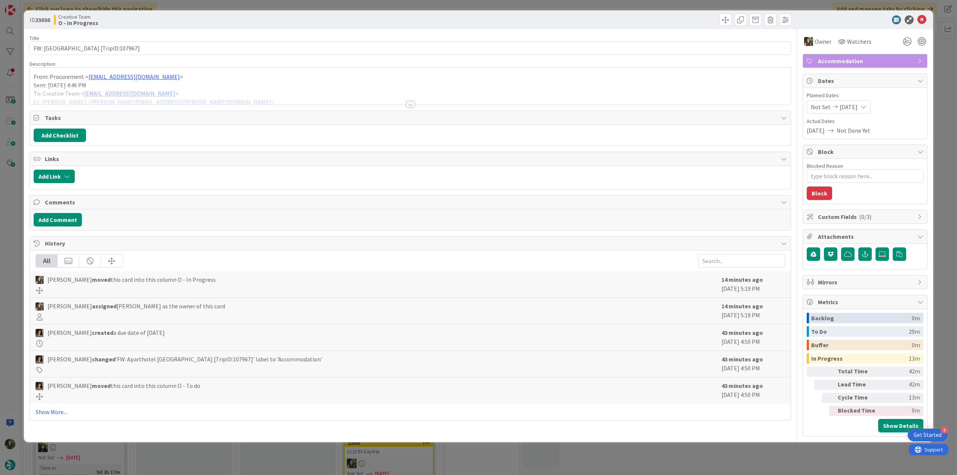
click at [727, 457] on div "ID 23036 Creative Team O - In Progress Title 46 / 128 FW: Aparthotel Aix-en-Pro…" at bounding box center [478, 237] width 957 height 475
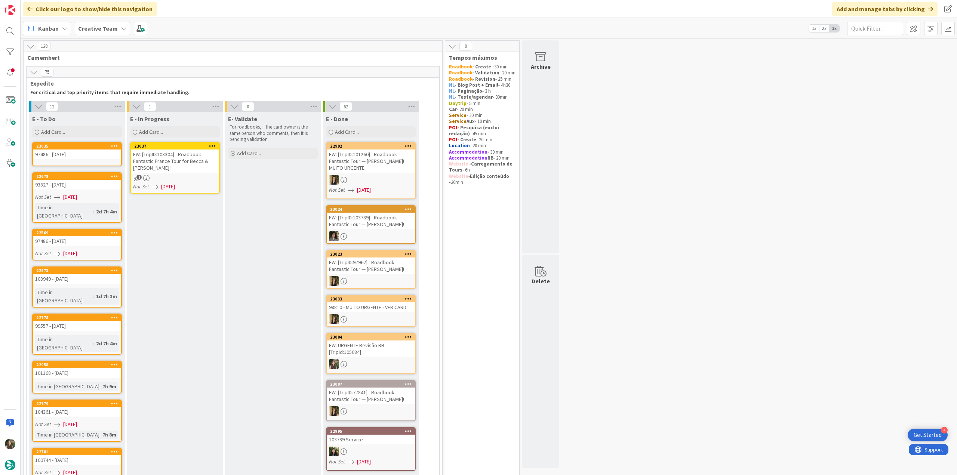
scroll to position [125, 0]
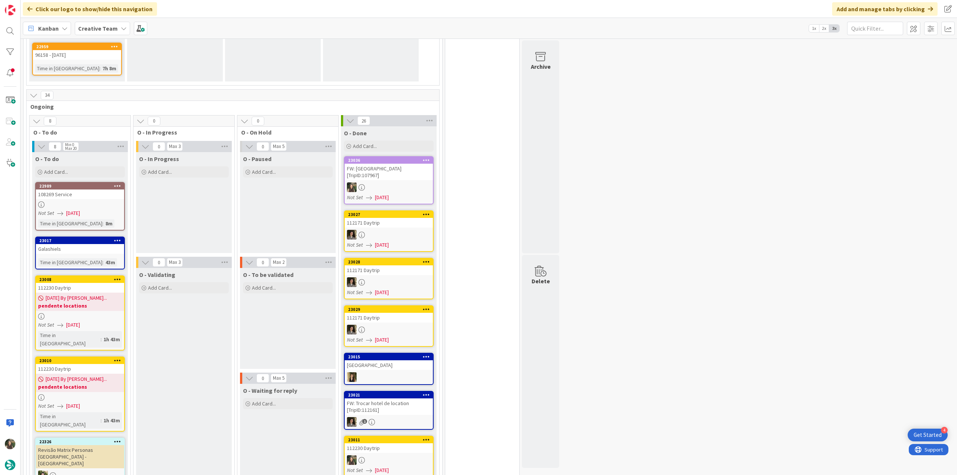
click at [108, 244] on div "Galashiels" at bounding box center [80, 249] width 88 height 10
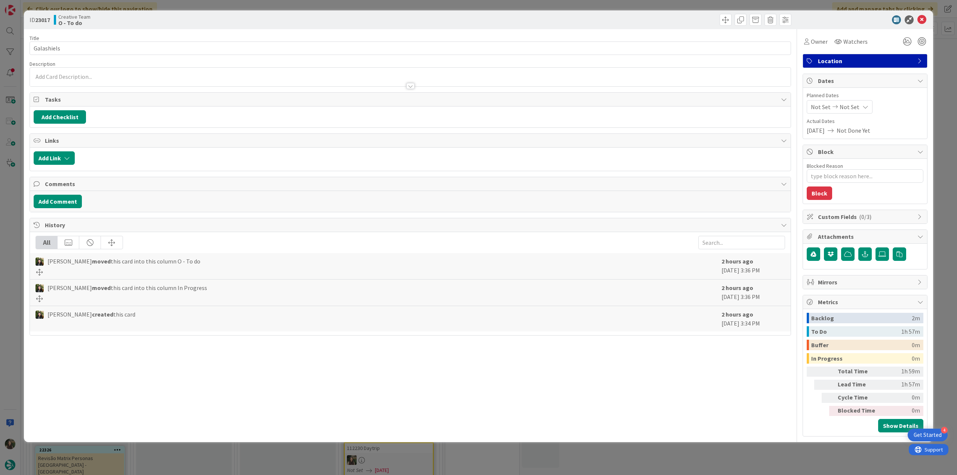
click at [13, 240] on div "ID 23017 Creative Team O - To do Title 10 / 128 Galashiels Description Owner Wa…" at bounding box center [478, 237] width 957 height 475
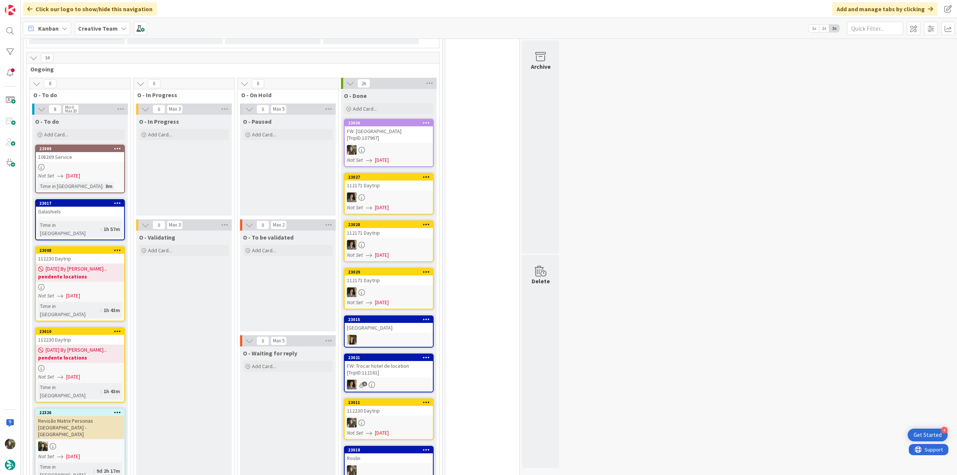
click at [111, 199] on link "23017 Galashiels Time in Column : 1h 57m" at bounding box center [80, 219] width 90 height 41
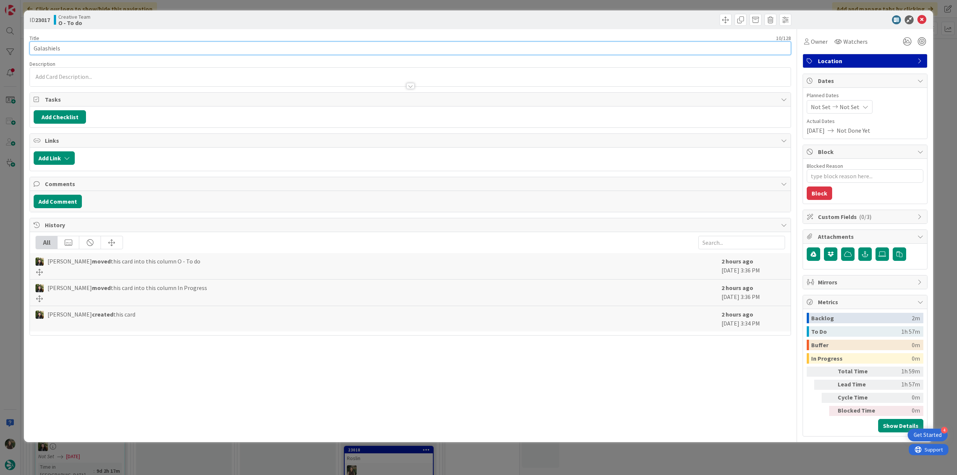
click at [52, 51] on input "Galashiels" at bounding box center [410, 47] width 761 height 13
click at [10, 206] on div "ID 23017 Creative Team O - To do Title 10 / 128 Galashiels Description Inês Gon…" at bounding box center [478, 237] width 957 height 475
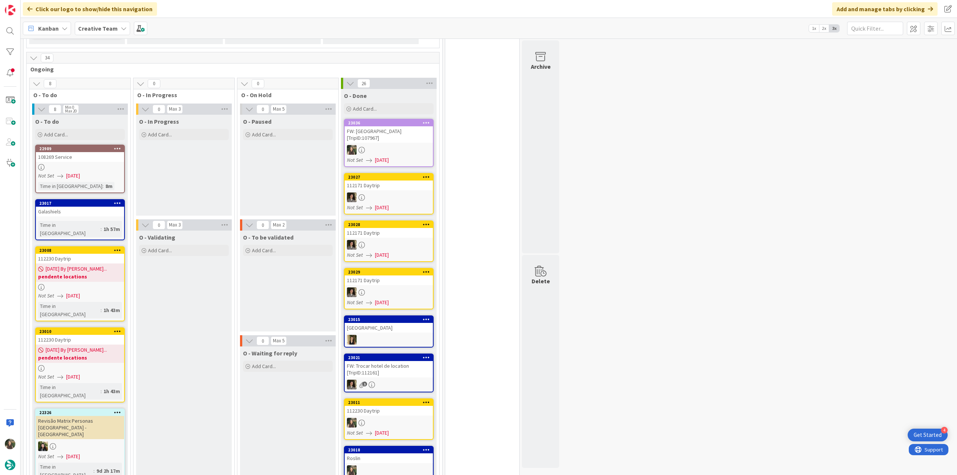
click at [110, 199] on link "23017 Galashiels Time in Column : 1h 57m" at bounding box center [80, 219] width 90 height 41
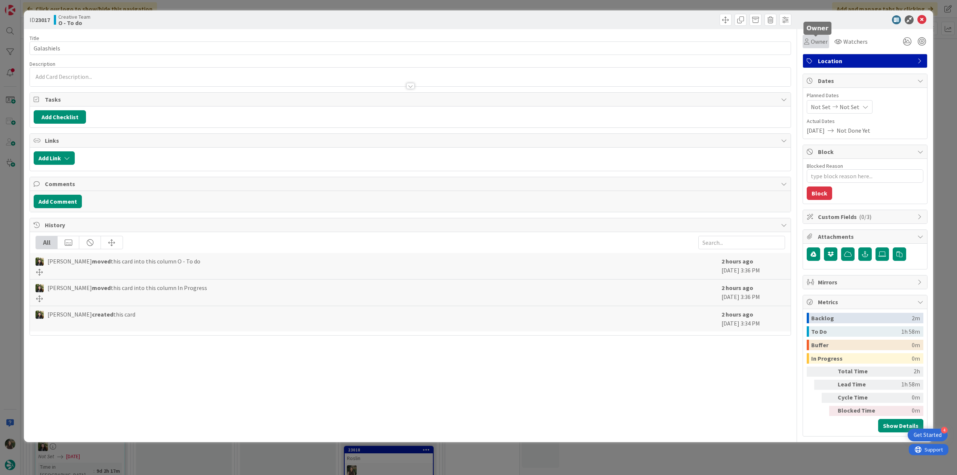
click at [820, 41] on span "Owner" at bounding box center [819, 41] width 17 height 9
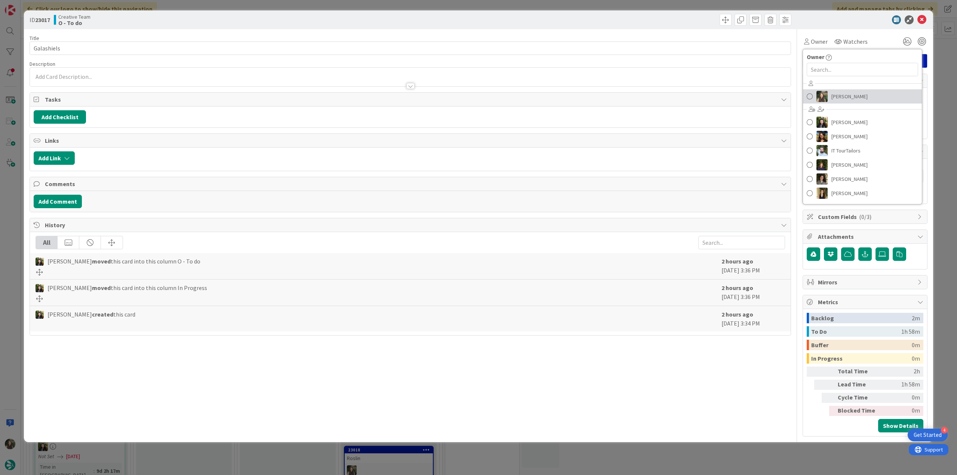
drag, startPoint x: 843, startPoint y: 96, endPoint x: 882, endPoint y: 86, distance: 40.5
click at [843, 96] on span "[PERSON_NAME]" at bounding box center [849, 96] width 36 height 11
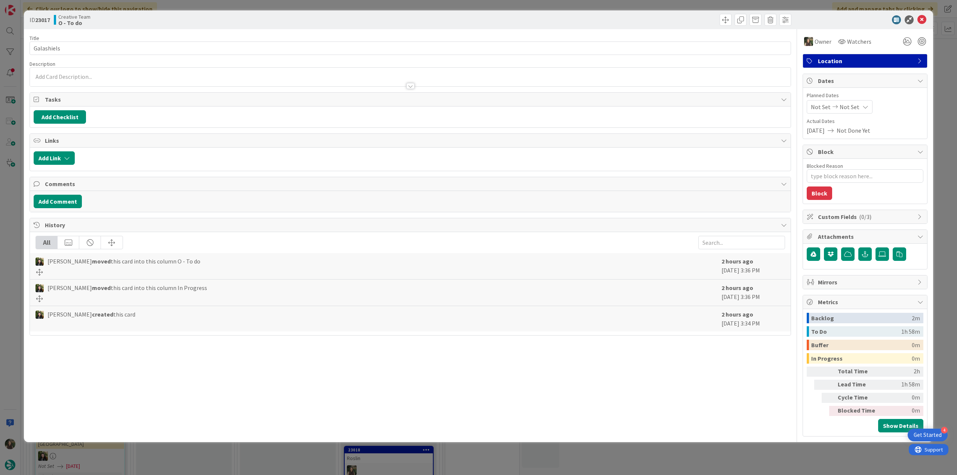
type textarea "x"
click at [941, 65] on div "ID 23017 Creative Team O - To do Title 10 / 128 Galashiels Description Inês Gon…" at bounding box center [478, 237] width 957 height 475
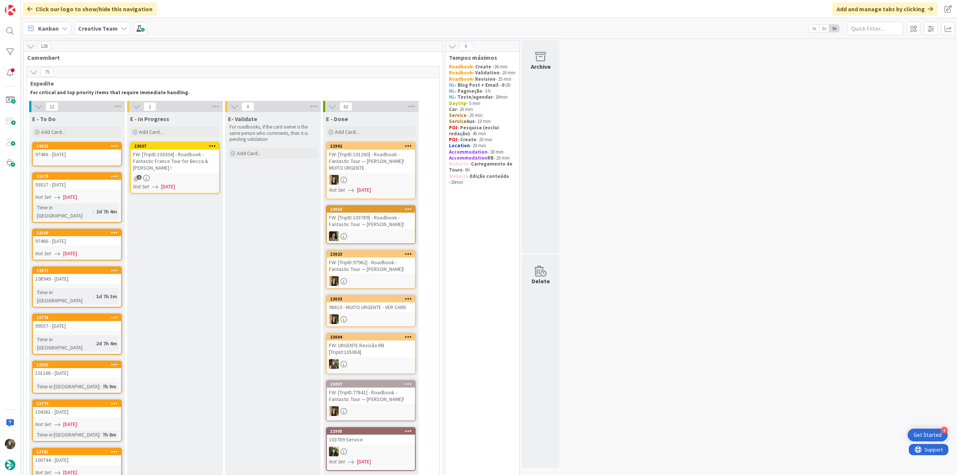
scroll to position [635, 0]
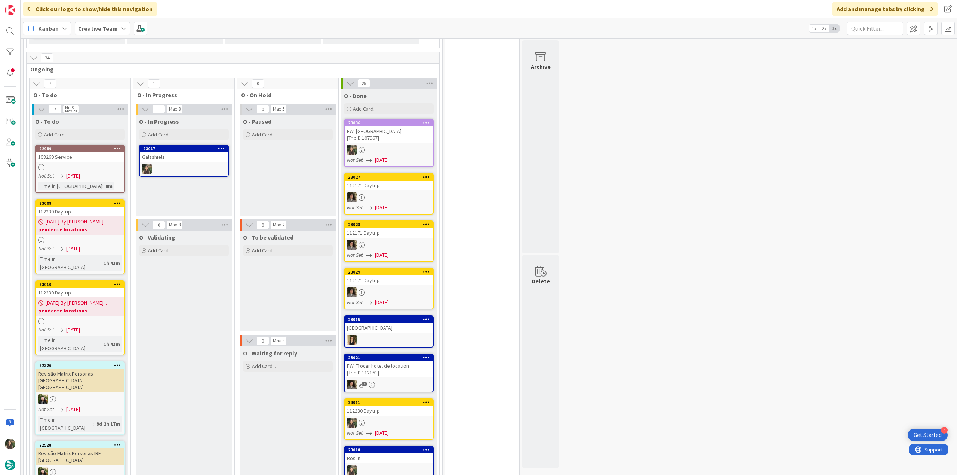
click at [204, 164] on div at bounding box center [184, 169] width 88 height 10
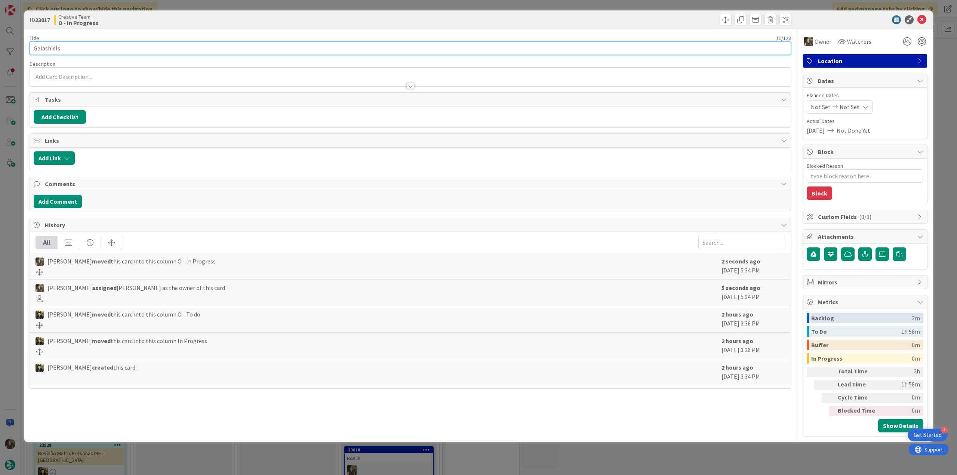
click at [50, 50] on input "Galashiels" at bounding box center [410, 47] width 761 height 13
click at [10, 196] on div "ID 23017 Creative Team O - In Progress Title 10 / 128 Galashiels Description In…" at bounding box center [478, 237] width 957 height 475
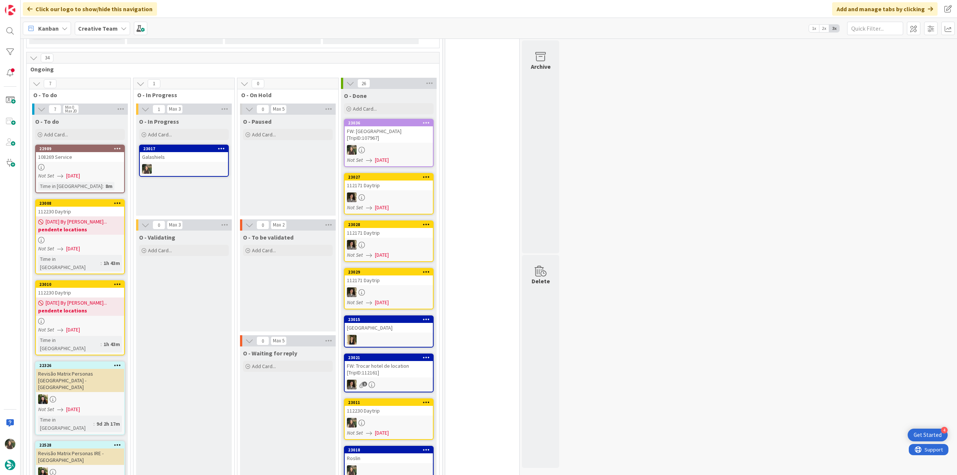
click at [118, 164] on div at bounding box center [80, 167] width 88 height 6
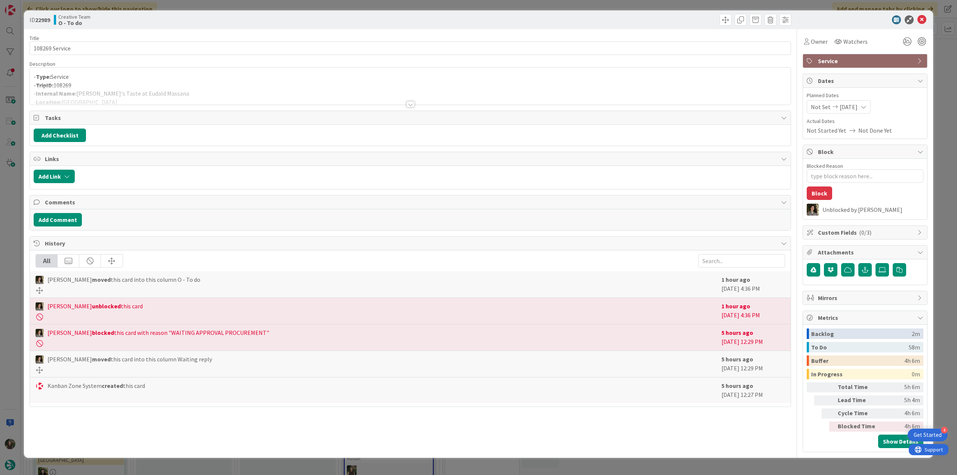
click at [209, 82] on p "- TripID: 108269" at bounding box center [410, 85] width 753 height 9
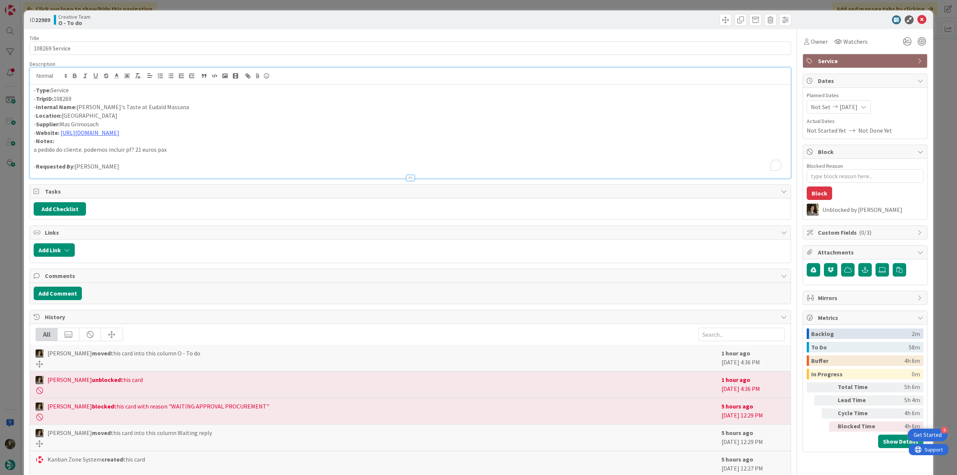
click at [13, 192] on div "ID 22989 Creative Team O - To do Title 14 / 128 108269 Service Description - Ty…" at bounding box center [478, 237] width 957 height 475
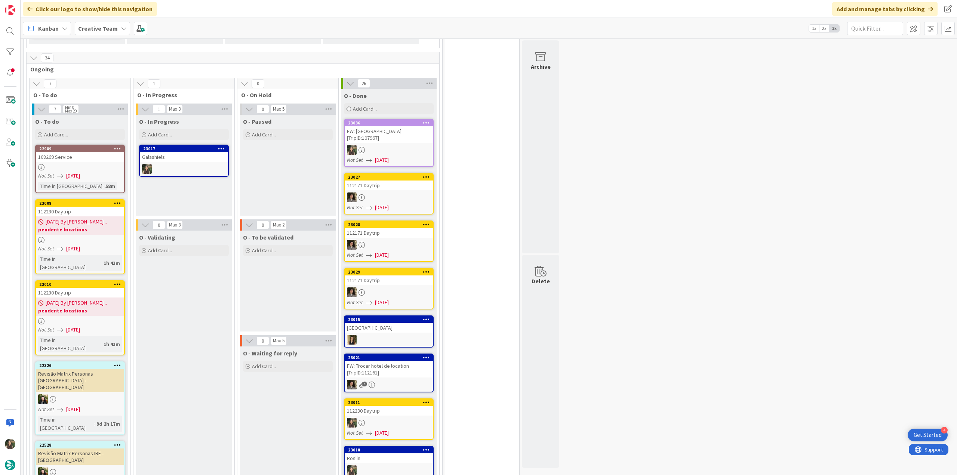
drag, startPoint x: 787, startPoint y: 141, endPoint x: 781, endPoint y: 138, distance: 6.9
click at [201, 164] on div at bounding box center [184, 169] width 88 height 10
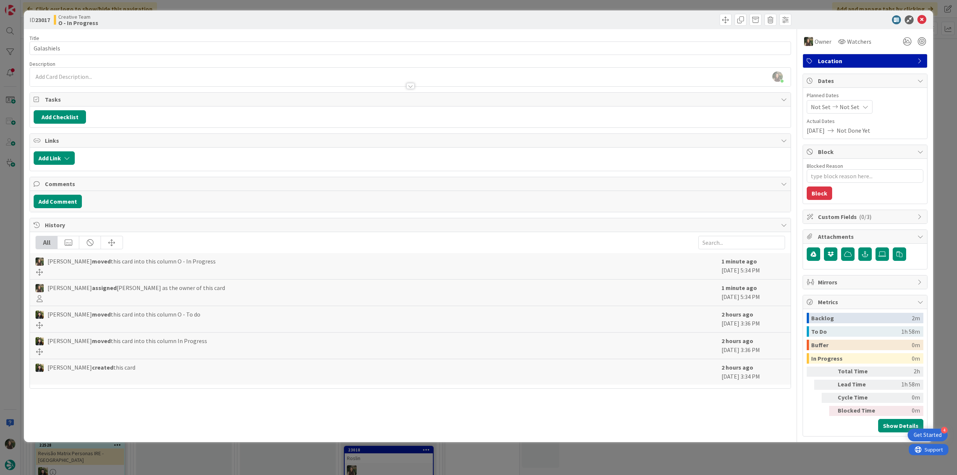
scroll to position [635, 0]
click at [11, 220] on div "ID 23017 Creative Team O - In Progress Title 10 / 128 Galashiels Description In…" at bounding box center [478, 237] width 957 height 475
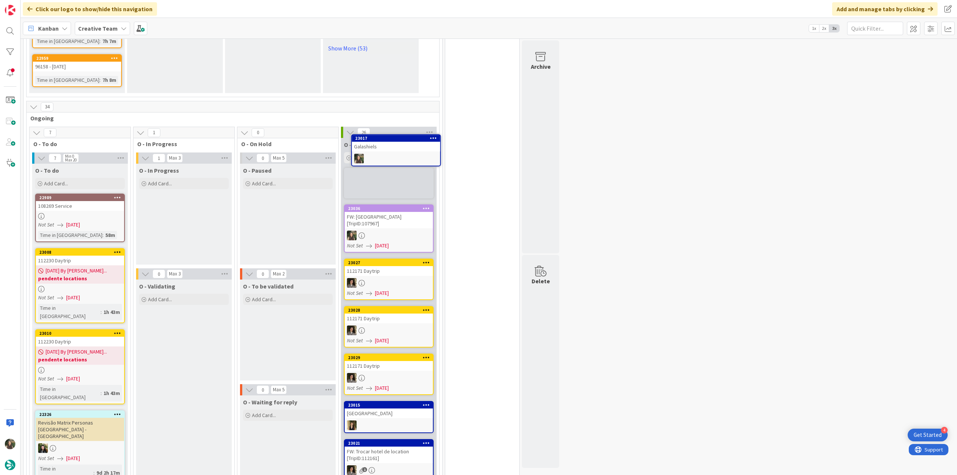
scroll to position [583, 0]
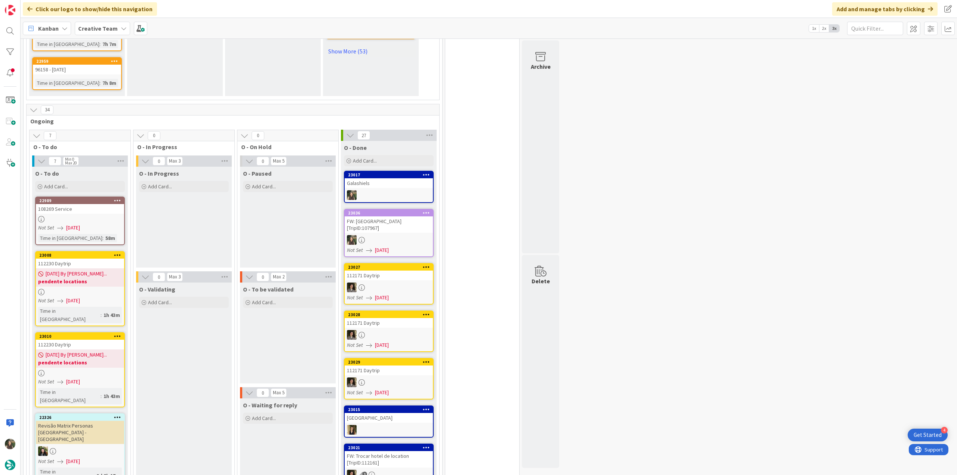
click at [384, 178] on div "Galashiels" at bounding box center [389, 183] width 88 height 10
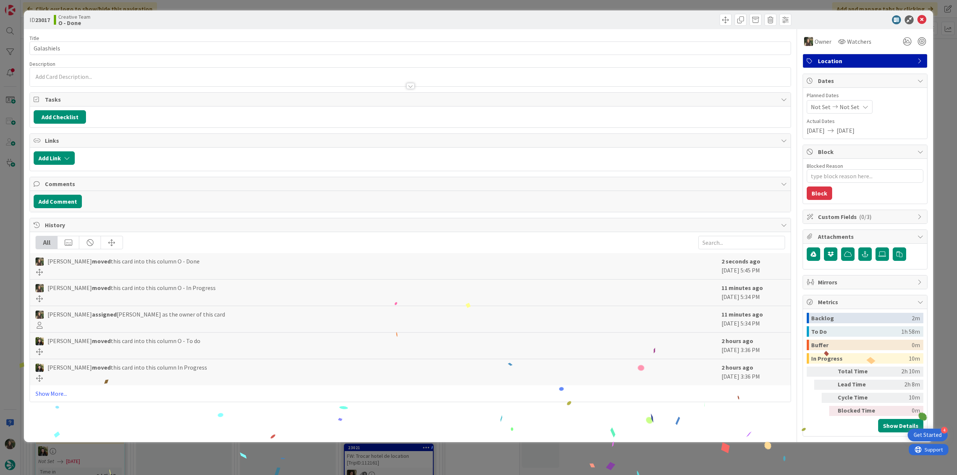
click at [773, 459] on div "ID 23017 Creative Team O - Done Title 10 / 128 Galashiels Description Owner Wat…" at bounding box center [478, 237] width 957 height 475
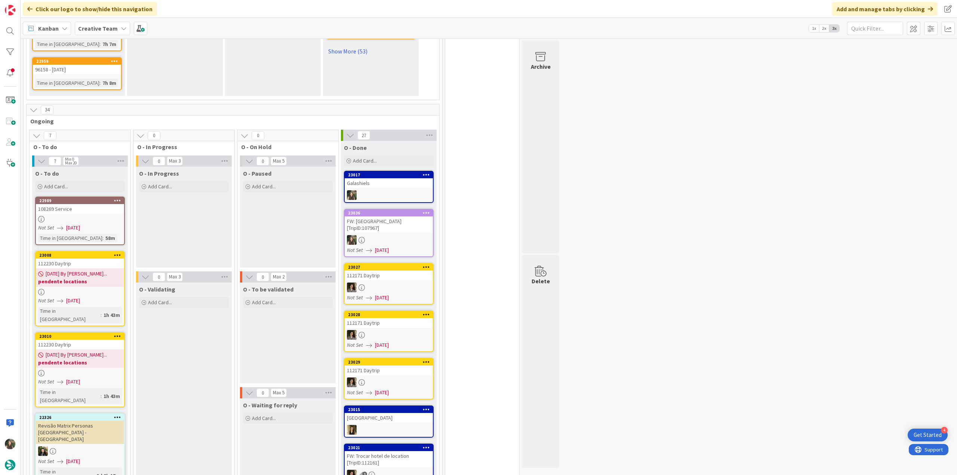
click at [103, 297] on div "Not Set 09/12/2025" at bounding box center [81, 301] width 86 height 8
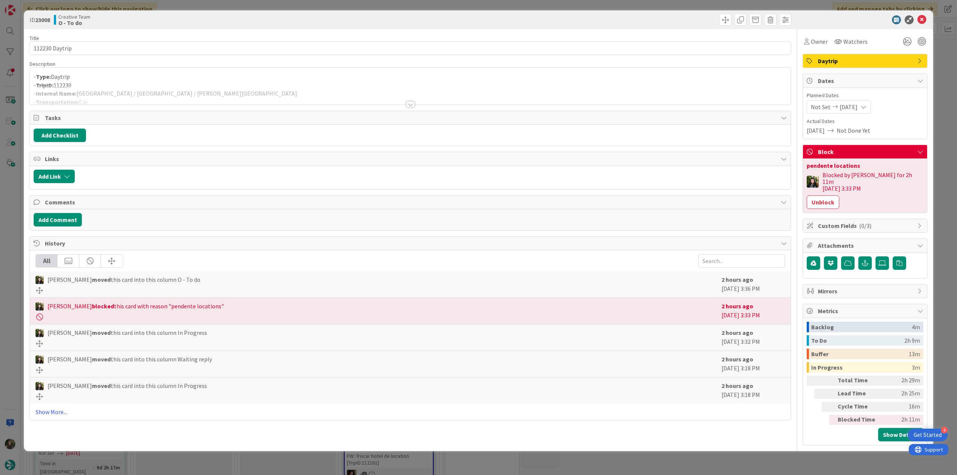
click at [178, 79] on div "- Type: Daytrip - TripID: 112230 - Internal Name: York / Durham / Chester-le-St…" at bounding box center [410, 86] width 761 height 37
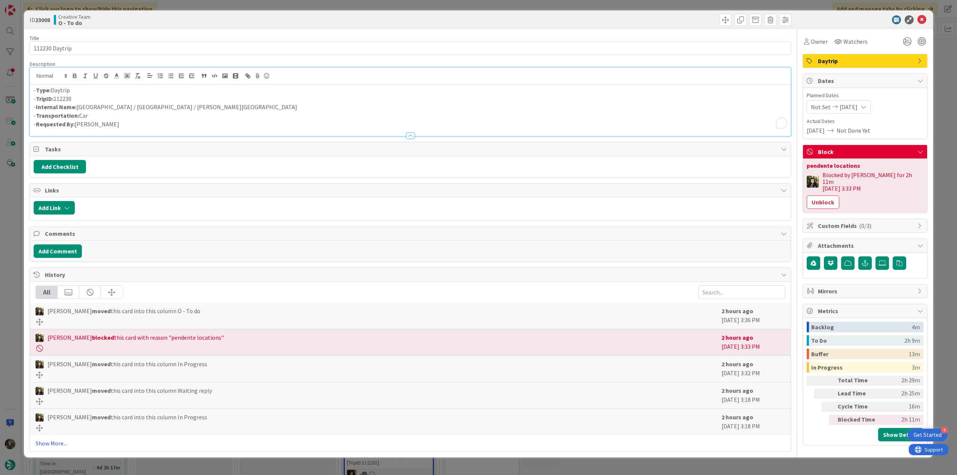
click at [17, 203] on div "ID 23008 Creative Team O - To do Title 14 / 128 112230 Daytrip Description - Ty…" at bounding box center [478, 237] width 957 height 475
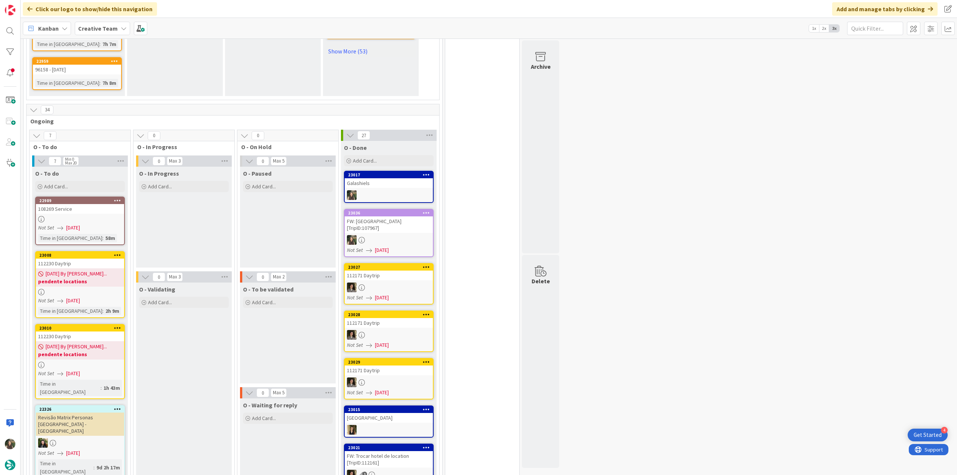
scroll to position [583, 0]
click at [111, 341] on div "09/12/2025 By Beatriz... pendente locations" at bounding box center [80, 350] width 88 height 18
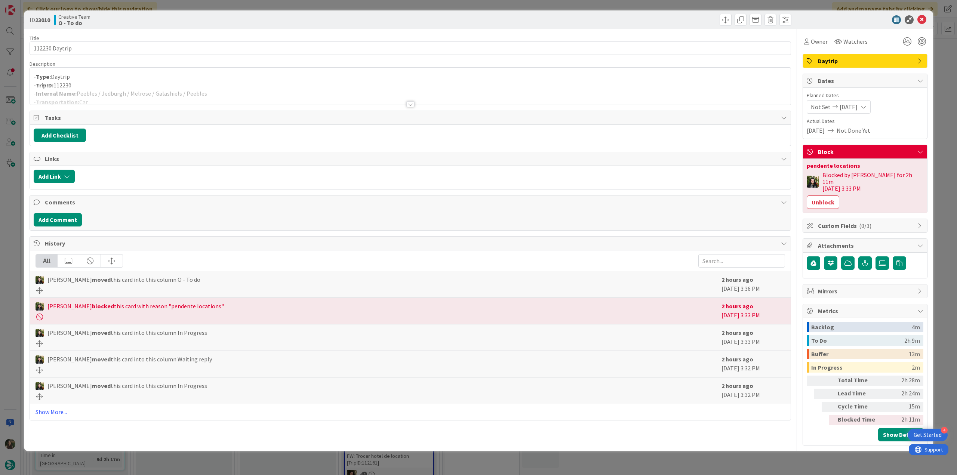
click at [164, 92] on div at bounding box center [410, 95] width 761 height 19
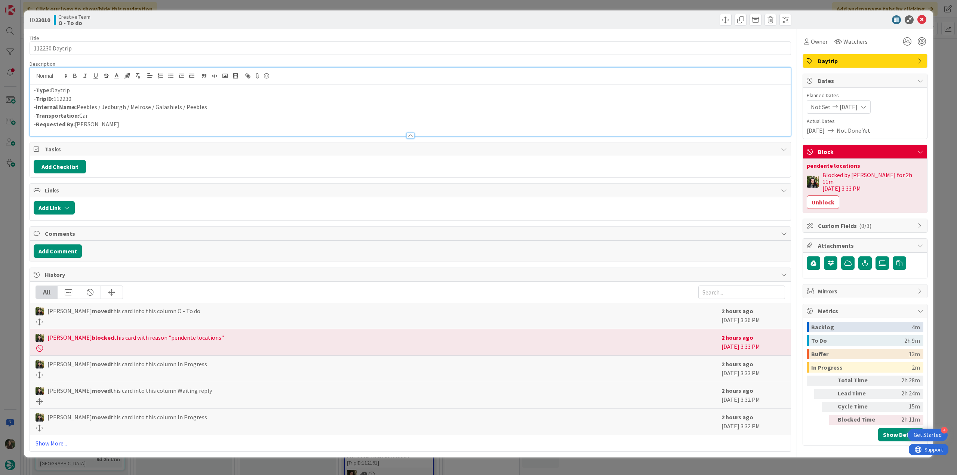
click at [10, 225] on div "ID 23010 Creative Team O - To do Title 14 / 128 112230 Daytrip Description - Ty…" at bounding box center [478, 237] width 957 height 475
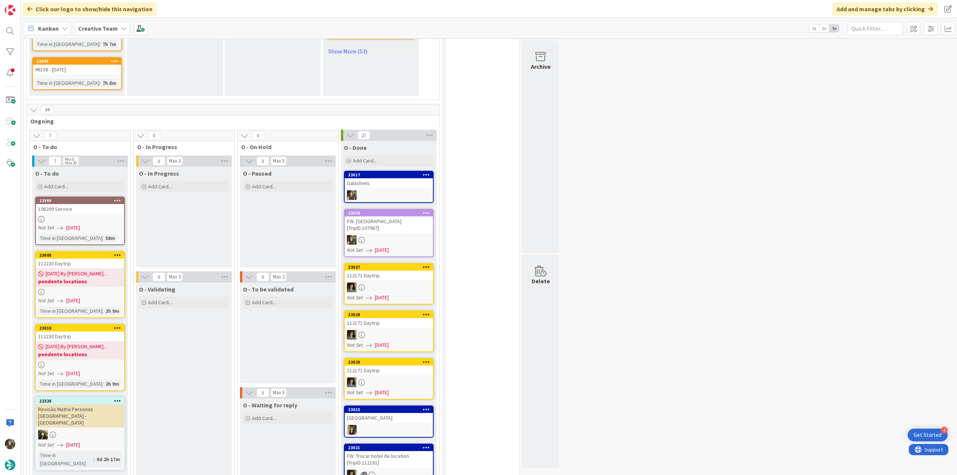
click at [103, 268] on div "09/12/2025 By Beatriz... pendente locations" at bounding box center [80, 277] width 88 height 18
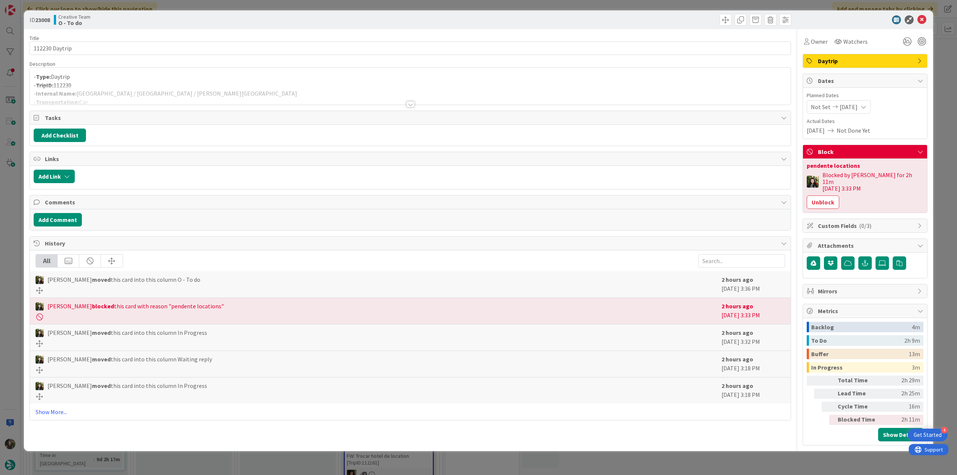
click at [832, 195] on button "Unblock" at bounding box center [823, 201] width 33 height 13
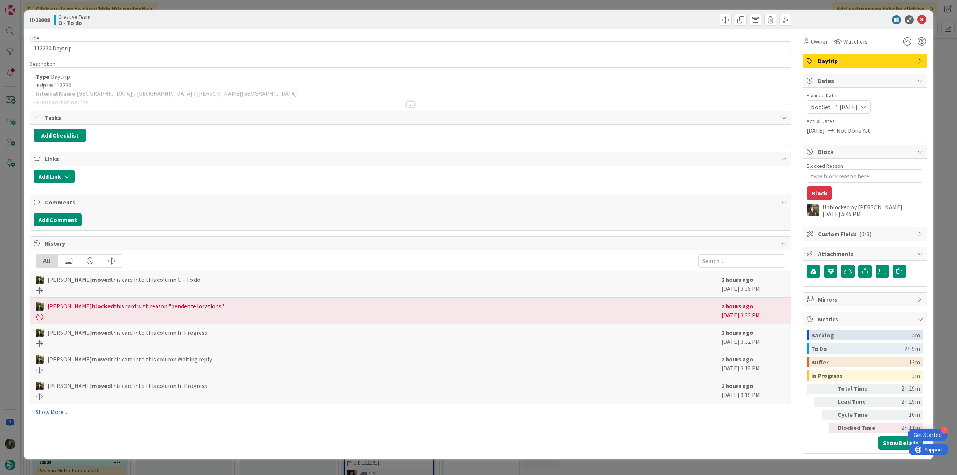
click at [944, 130] on div "ID 23008 Creative Team O - To do Title 14 / 128 112230 Daytrip Description - Ty…" at bounding box center [478, 237] width 957 height 475
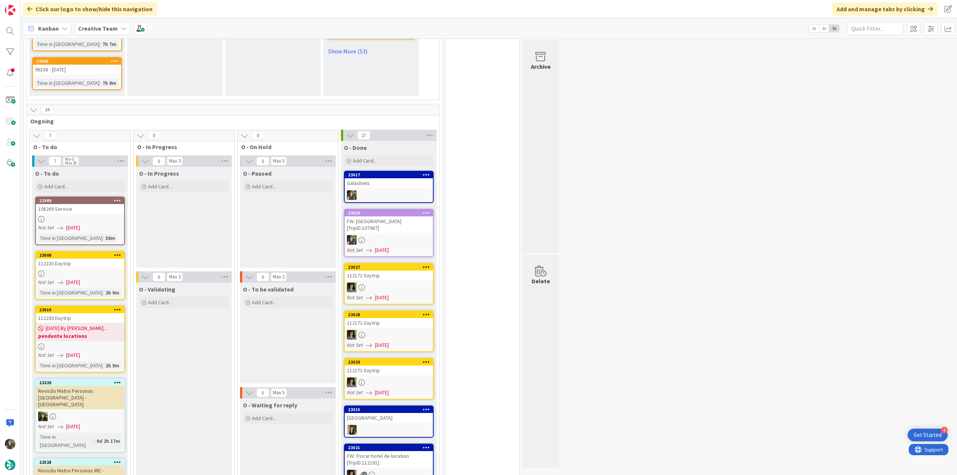
click at [90, 332] on b "pendente locations" at bounding box center [80, 335] width 84 height 7
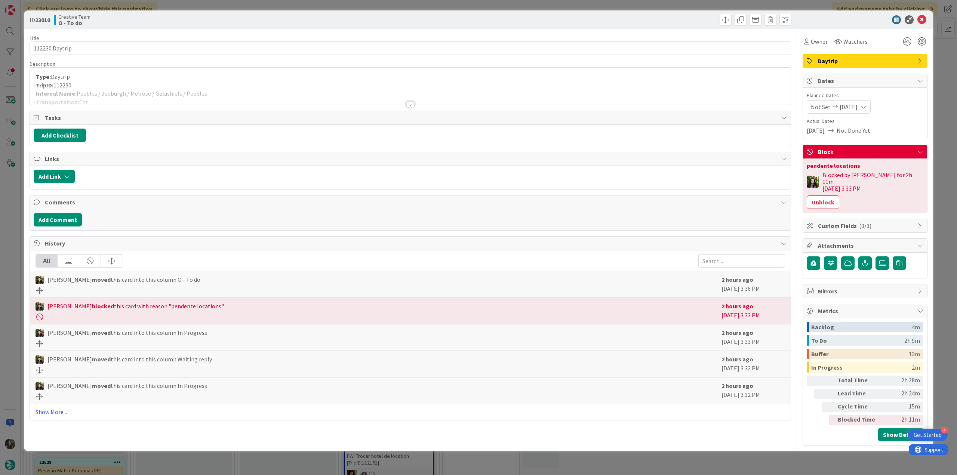
click at [834, 195] on button "Unblock" at bounding box center [823, 201] width 33 height 13
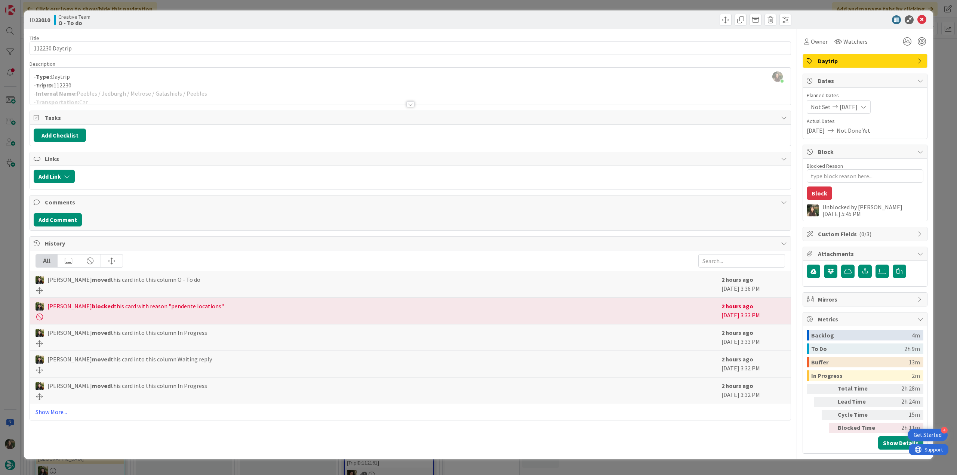
click at [941, 109] on div "ID 23010 Creative Team O - To do Title 14 / 128 112230 Daytrip Description Inês…" at bounding box center [478, 237] width 957 height 475
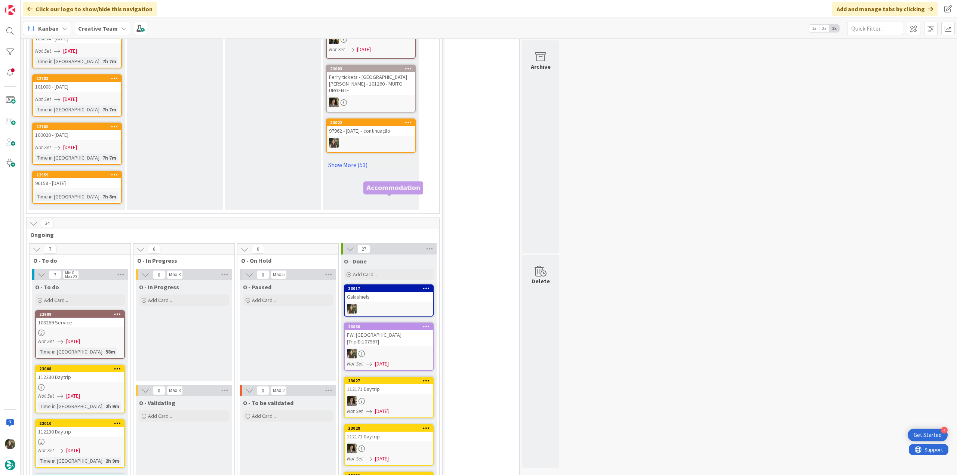
scroll to position [434, 0]
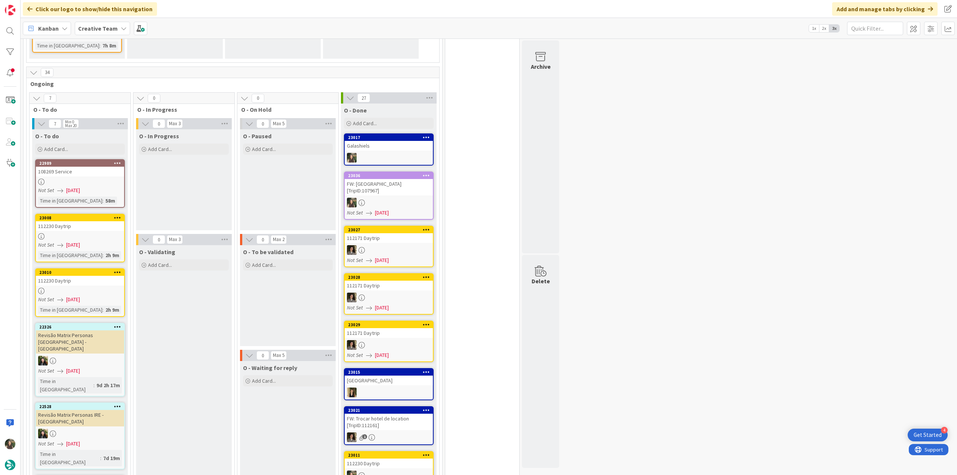
click at [68, 221] on div "112230 Daytrip" at bounding box center [80, 226] width 88 height 10
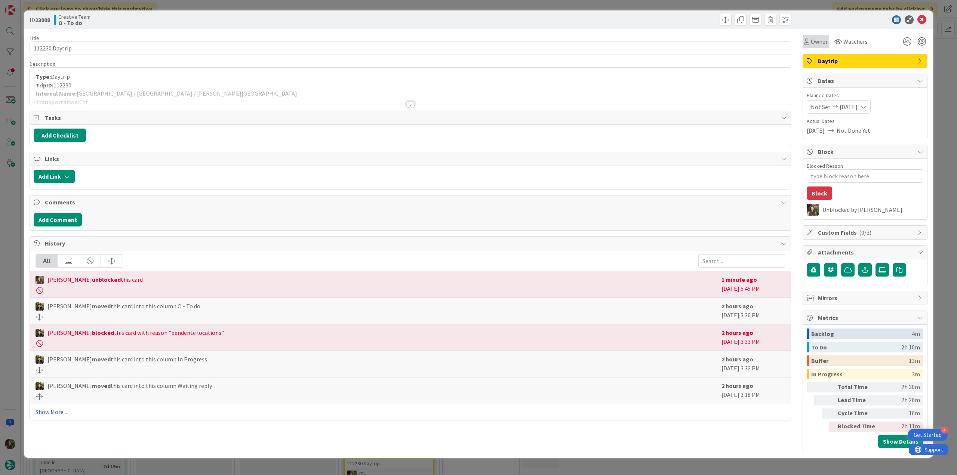
click at [813, 43] on span "Owner" at bounding box center [819, 41] width 17 height 9
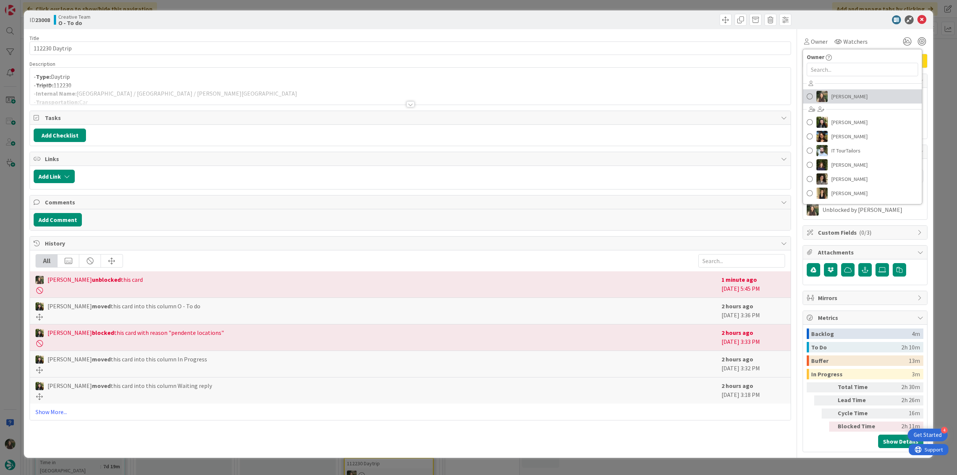
drag, startPoint x: 839, startPoint y: 97, endPoint x: 860, endPoint y: 93, distance: 21.2
click at [840, 97] on span "[PERSON_NAME]" at bounding box center [849, 96] width 36 height 11
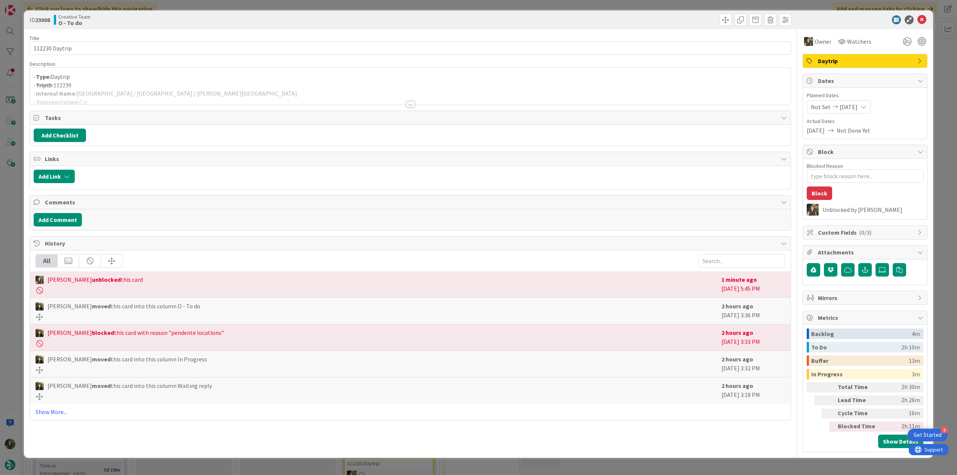
click at [949, 69] on div "ID 23008 Creative Team O - To do Title 14 / 128 112230 Daytrip Description - Ty…" at bounding box center [478, 237] width 957 height 475
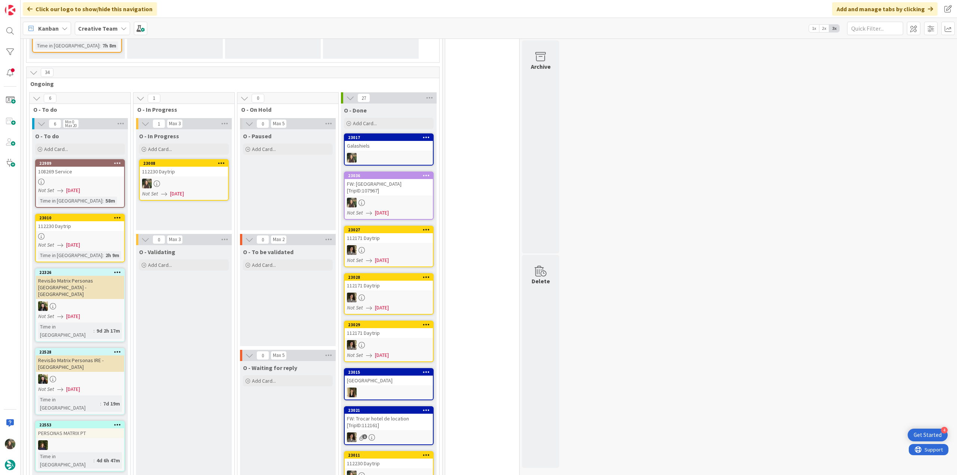
click at [195, 179] on div at bounding box center [184, 184] width 88 height 10
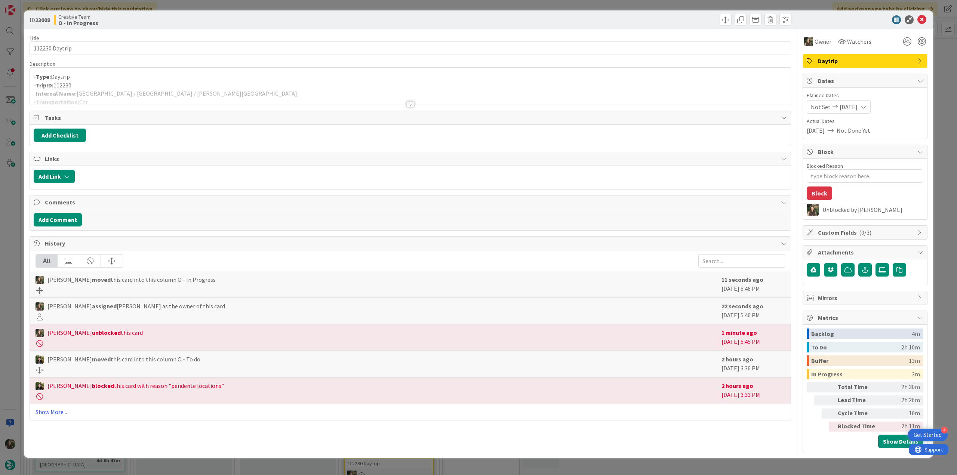
drag, startPoint x: 133, startPoint y: 85, endPoint x: 154, endPoint y: 99, distance: 25.9
click at [133, 85] on div "Description - Type: Daytrip - TripID: 112230 - Internal Name: York / Durham / C…" at bounding box center [410, 83] width 761 height 44
click at [166, 94] on div at bounding box center [410, 95] width 761 height 19
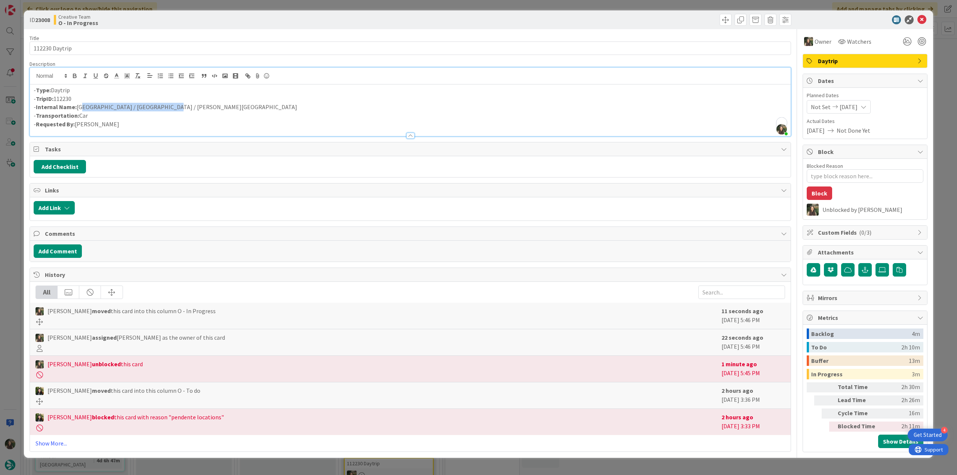
drag, startPoint x: 154, startPoint y: 106, endPoint x: 78, endPoint y: 107, distance: 75.9
click at [78, 107] on p "- Internal Name: York / Durham / Chester-le-Street" at bounding box center [410, 107] width 753 height 9
click at [146, 103] on p "- Internal Name: York / Durham / Chester-le-Street" at bounding box center [410, 107] width 753 height 9
click at [133, 107] on p "- Internal Name: York / Durham / Chester-le-Street" at bounding box center [410, 107] width 753 height 9
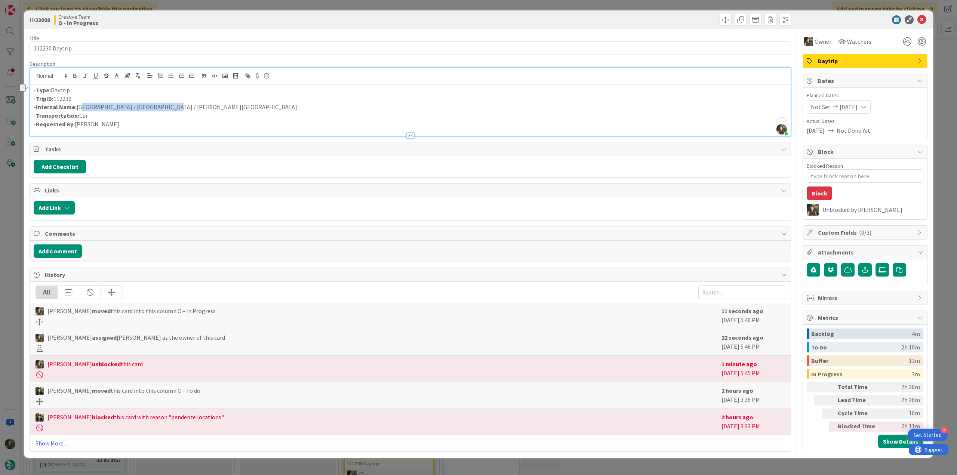
click at [154, 107] on p "- Internal Name: York / Durham / Chester-le-Street" at bounding box center [410, 107] width 753 height 9
click at [161, 107] on p "- Internal Name: York / Durham / Chester-le-Street" at bounding box center [410, 107] width 753 height 9
click at [146, 109] on p "- Internal Name: York / Durham / Chester-le-Street" at bounding box center [410, 107] width 753 height 9
click at [157, 110] on p "- Internal Name: York / Durham / Chester-le-Street" at bounding box center [410, 107] width 753 height 9
drag, startPoint x: 159, startPoint y: 107, endPoint x: 78, endPoint y: 105, distance: 80.4
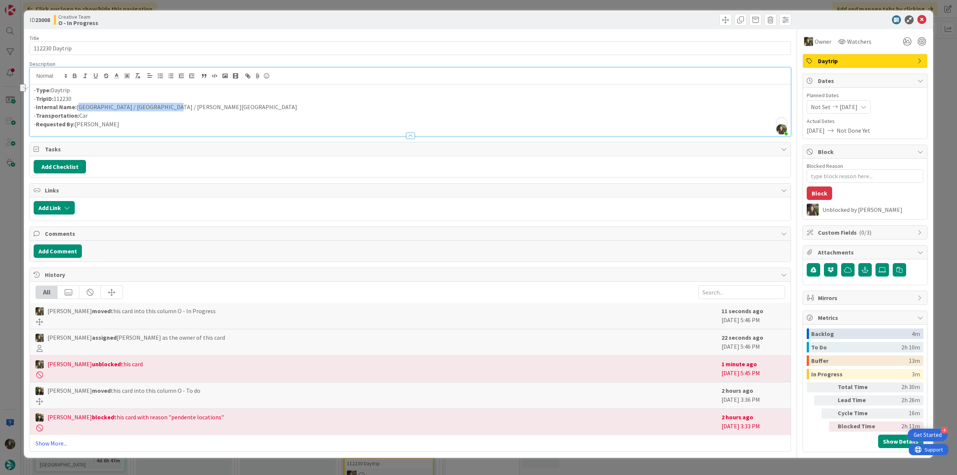
click at [77, 105] on p "- Internal Name: York / Durham / Chester-le-Street" at bounding box center [410, 107] width 753 height 9
copy p "York / Durham / Chester-le-Street"
click at [9, 184] on div "ID 23008 Creative Team O - In Progress Title 14 / 128 112230 Daytrip Descriptio…" at bounding box center [478, 237] width 957 height 475
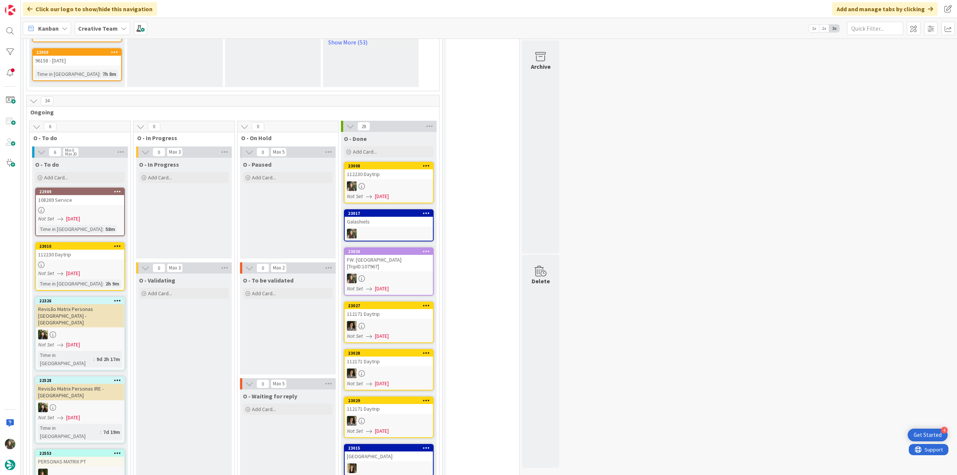
click at [100, 250] on div "112230 Daytrip" at bounding box center [80, 255] width 88 height 10
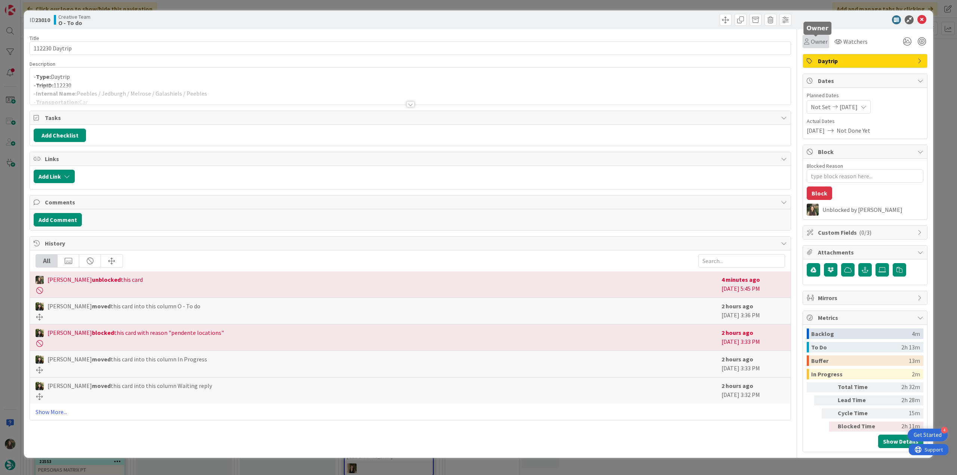
click at [817, 44] on span "Owner" at bounding box center [819, 41] width 17 height 9
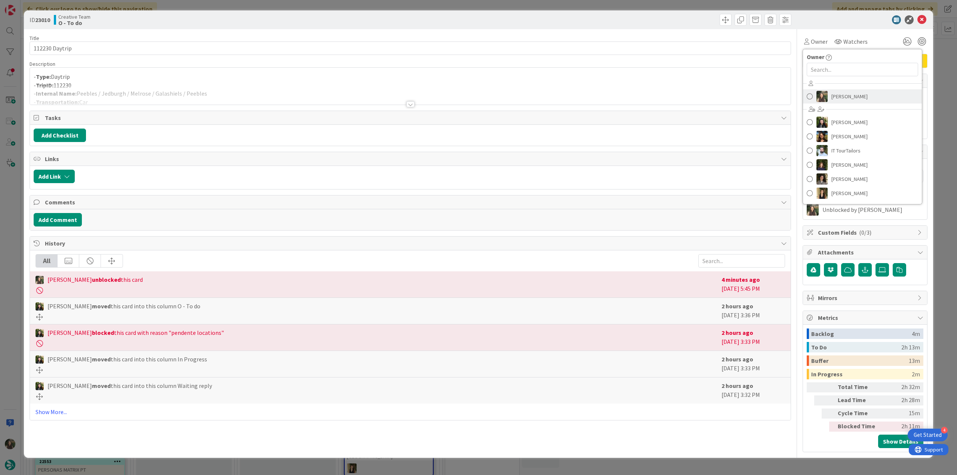
click at [842, 96] on span "[PERSON_NAME]" at bounding box center [849, 96] width 36 height 11
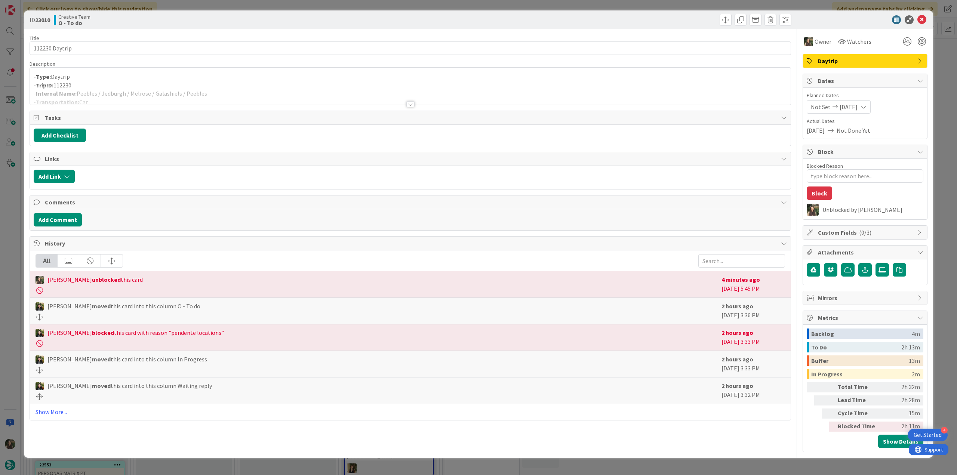
click at [944, 60] on div "ID 23010 Creative Team O - To do Title 14 / 128 112230 Daytrip Description - Ty…" at bounding box center [478, 237] width 957 height 475
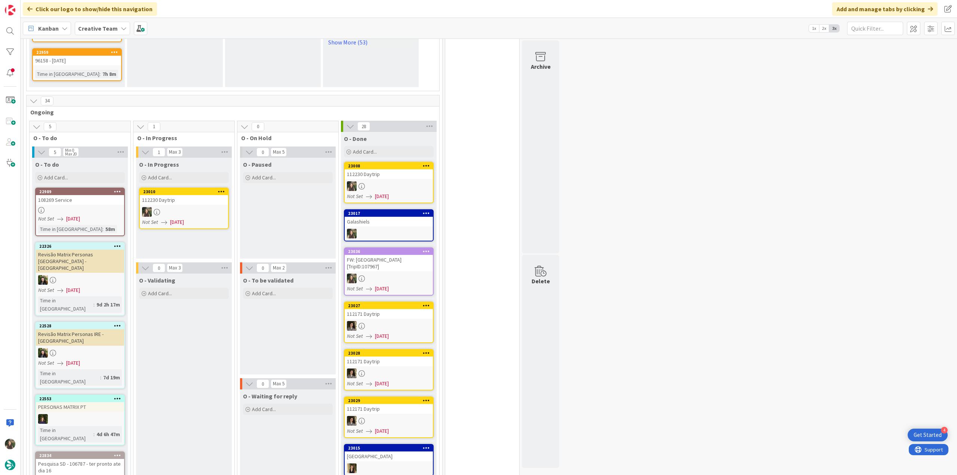
click at [205, 188] on link "23010 112230 Daytrip Not Set [DATE]" at bounding box center [184, 208] width 90 height 41
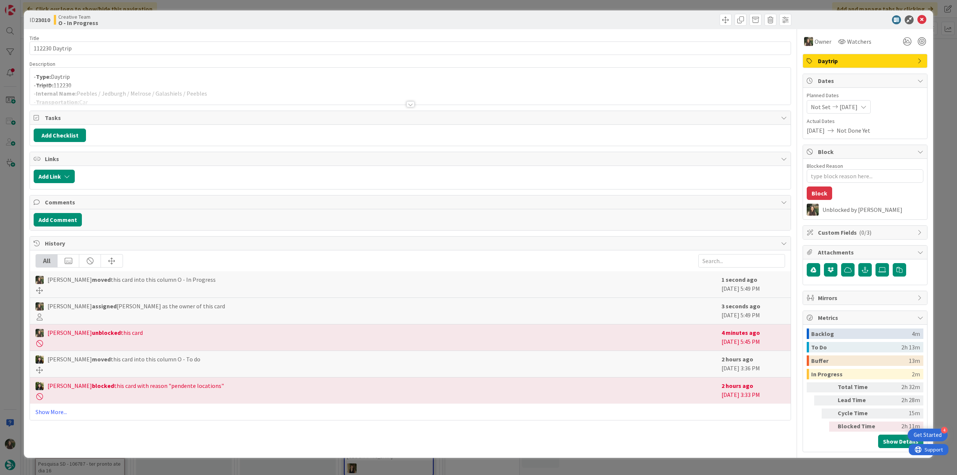
click at [175, 87] on div at bounding box center [410, 95] width 761 height 19
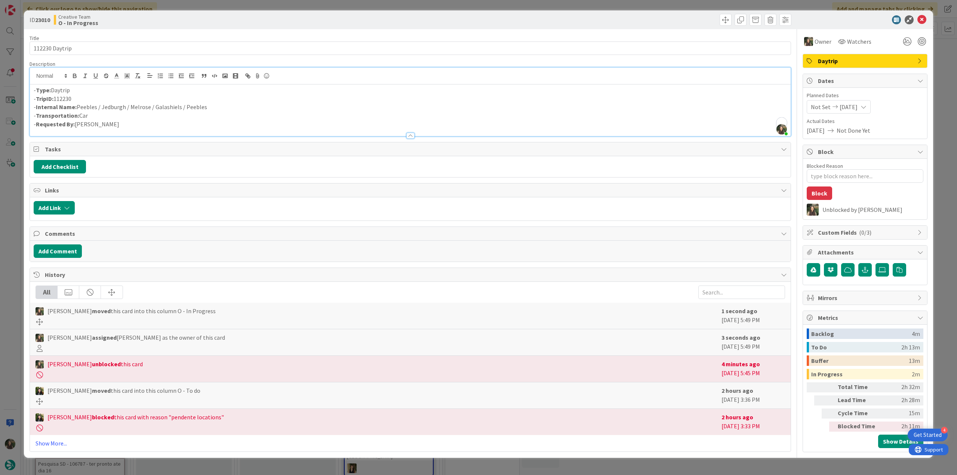
drag, startPoint x: 202, startPoint y: 107, endPoint x: 122, endPoint y: 97, distance: 80.6
click at [78, 107] on p "- Internal Name: Peebles / Jedburgh / Melrose / Galashiels / Peebles" at bounding box center [410, 107] width 753 height 9
copy p "Peebles / Jedburgh / Melrose / Galashiels / Peebles"
click at [11, 242] on div "ID 23010 Creative Team O - In Progress Title 14 / 128 112230 Daytrip Descriptio…" at bounding box center [478, 237] width 957 height 475
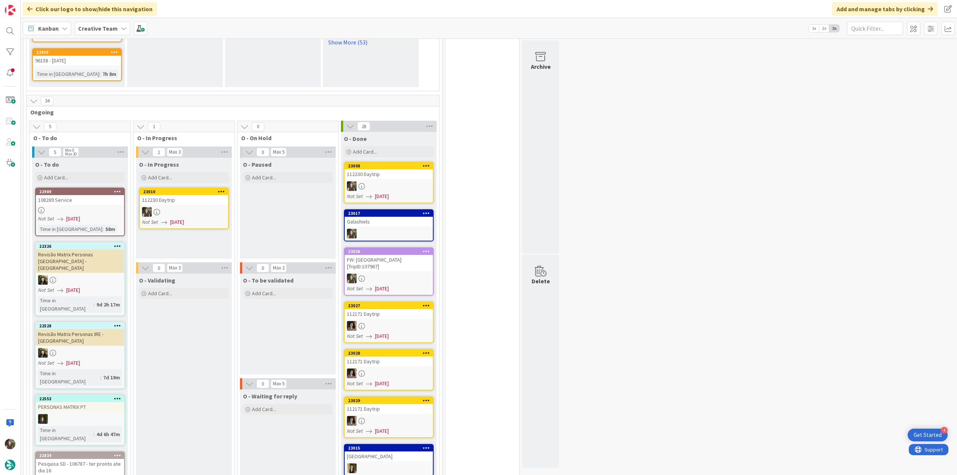
click at [188, 207] on div at bounding box center [184, 212] width 88 height 10
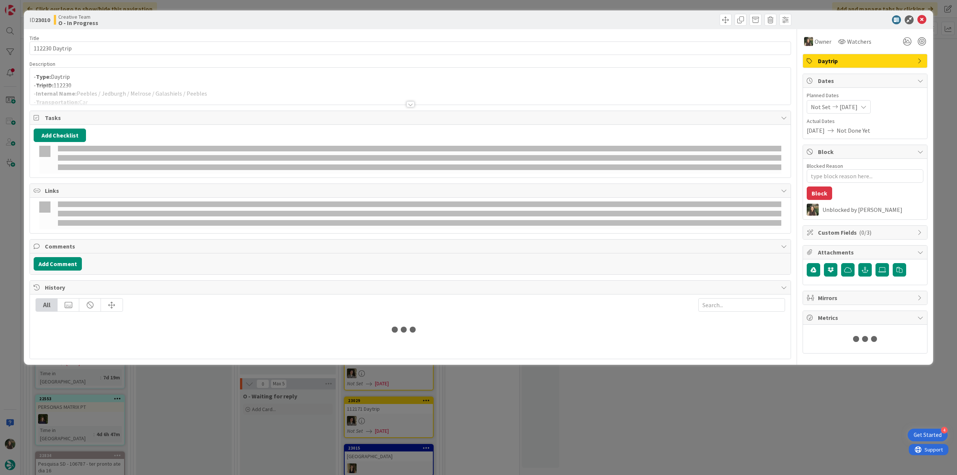
type textarea "x"
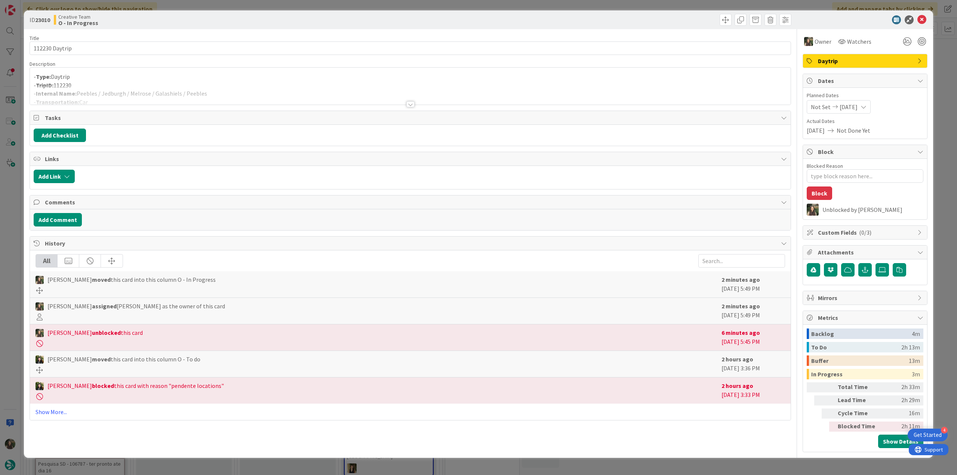
click at [138, 86] on div at bounding box center [410, 95] width 761 height 19
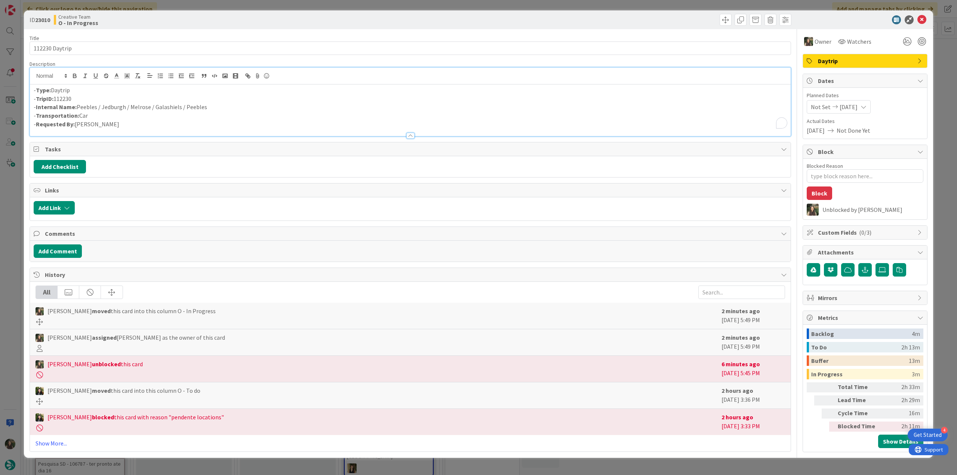
drag, startPoint x: 172, startPoint y: 109, endPoint x: 78, endPoint y: 107, distance: 93.5
click at [78, 107] on p "- Internal Name: Peebles / Jedburgh / Melrose / Galashiels / Peebles" at bounding box center [410, 107] width 753 height 9
copy p "Peebles / Jedburgh / Melrose / Galashiels / Peebles"
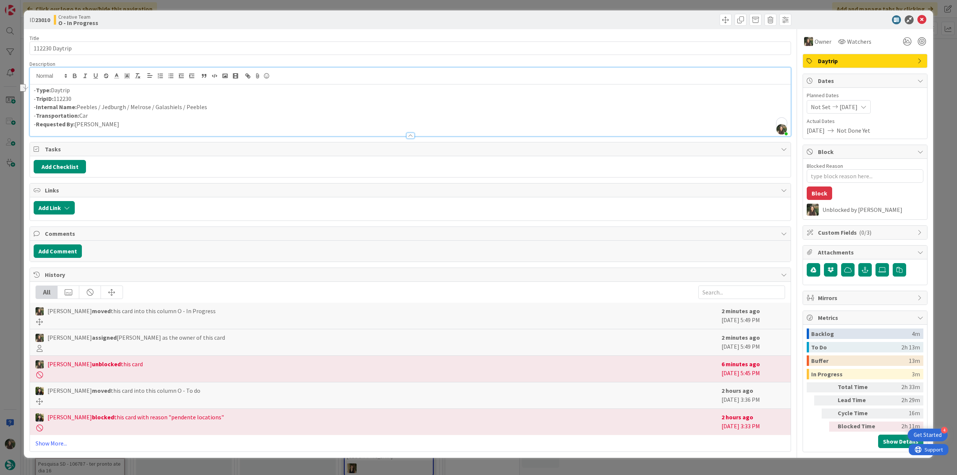
click at [12, 201] on div "ID 23010 Creative Team O - In Progress Title 14 / 128 112230 Daytrip Descriptio…" at bounding box center [478, 237] width 957 height 475
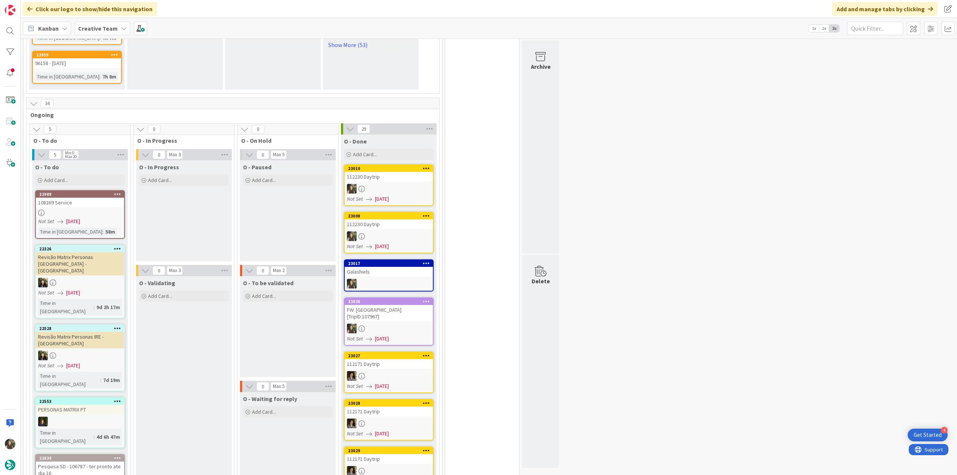
click at [108, 210] on div at bounding box center [80, 213] width 88 height 6
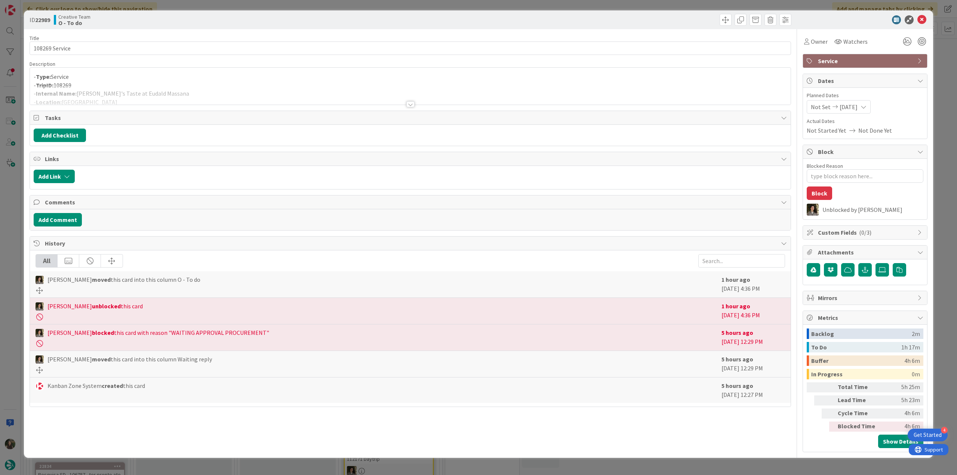
click at [212, 95] on div at bounding box center [410, 95] width 761 height 19
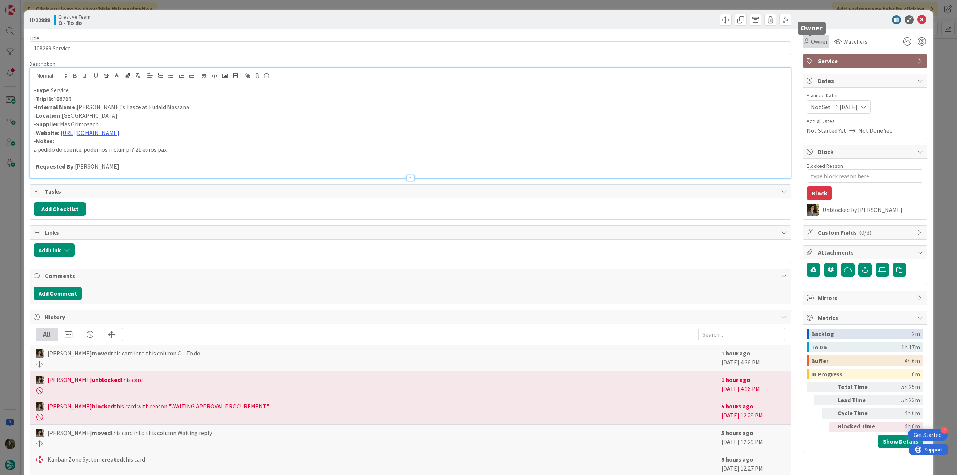
click at [811, 40] on span "Owner" at bounding box center [819, 41] width 17 height 9
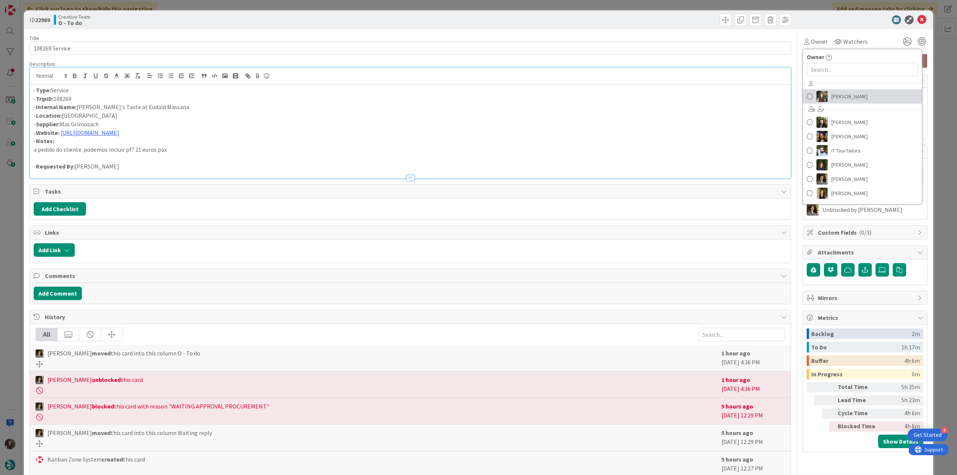
drag, startPoint x: 834, startPoint y: 95, endPoint x: 838, endPoint y: 95, distance: 4.1
click at [834, 95] on span "[PERSON_NAME]" at bounding box center [849, 96] width 36 height 11
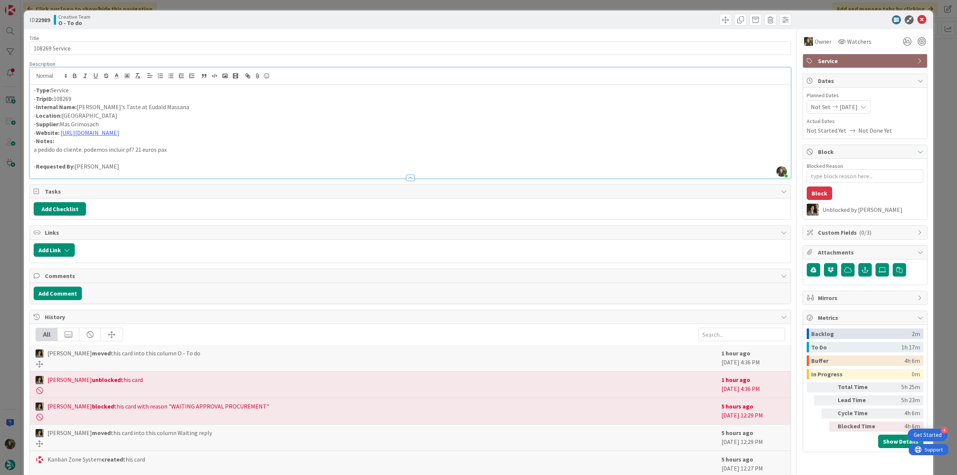
drag, startPoint x: 936, startPoint y: 53, endPoint x: 899, endPoint y: 68, distance: 39.6
click at [936, 53] on div "ID 22989 Creative Team O - To do Title 14 / 128 108269 Service Description [PER…" at bounding box center [478, 237] width 957 height 475
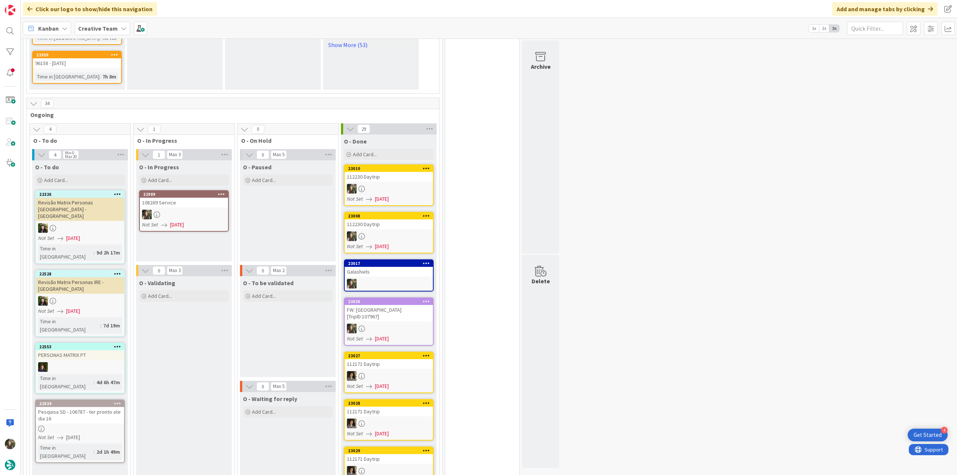
click at [210, 210] on div at bounding box center [184, 215] width 88 height 10
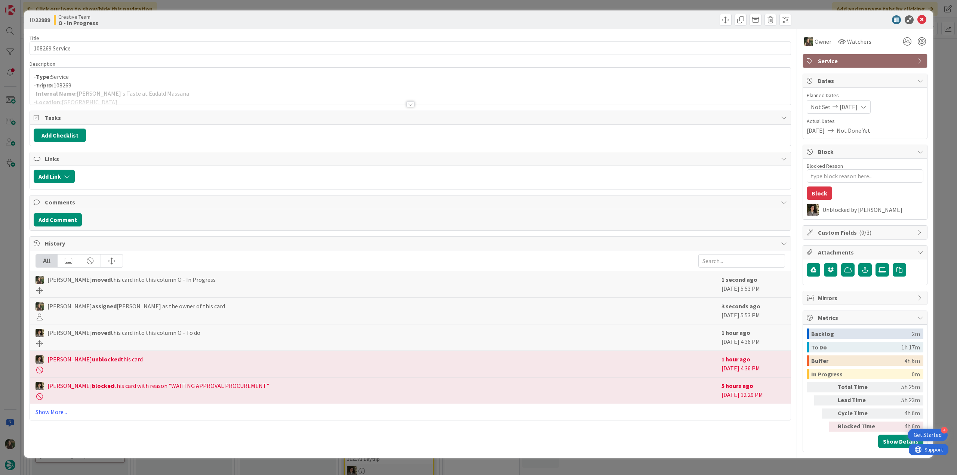
type textarea "x"
click at [155, 86] on div at bounding box center [410, 95] width 761 height 19
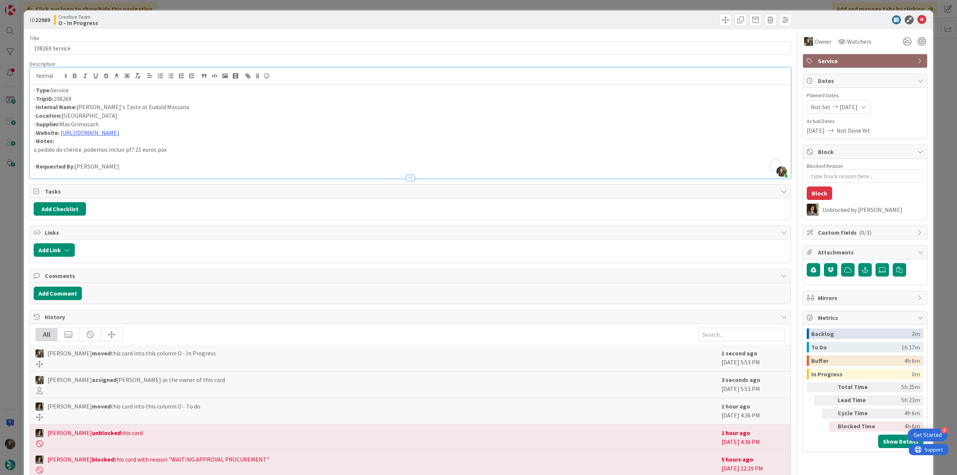
drag, startPoint x: 98, startPoint y: 124, endPoint x: 66, endPoint y: 123, distance: 31.8
click at [64, 124] on p "- Supplier: Mas Grimosach" at bounding box center [410, 124] width 753 height 9
copy p "Mas Grimosach"
click at [119, 135] on a=activities_proposals_topics "[URL][DOMAIN_NAME]" at bounding box center [90, 132] width 59 height 7
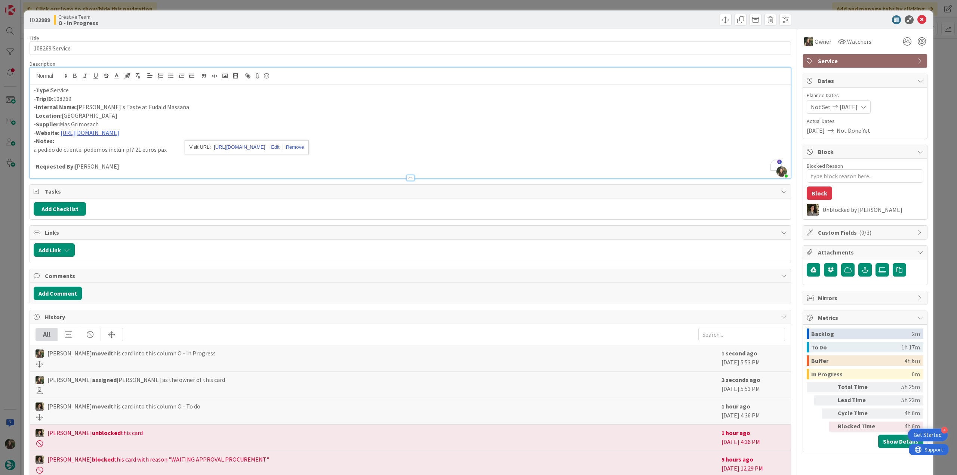
click at [244, 148] on link "[URL][DOMAIN_NAME]" at bounding box center [239, 147] width 51 height 10
drag, startPoint x: 165, startPoint y: 110, endPoint x: 78, endPoint y: 107, distance: 87.5
click at [78, 107] on p "- Internal Name: [PERSON_NAME]'s Taste at Eudald Massana" at bounding box center [410, 107] width 753 height 9
copy p "[PERSON_NAME]'s Taste at Eudald Massana"
drag, startPoint x: 104, startPoint y: 121, endPoint x: 71, endPoint y: 120, distance: 32.5
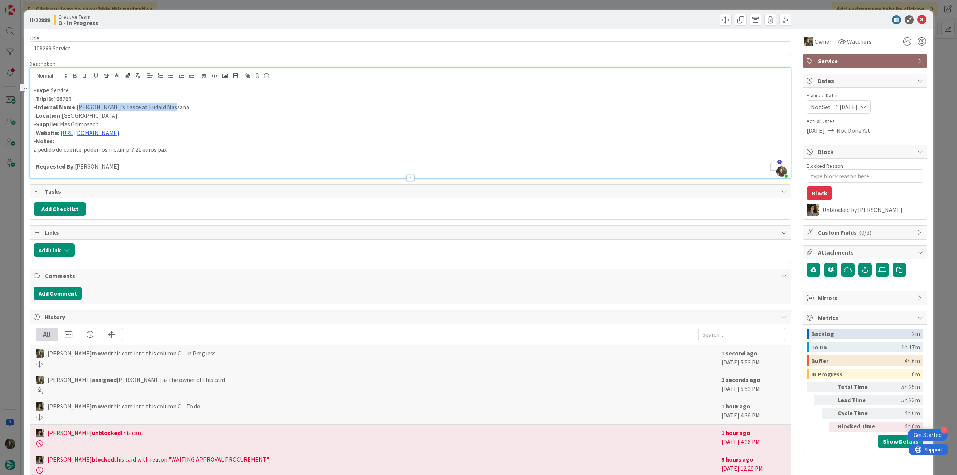
click at [63, 123] on p "- Supplier: Mas Grimosach" at bounding box center [410, 124] width 753 height 9
copy p "Mas Grimosach"
drag, startPoint x: 47, startPoint y: 49, endPoint x: 17, endPoint y: 55, distance: 30.9
click at [16, 50] on div "ID 22989 Creative Team O - In Progress Title 14 / 128 108269 Service Descriptio…" at bounding box center [478, 237] width 957 height 475
click at [6, 205] on div "ID 22989 Creative Team O - In Progress Title 14 / 128 108269 Service Descriptio…" at bounding box center [478, 237] width 957 height 475
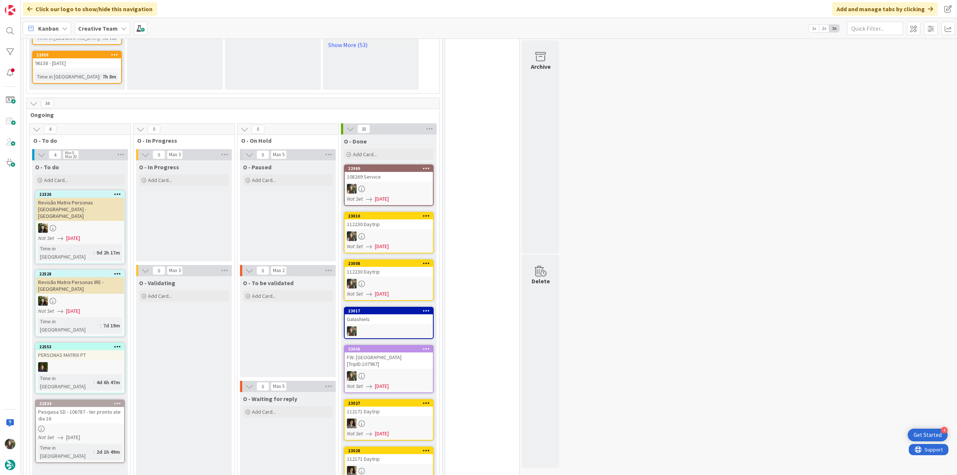
click at [375, 231] on div at bounding box center [389, 236] width 88 height 10
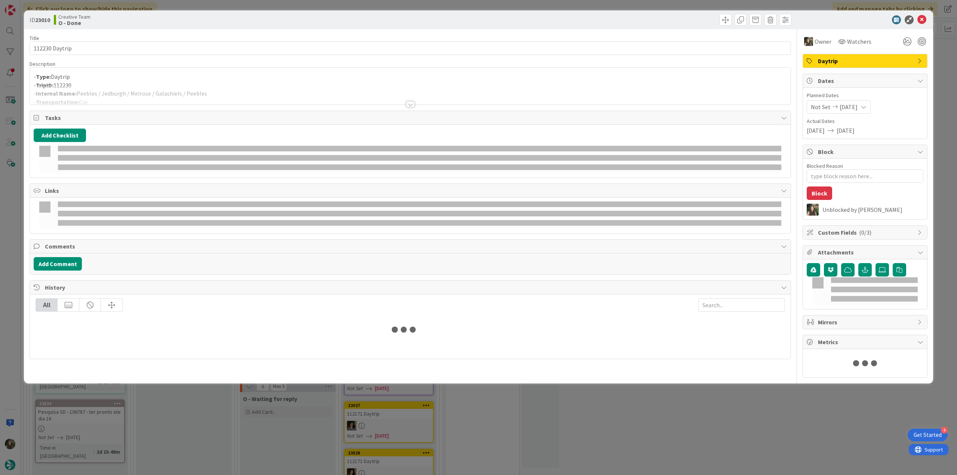
type textarea "x"
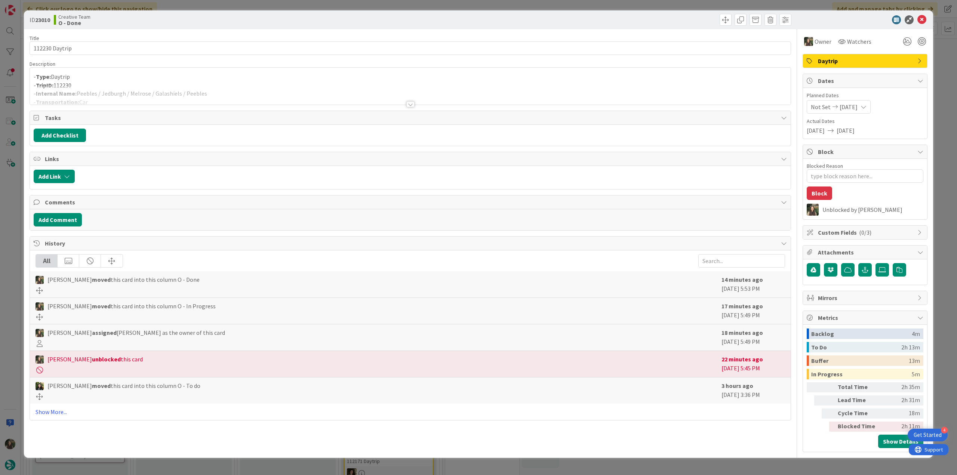
click at [107, 86] on div at bounding box center [410, 95] width 761 height 19
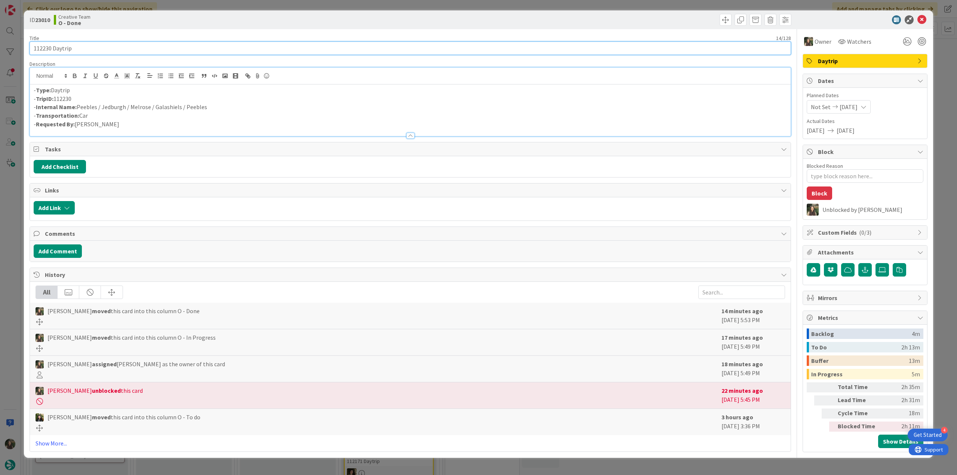
drag, startPoint x: 76, startPoint y: 49, endPoint x: 12, endPoint y: 53, distance: 64.0
click at [12, 53] on div "ID 23010 Creative Team O - Done Title 14 / 128 112230 Daytrip Description - Typ…" at bounding box center [478, 237] width 957 height 475
click at [17, 256] on div "ID 23010 Creative Team O - Done Title 14 / 128 112230 Daytrip Description [PERS…" at bounding box center [478, 237] width 957 height 475
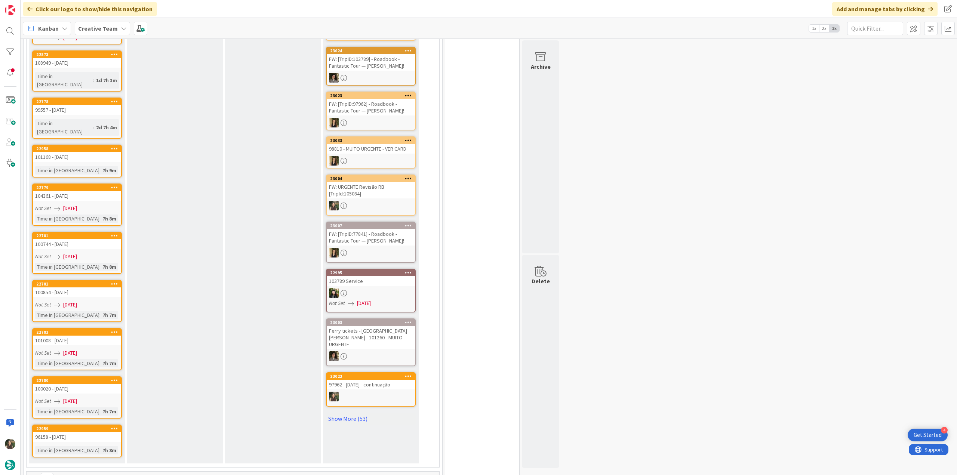
scroll to position [148, 0]
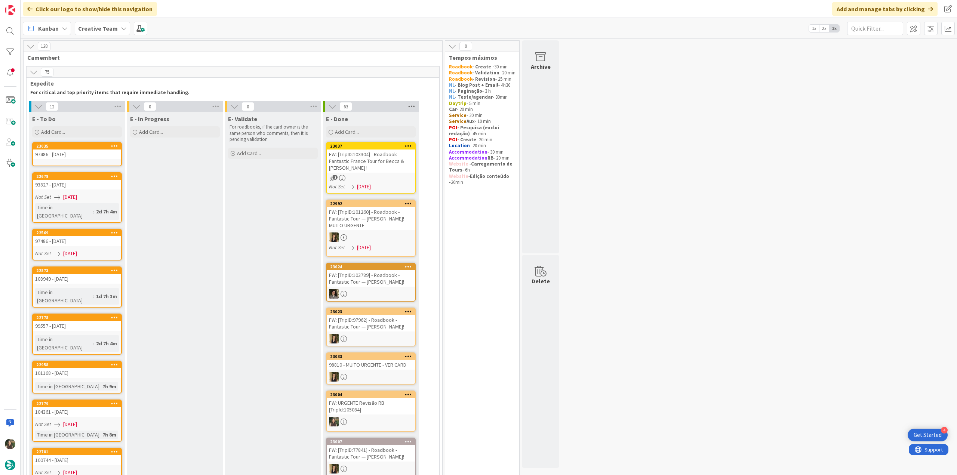
click at [412, 108] on icon at bounding box center [412, 106] width 10 height 11
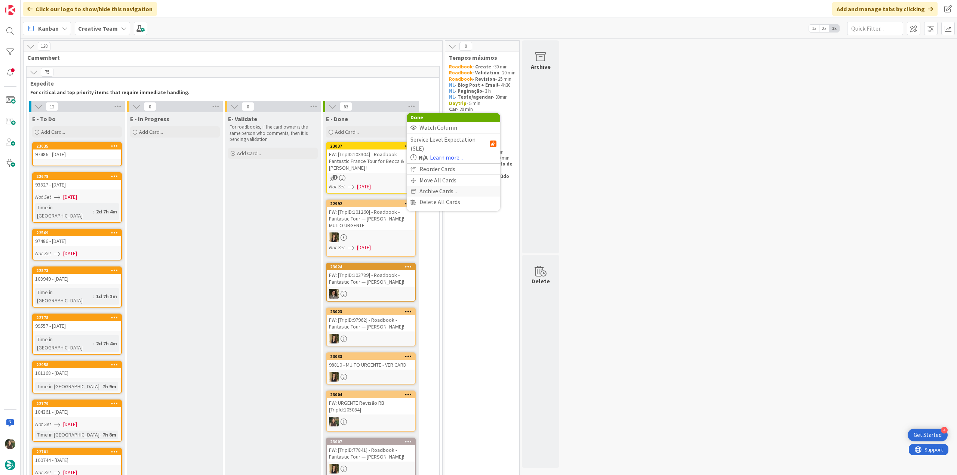
click at [441, 186] on span "Archive Cards..." at bounding box center [437, 191] width 37 height 11
click at [450, 205] on span "Archive Now" at bounding box center [441, 206] width 33 height 11
click at [433, 155] on button "Archive All" at bounding box center [429, 156] width 38 height 13
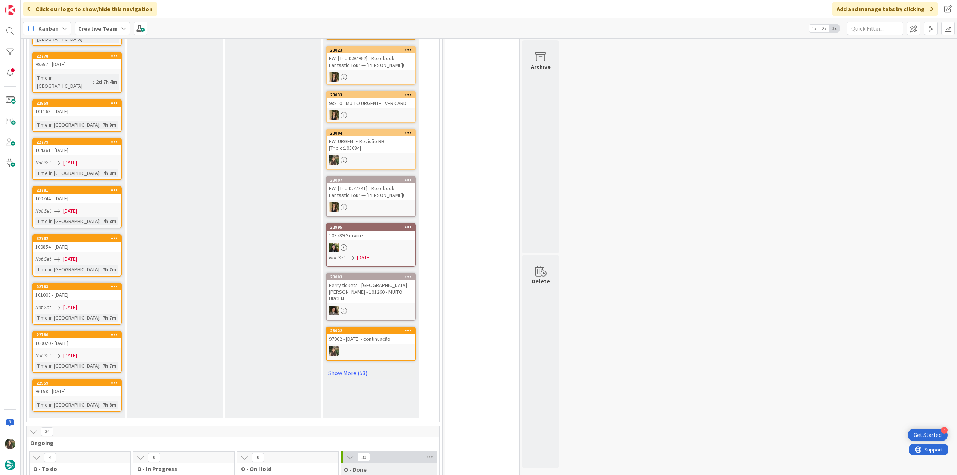
scroll to position [486, 0]
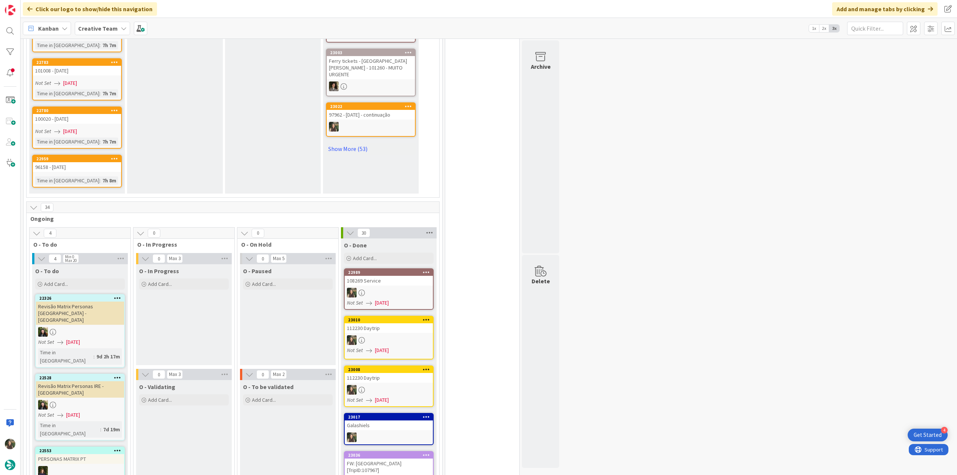
click at [428, 227] on icon at bounding box center [430, 232] width 10 height 11
click at [438, 312] on span "Archive Cards..." at bounding box center [455, 317] width 37 height 11
click at [444, 327] on span "Archive Now" at bounding box center [459, 332] width 33 height 11
click at [447, 276] on button "Archive All" at bounding box center [447, 282] width 38 height 13
